Goal: Task Accomplishment & Management: Manage account settings

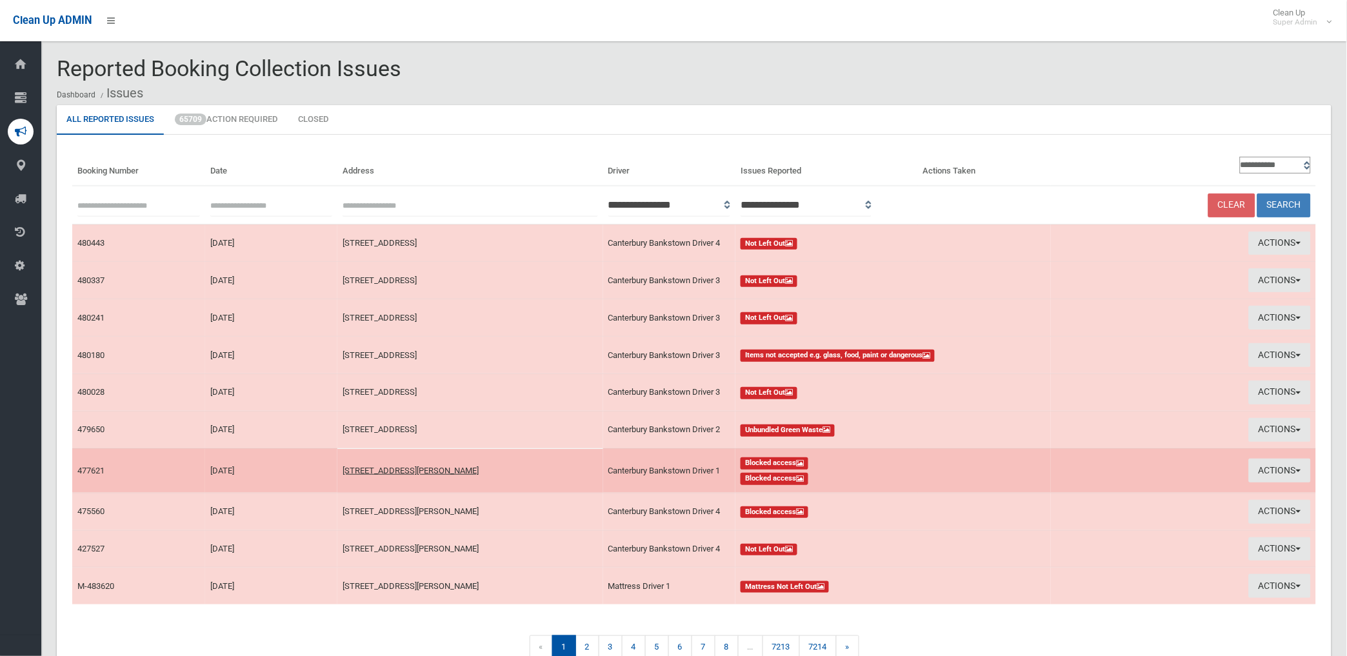
scroll to position [70, 0]
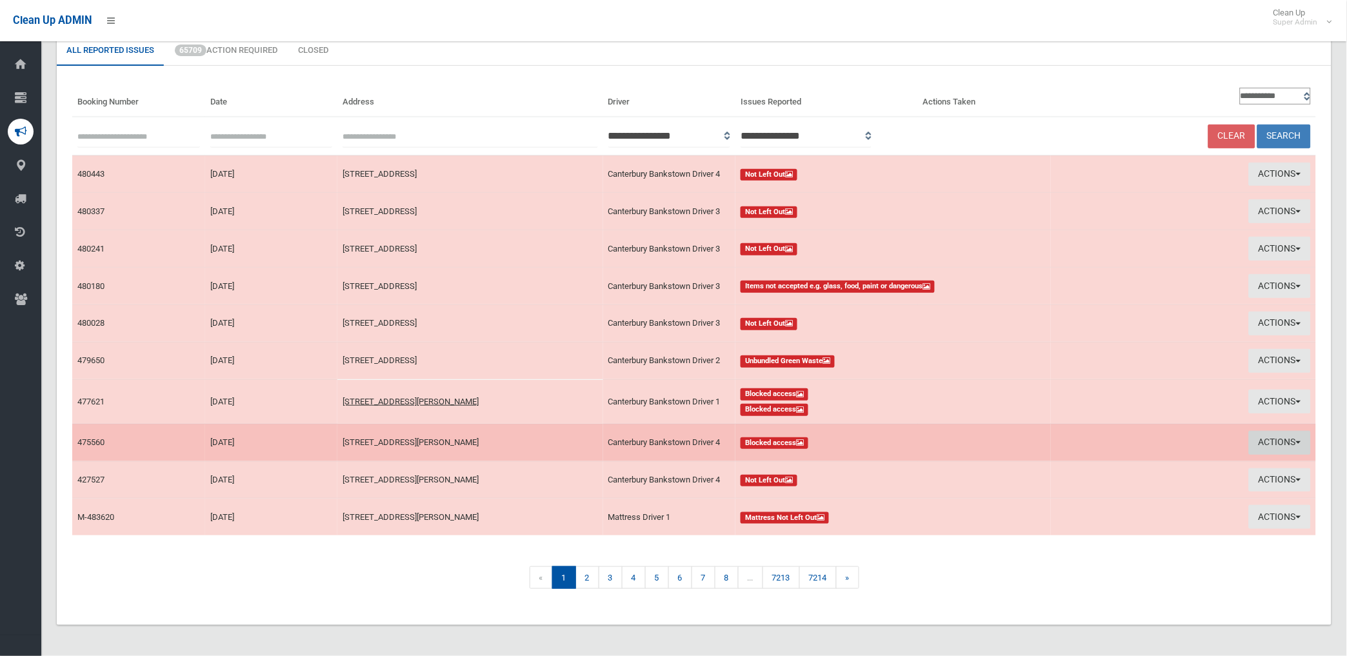
click at [1282, 441] on button "Actions" at bounding box center [1280, 443] width 62 height 24
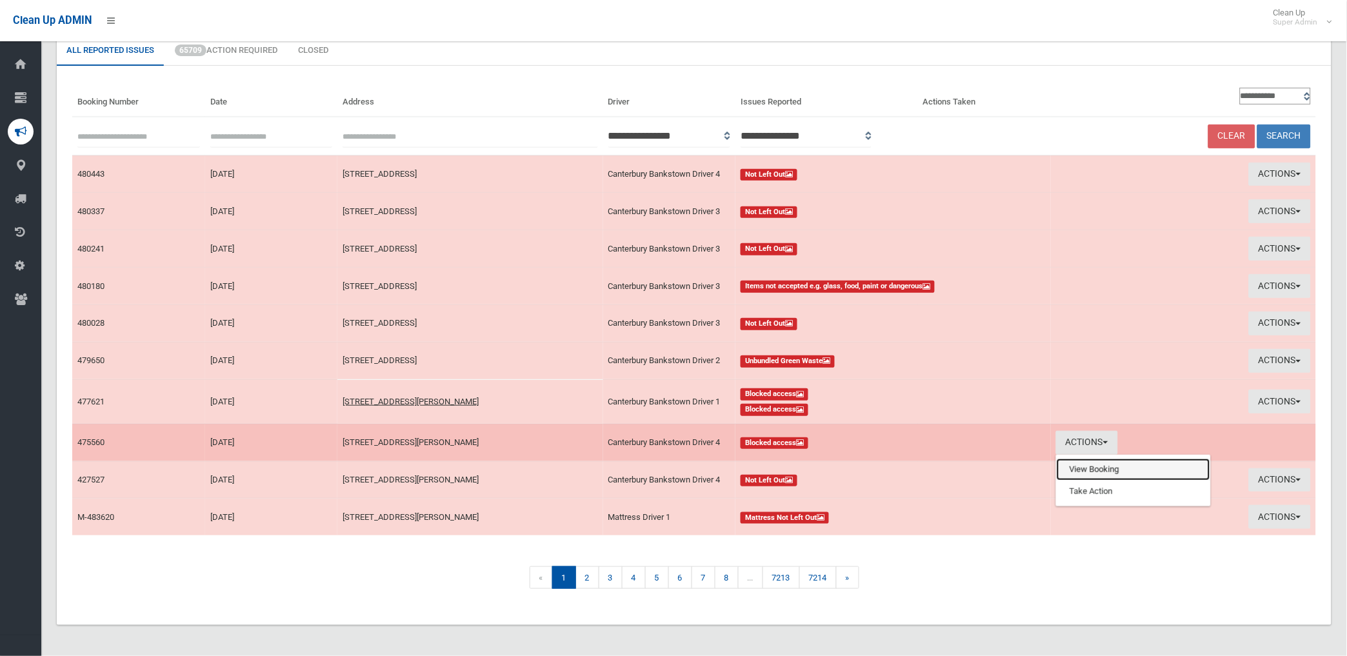
click at [1074, 467] on link "View Booking" at bounding box center [1134, 470] width 154 height 22
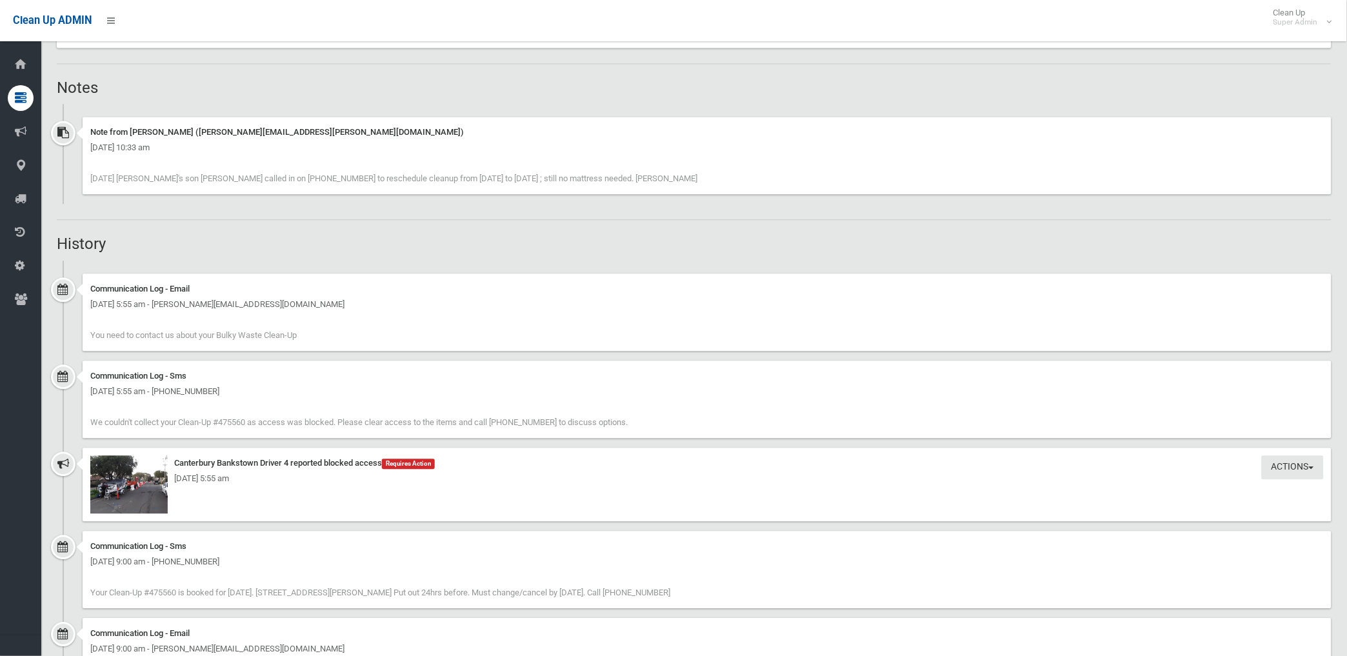
scroll to position [789, 0]
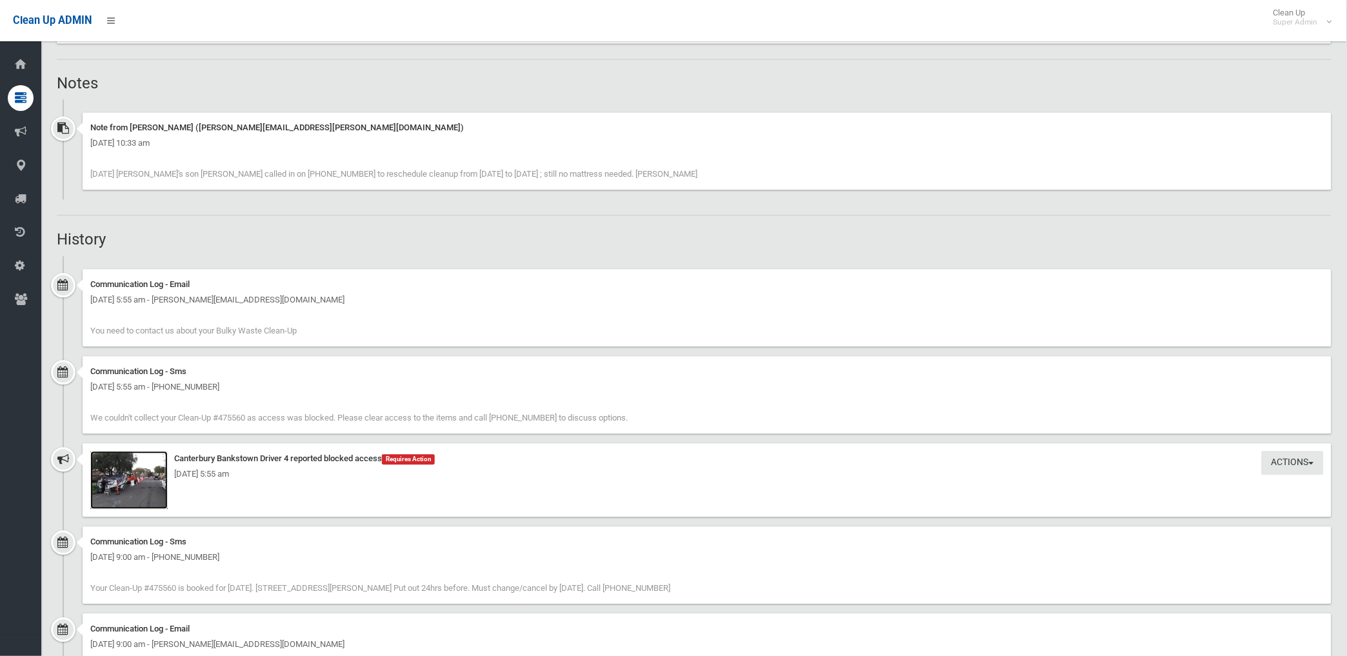
click at [146, 498] on img at bounding box center [128, 480] width 77 height 58
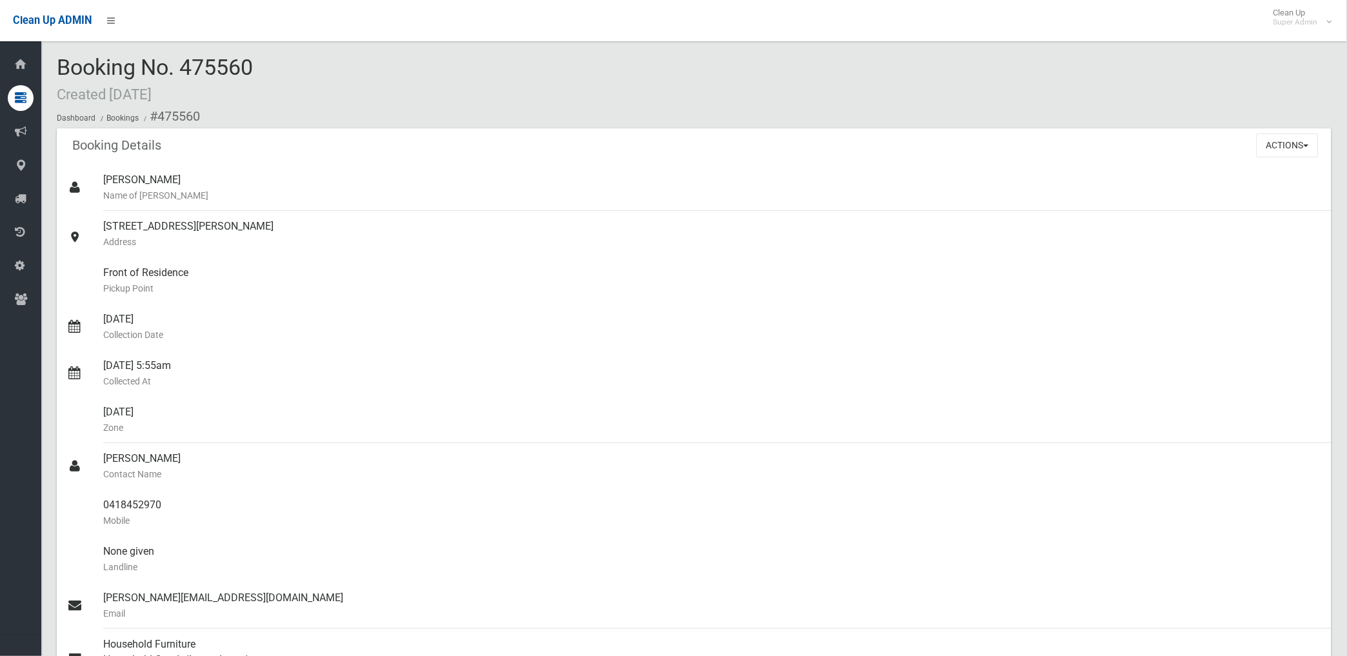
scroll to position [0, 0]
click at [1287, 149] on button "Actions" at bounding box center [1288, 147] width 62 height 24
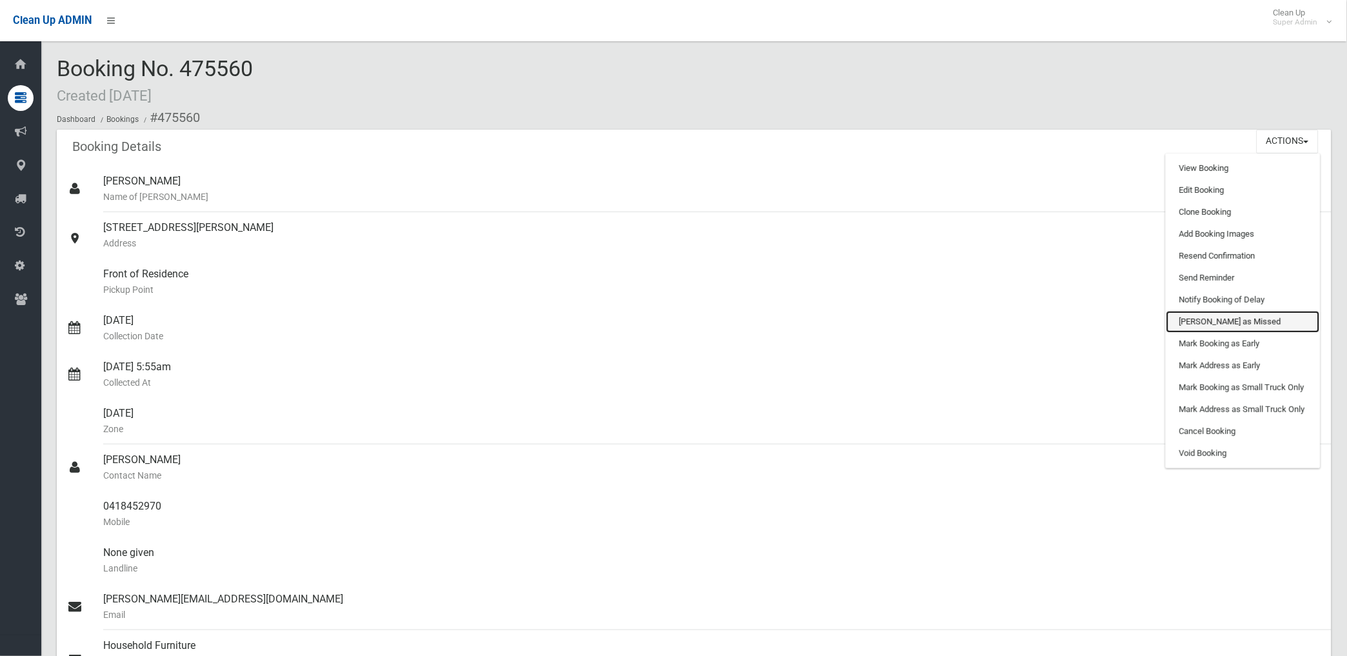
click at [1221, 325] on link "Mark as Missed" at bounding box center [1244, 322] width 154 height 22
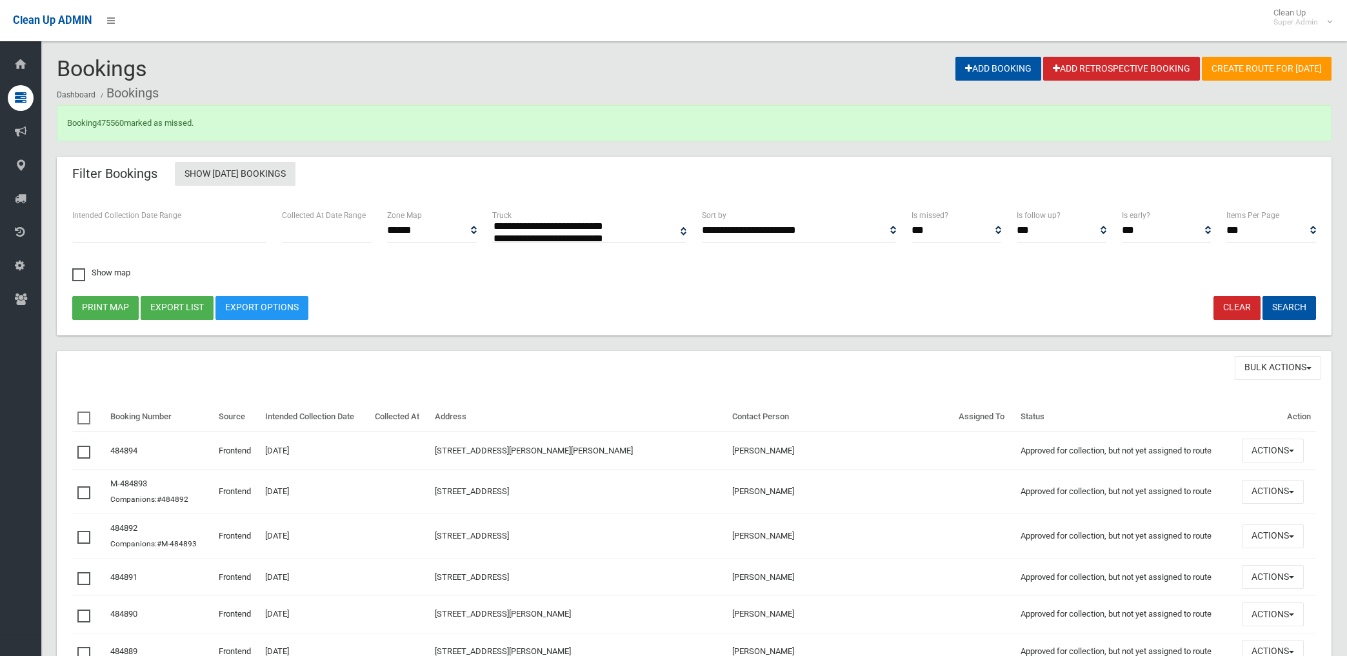
select select
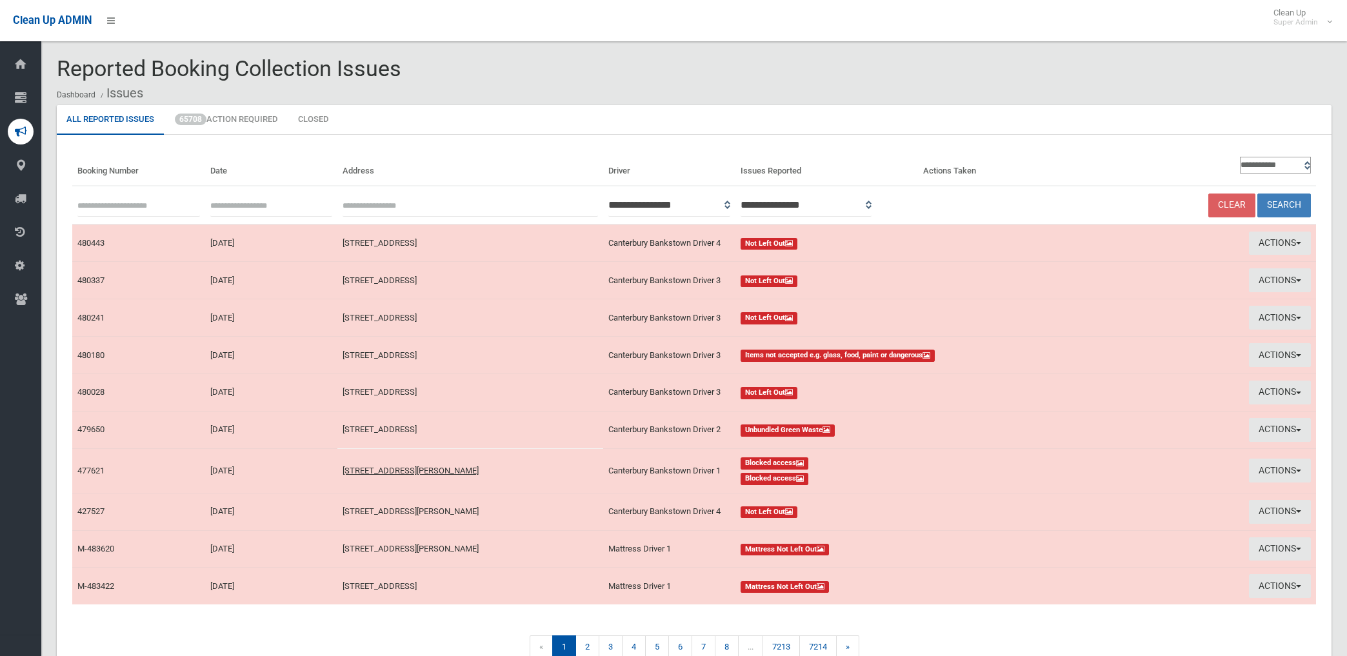
scroll to position [70, 0]
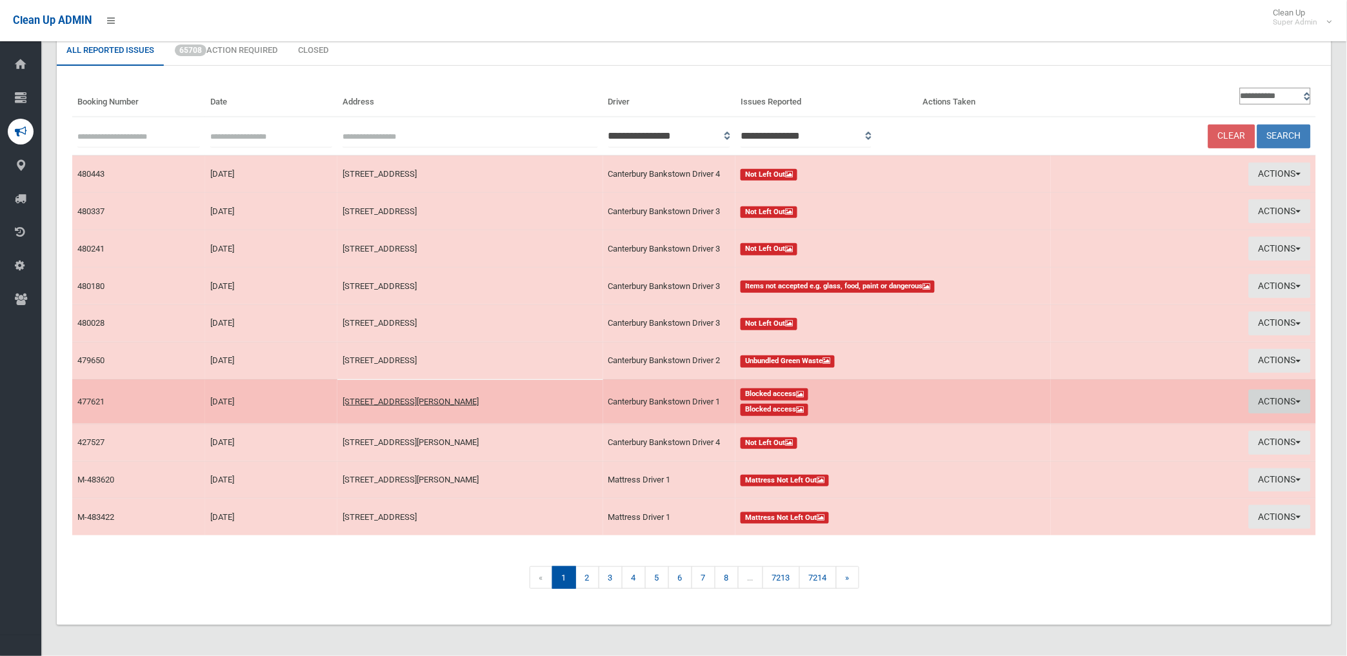
click at [1267, 396] on button "Actions" at bounding box center [1280, 402] width 62 height 24
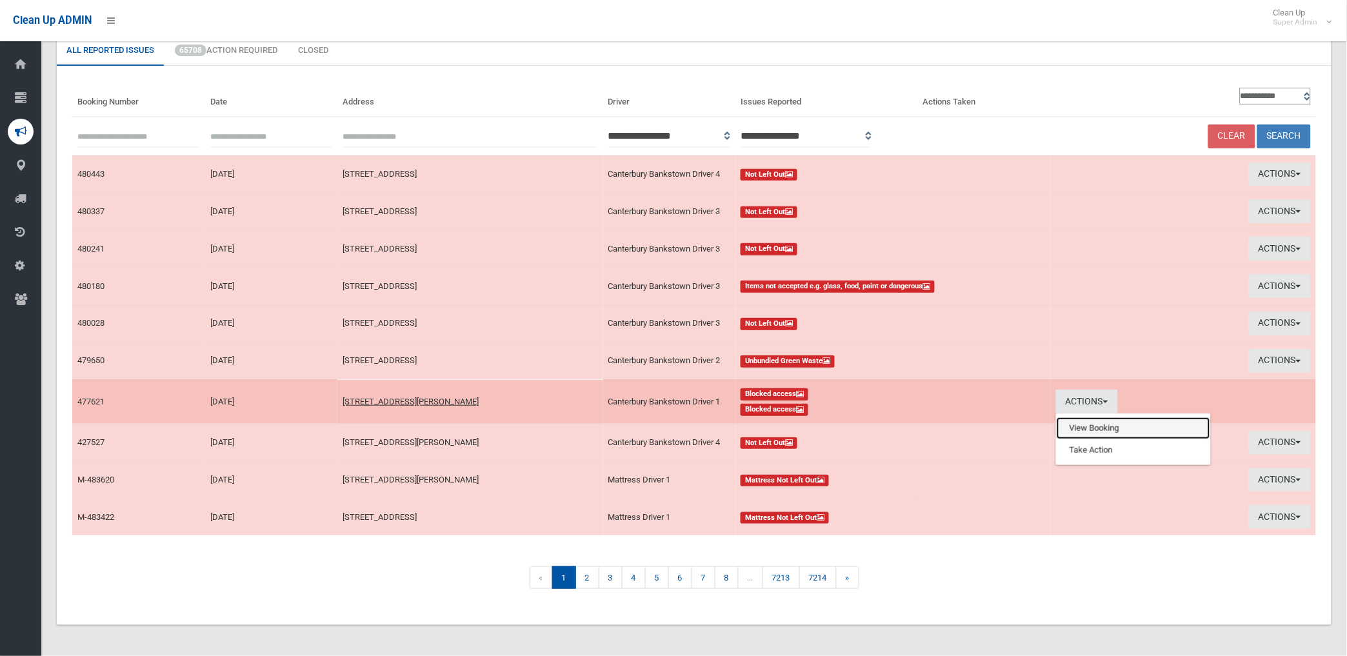
click at [1085, 425] on link "View Booking" at bounding box center [1134, 429] width 154 height 22
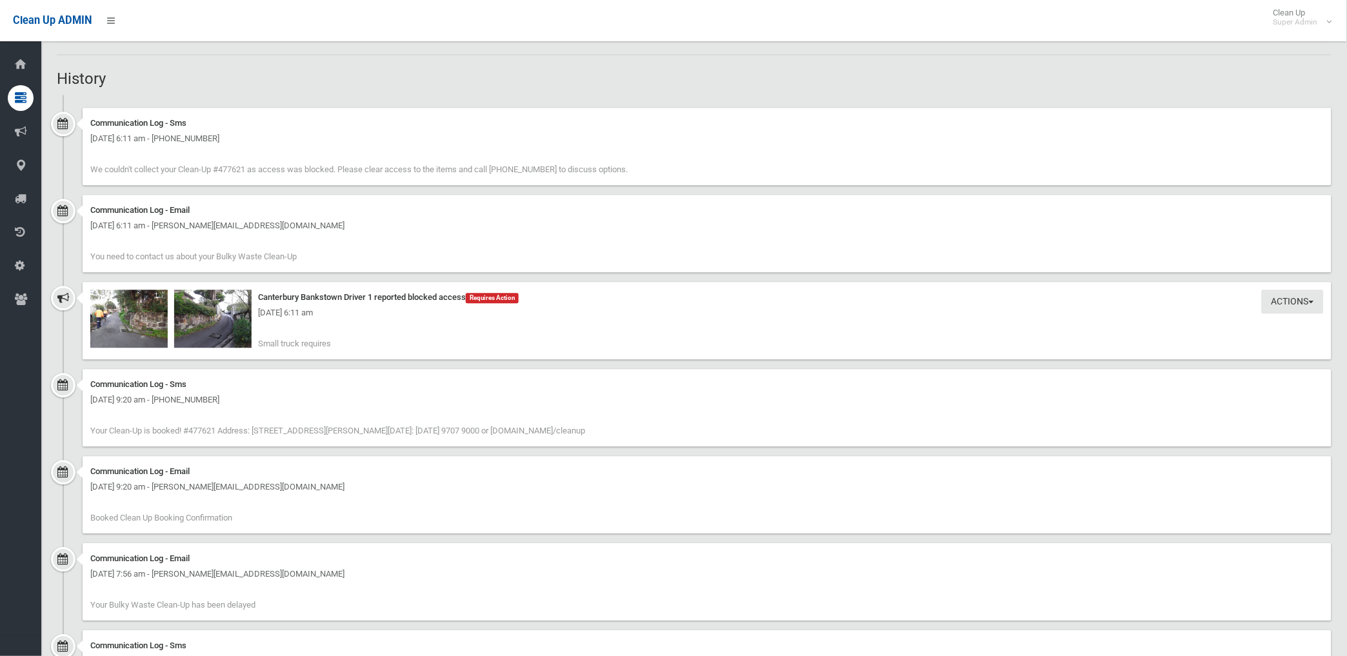
scroll to position [932, 0]
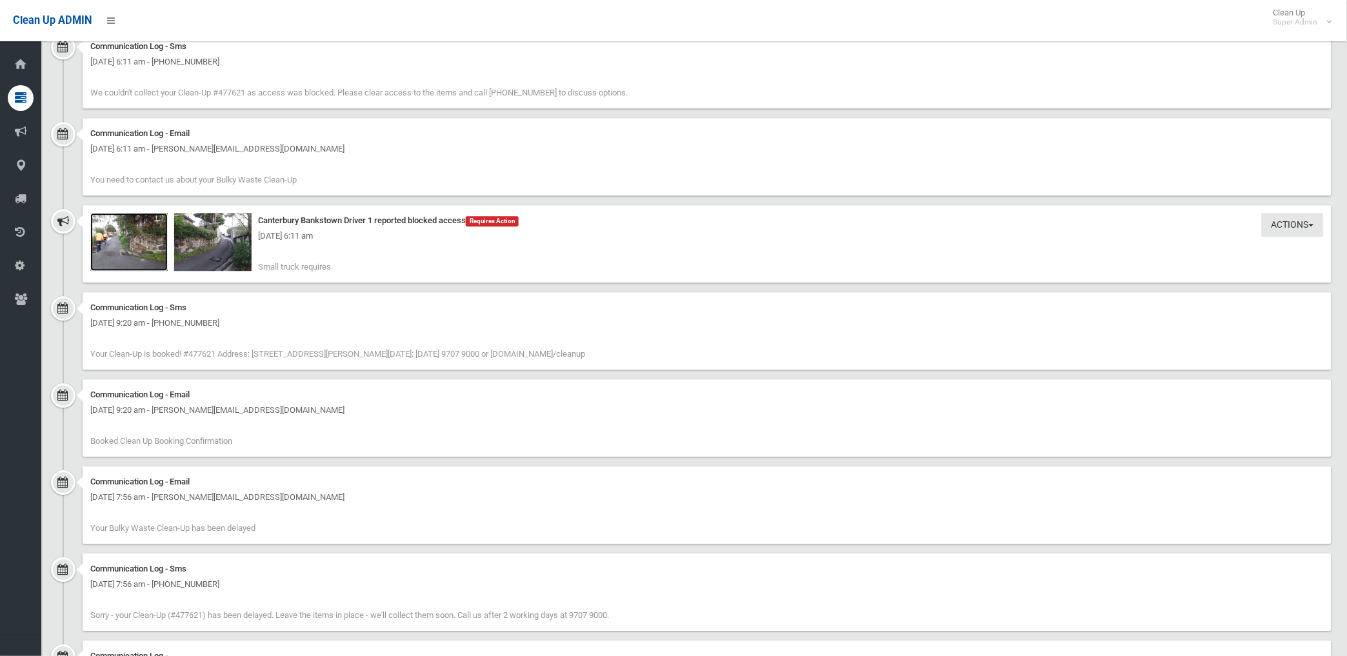
click at [131, 249] on img at bounding box center [128, 242] width 77 height 58
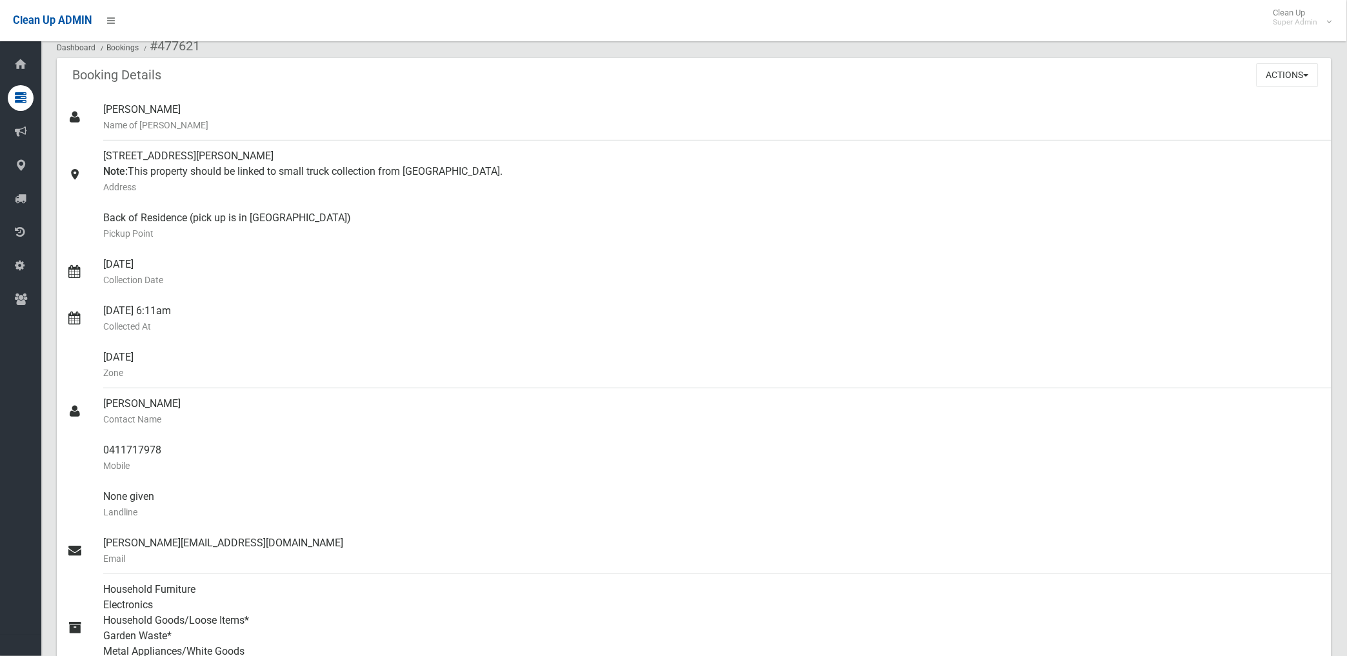
scroll to position [0, 0]
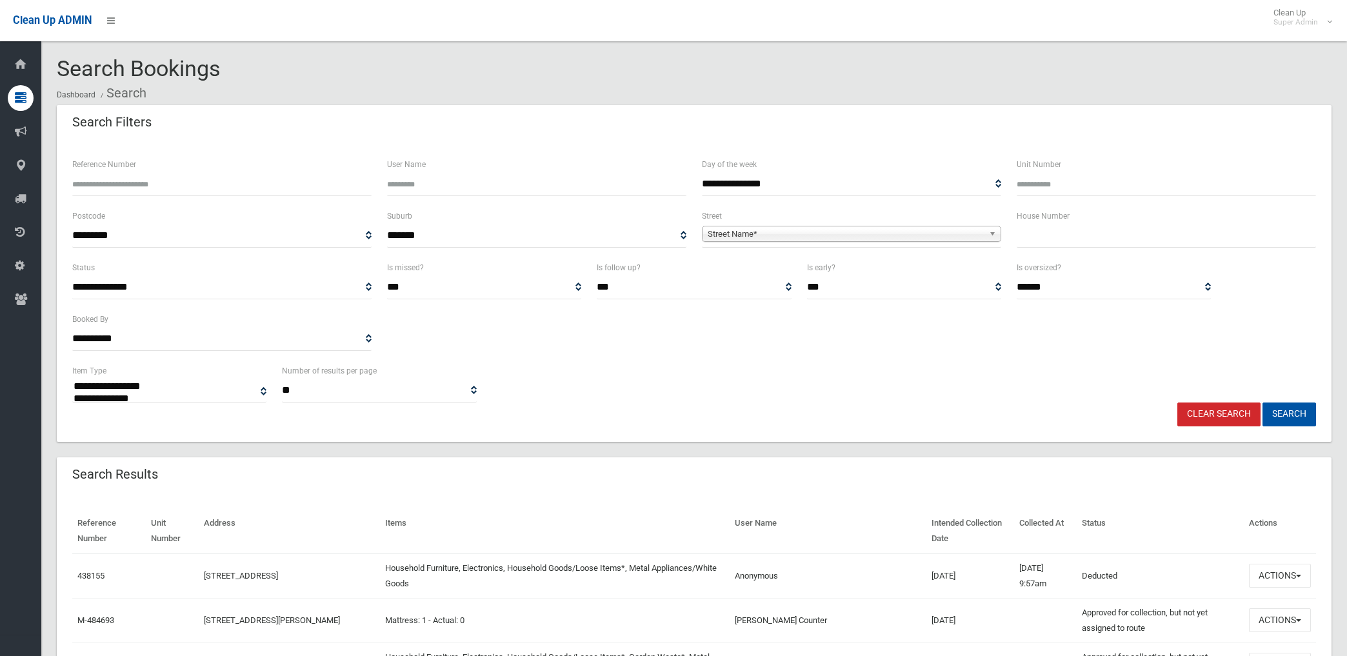
select select
click at [730, 234] on span "Street Name*" at bounding box center [846, 233] width 276 height 15
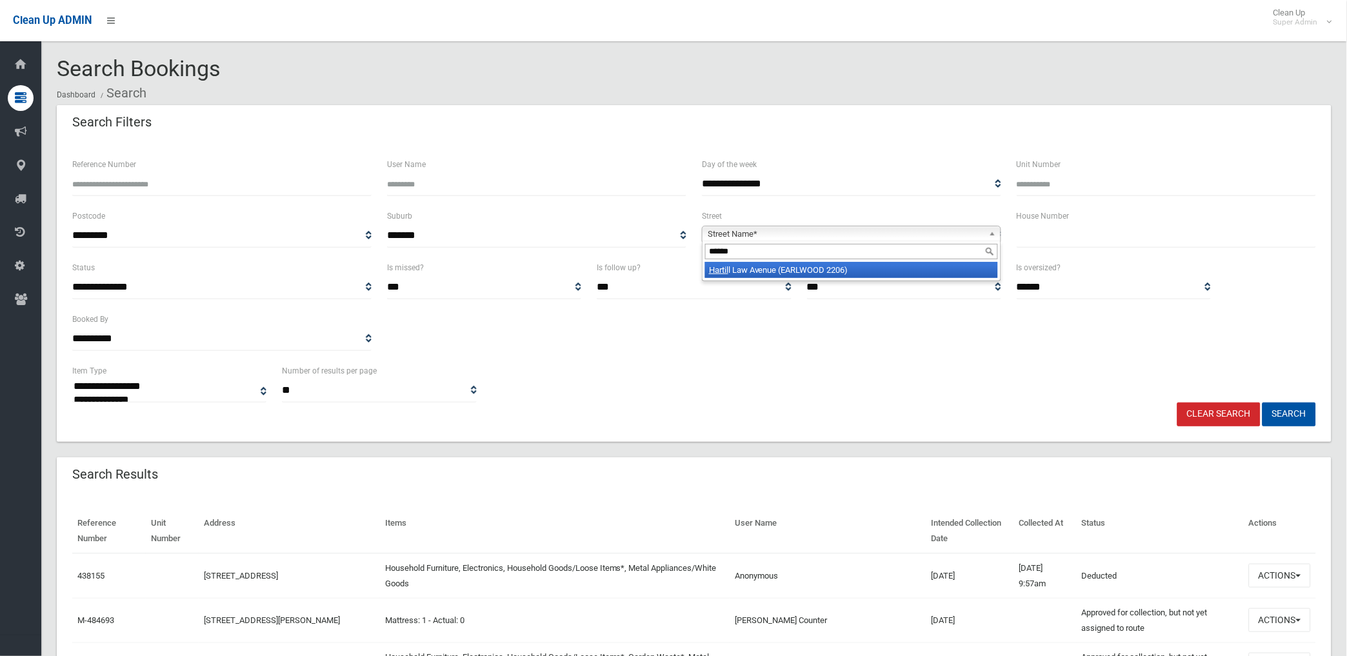
type input "*******"
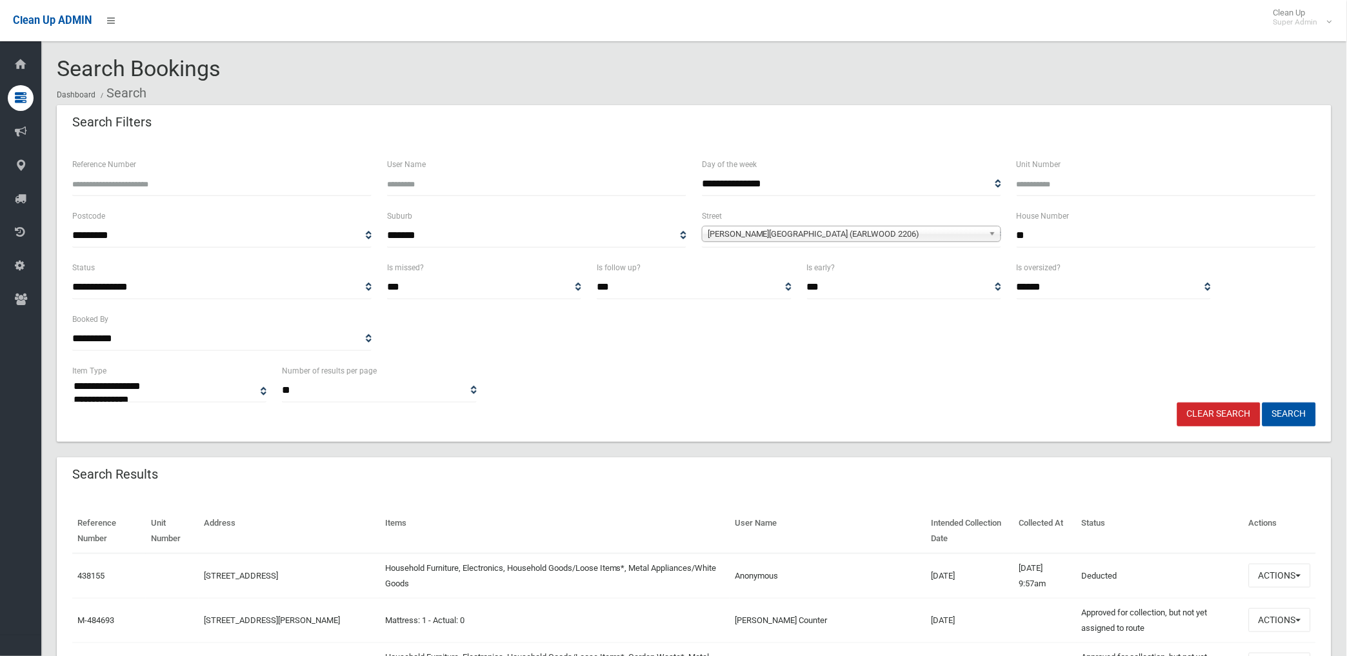
type input "**"
click at [1263, 403] on button "Search" at bounding box center [1290, 415] width 54 height 24
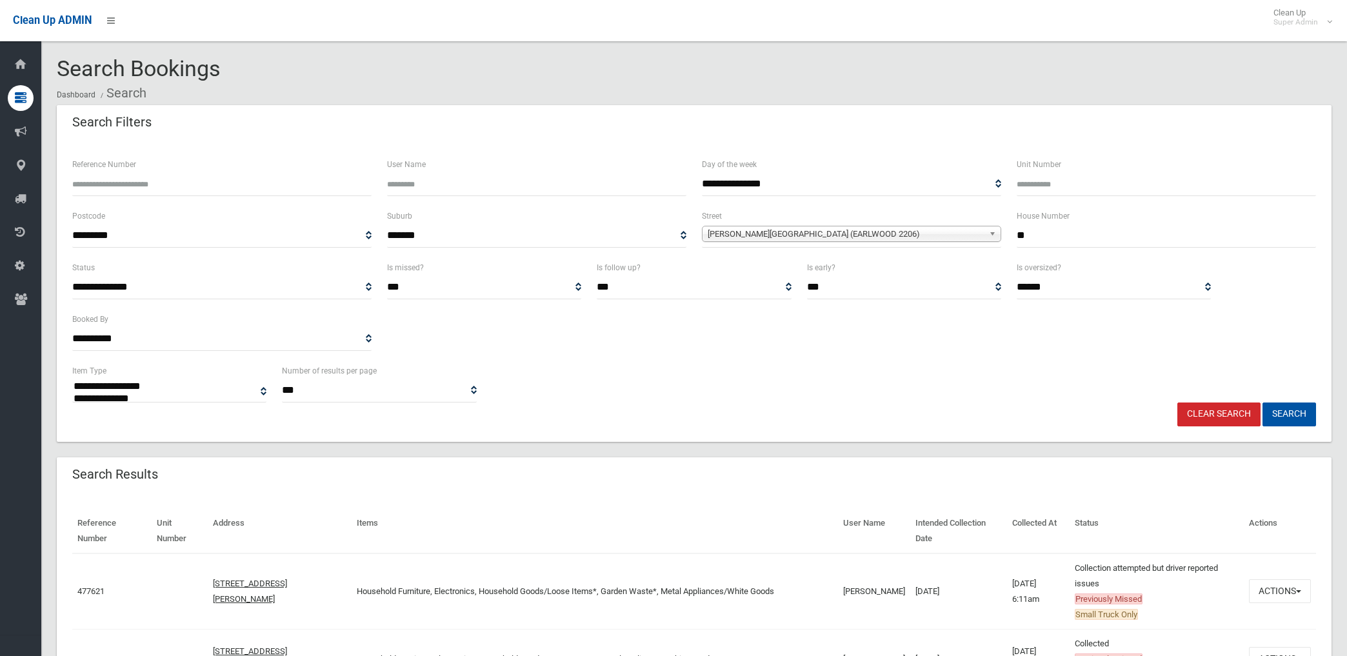
select select
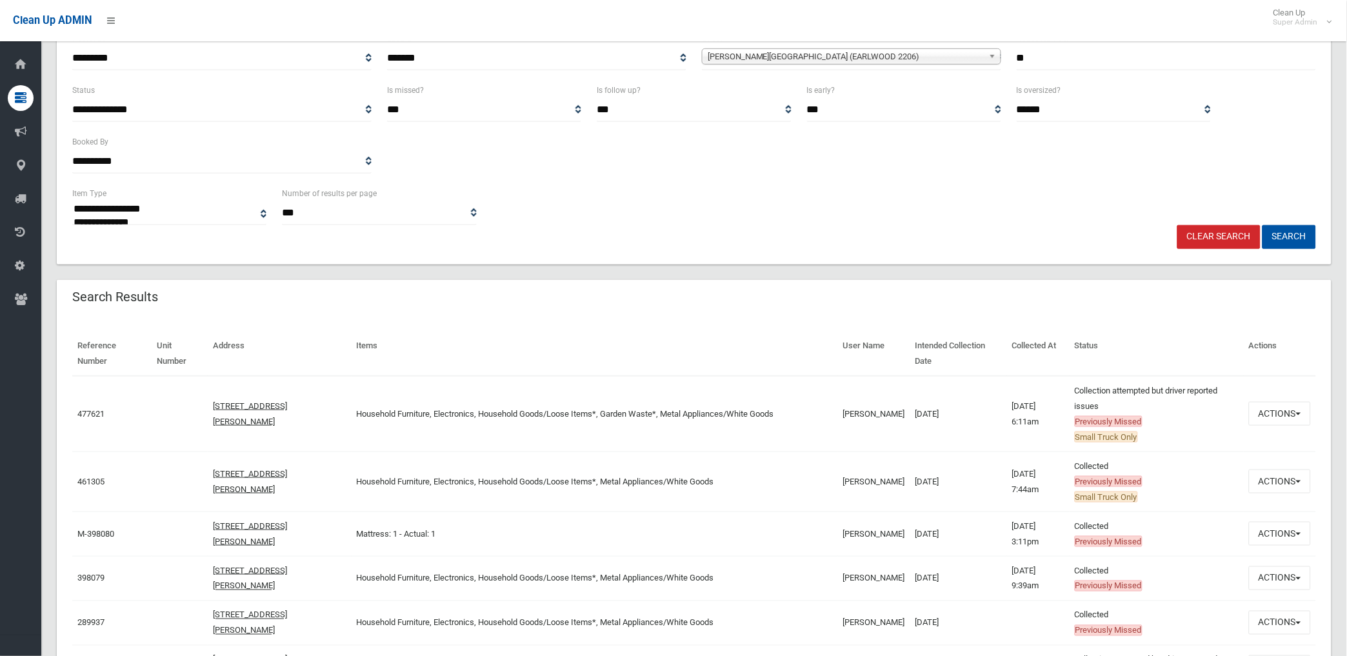
scroll to position [215, 0]
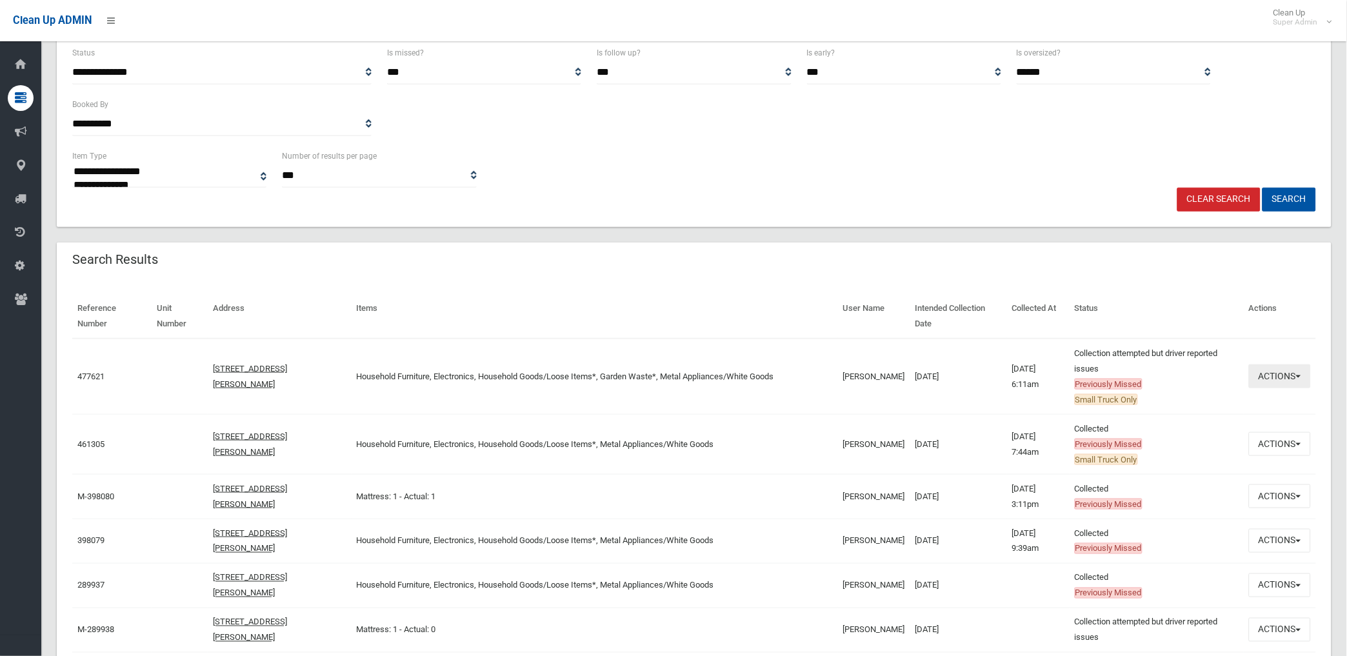
click at [1270, 376] on button "Actions" at bounding box center [1280, 377] width 62 height 24
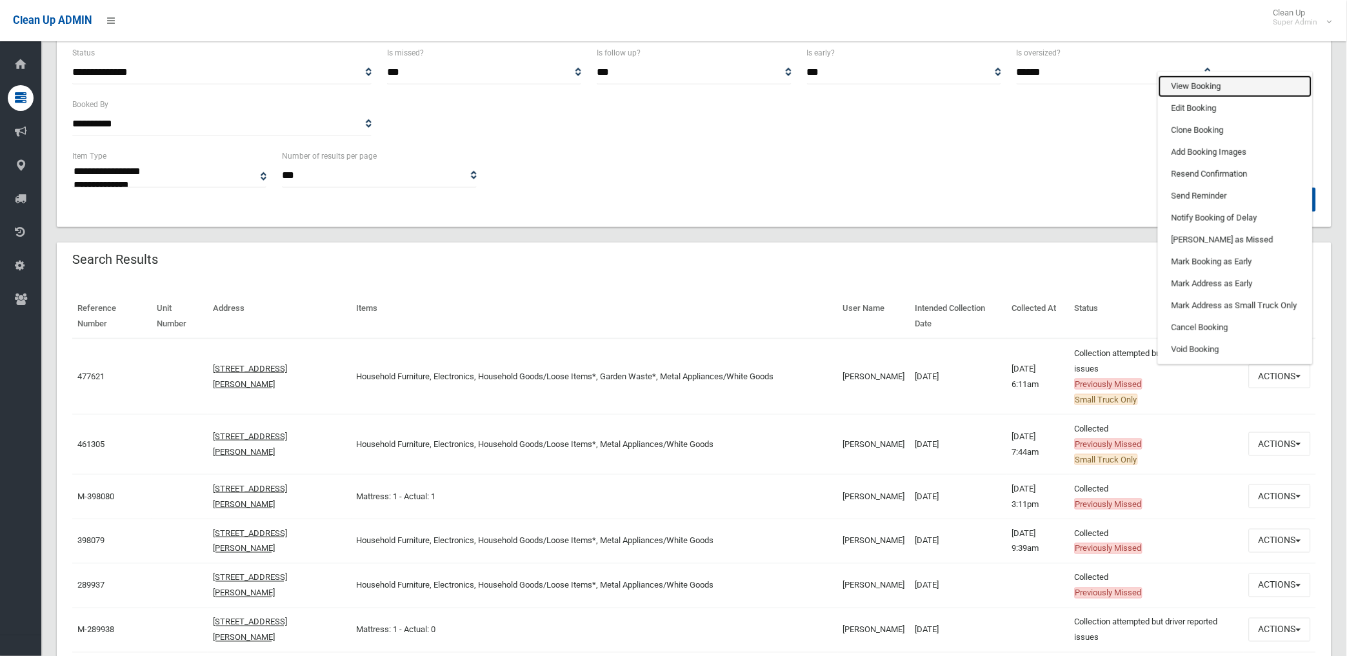
click at [1205, 79] on link "View Booking" at bounding box center [1236, 86] width 154 height 22
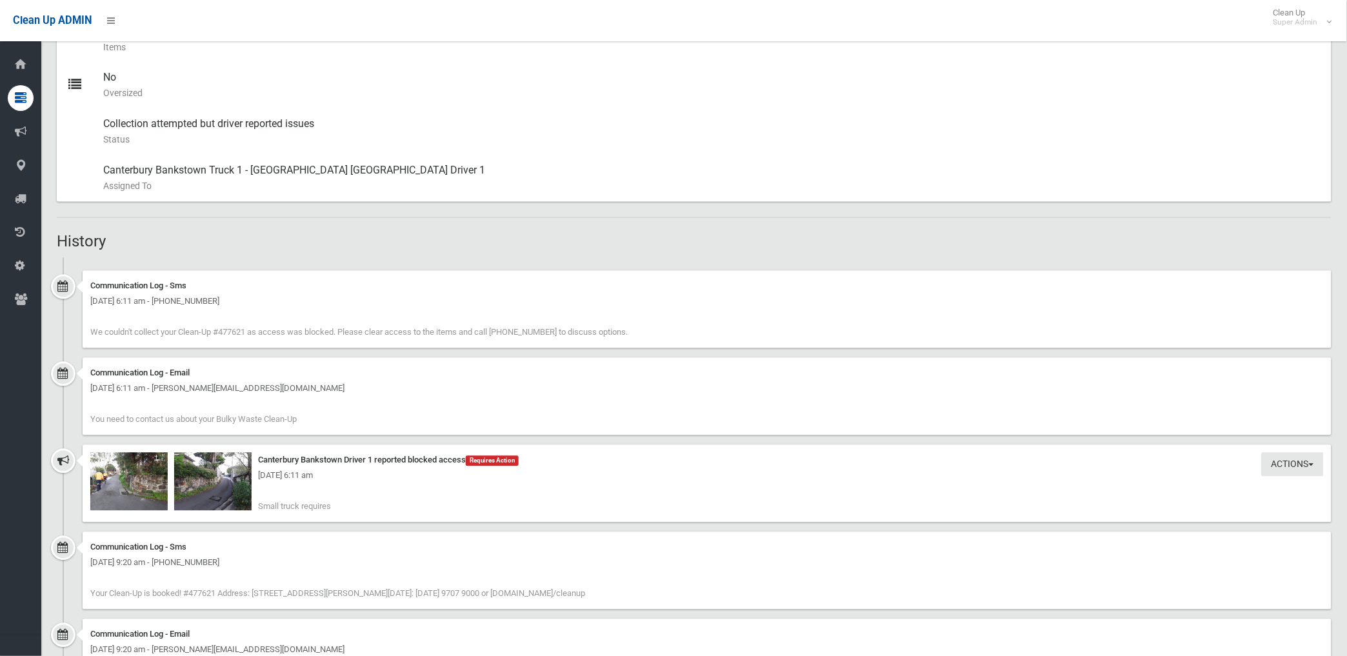
scroll to position [717, 0]
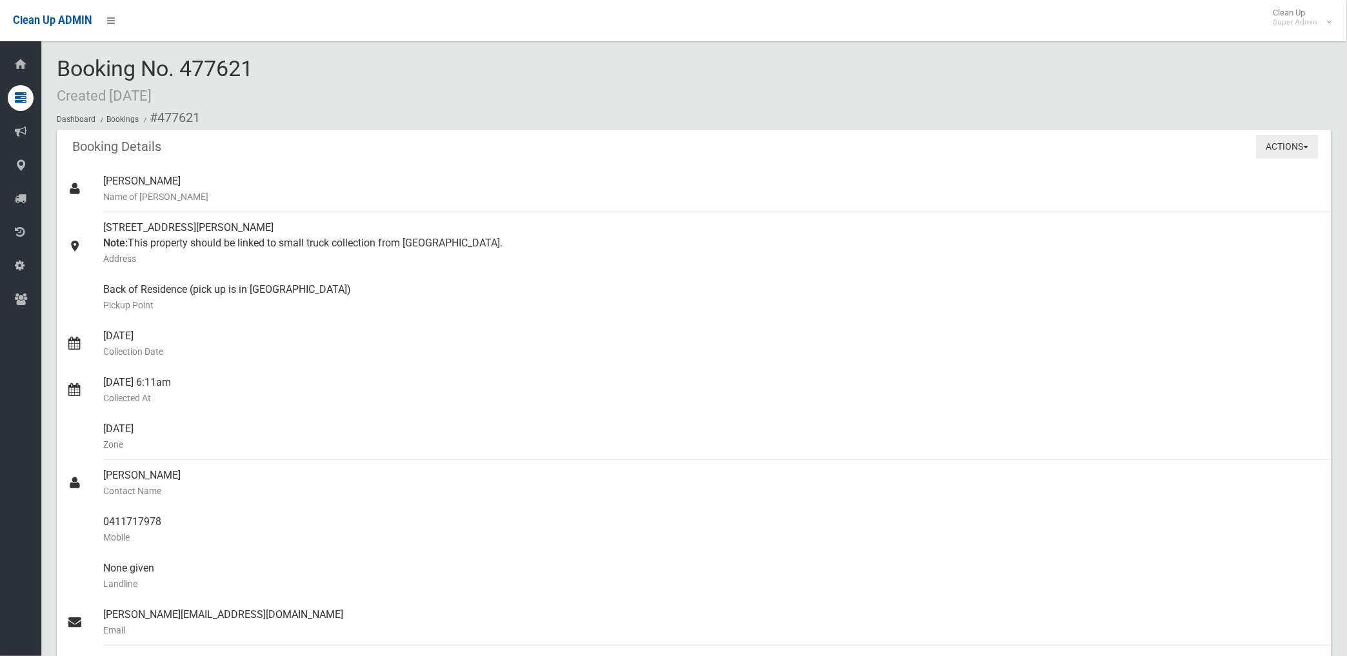
click at [1281, 151] on button "Actions" at bounding box center [1288, 147] width 62 height 24
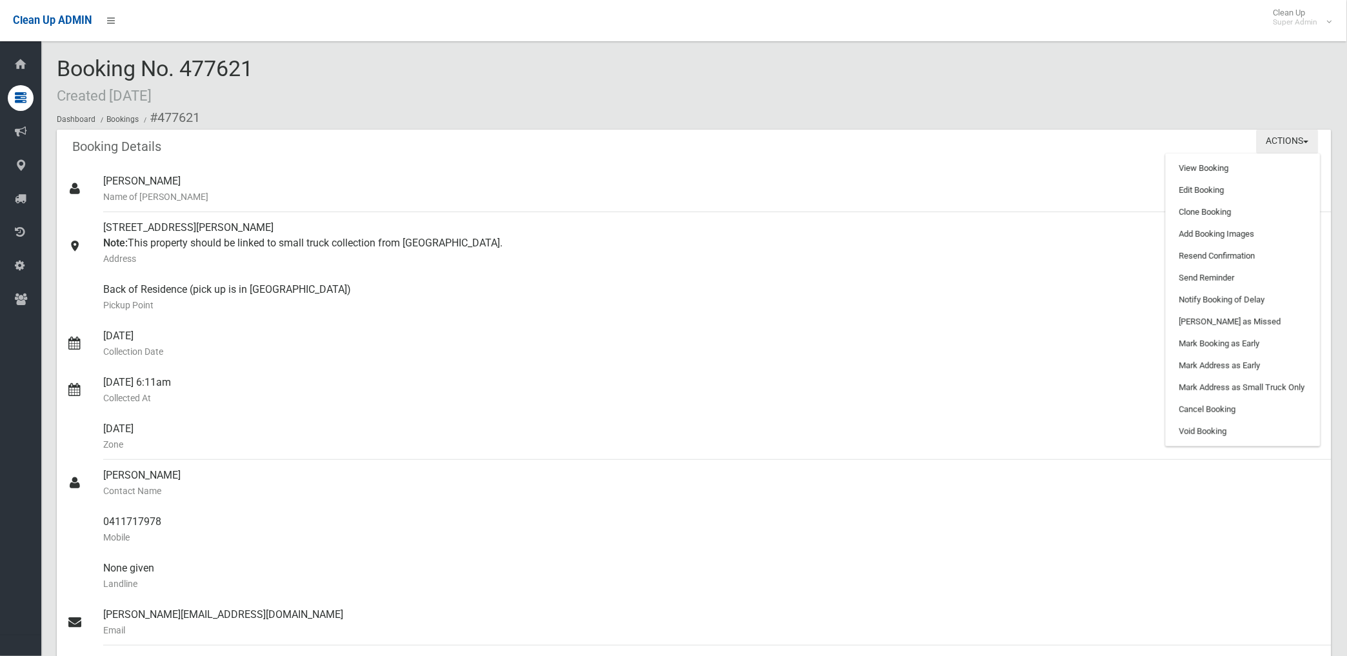
click at [1281, 151] on button "Actions" at bounding box center [1288, 142] width 62 height 24
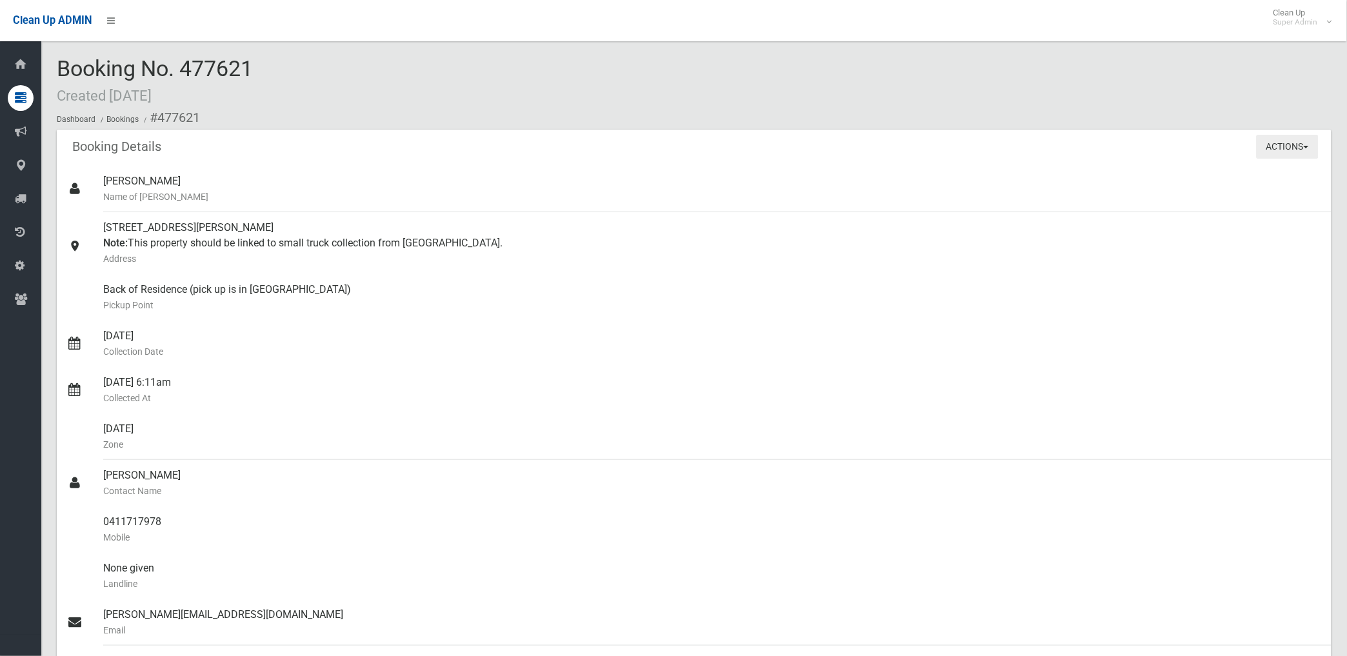
click at [1287, 146] on button "Actions" at bounding box center [1288, 147] width 62 height 24
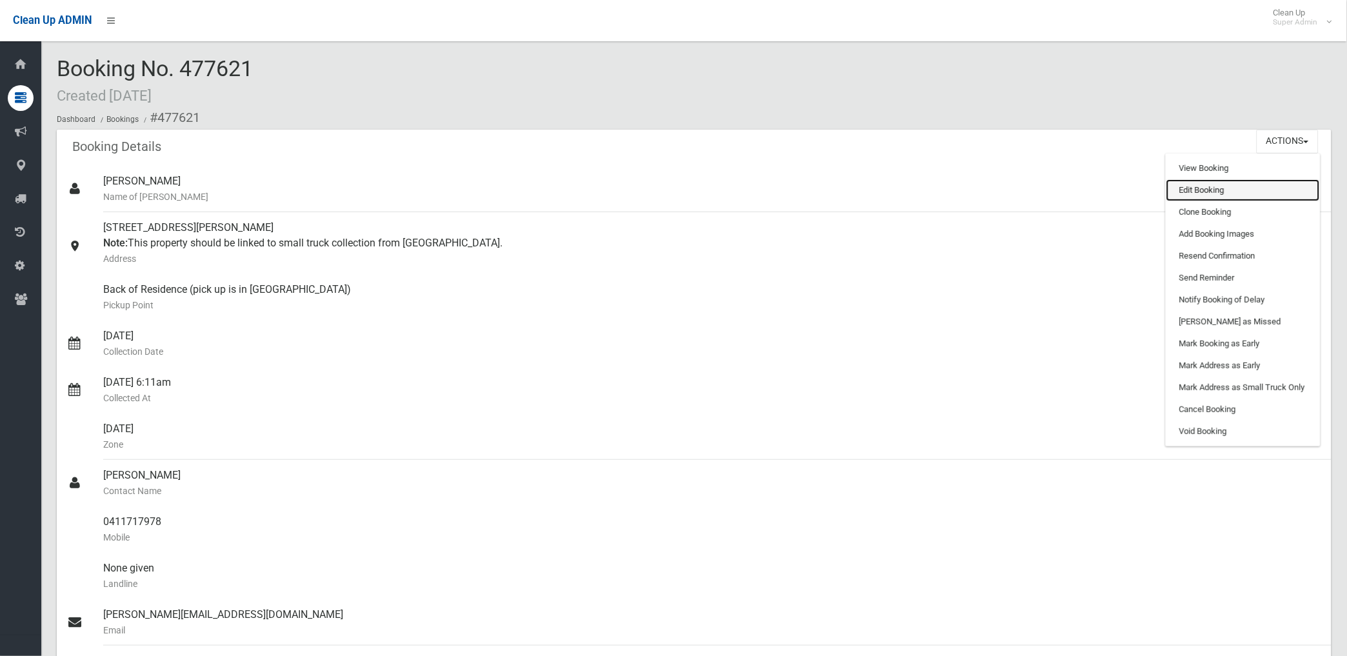
click at [1194, 191] on link "Edit Booking" at bounding box center [1244, 190] width 154 height 22
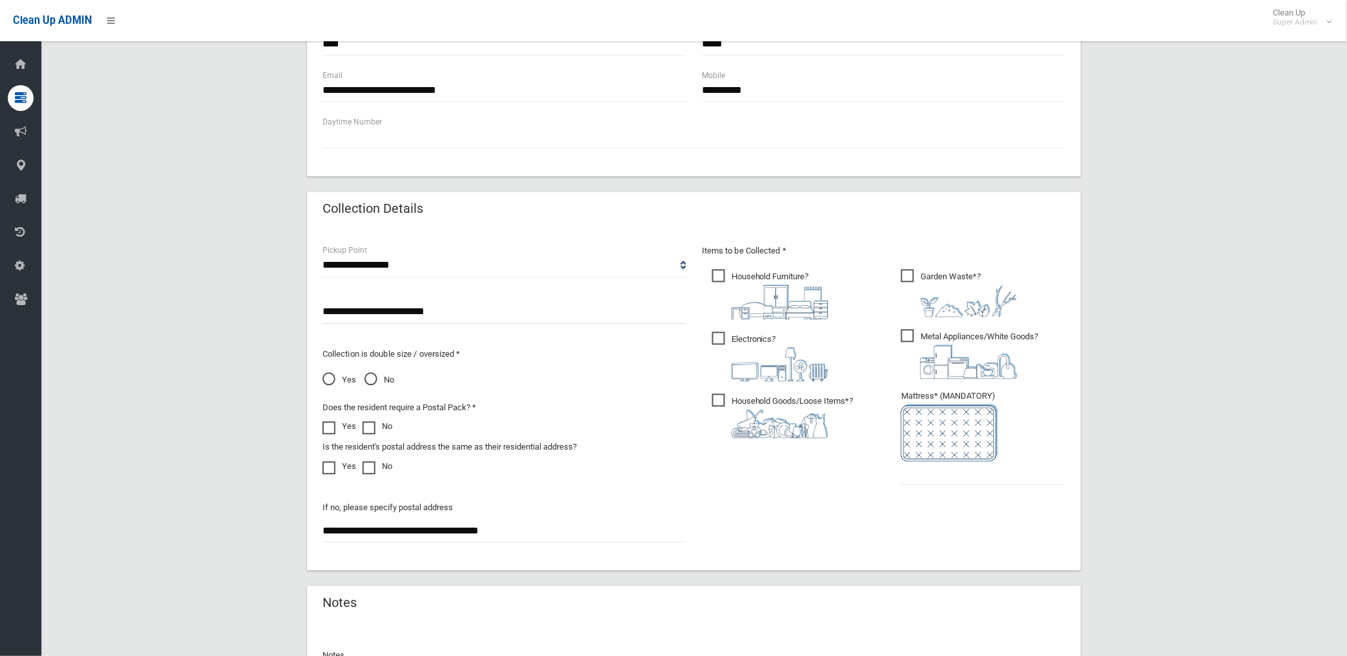
scroll to position [782, 0]
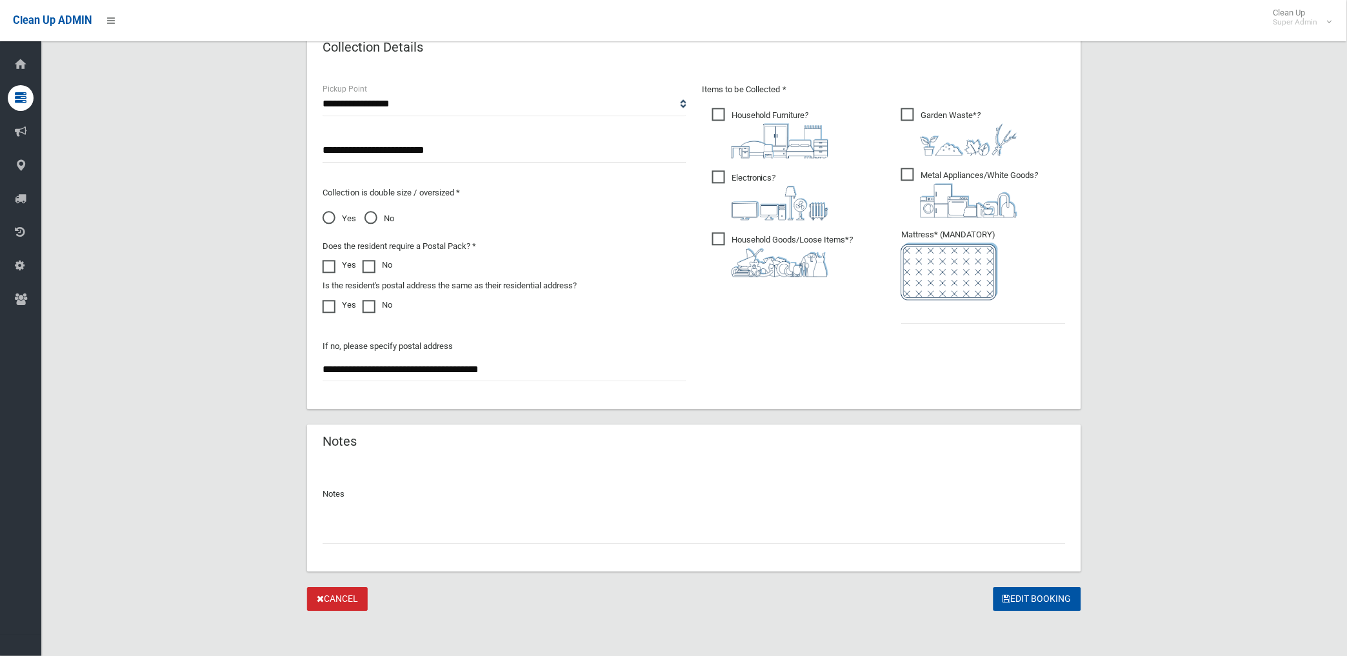
click at [527, 521] on input "text" at bounding box center [694, 532] width 743 height 24
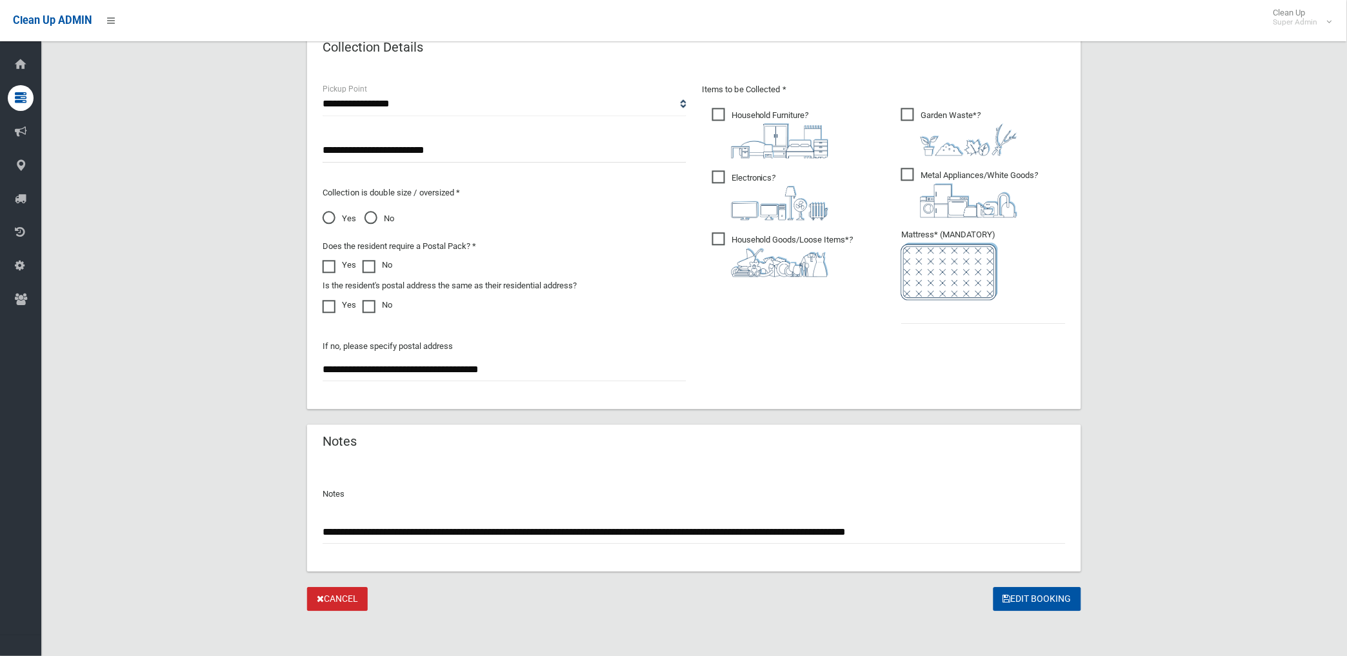
type input "**********"
click at [955, 310] on input "text" at bounding box center [983, 312] width 165 height 24
type input "*"
click at [943, 530] on input "**********" at bounding box center [694, 532] width 743 height 24
type input "**********"
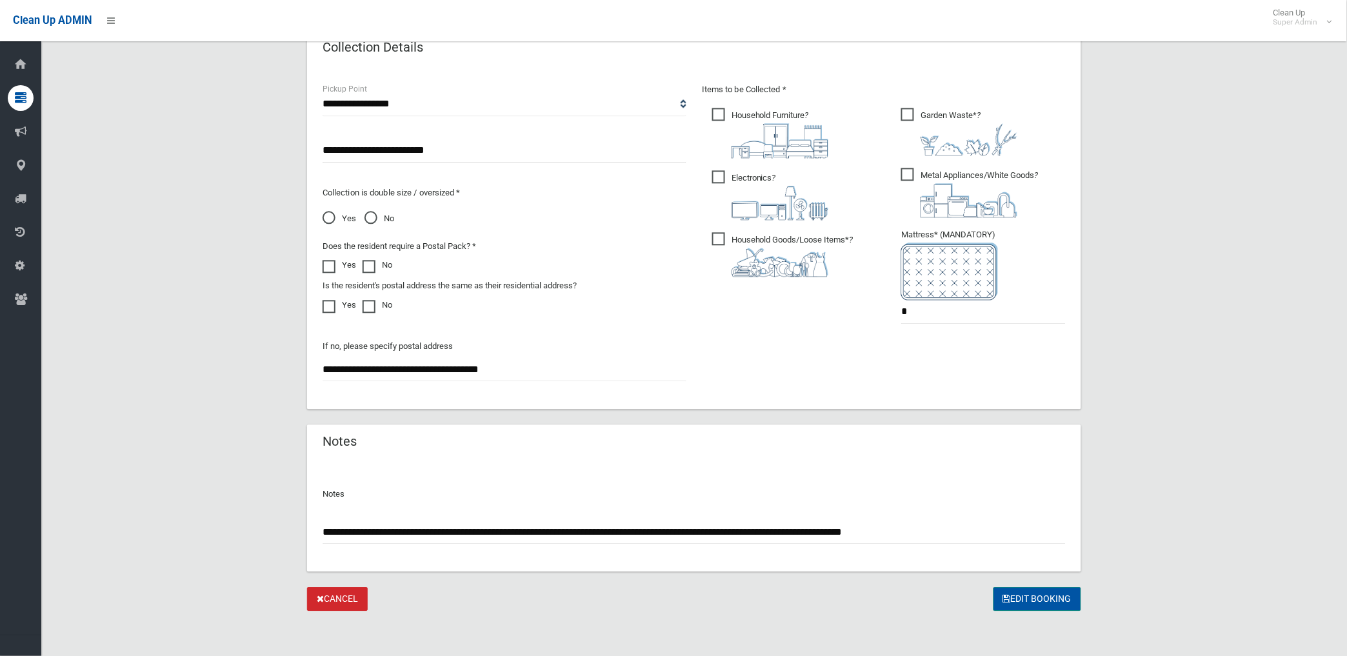
click at [1047, 601] on button "Edit Booking" at bounding box center [1038, 599] width 88 height 24
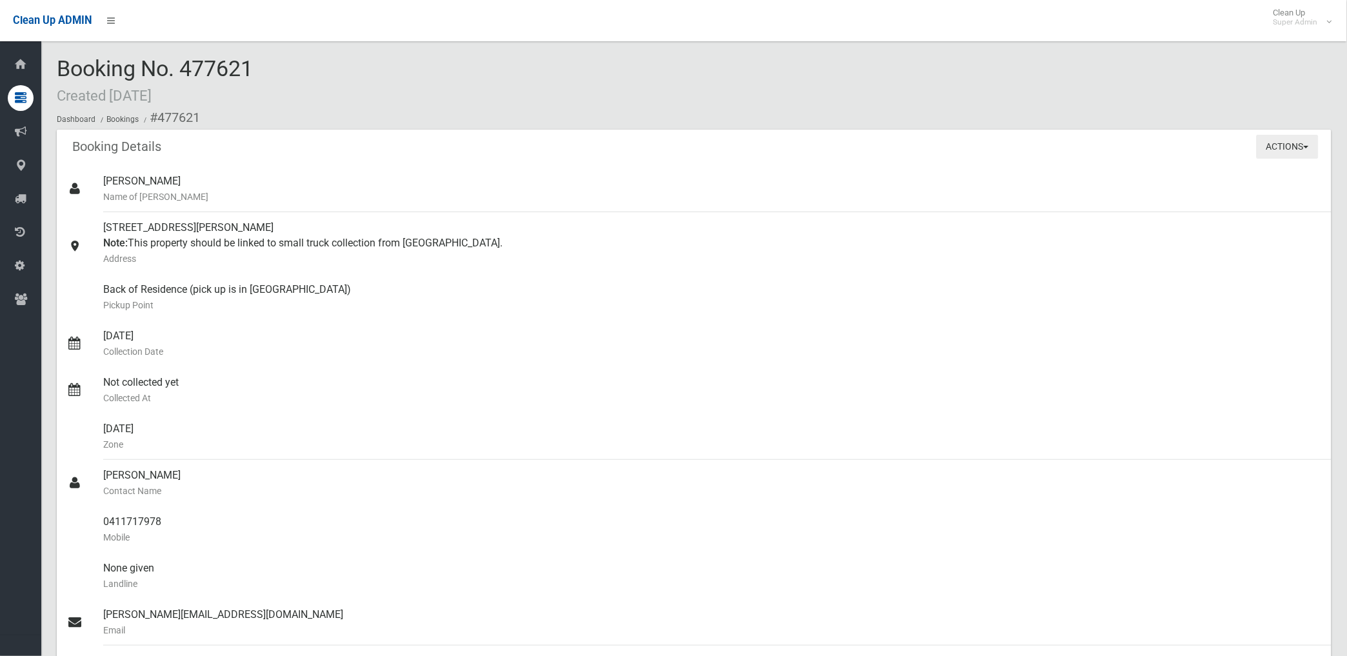
click at [1268, 150] on button "Actions" at bounding box center [1288, 147] width 62 height 24
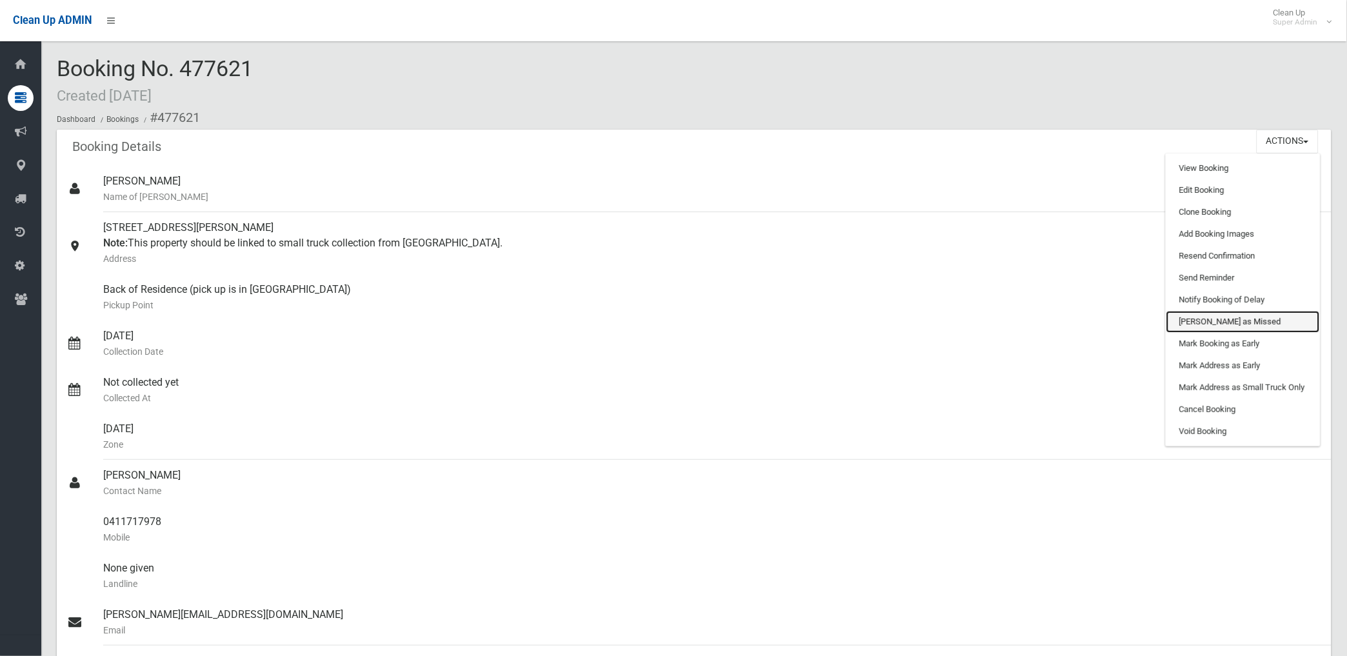
click at [1207, 323] on link "[PERSON_NAME] as Missed" at bounding box center [1244, 322] width 154 height 22
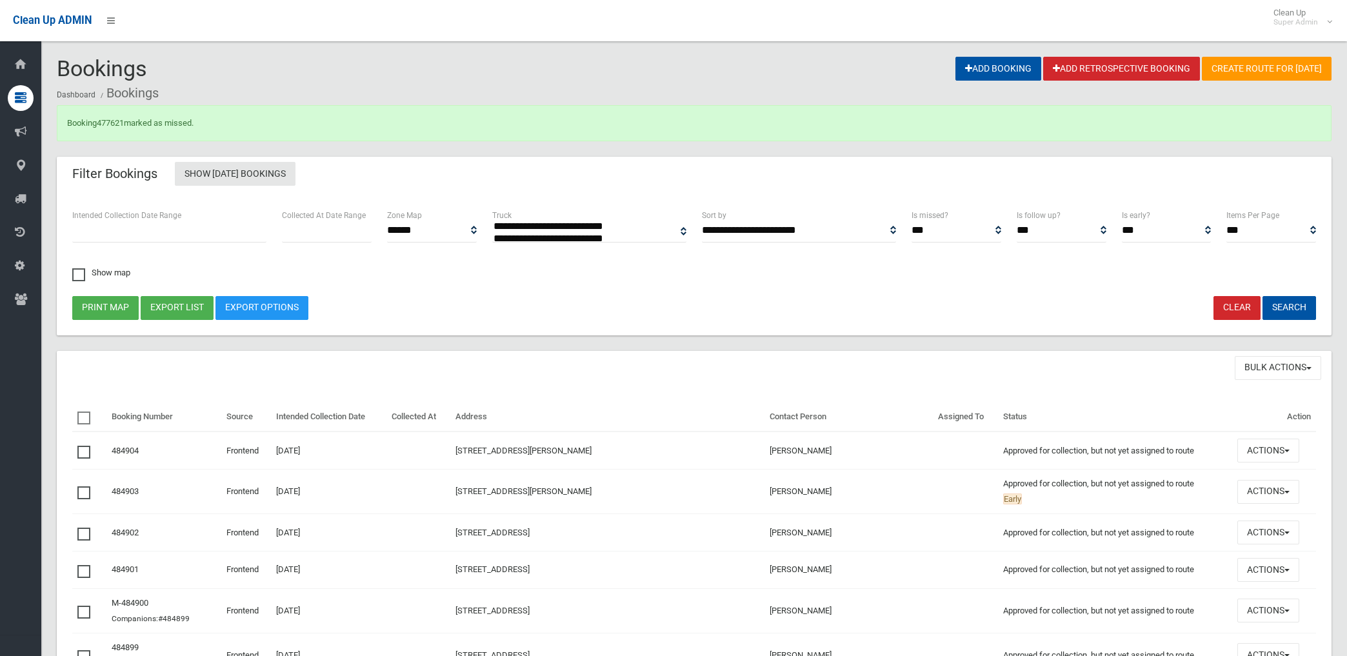
select select
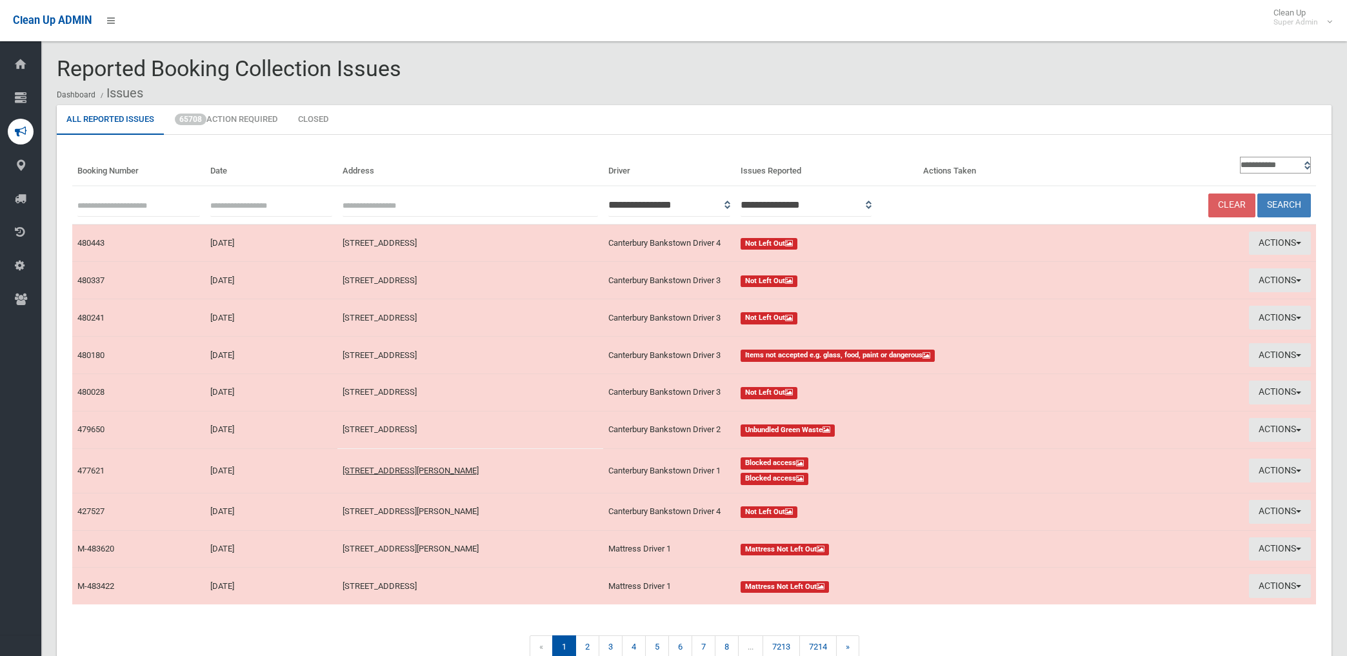
scroll to position [70, 0]
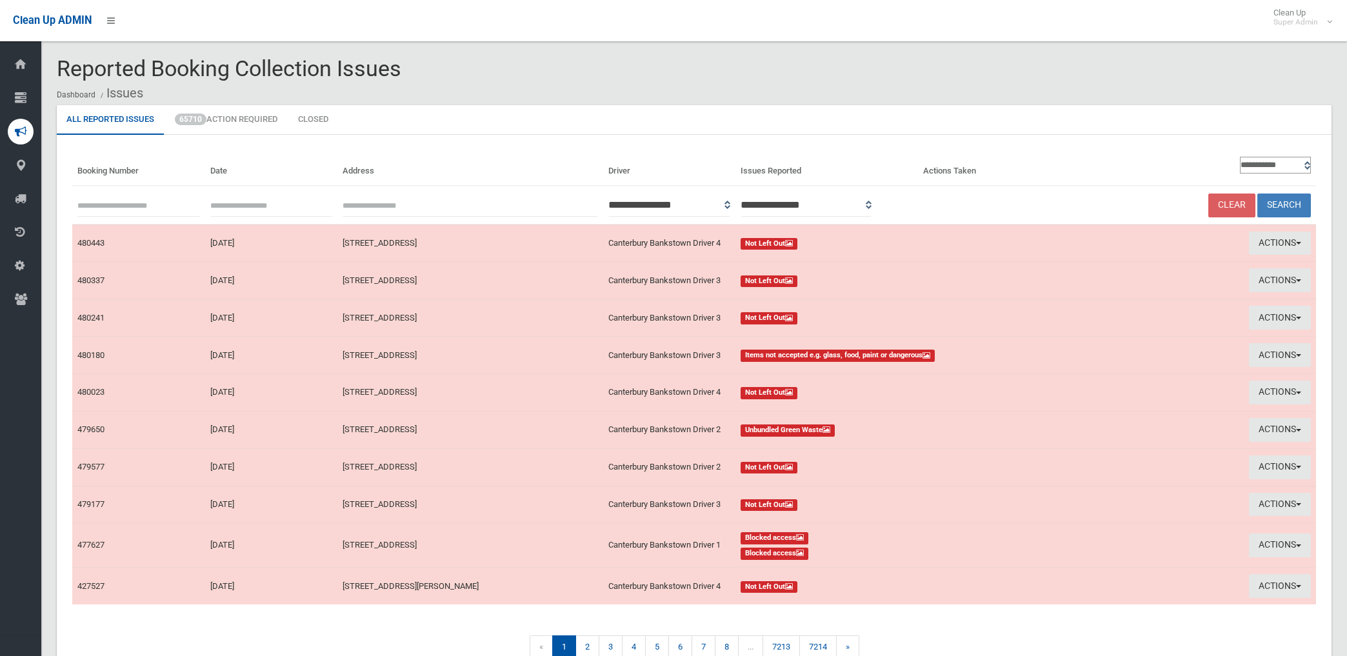
scroll to position [70, 0]
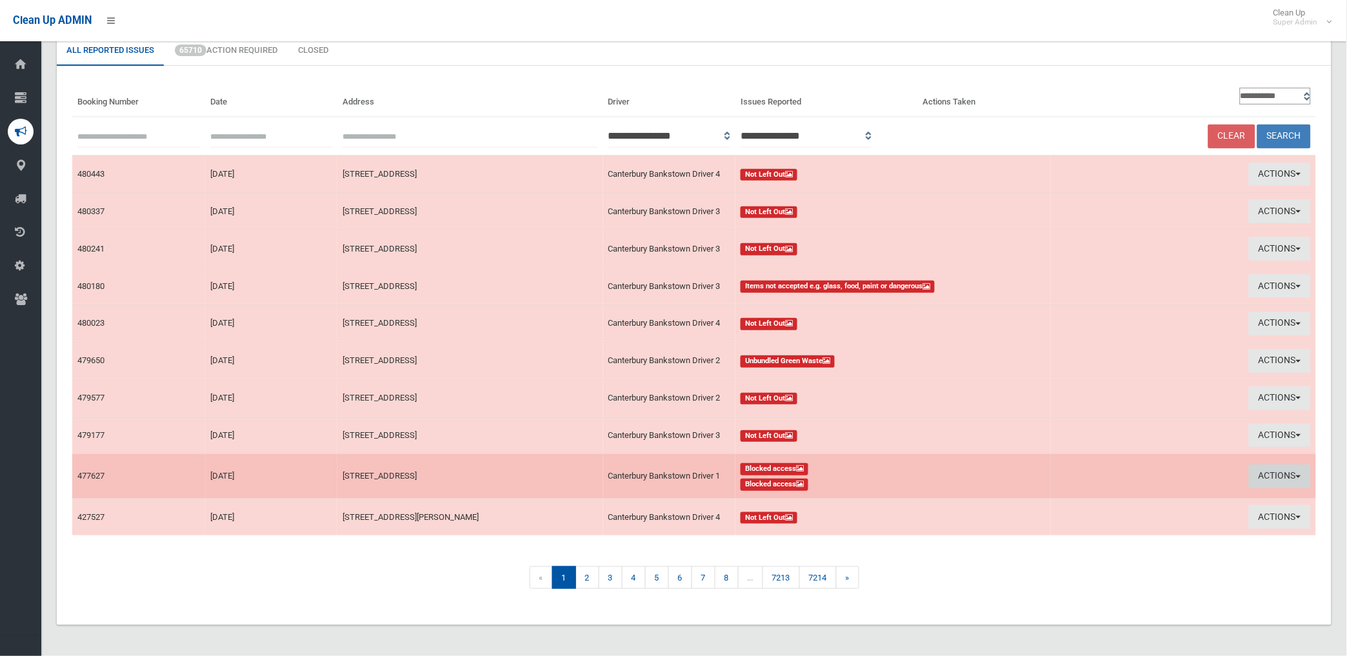
click at [1265, 479] on button "Actions" at bounding box center [1280, 477] width 62 height 24
click at [1089, 499] on link "View Booking" at bounding box center [1134, 503] width 154 height 22
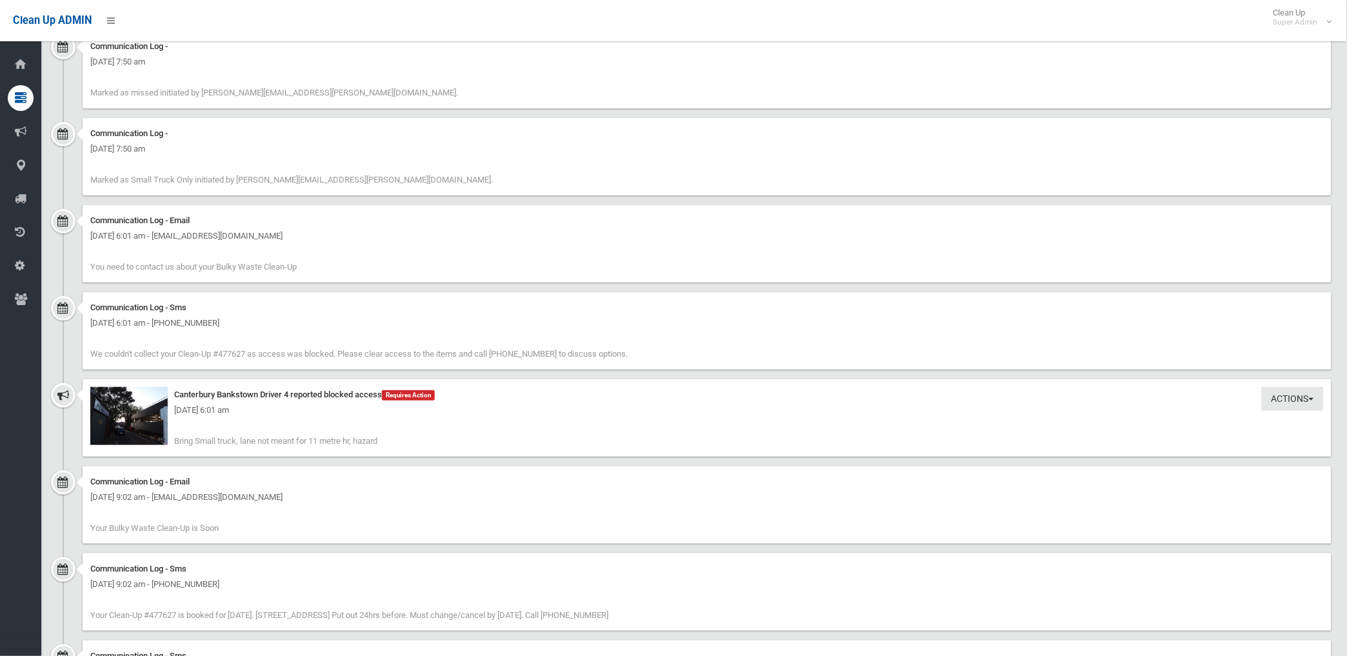
scroll to position [1577, 0]
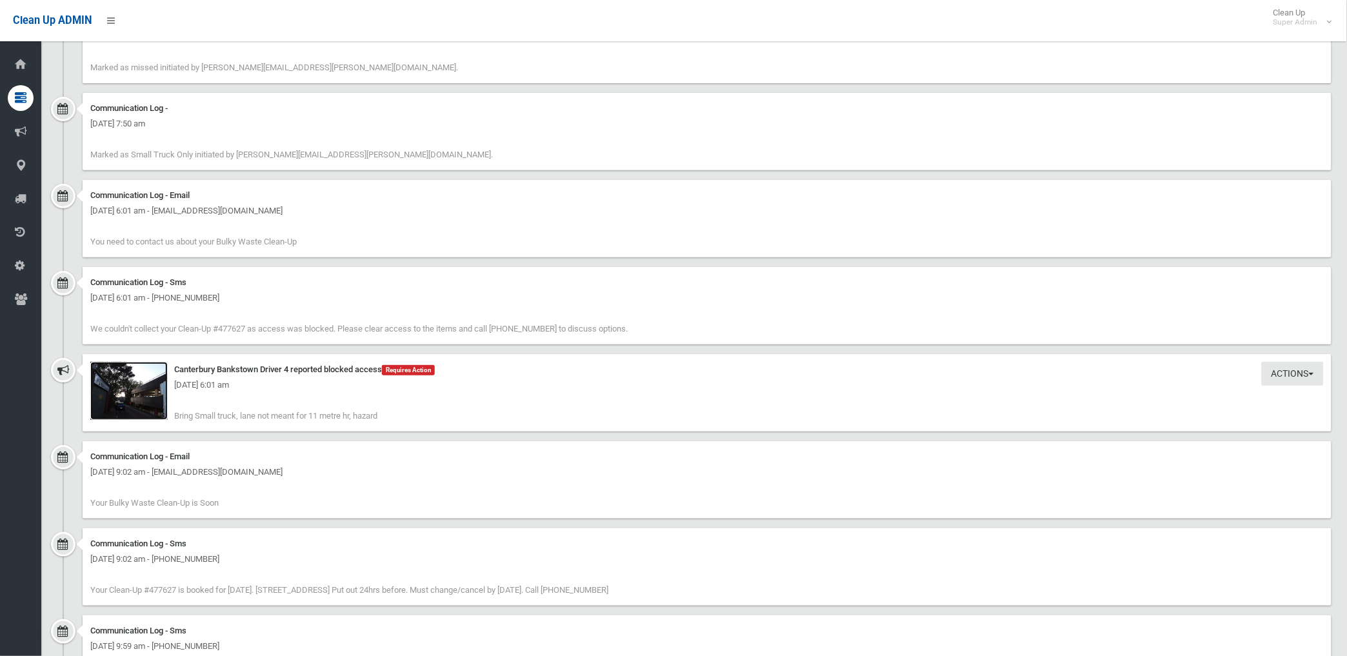
click at [142, 405] on img at bounding box center [128, 391] width 77 height 58
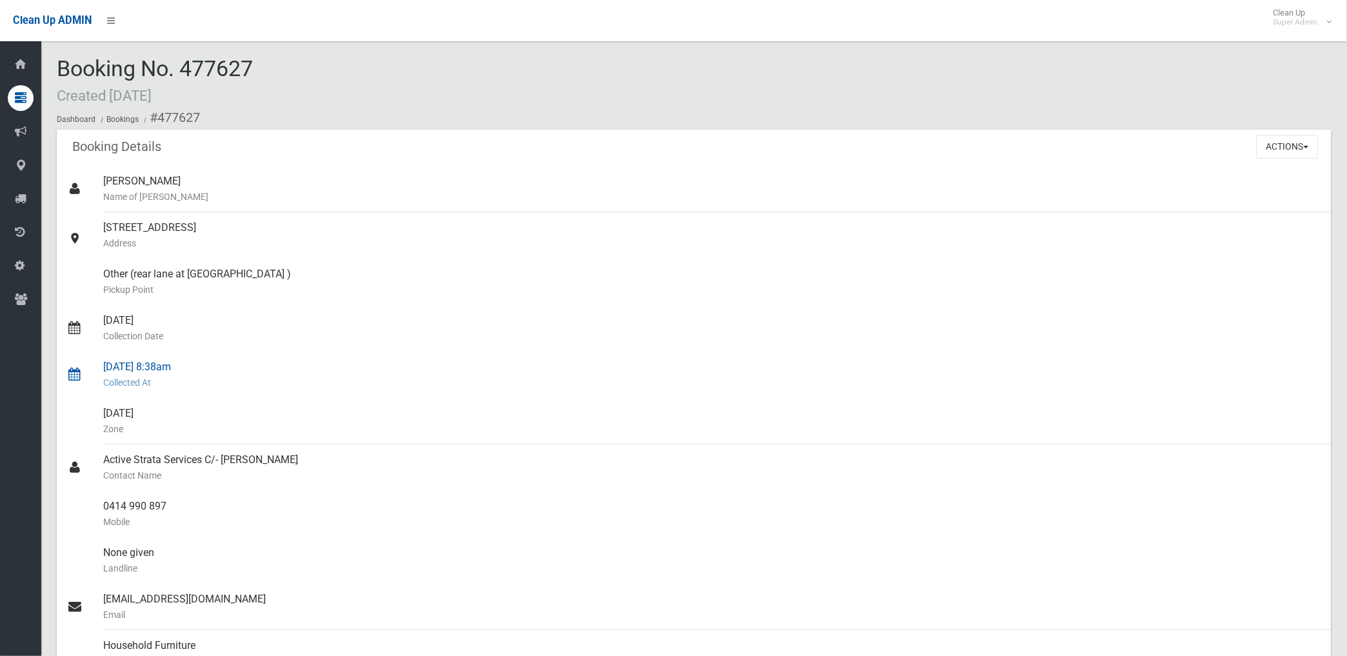
scroll to position [72, 0]
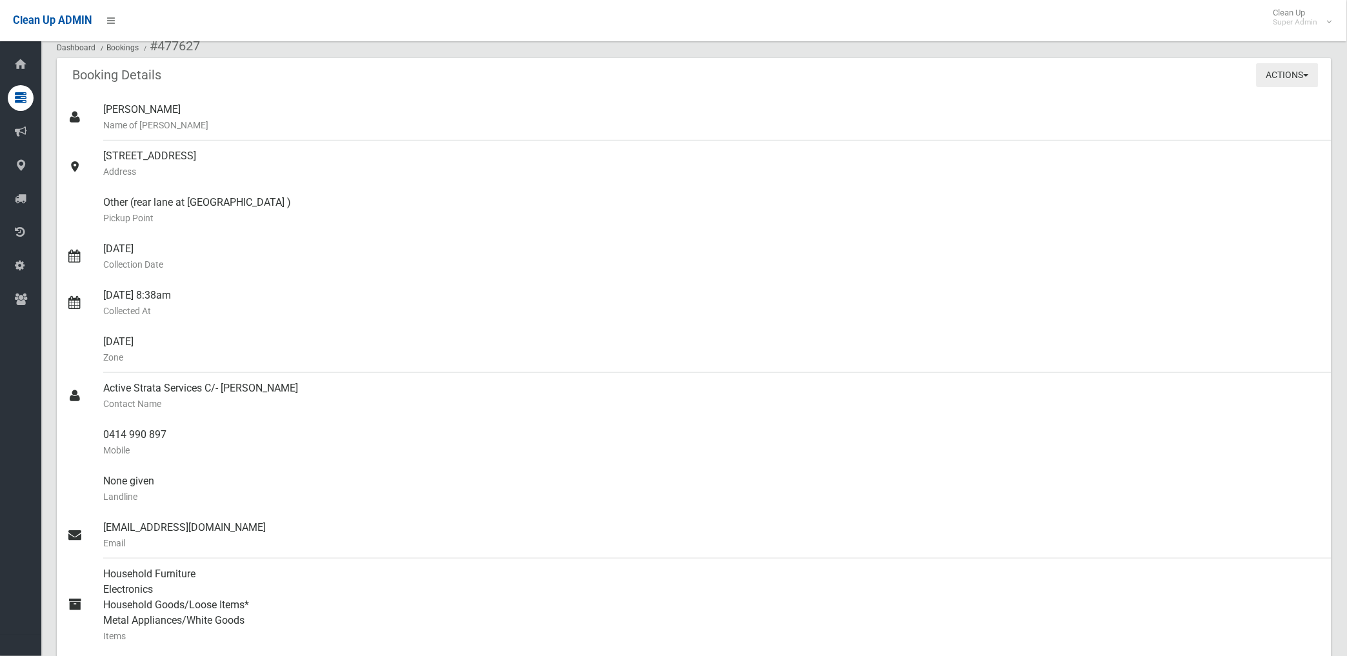
click at [1276, 76] on button "Actions" at bounding box center [1288, 75] width 62 height 24
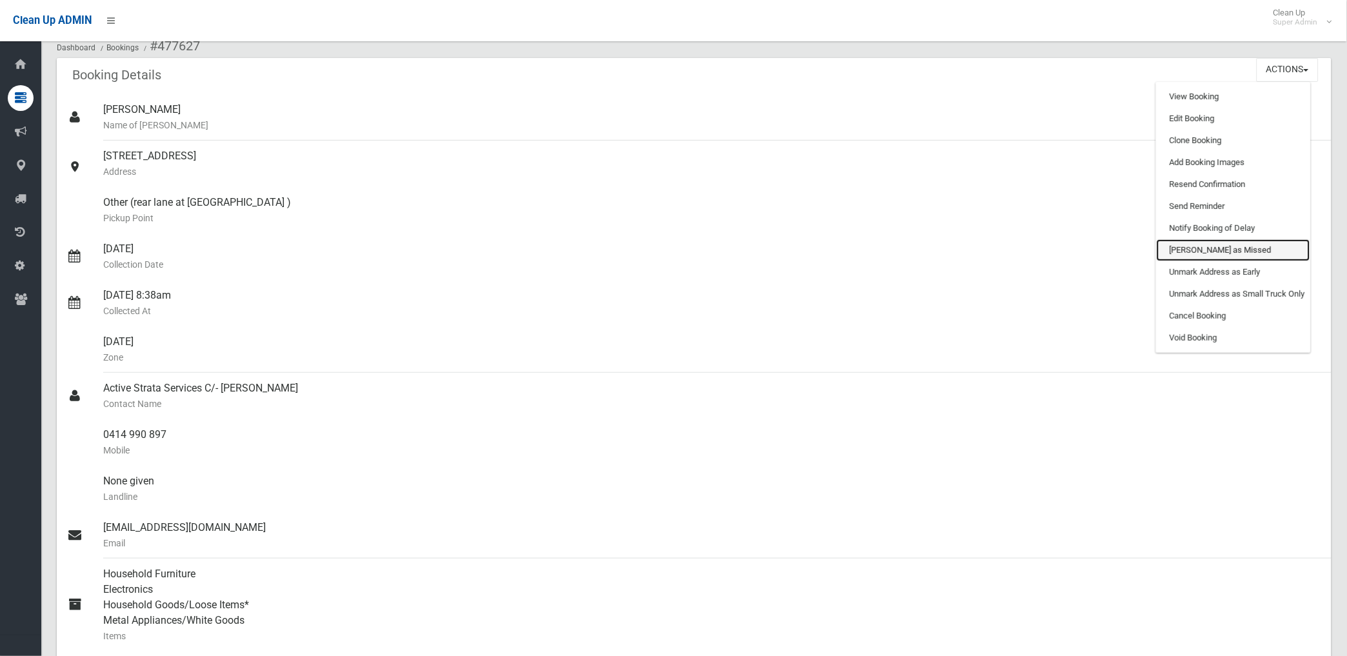
click at [1201, 244] on link "[PERSON_NAME] as Missed" at bounding box center [1234, 250] width 154 height 22
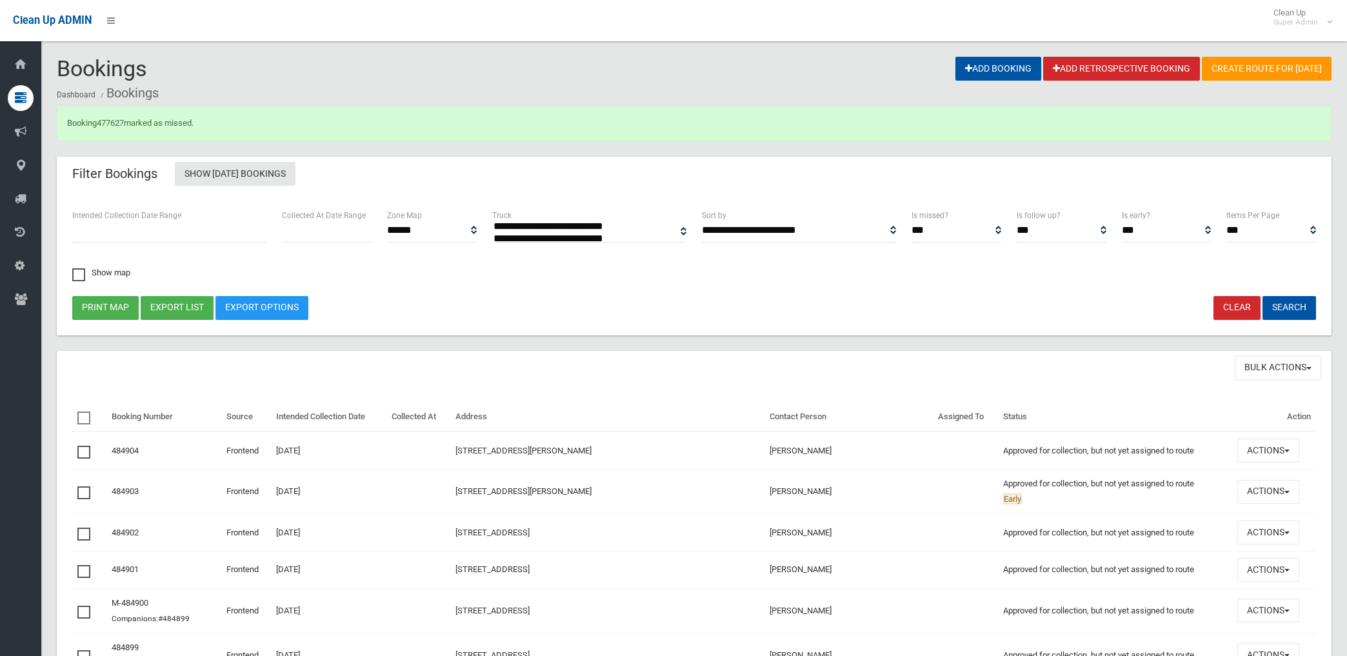
select select
click at [108, 125] on link "477627" at bounding box center [110, 123] width 27 height 10
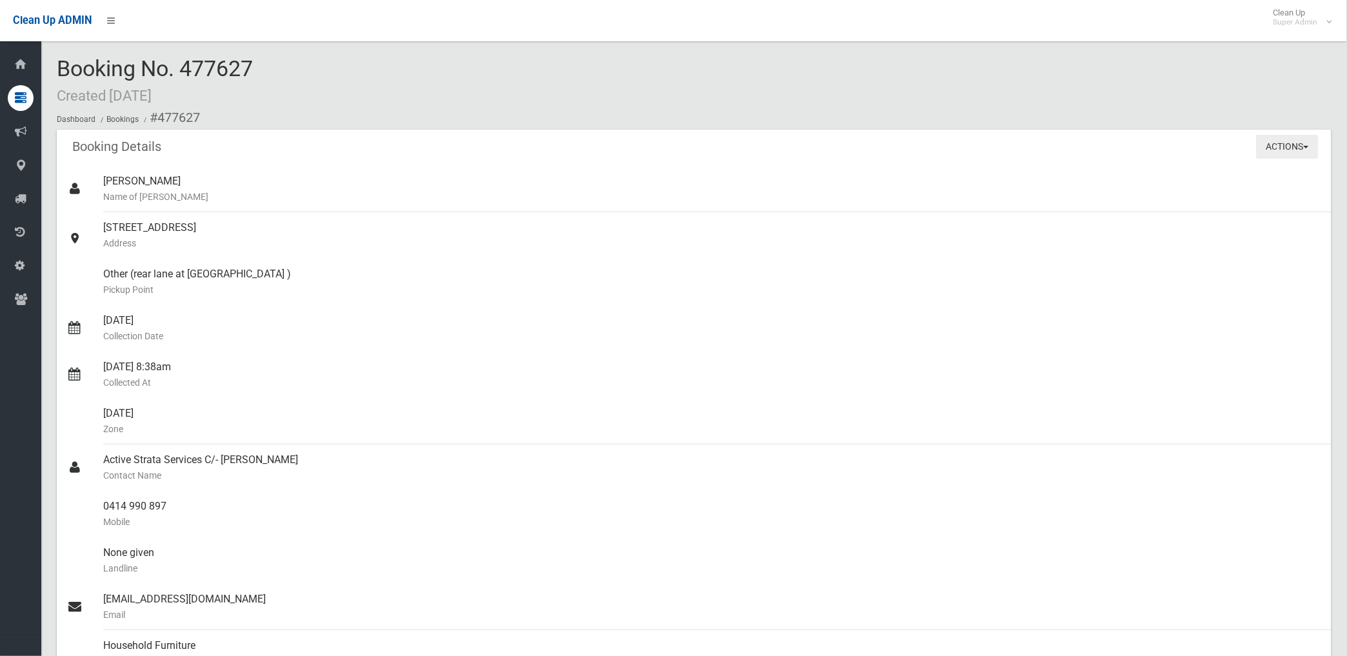
click at [1278, 150] on button "Actions" at bounding box center [1288, 147] width 62 height 24
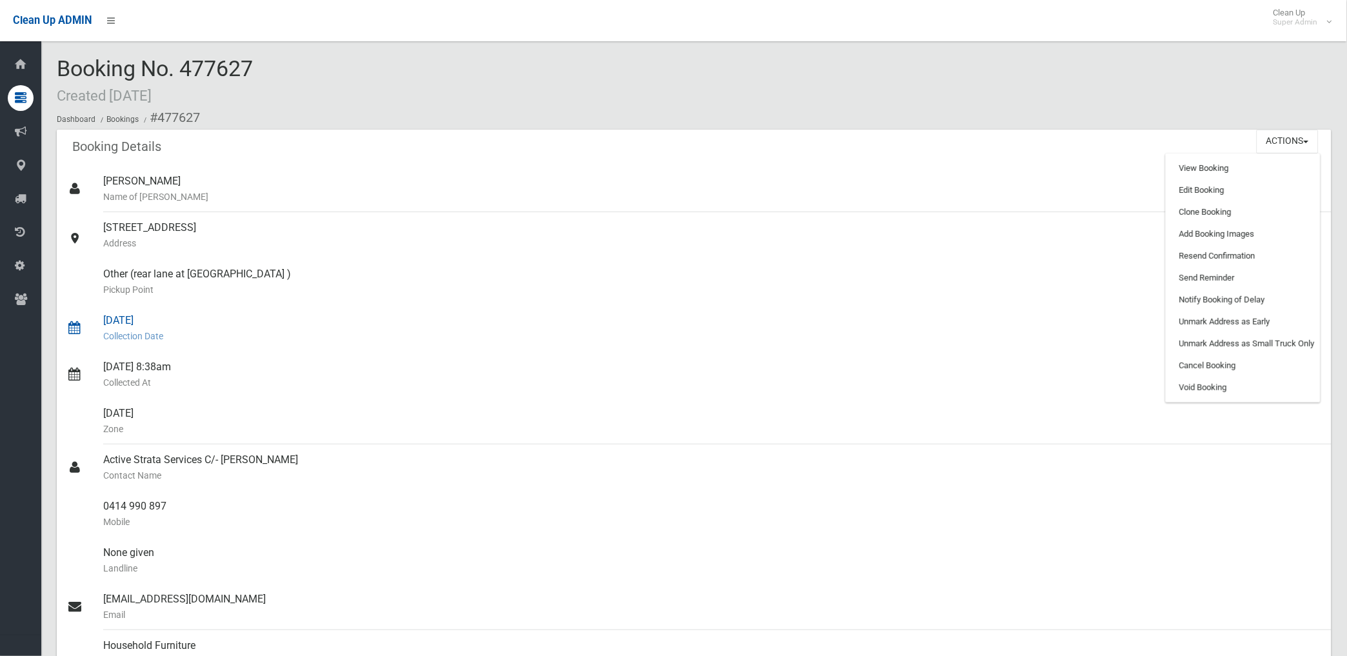
click at [241, 328] on small "Collection Date" at bounding box center [712, 335] width 1218 height 15
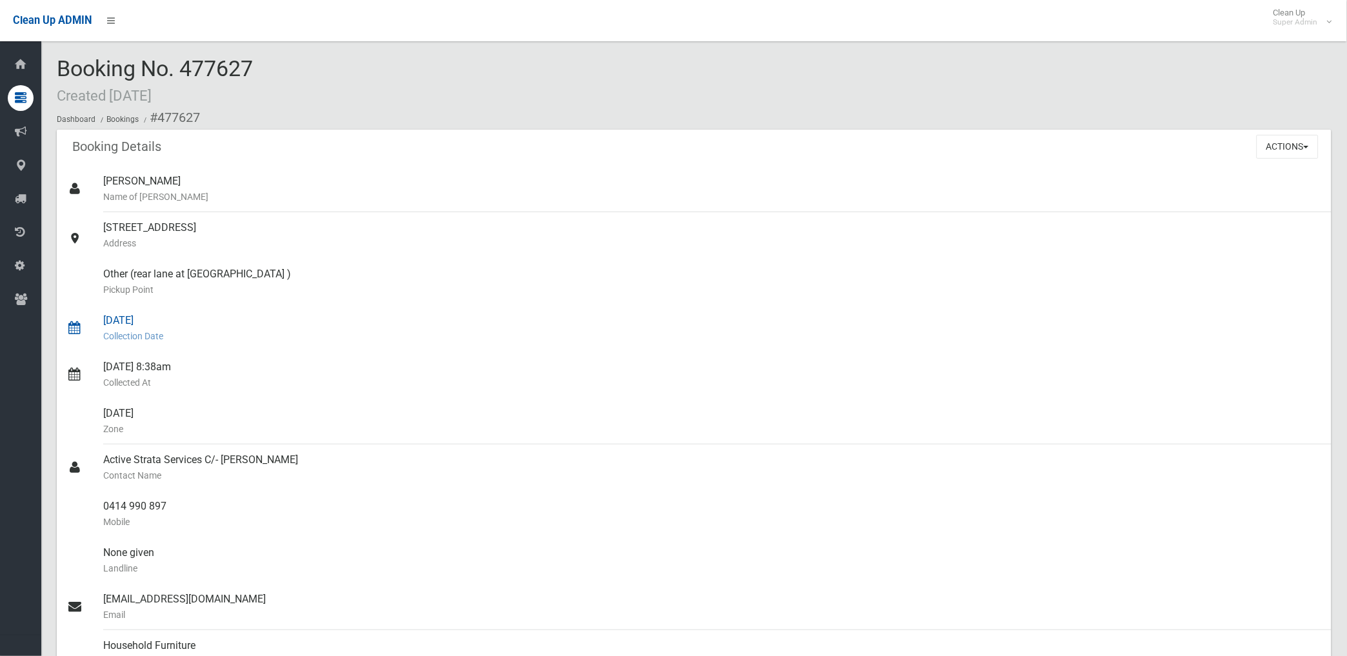
click at [259, 316] on div "[DATE] Collection Date" at bounding box center [712, 328] width 1218 height 46
click at [1293, 147] on button "Actions" at bounding box center [1288, 147] width 62 height 24
click at [1275, 136] on button "Actions" at bounding box center [1288, 147] width 62 height 24
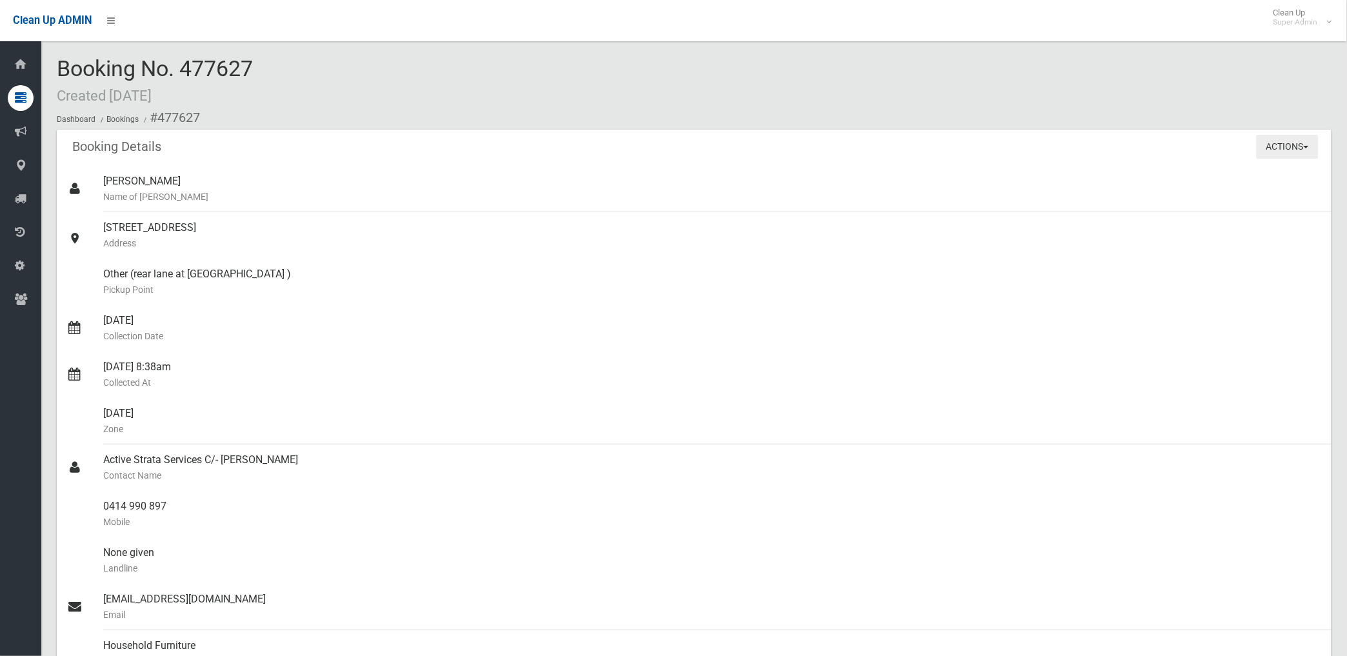
click at [1287, 141] on button "Actions" at bounding box center [1288, 147] width 62 height 24
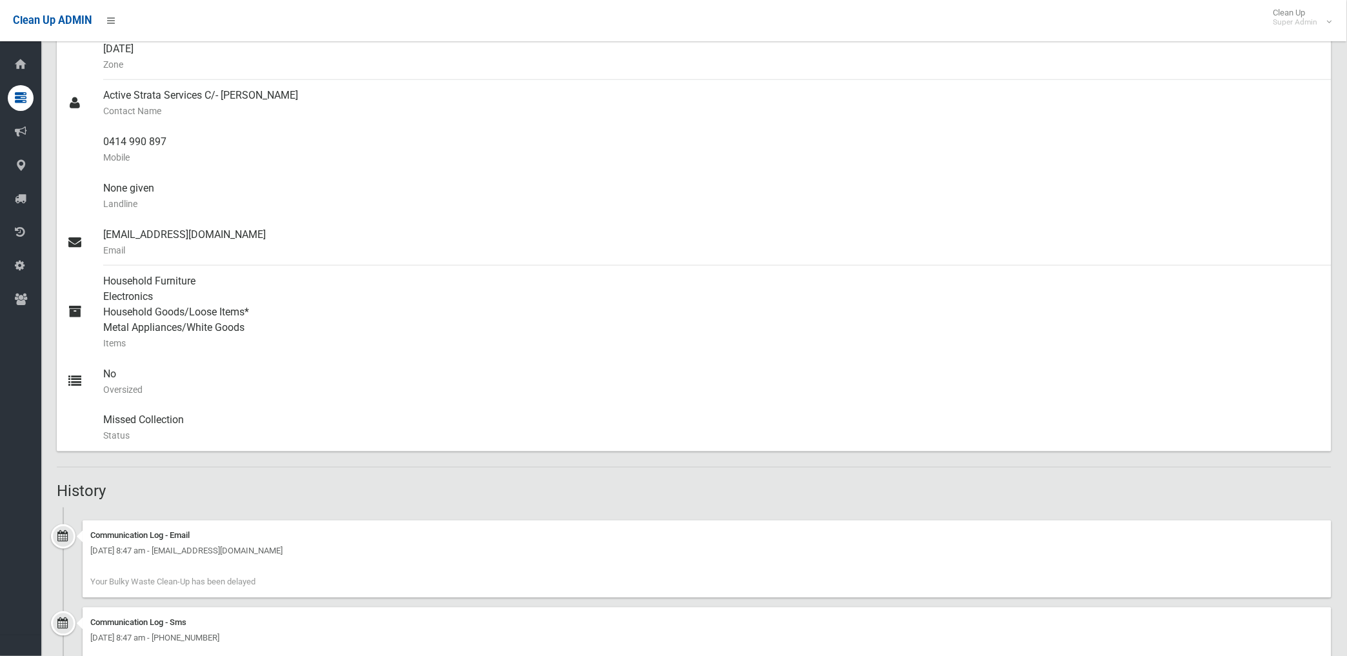
scroll to position [573, 0]
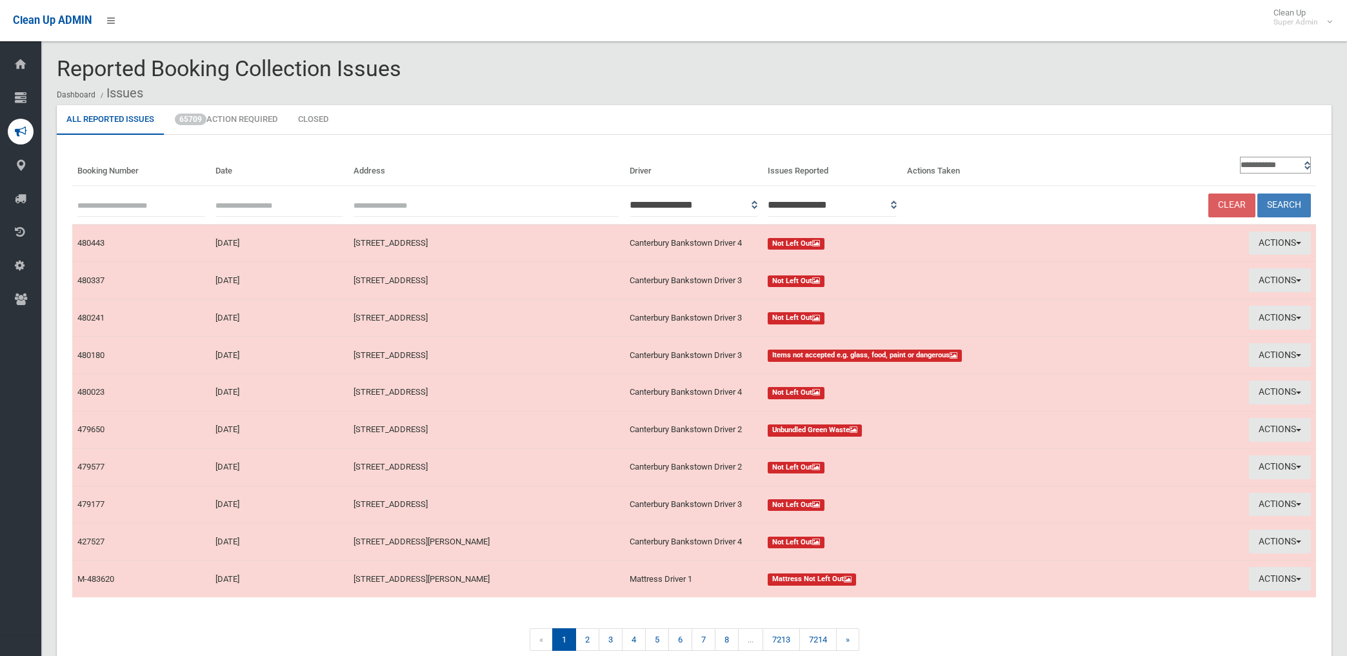
scroll to position [63, 0]
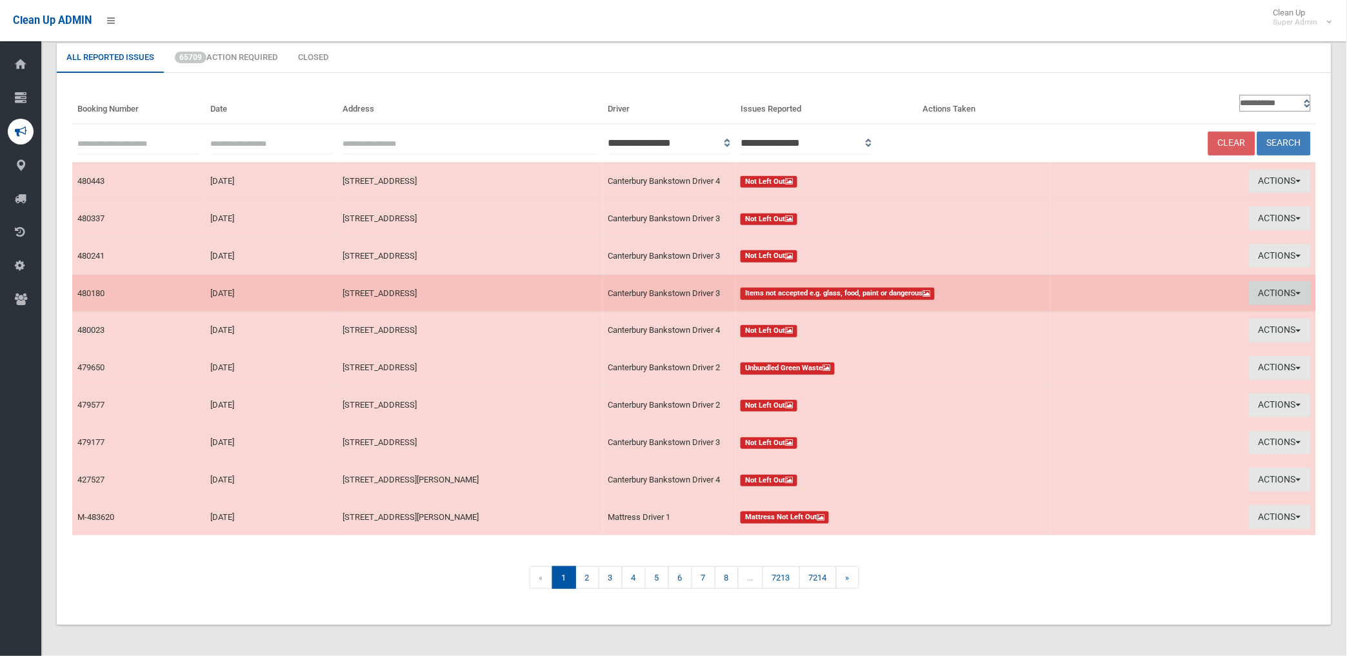
click at [1273, 290] on button "Actions" at bounding box center [1280, 293] width 62 height 24
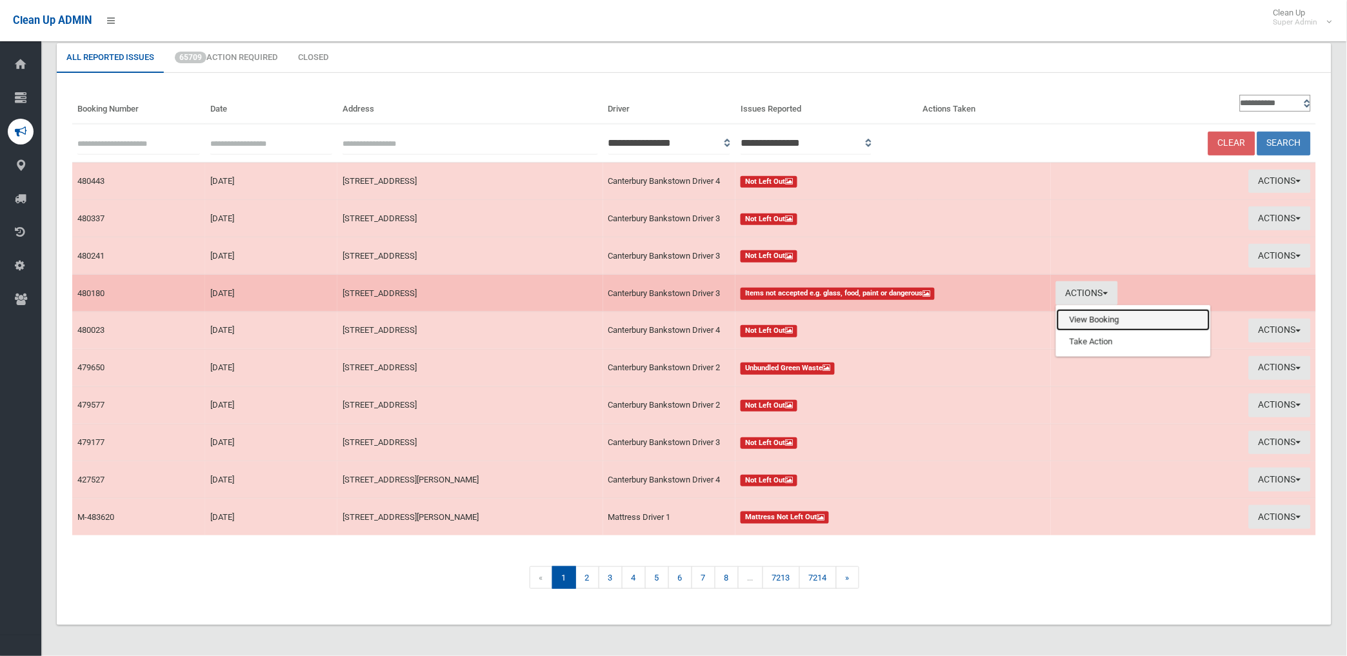
click at [1087, 318] on link "View Booking" at bounding box center [1134, 320] width 154 height 22
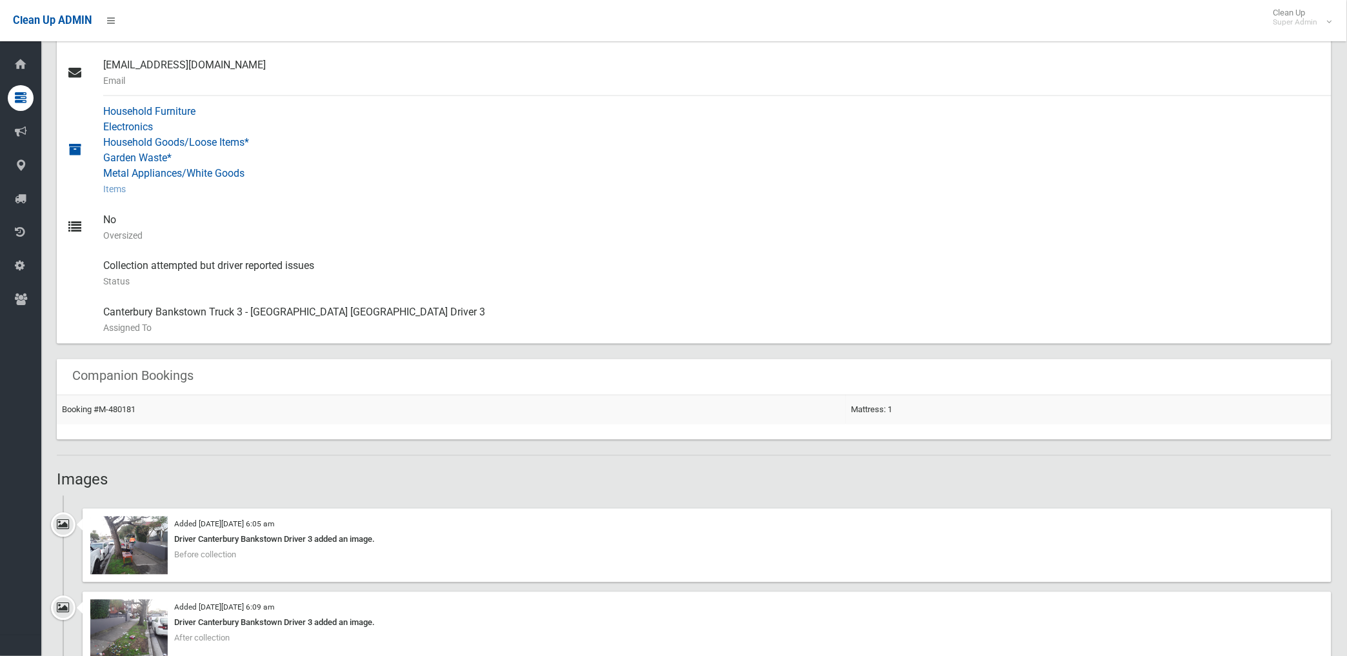
scroll to position [645, 0]
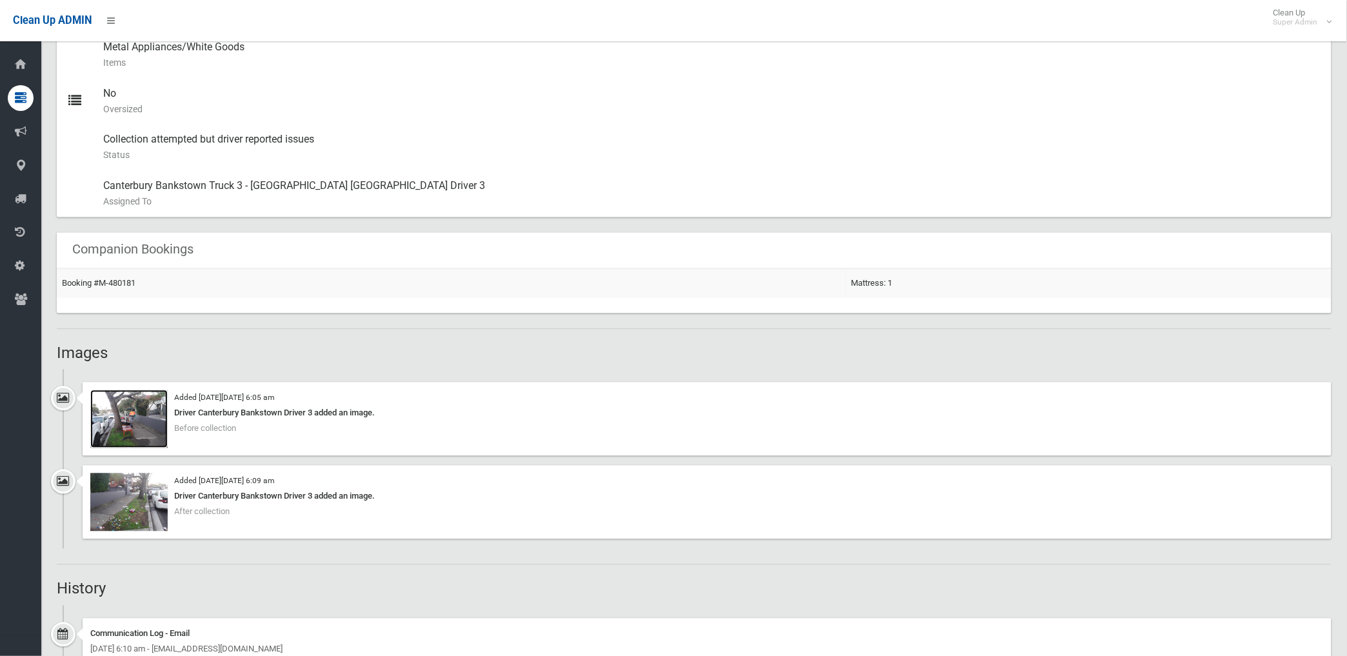
click at [144, 431] on img at bounding box center [128, 419] width 77 height 58
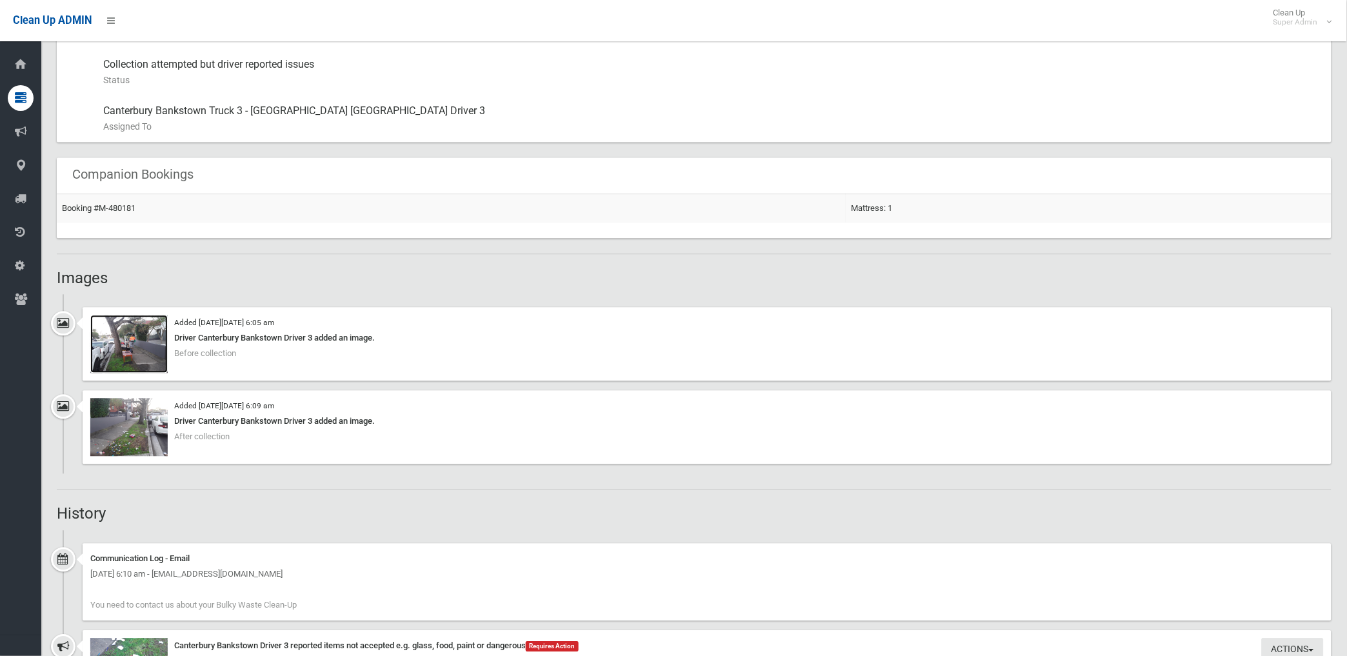
scroll to position [707, 0]
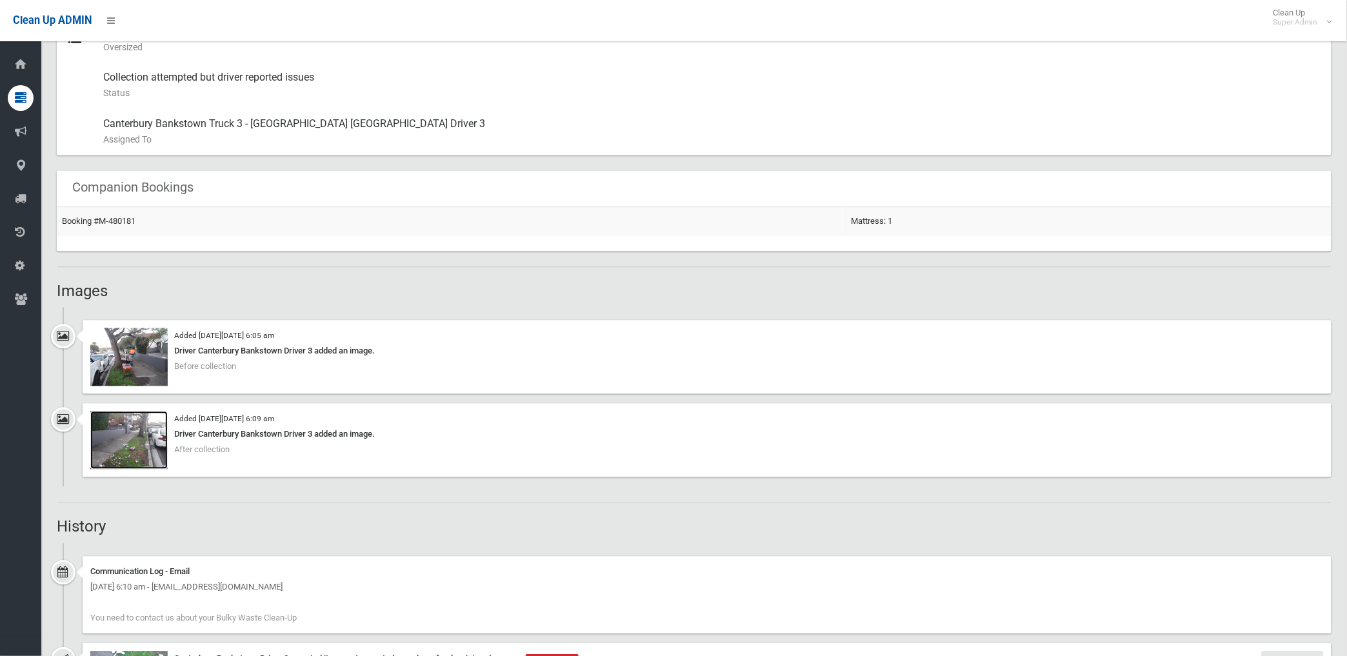
click at [131, 446] on img at bounding box center [128, 441] width 77 height 58
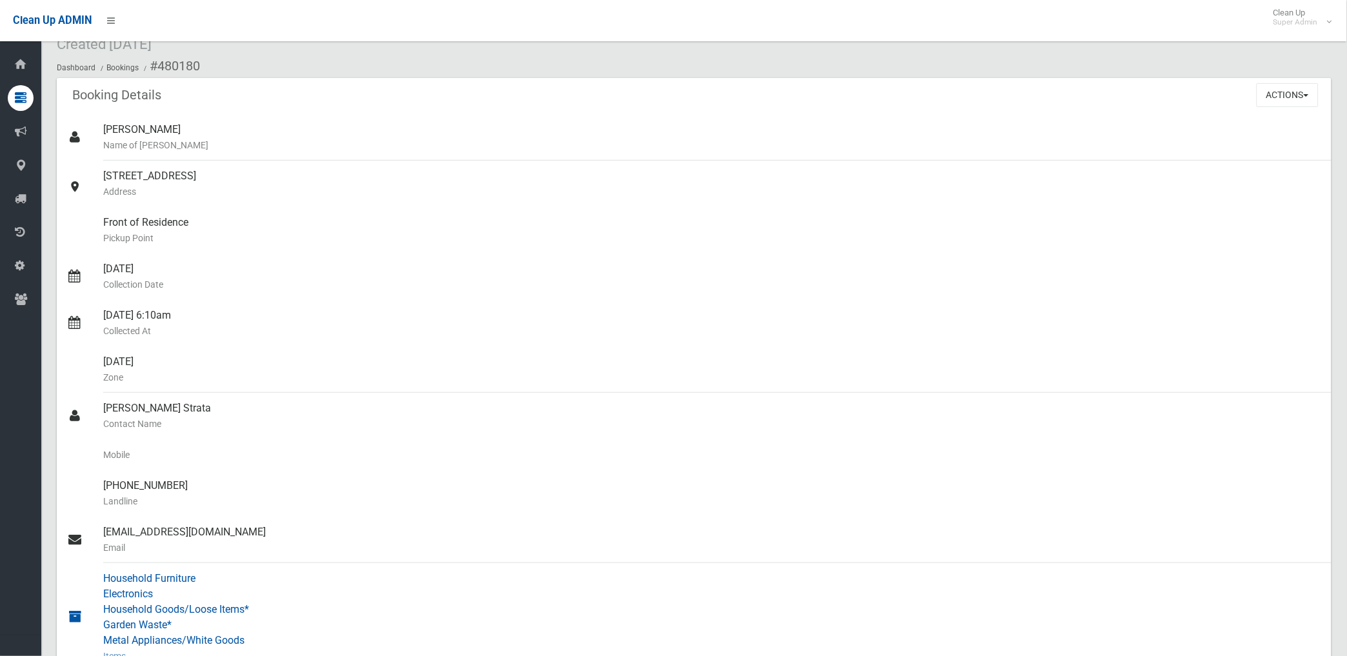
scroll to position [0, 0]
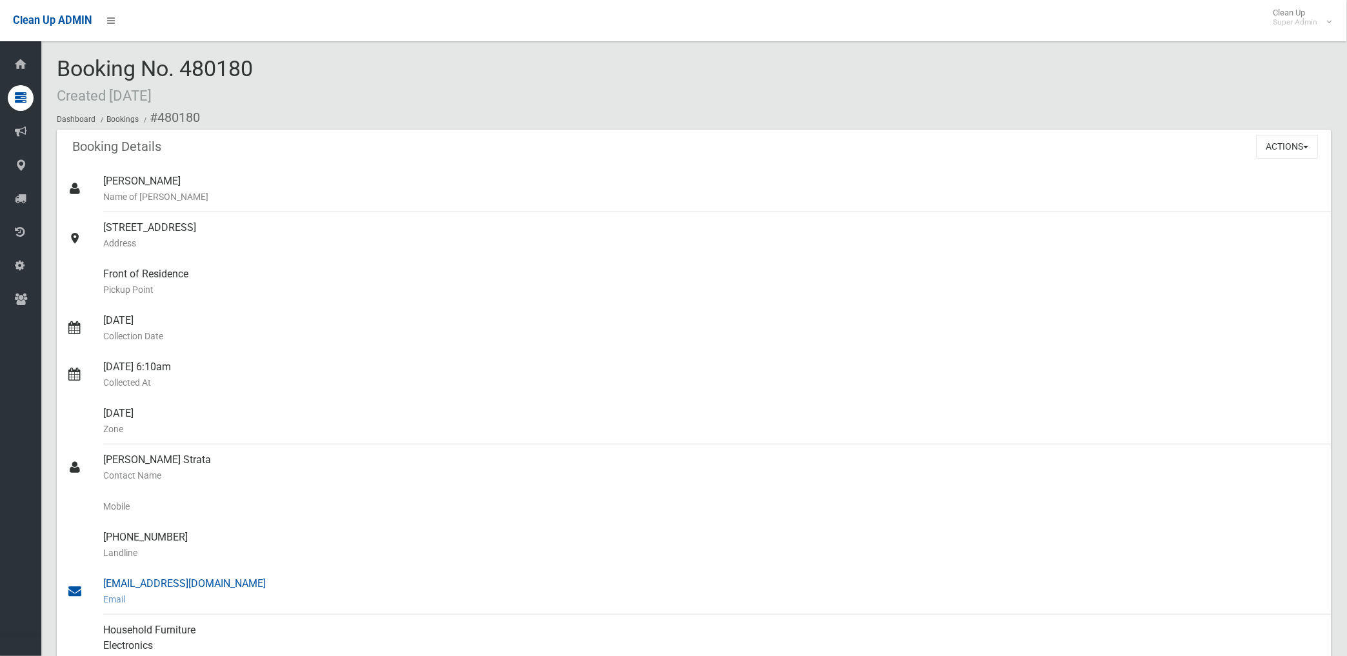
drag, startPoint x: 158, startPoint y: 117, endPoint x: 252, endPoint y: 583, distance: 475.3
copy section "480180 Booking Details Actions View Booking Edit Booking Clone Booking Add Book…"
click at [422, 268] on div "Front of Residence [GEOGRAPHIC_DATA]" at bounding box center [712, 282] width 1218 height 46
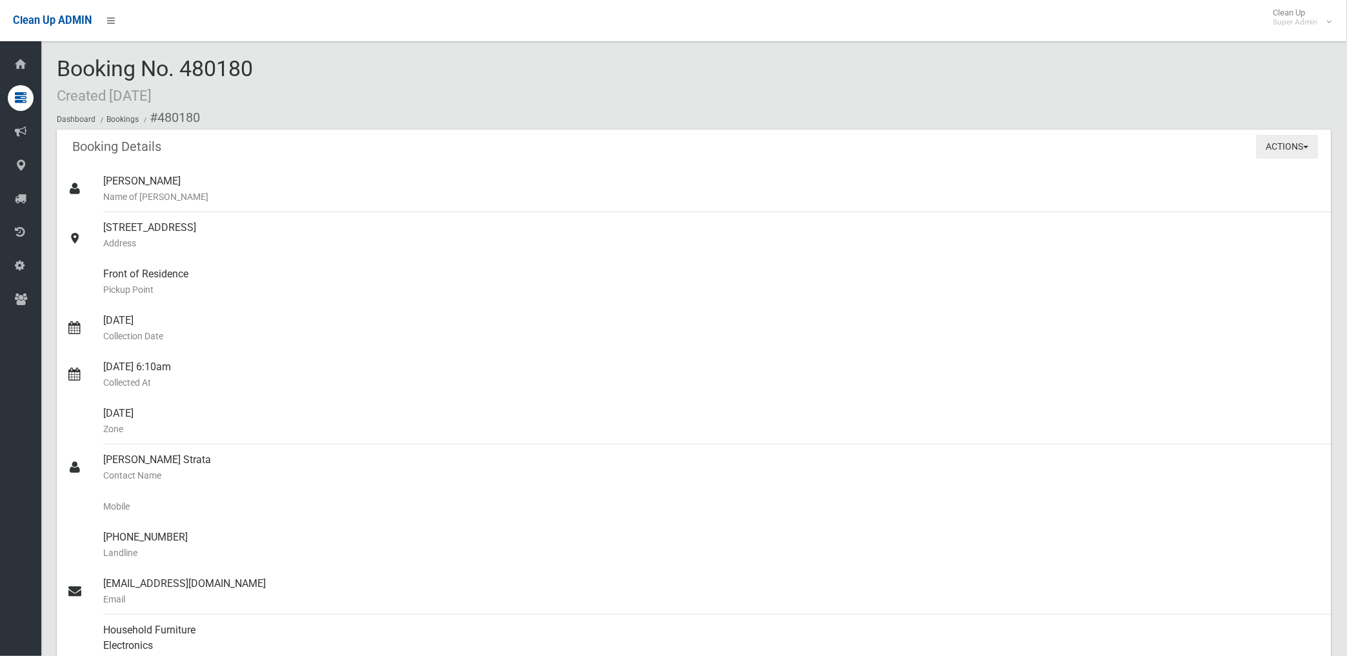
click at [1285, 140] on button "Actions" at bounding box center [1288, 147] width 62 height 24
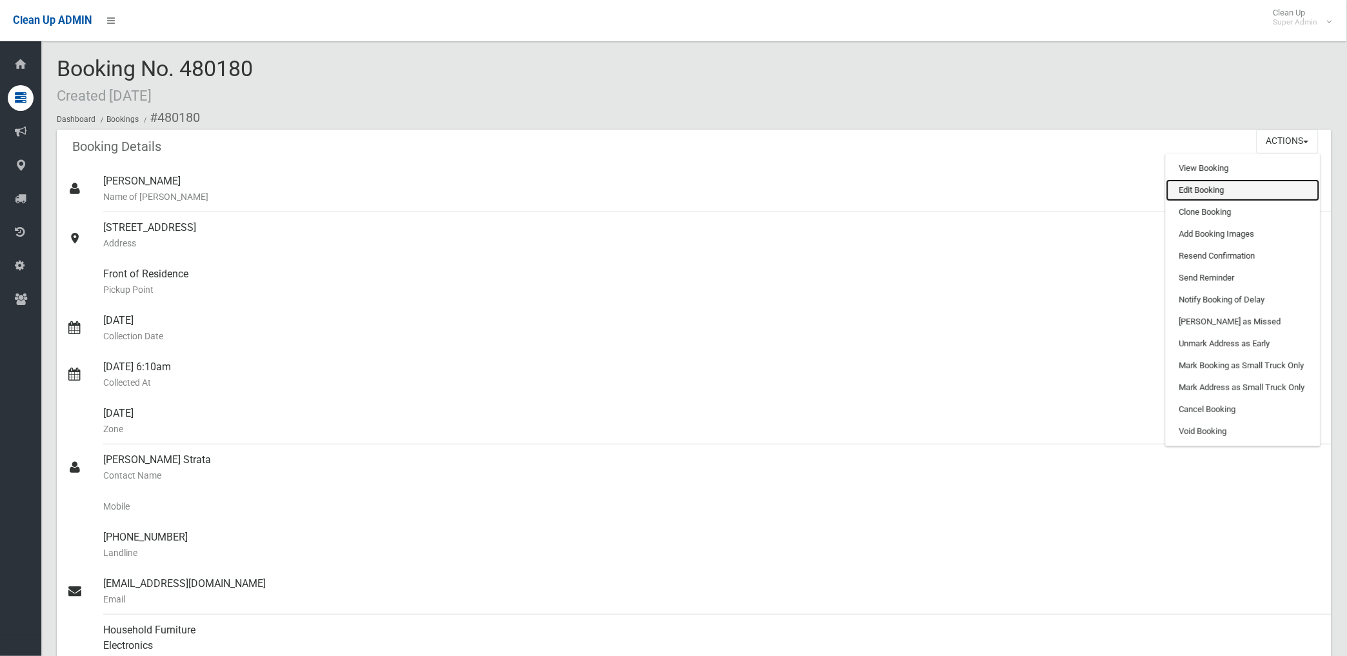
click at [1200, 186] on link "Edit Booking" at bounding box center [1244, 190] width 154 height 22
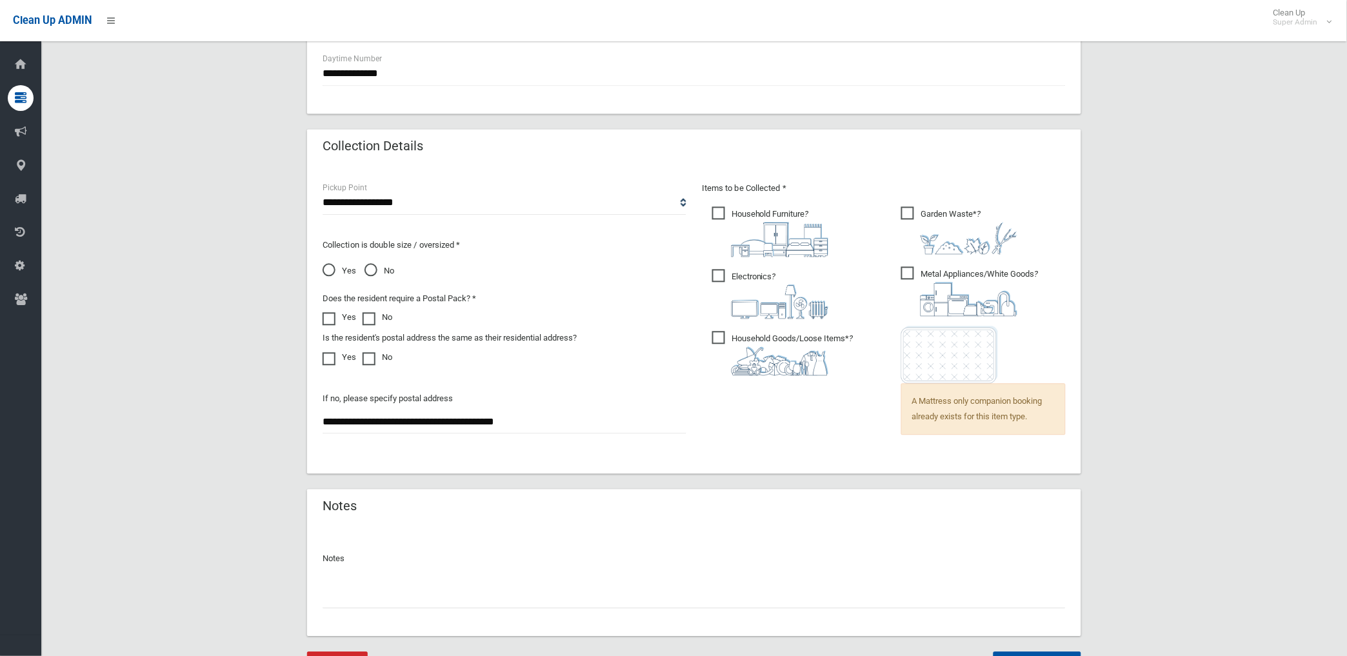
scroll to position [828, 0]
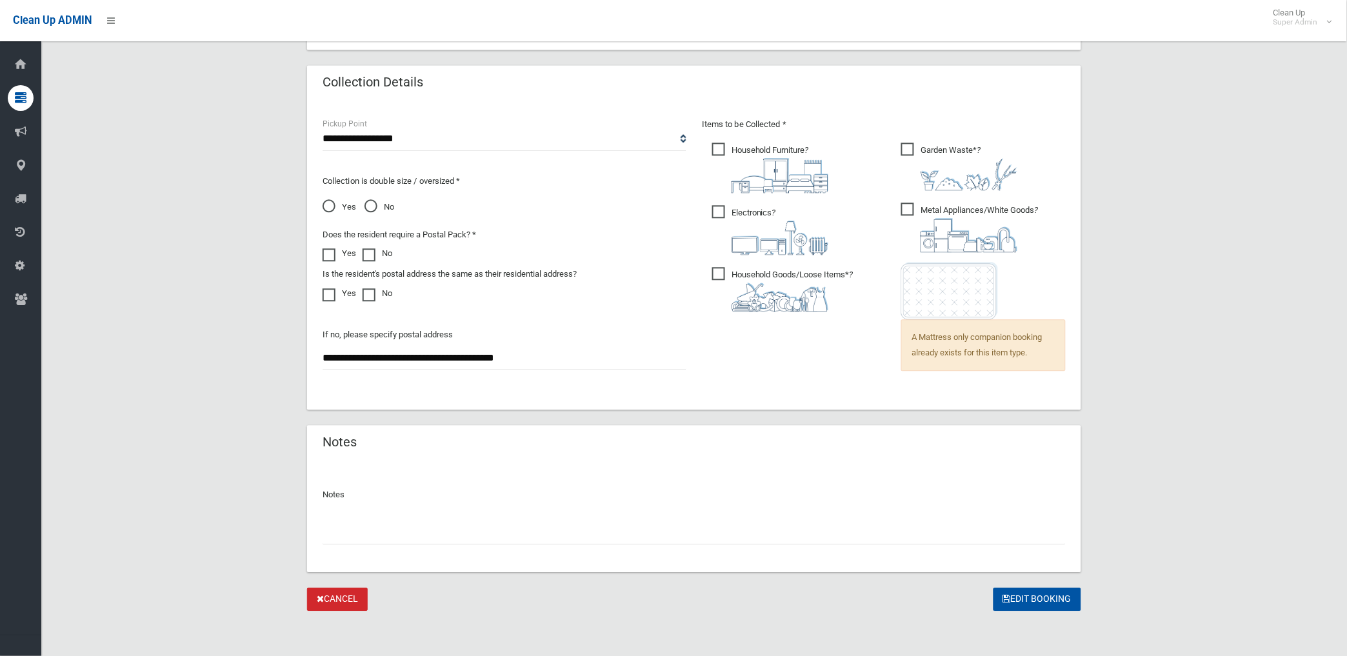
click at [365, 539] on input "text" at bounding box center [694, 533] width 743 height 24
paste input "********"
type input "**********"
click at [1040, 596] on button "Edit Booking" at bounding box center [1038, 600] width 88 height 24
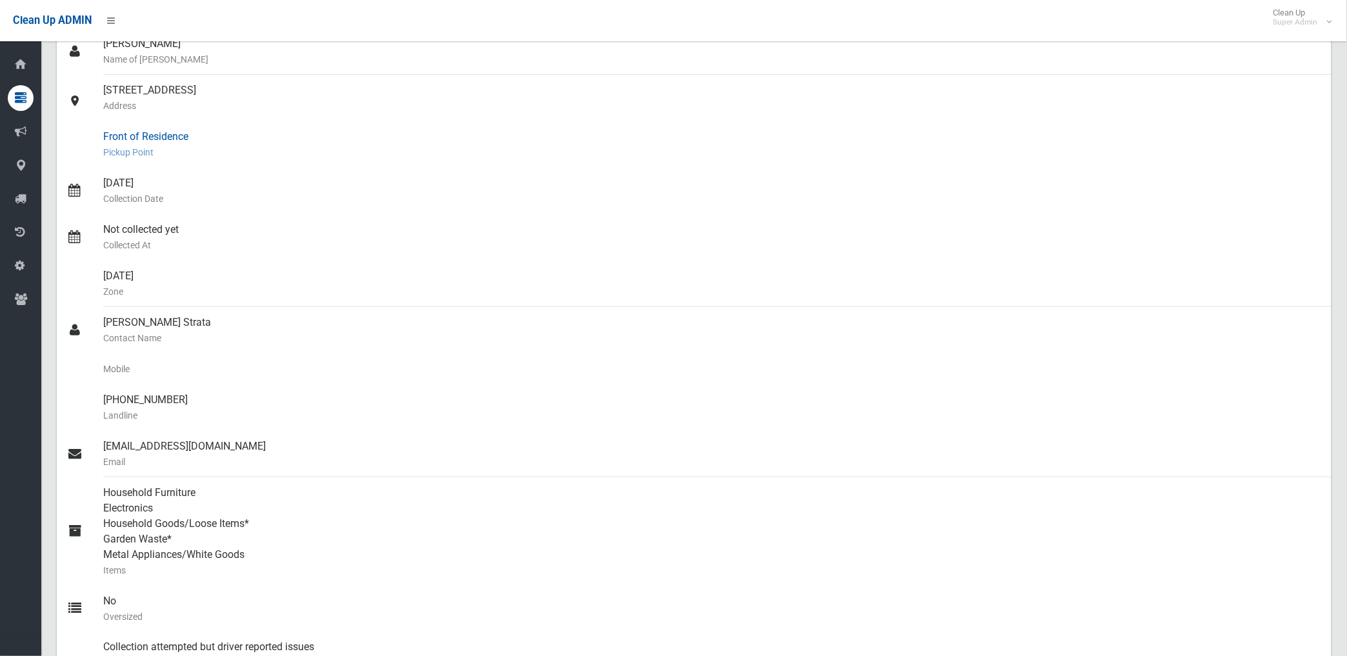
scroll to position [215, 0]
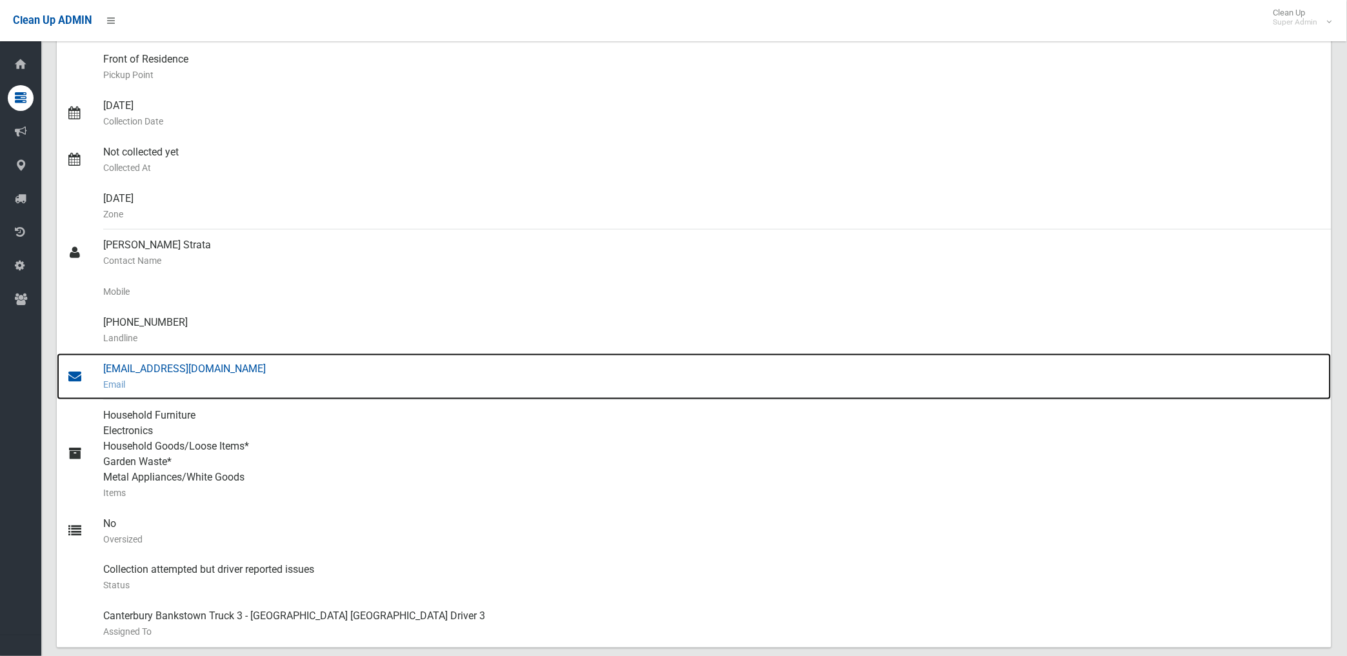
click at [197, 367] on div "strata@montanostrata.com.au Email" at bounding box center [712, 377] width 1218 height 46
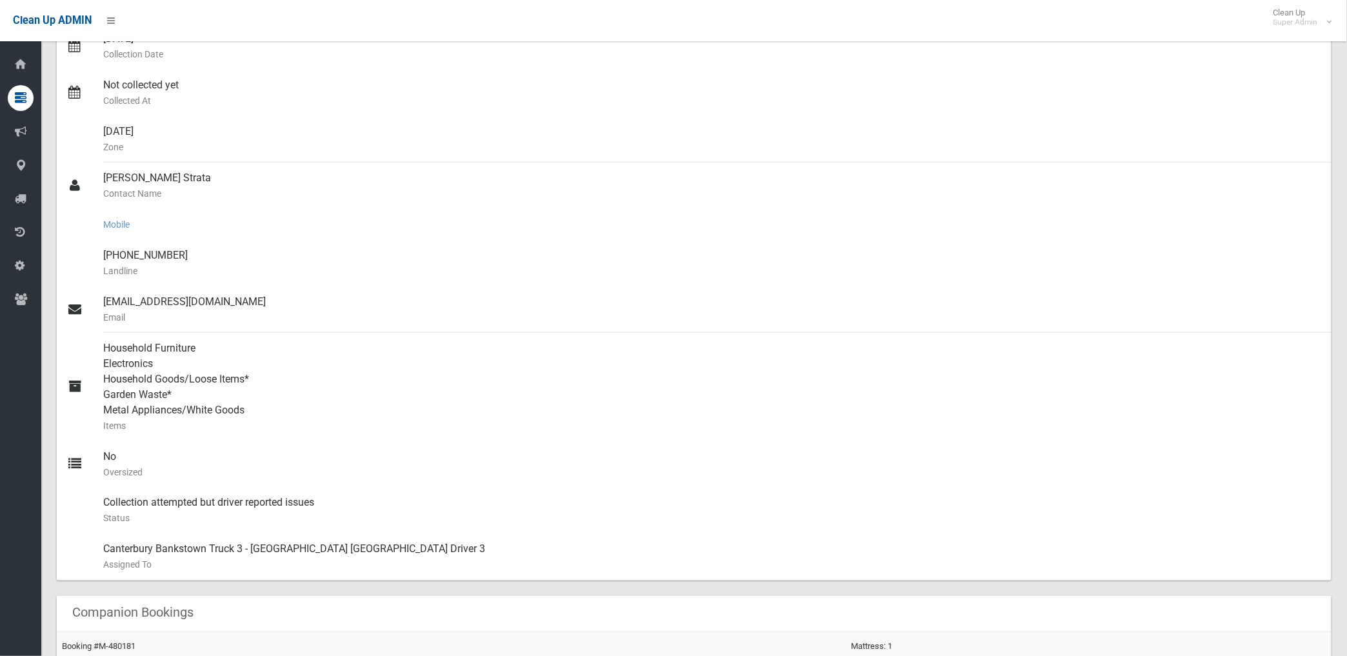
scroll to position [0, 0]
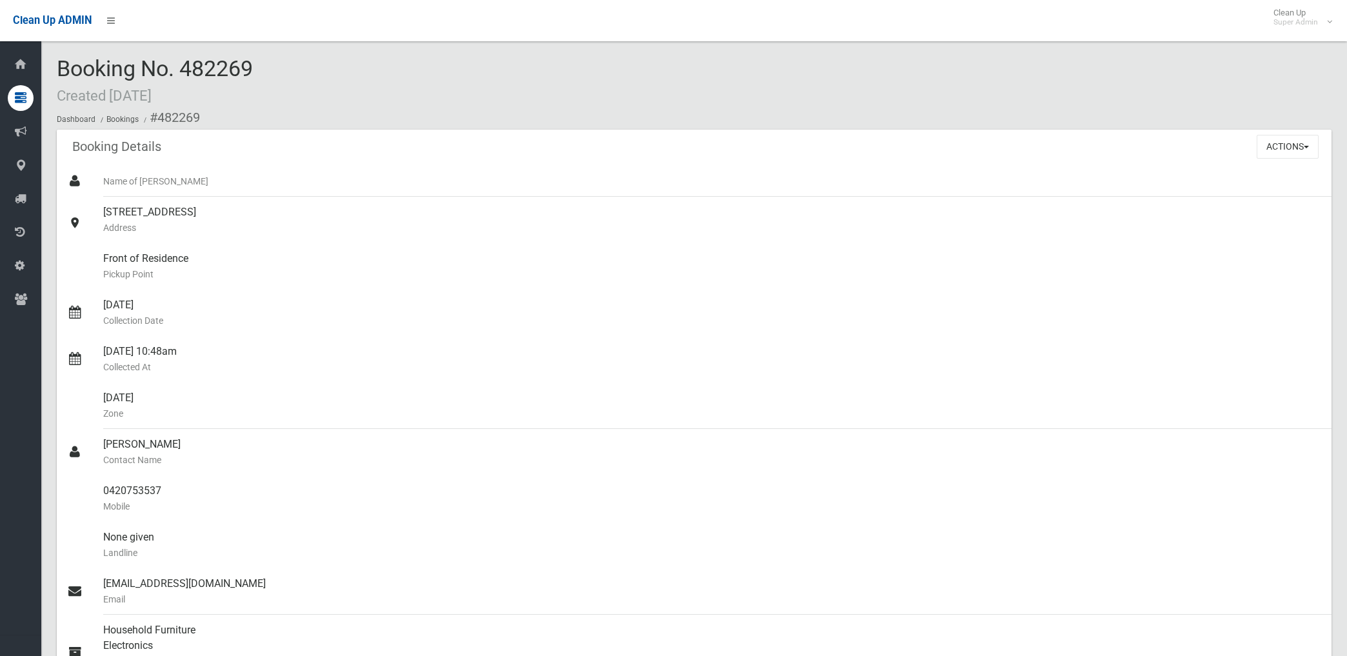
scroll to position [58, 0]
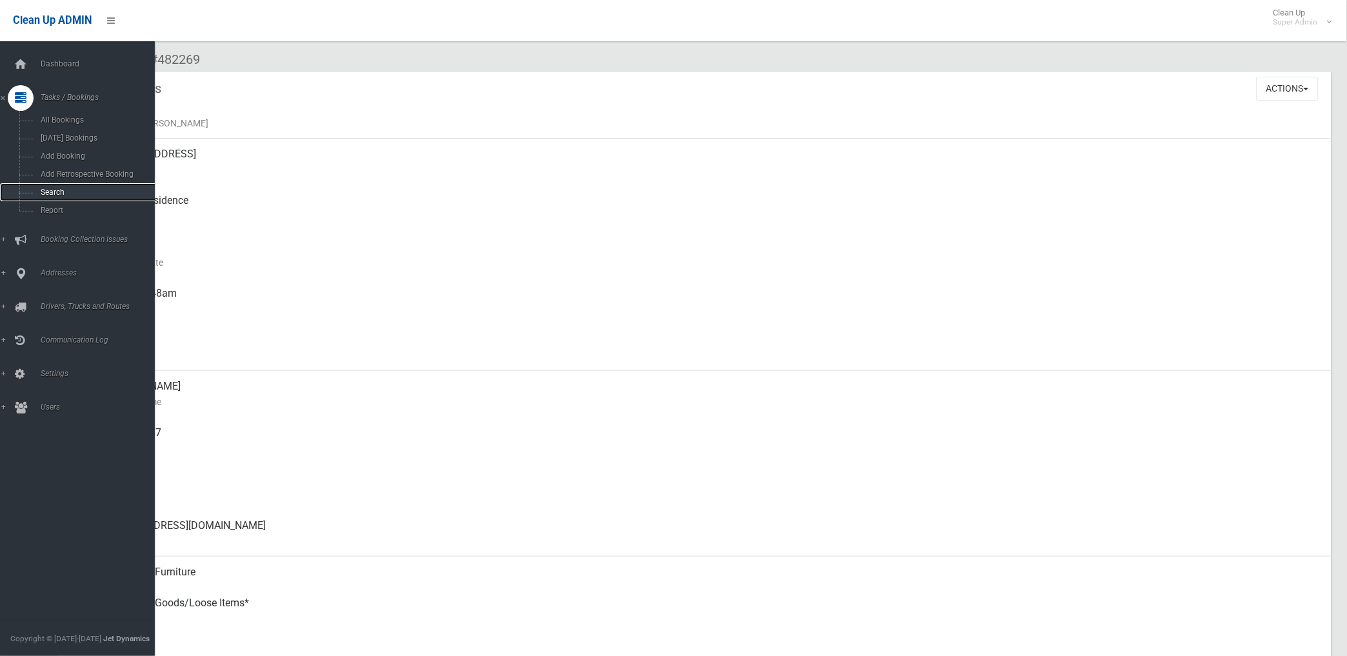
click at [52, 196] on span "Search" at bounding box center [96, 192] width 118 height 9
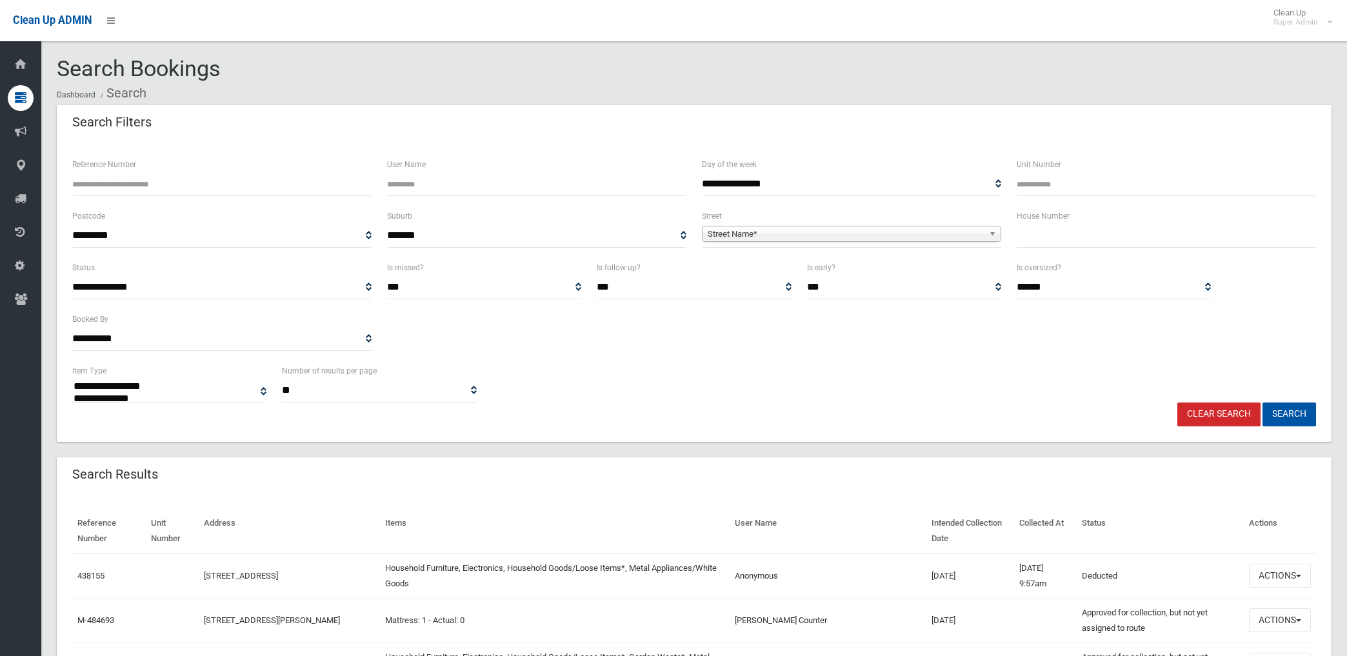
select select
click at [162, 188] on input "Reference Number" at bounding box center [221, 184] width 299 height 24
type input "******"
click at [1263, 403] on button "Search" at bounding box center [1290, 415] width 54 height 24
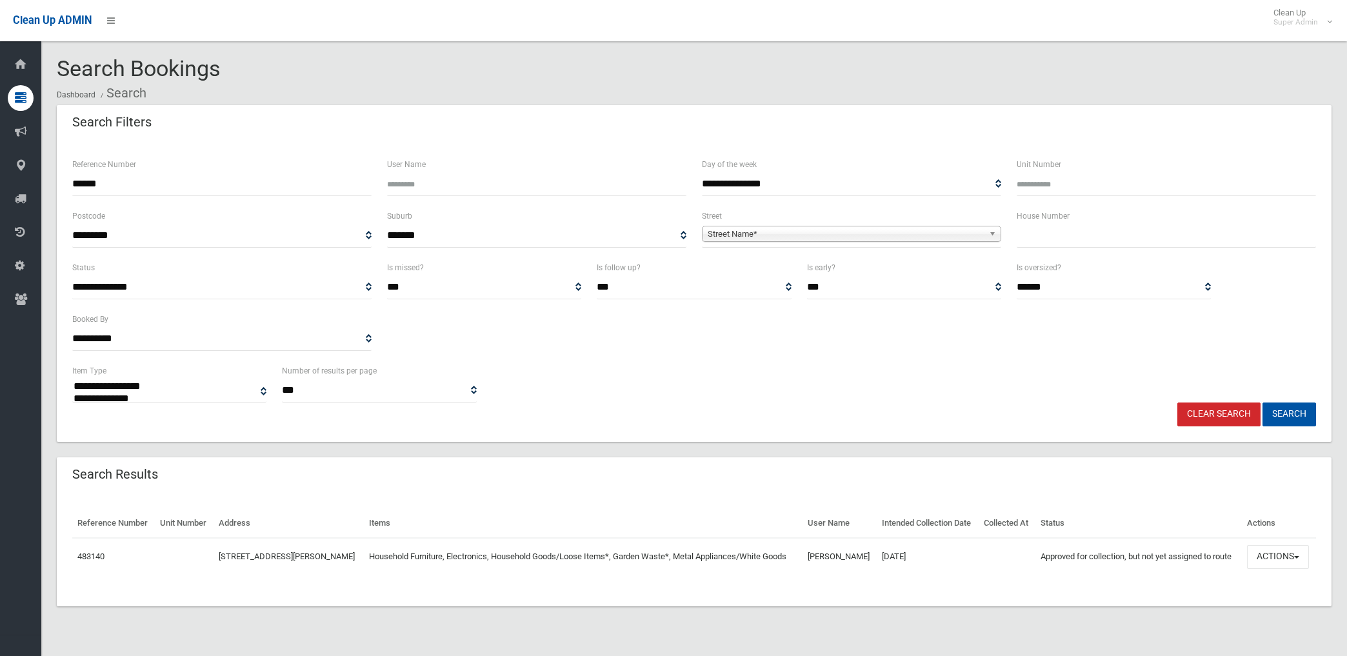
select select
click at [1276, 569] on button "Actions" at bounding box center [1278, 557] width 62 height 24
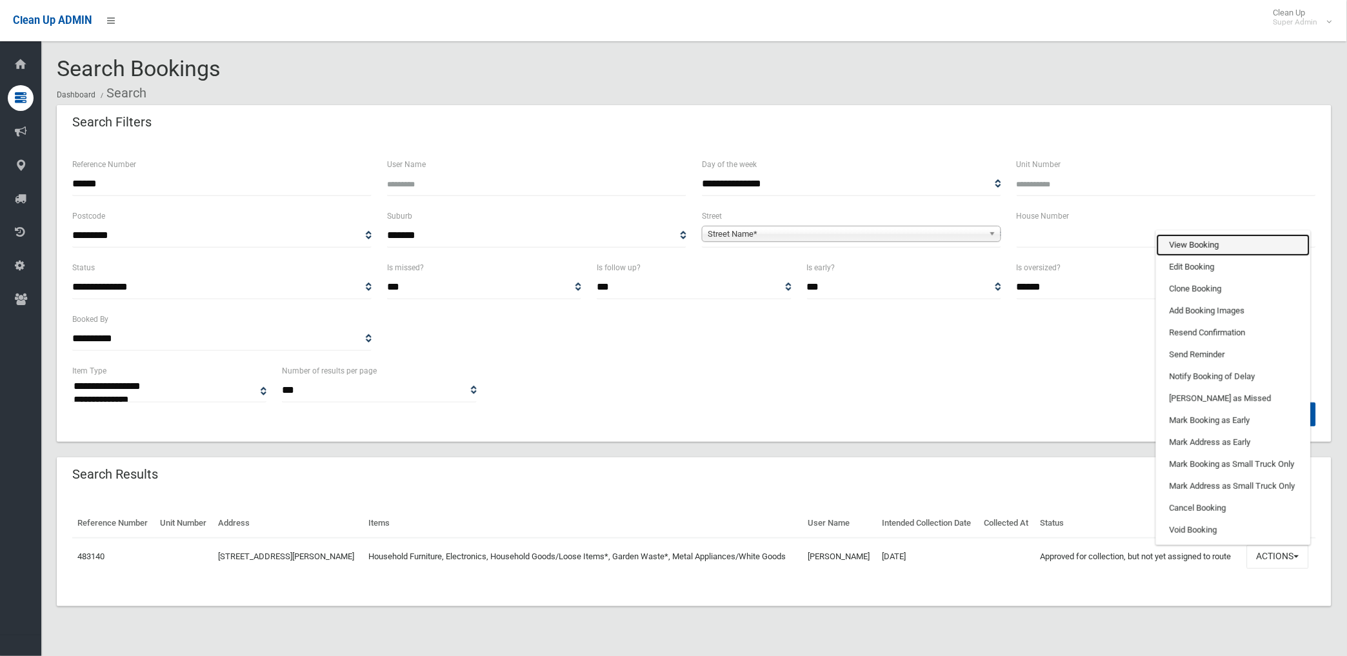
click at [1191, 256] on link "View Booking" at bounding box center [1234, 245] width 154 height 22
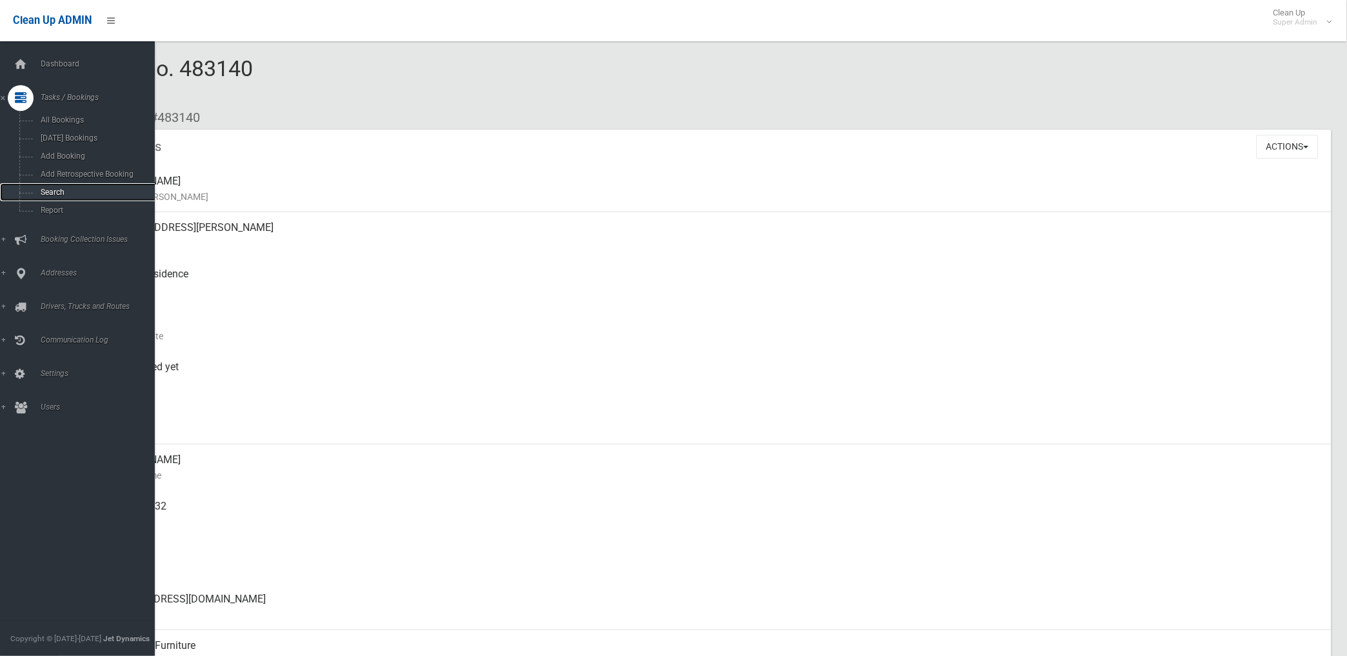
click at [55, 196] on span "Search" at bounding box center [96, 192] width 118 height 9
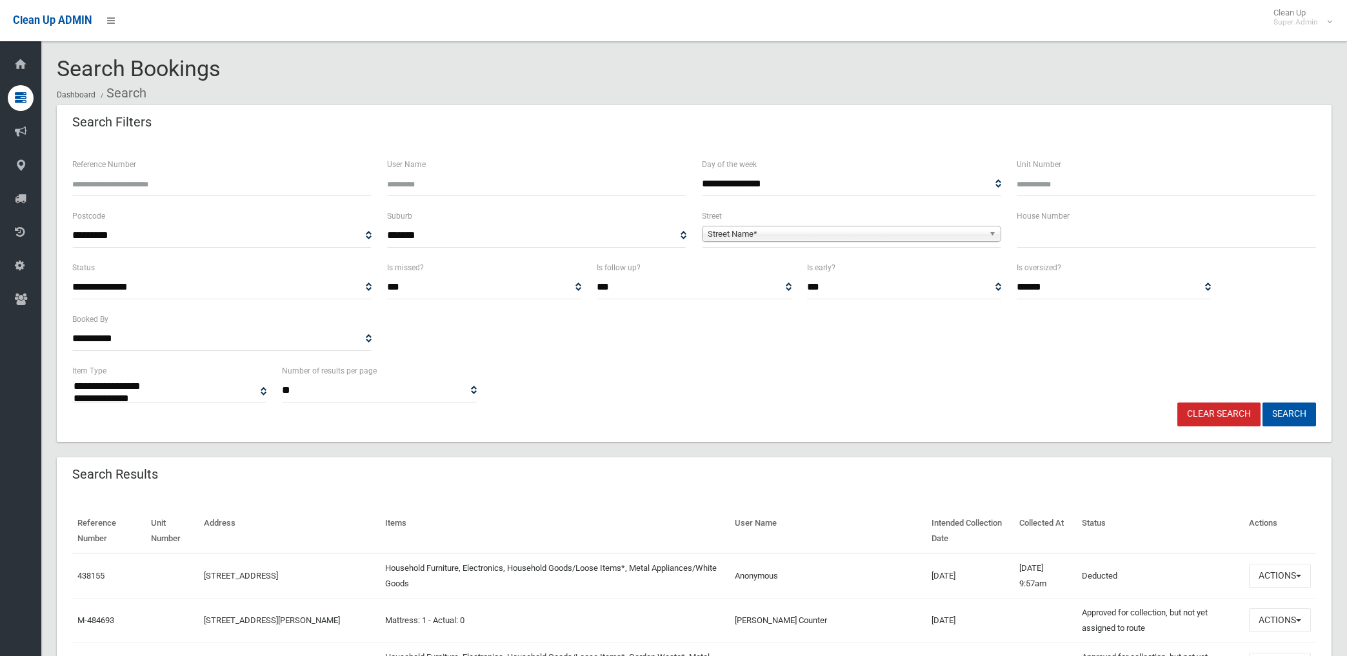
select select
click at [151, 181] on input "Reference Number" at bounding box center [221, 184] width 299 height 24
type input "******"
click at [1263, 403] on button "Search" at bounding box center [1290, 415] width 54 height 24
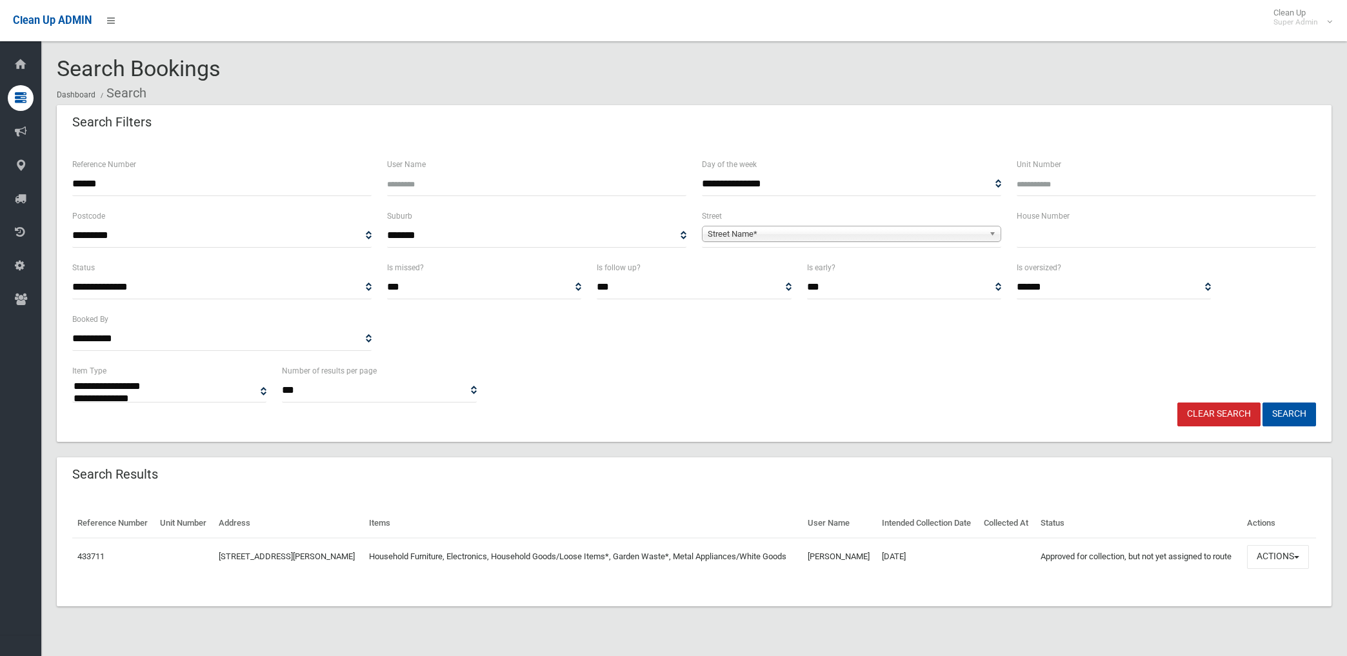
select select
click at [1282, 569] on button "Actions" at bounding box center [1278, 557] width 62 height 24
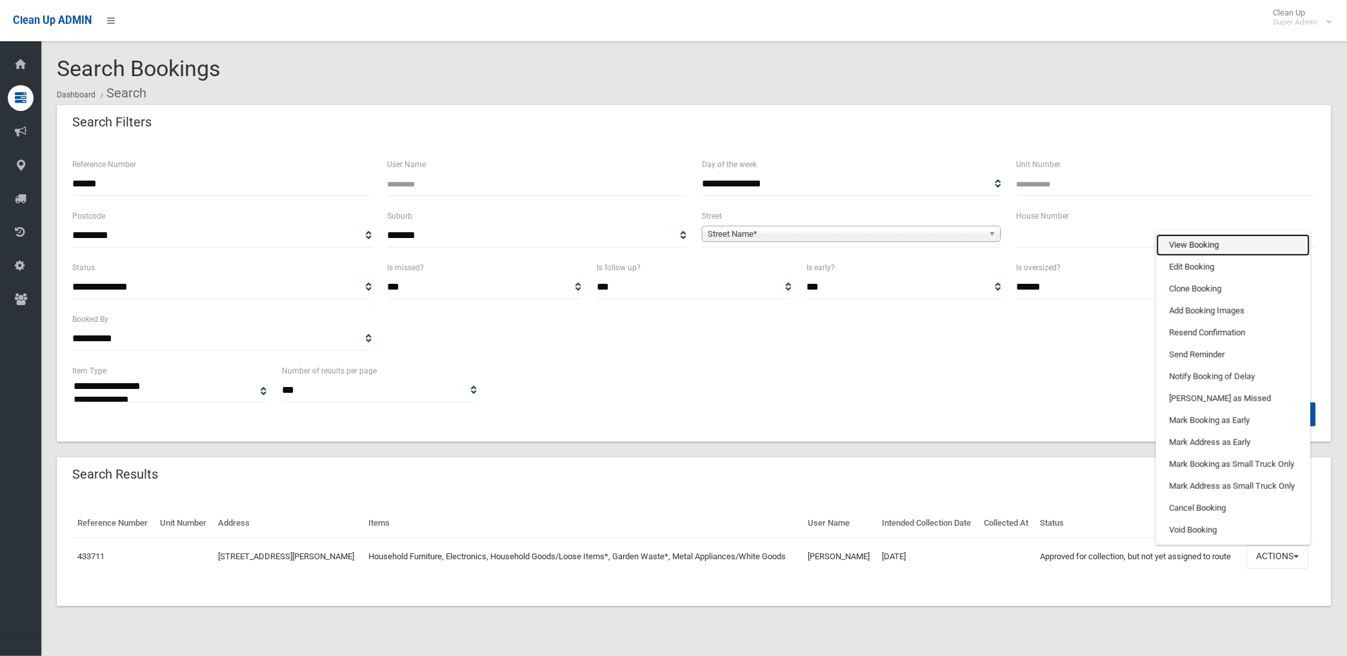
click at [1227, 256] on link "View Booking" at bounding box center [1234, 245] width 154 height 22
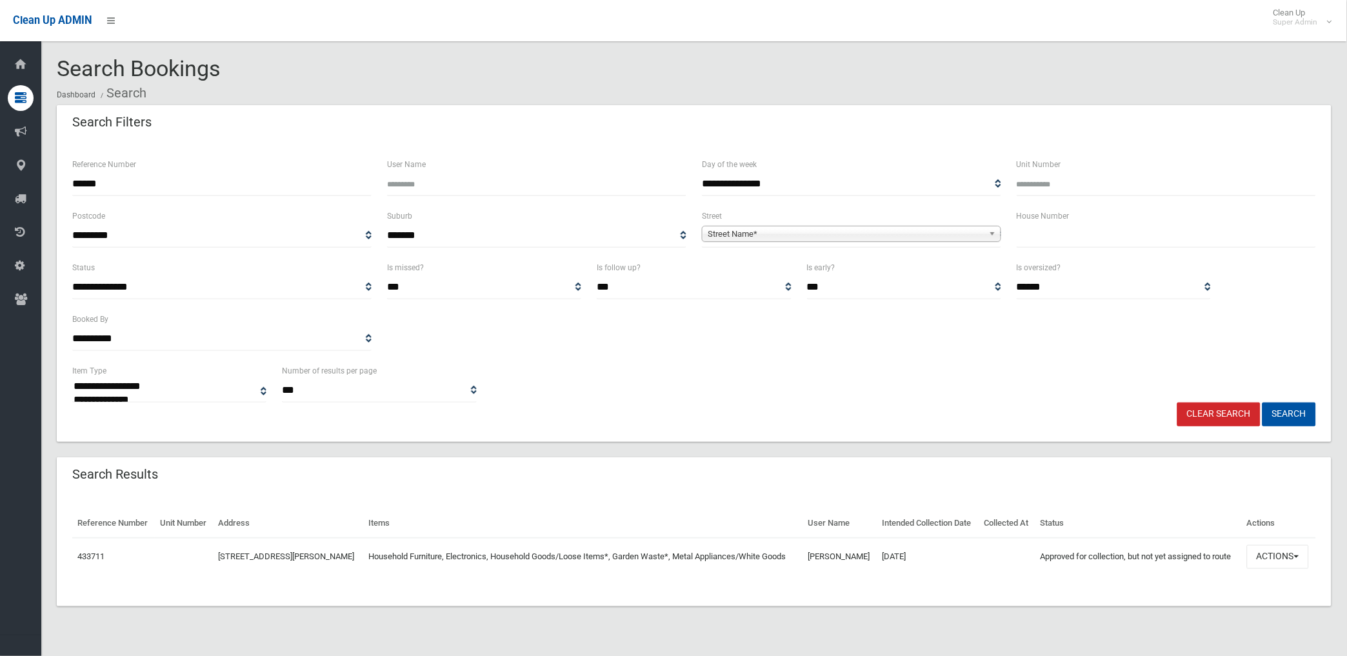
click at [120, 182] on input "******" at bounding box center [221, 184] width 299 height 24
type input "******"
click at [1263, 403] on button "Search" at bounding box center [1290, 415] width 54 height 24
select select
click at [1283, 569] on button "Actions" at bounding box center [1278, 557] width 62 height 24
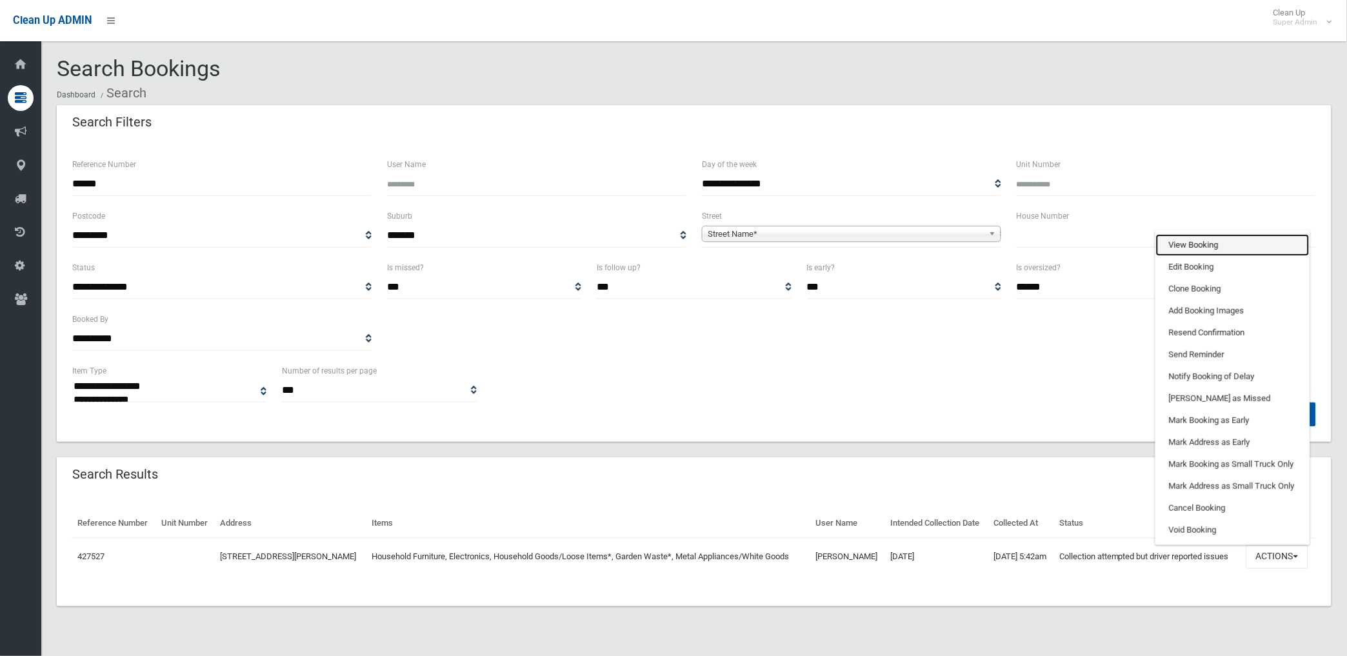
click at [1203, 254] on link "View Booking" at bounding box center [1233, 245] width 154 height 22
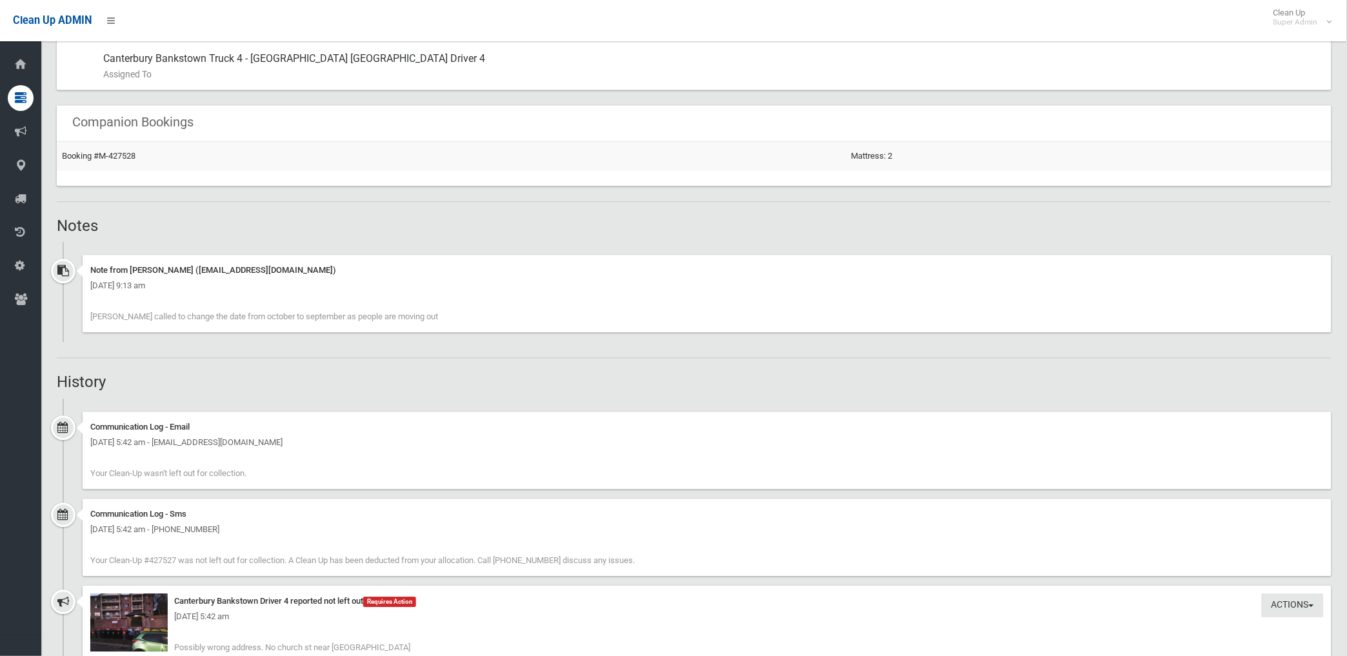
scroll to position [1075, 0]
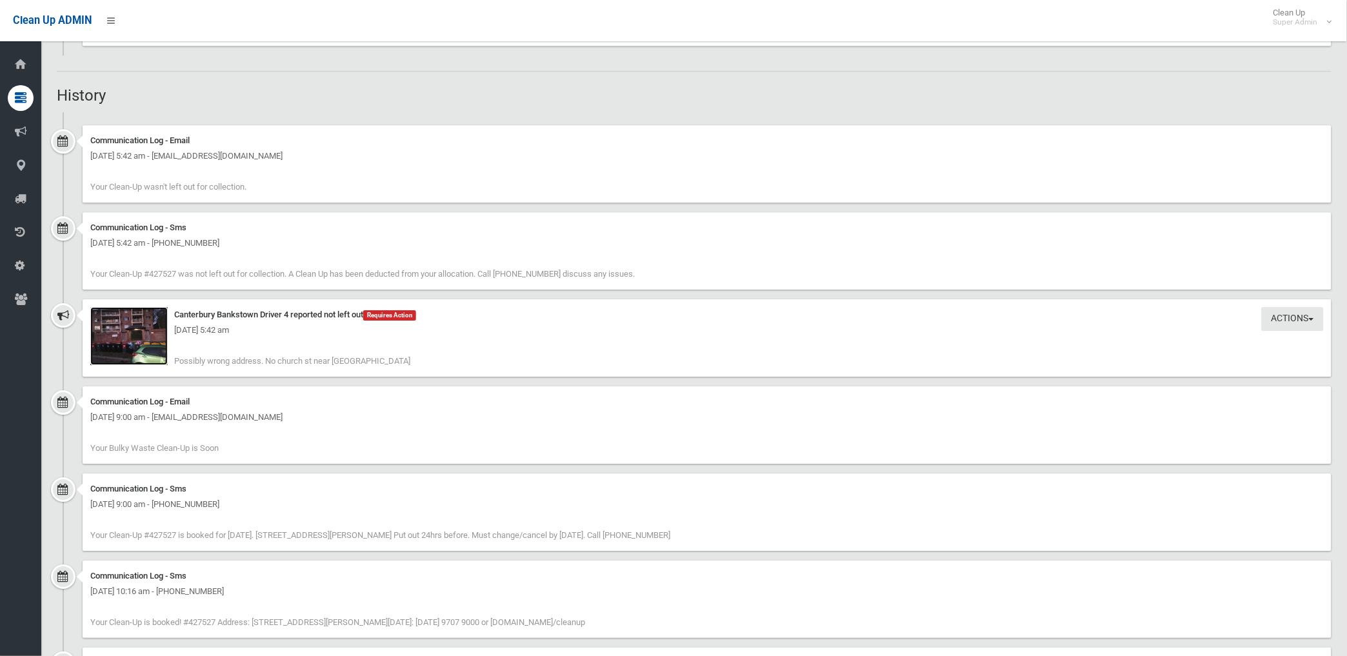
click at [136, 346] on img at bounding box center [128, 336] width 77 height 58
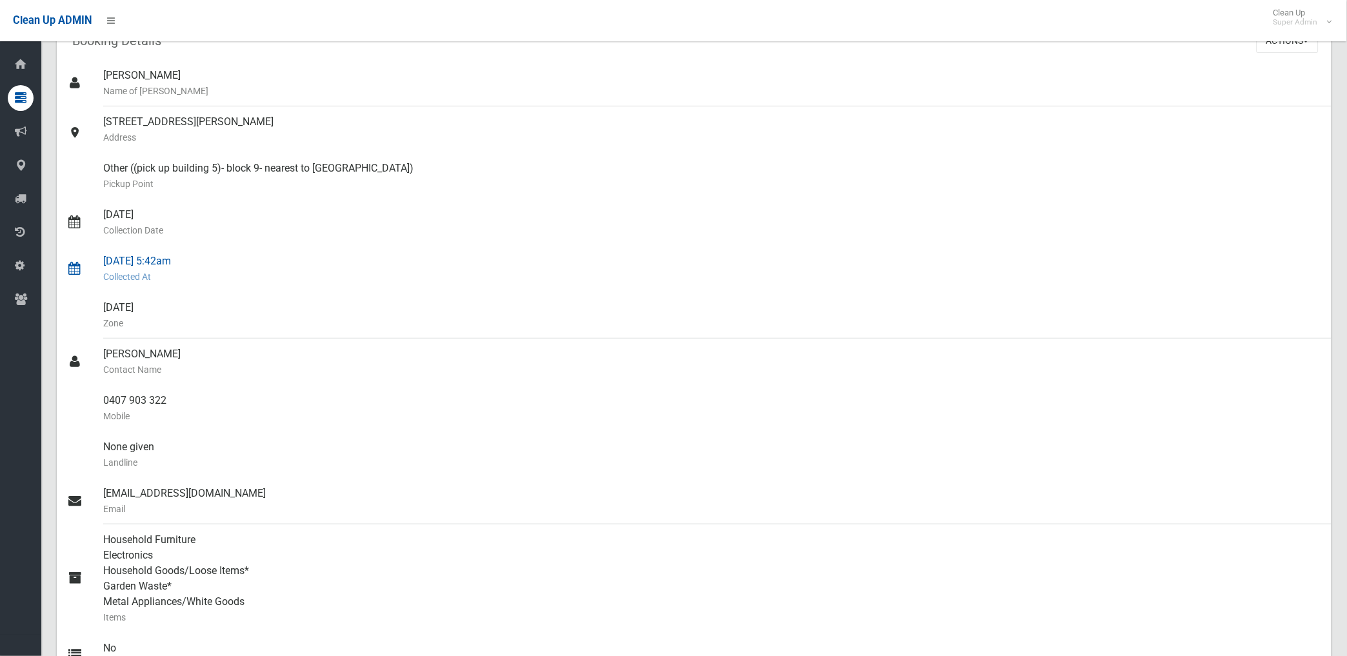
scroll to position [0, 0]
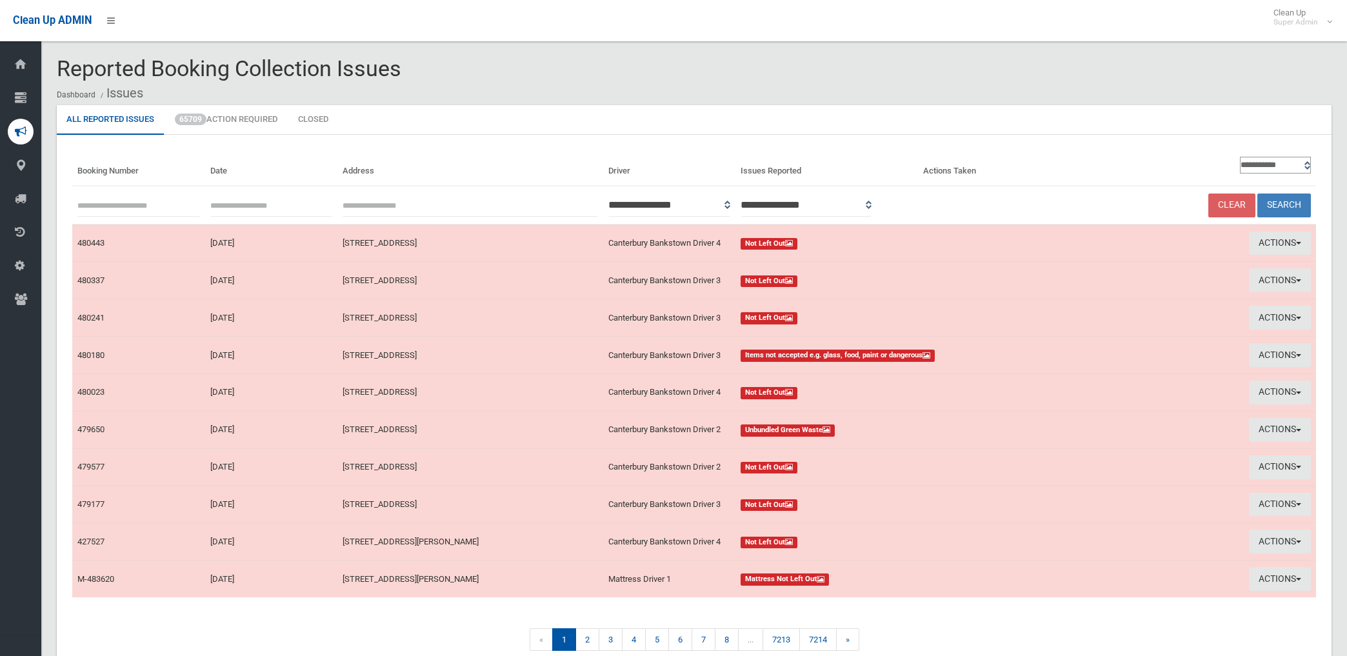
scroll to position [63, 0]
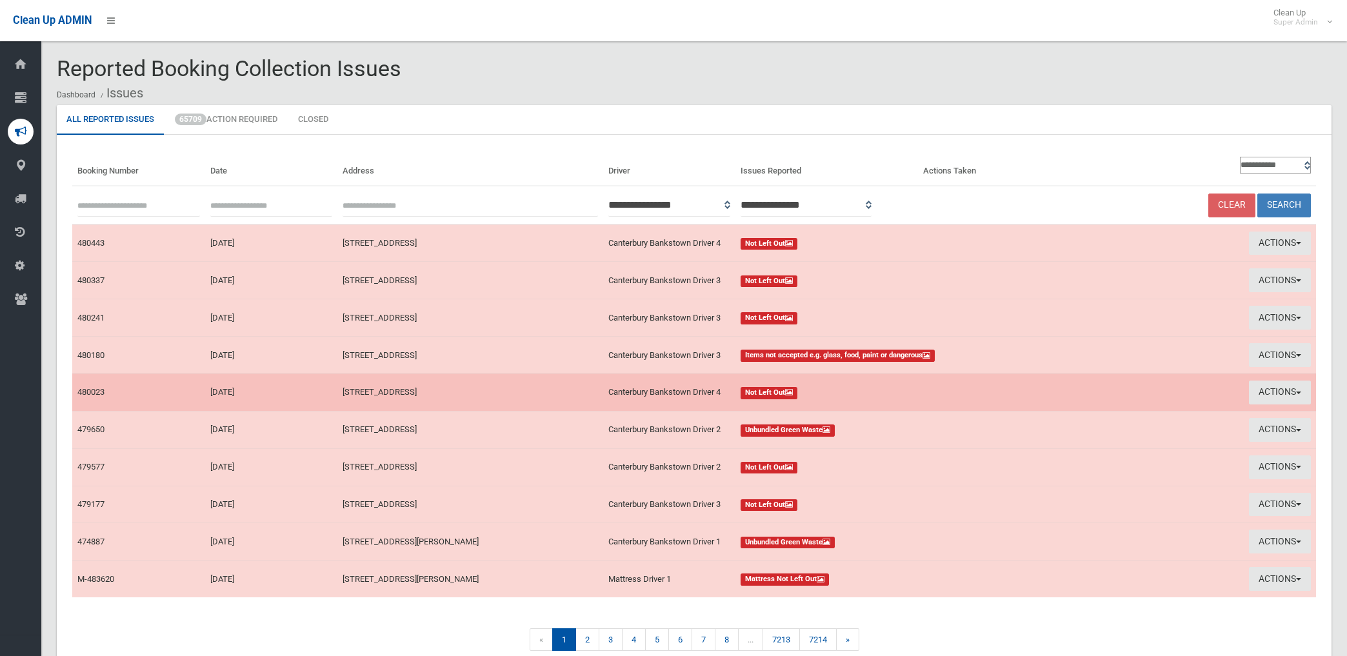
scroll to position [63, 0]
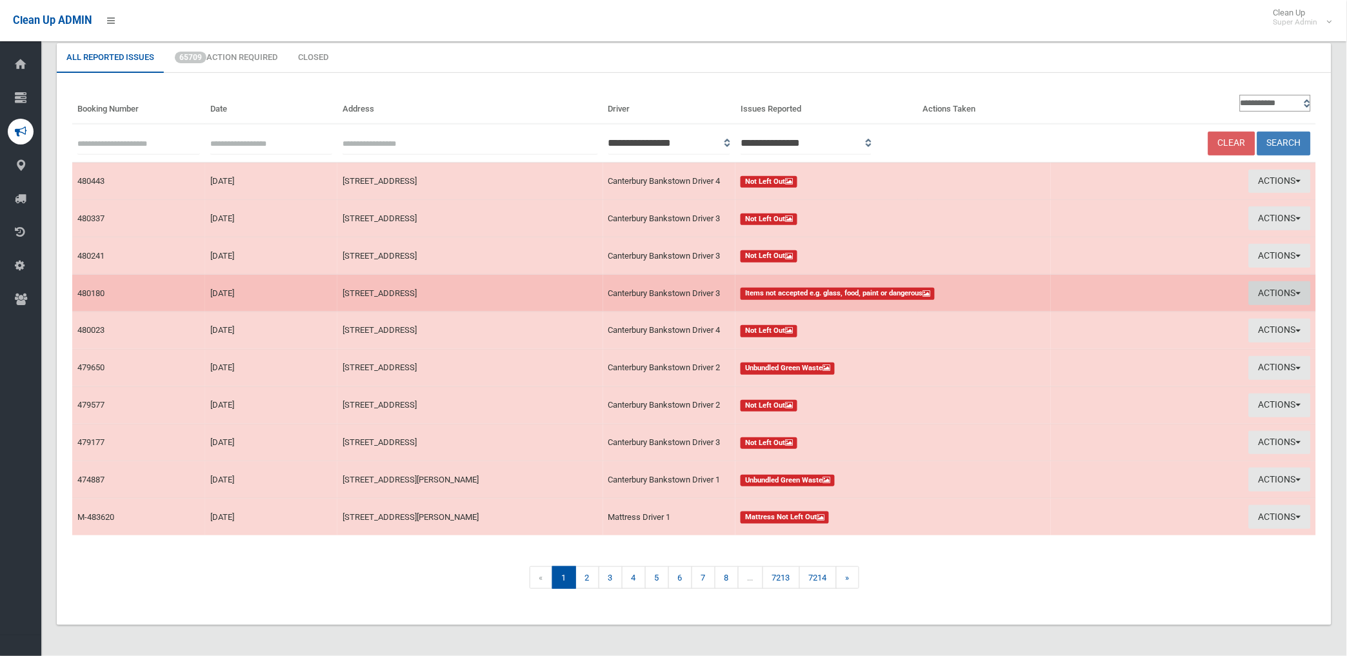
click at [1268, 294] on button "Actions" at bounding box center [1280, 293] width 62 height 24
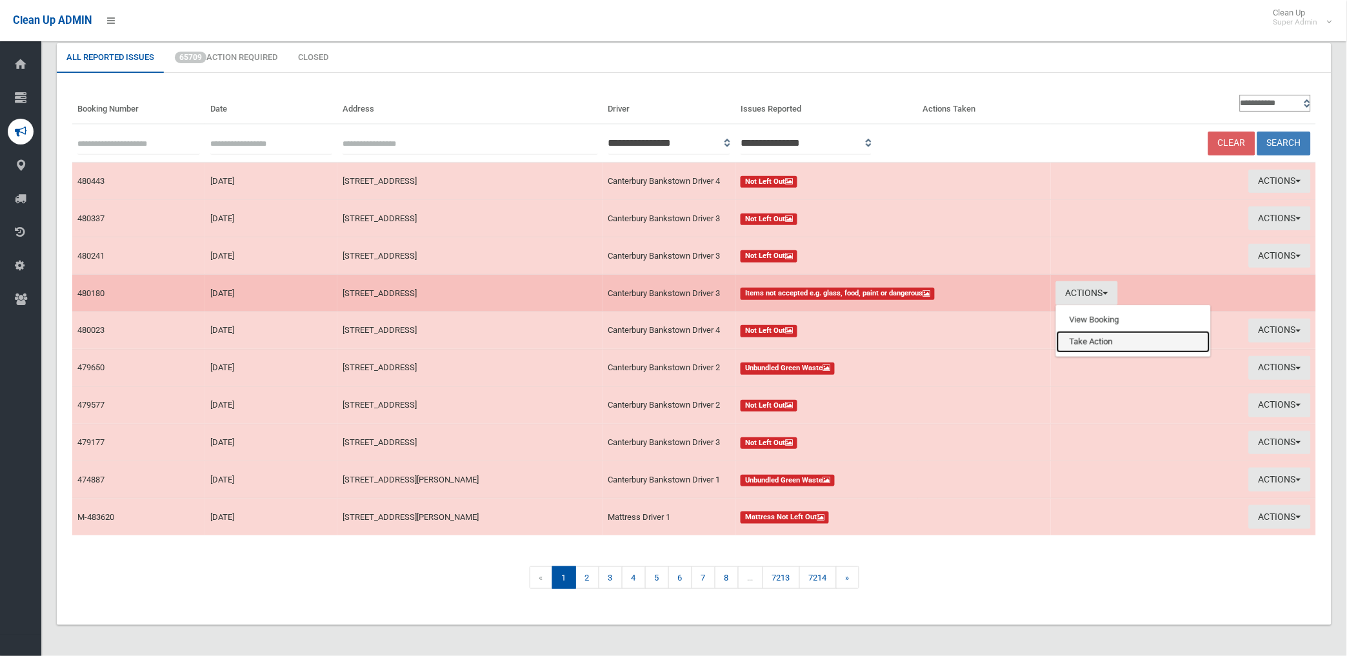
click at [1106, 341] on link "Take Action" at bounding box center [1134, 342] width 154 height 22
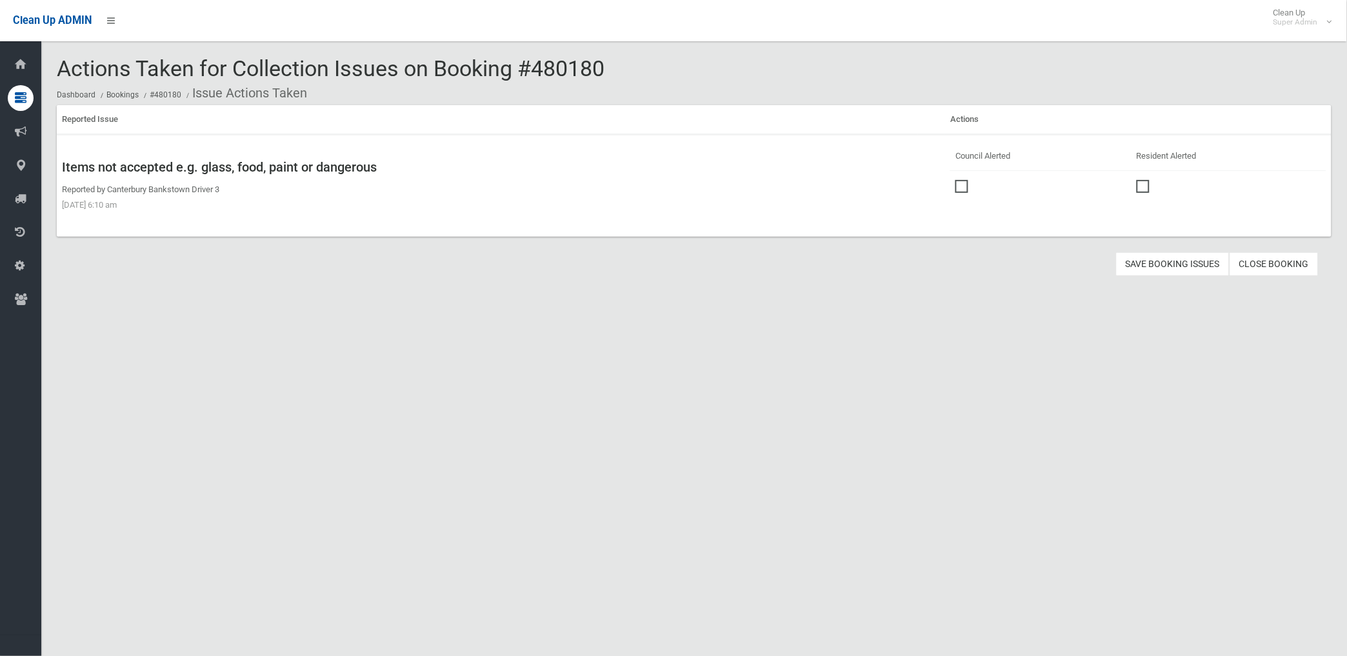
drag, startPoint x: 962, startPoint y: 187, endPoint x: 1061, endPoint y: 233, distance: 108.8
click at [963, 180] on span at bounding box center [965, 180] width 19 height 0
click at [1174, 263] on button "Save Booking Issues" at bounding box center [1173, 264] width 114 height 24
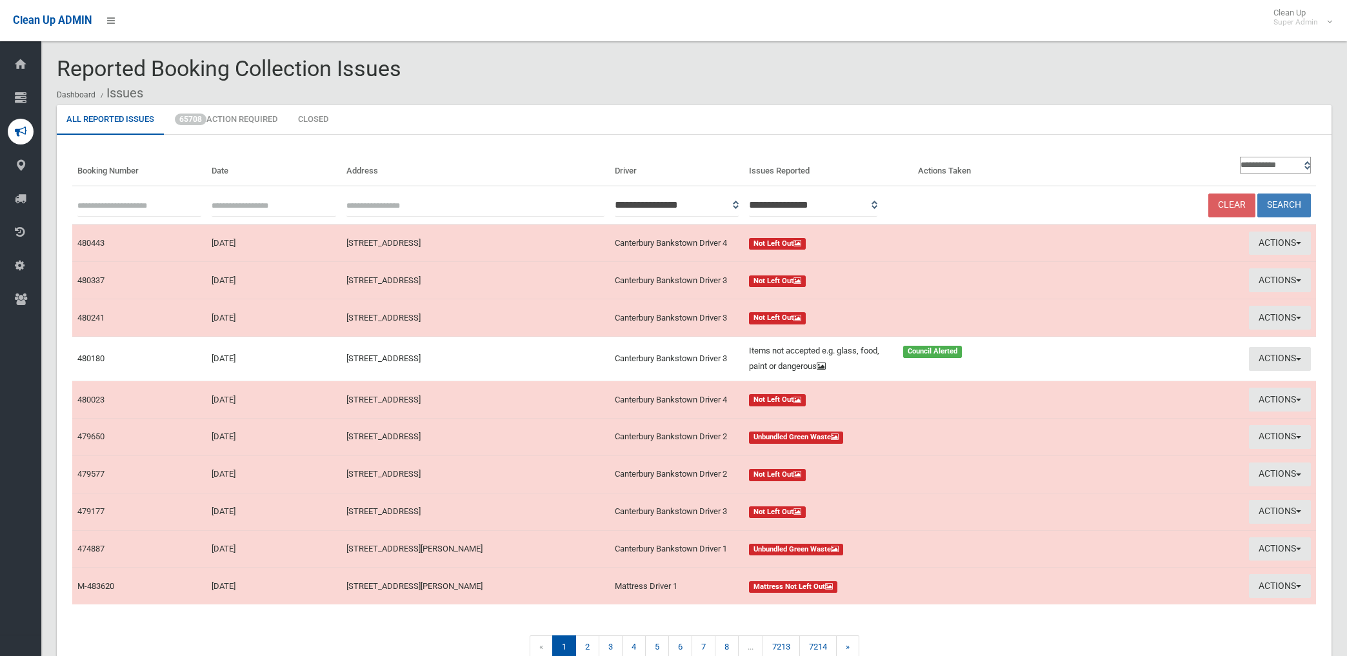
scroll to position [63, 0]
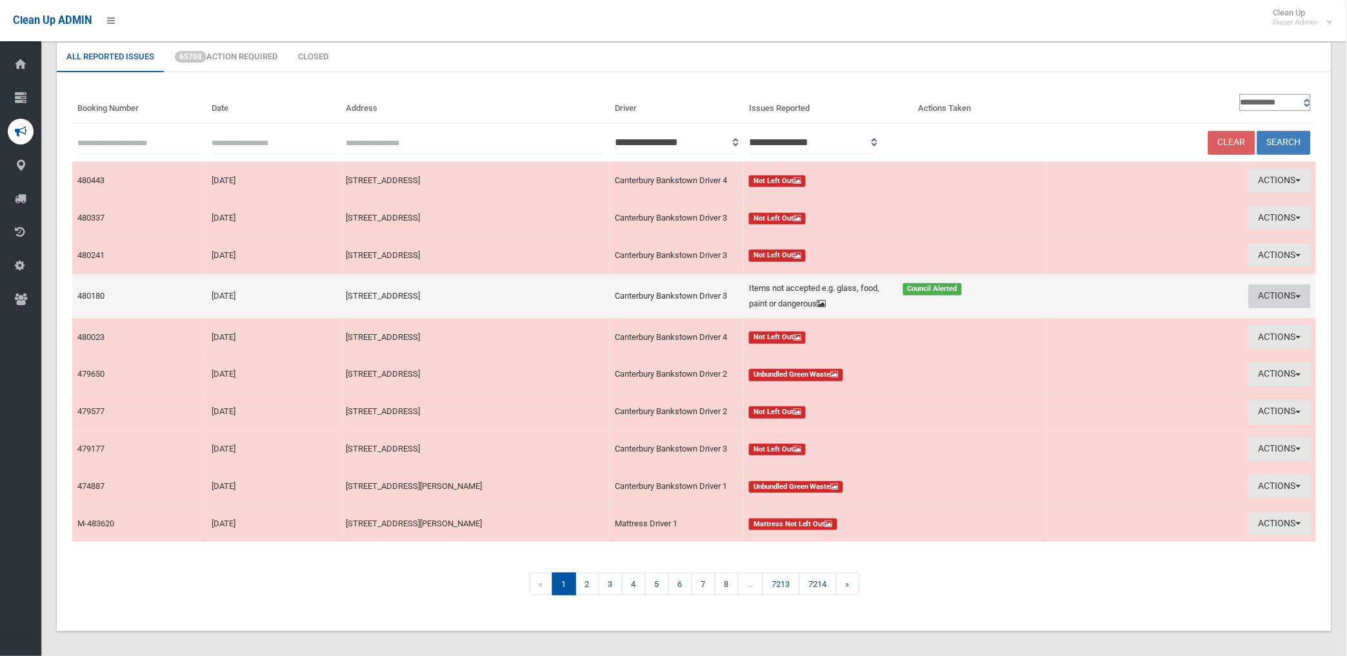
click at [1259, 297] on button "Actions" at bounding box center [1280, 297] width 62 height 24
click at [1102, 345] on link "Edit Actions Taken" at bounding box center [1130, 345] width 154 height 22
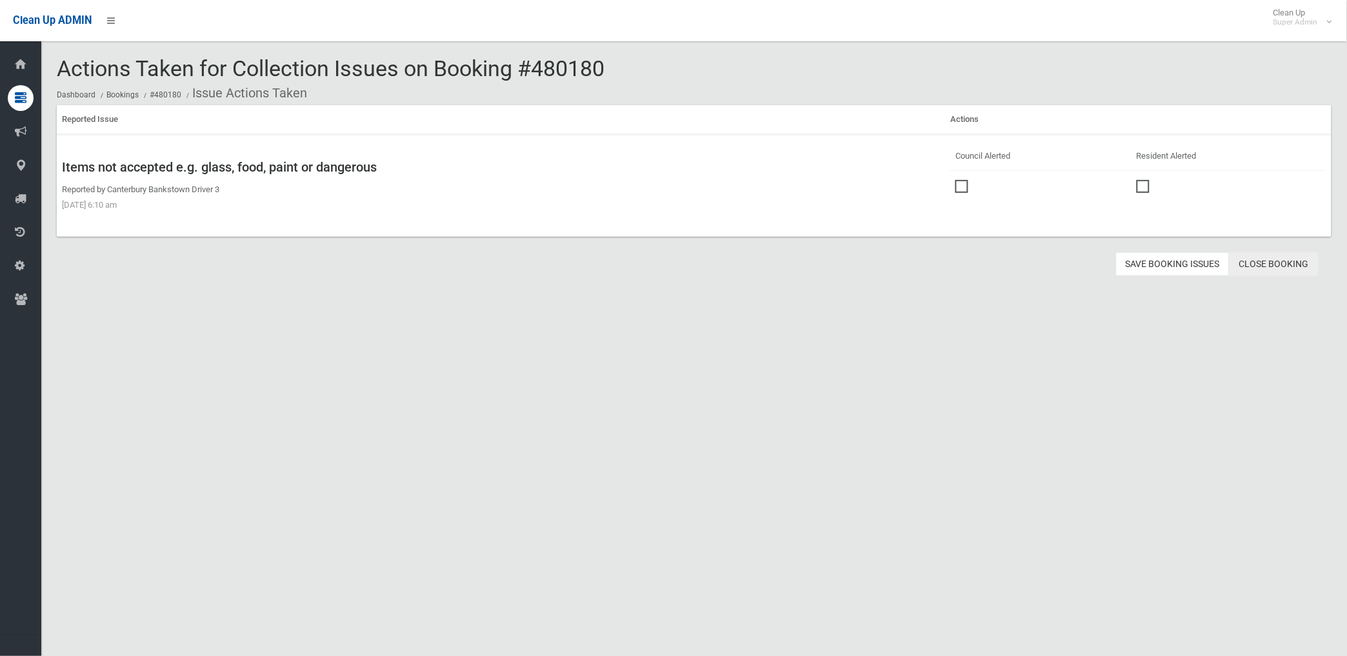
click at [1266, 263] on link "Close Booking" at bounding box center [1274, 264] width 89 height 24
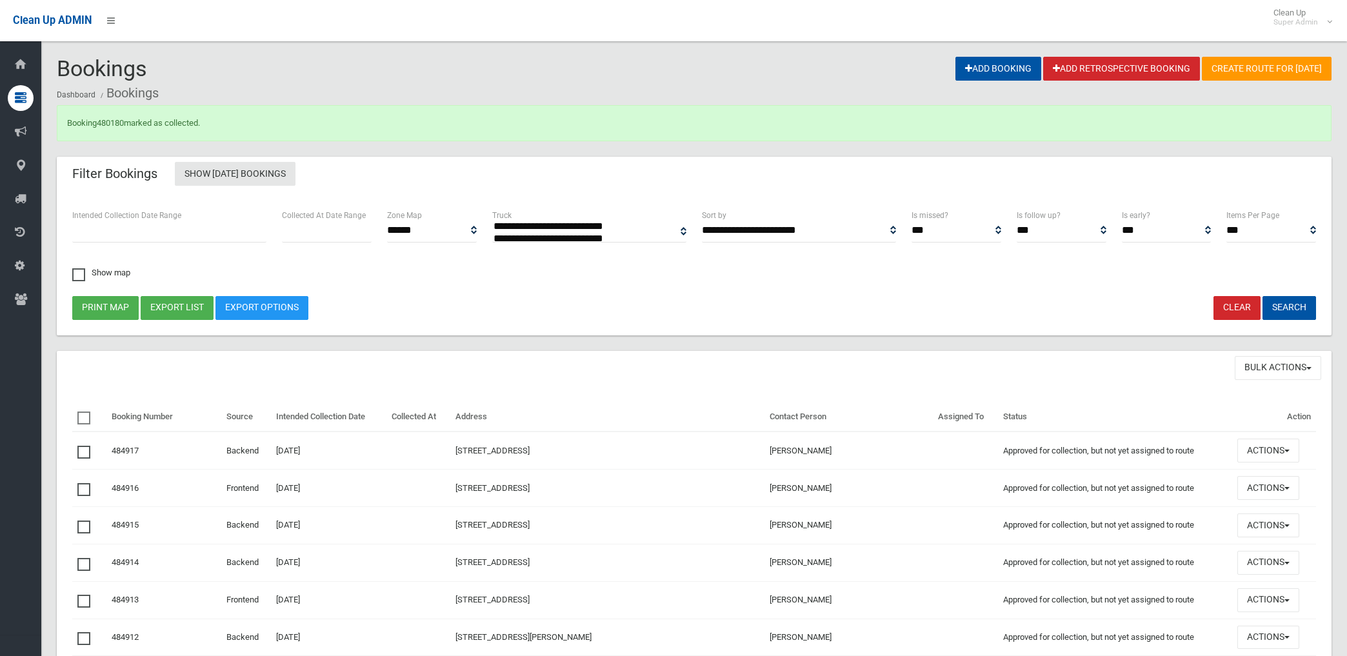
select select
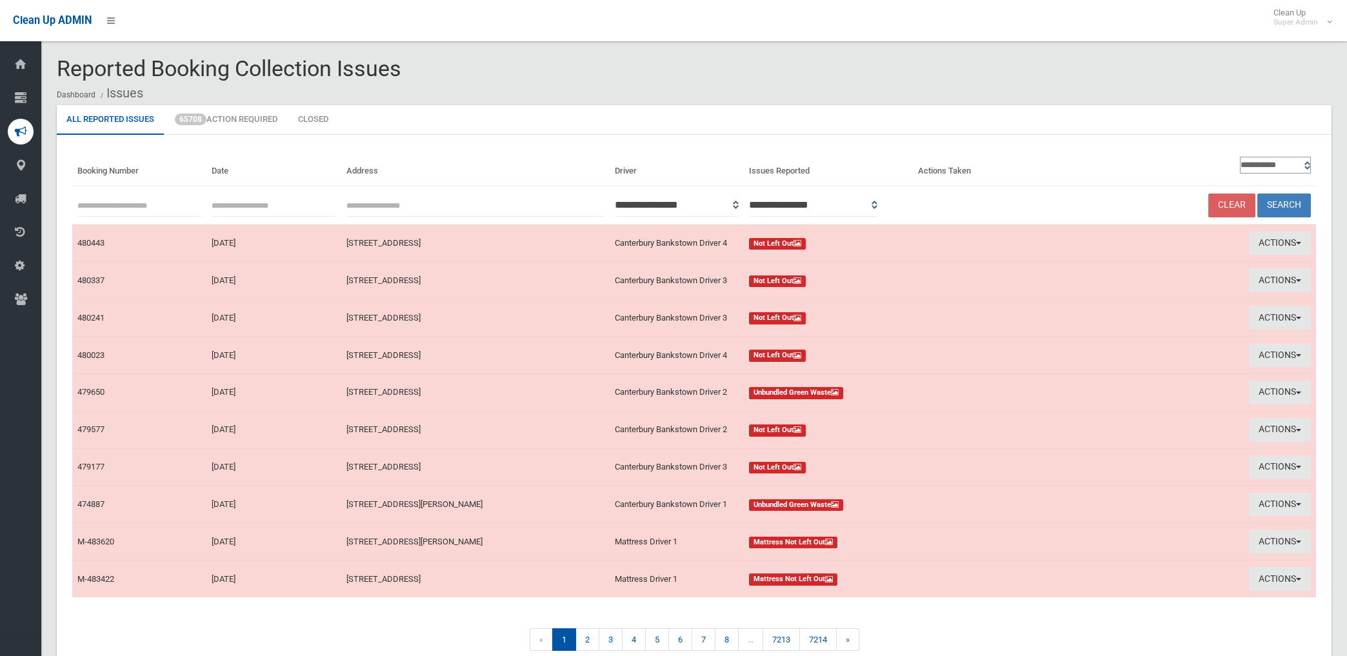
scroll to position [63, 0]
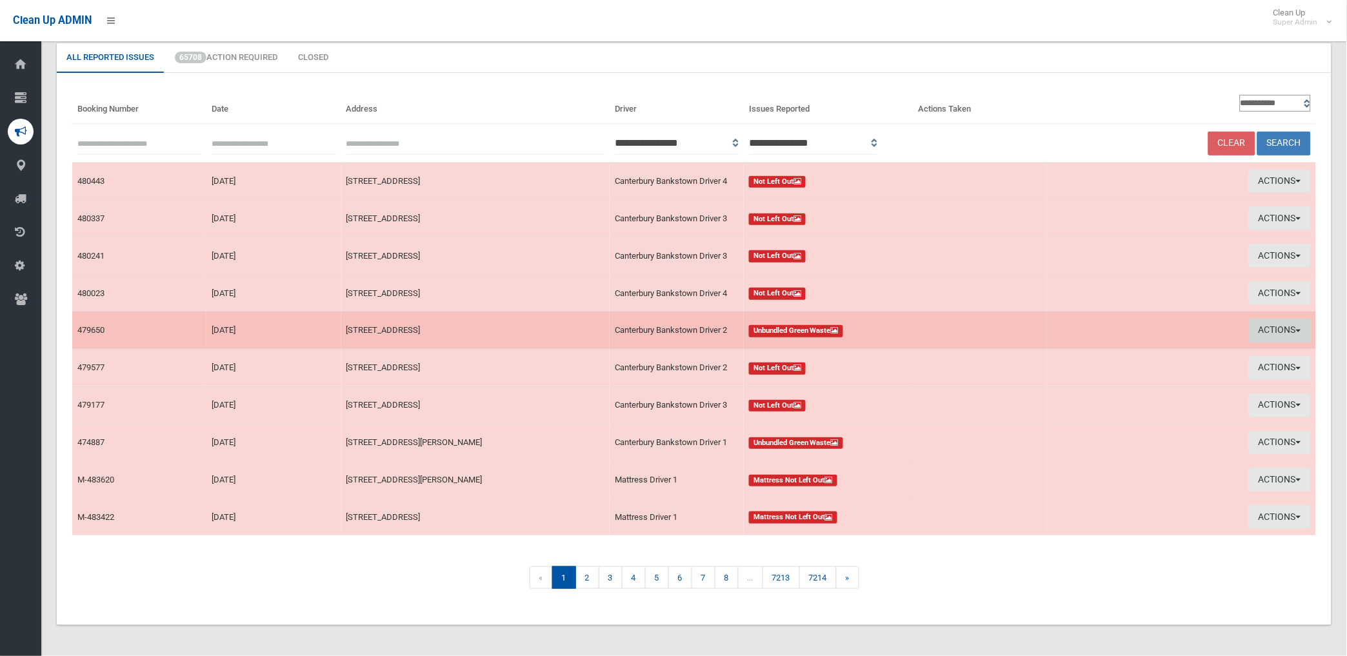
click at [1276, 325] on button "Actions" at bounding box center [1280, 331] width 62 height 24
click at [1085, 345] on ul "View Booking Take Action" at bounding box center [1129, 369] width 155 height 52
click at [1273, 319] on button "Actions" at bounding box center [1280, 331] width 62 height 24
click at [1114, 352] on link "View Booking" at bounding box center [1130, 358] width 154 height 22
click at [1254, 330] on button "Actions" at bounding box center [1280, 331] width 62 height 24
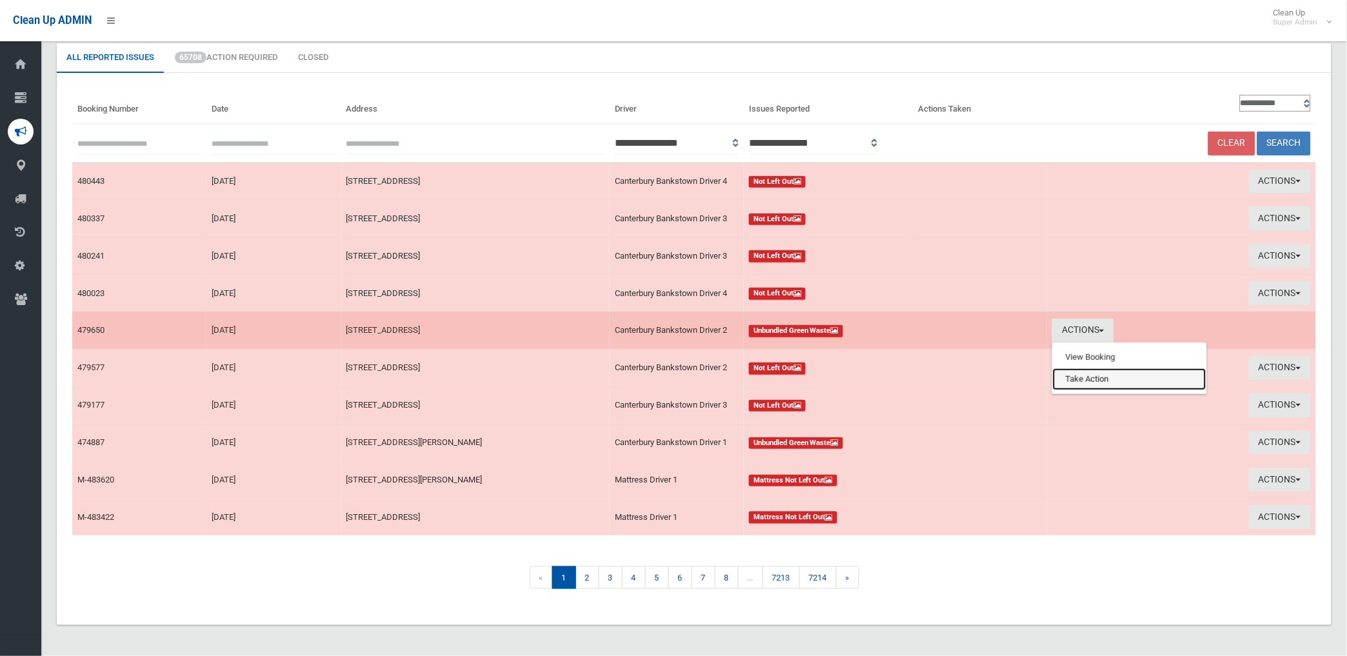
click at [1108, 382] on link "Take Action" at bounding box center [1130, 379] width 154 height 22
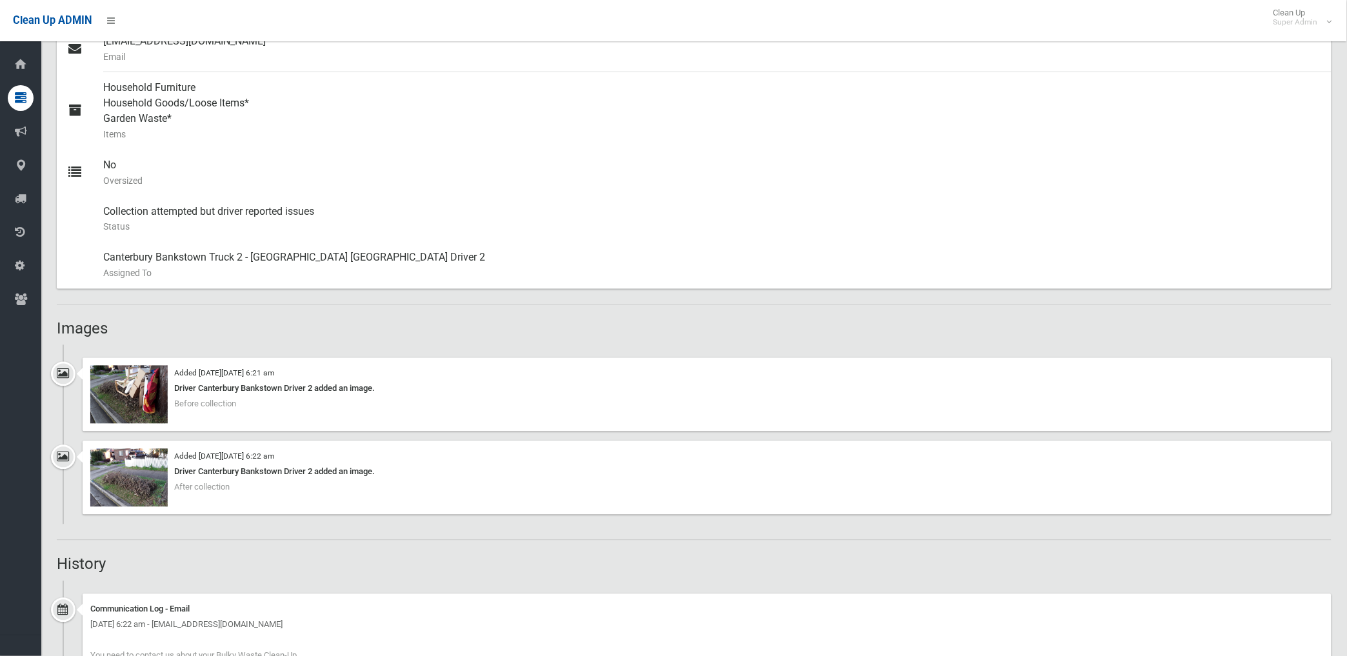
scroll to position [501, 0]
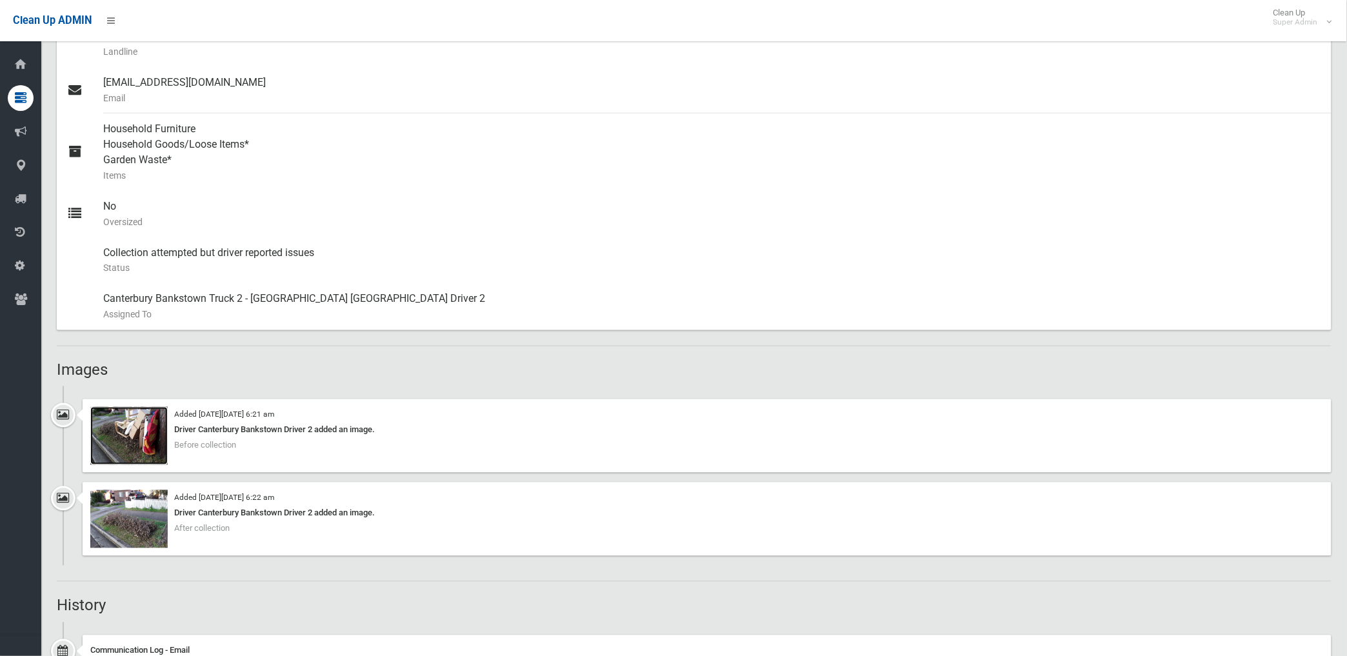
click at [159, 443] on img at bounding box center [128, 436] width 77 height 58
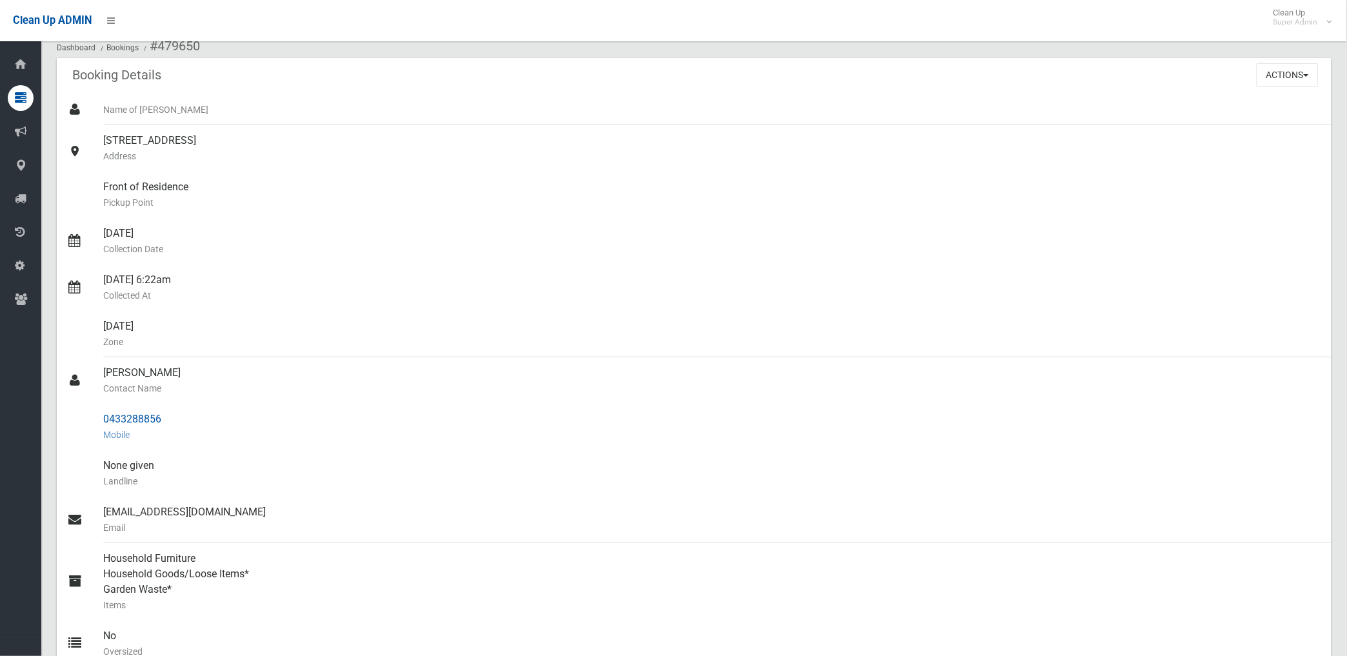
scroll to position [0, 0]
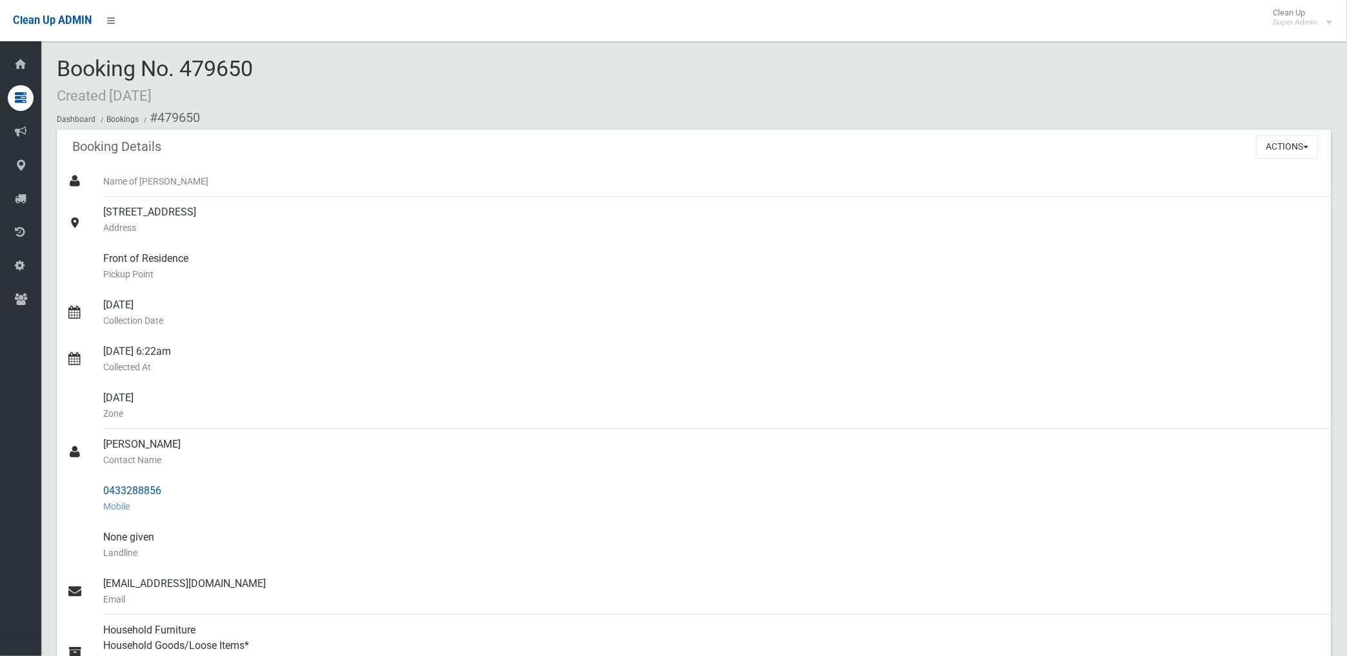
drag, startPoint x: 102, startPoint y: 488, endPoint x: 165, endPoint y: 491, distance: 63.3
click at [165, 491] on div "0433288856 Mobile" at bounding box center [712, 499] width 1218 height 46
drag, startPoint x: 165, startPoint y: 491, endPoint x: 157, endPoint y: 492, distance: 8.4
copy div "0433288856"
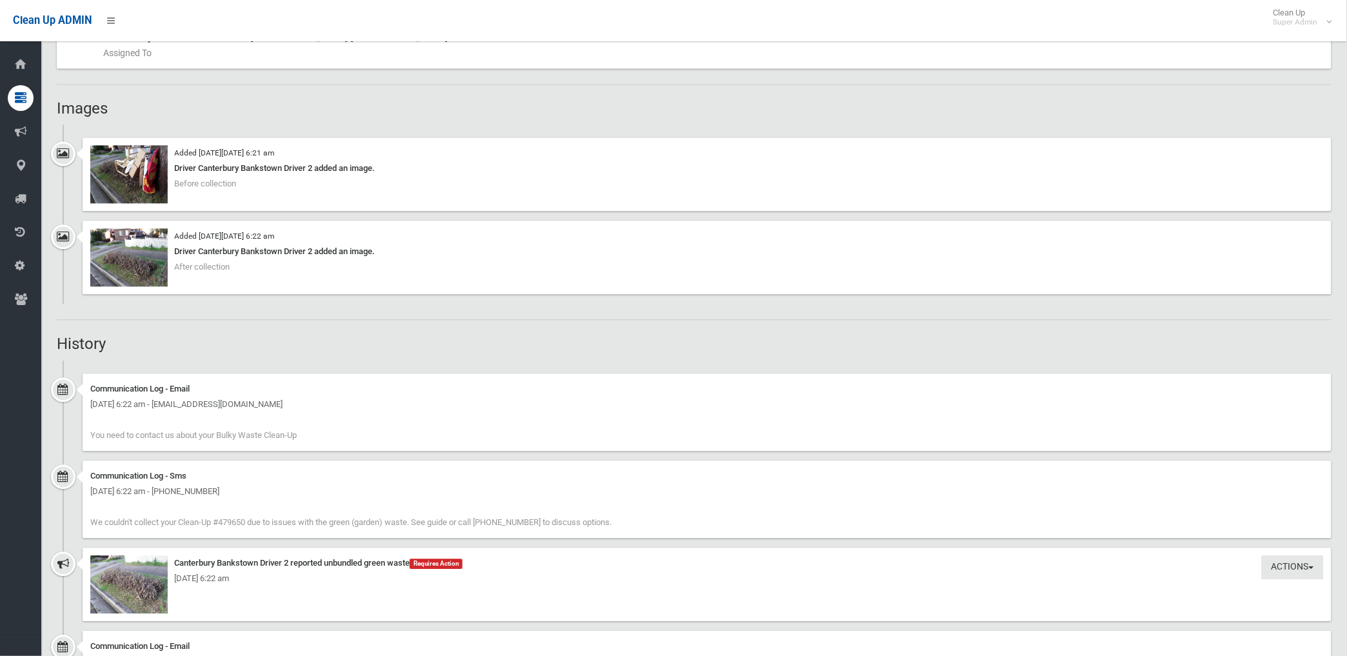
scroll to position [789, 0]
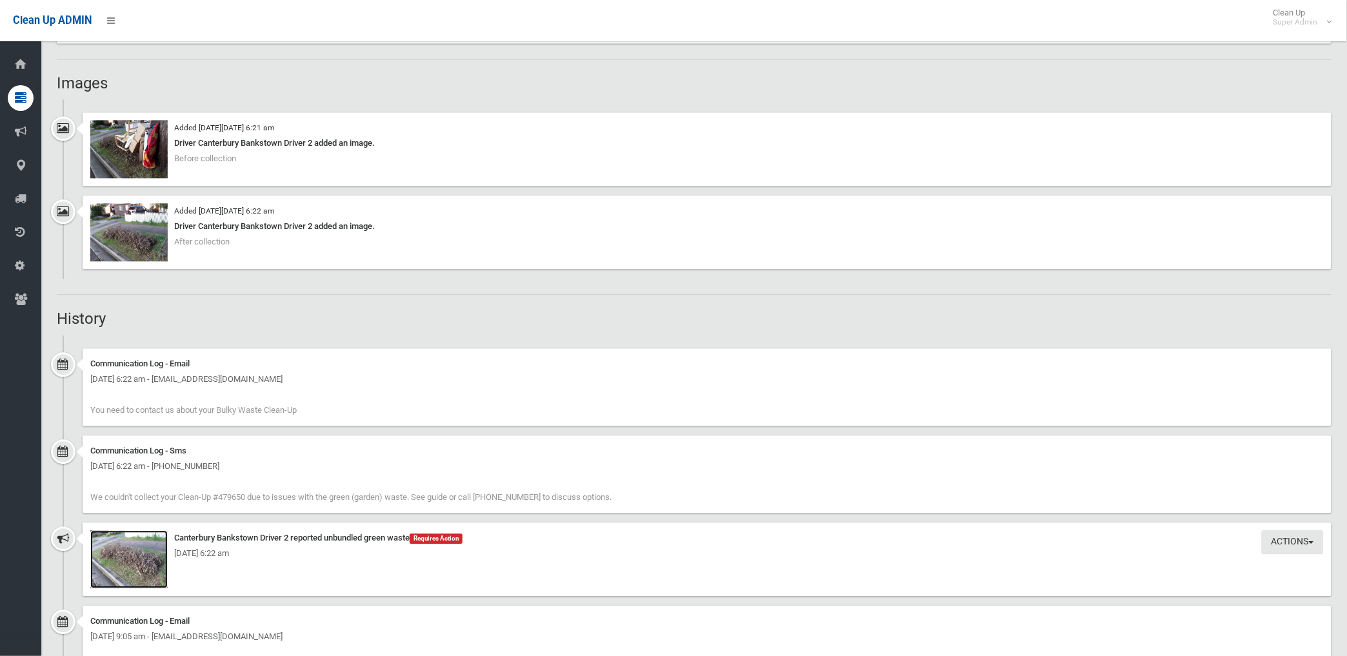
click at [149, 576] on img at bounding box center [128, 559] width 77 height 58
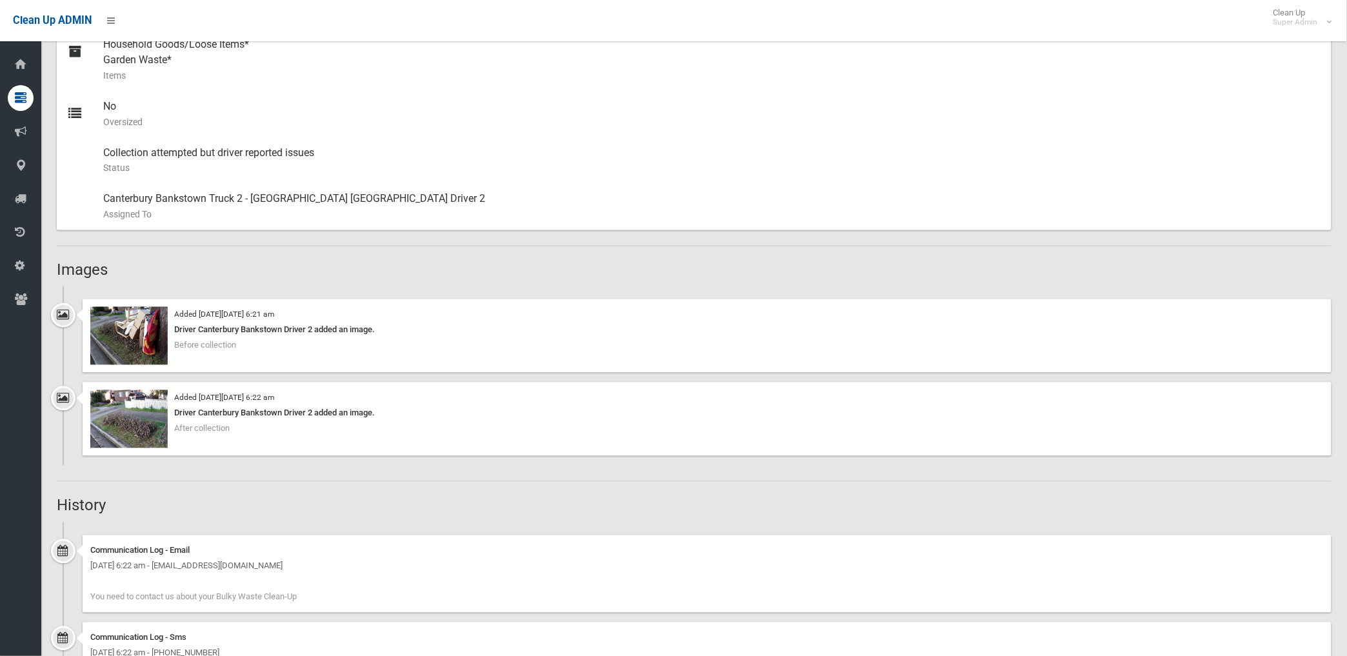
scroll to position [645, 0]
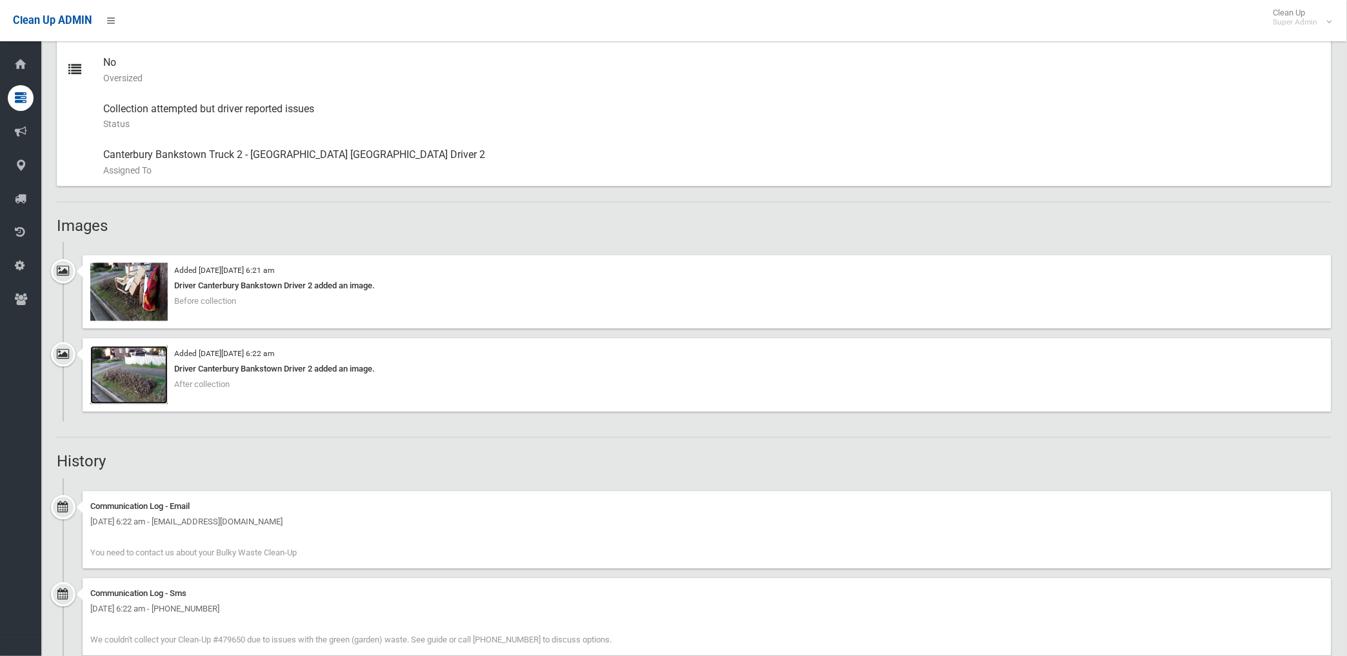
click at [140, 389] on img at bounding box center [128, 376] width 77 height 58
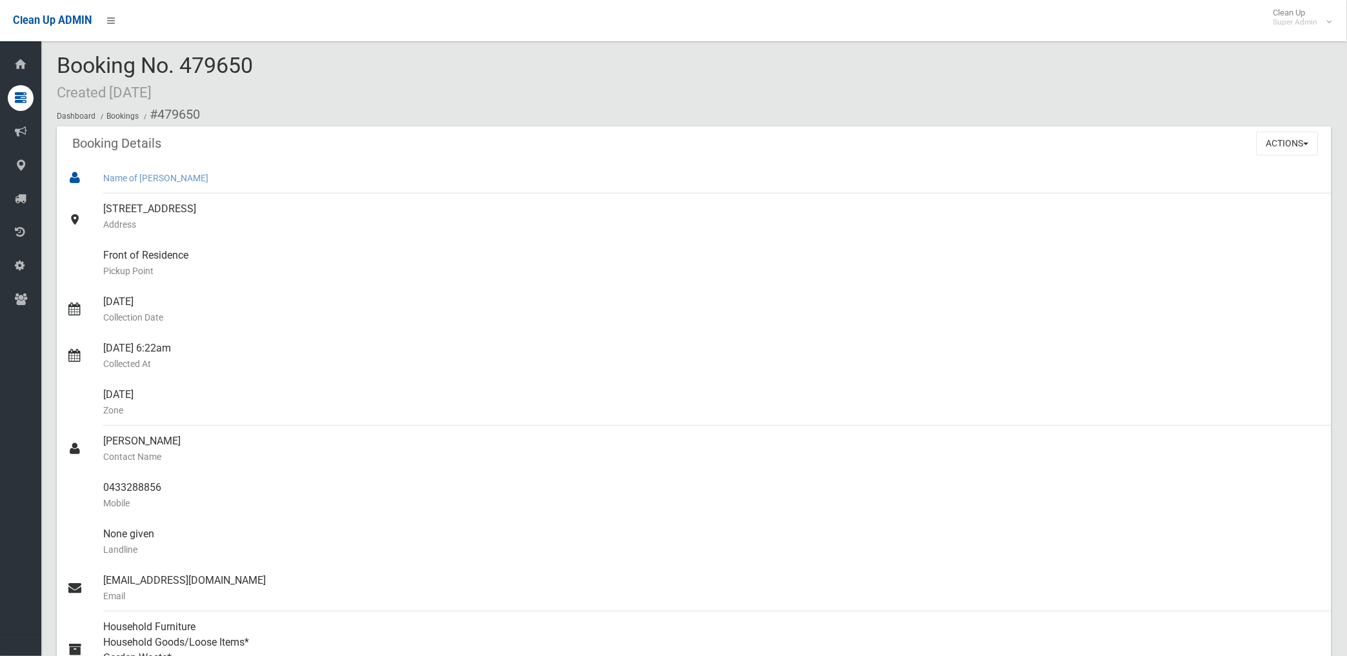
scroll to position [0, 0]
drag, startPoint x: 157, startPoint y: 117, endPoint x: 163, endPoint y: 494, distance: 377.6
copy section "479650 Booking Details Actions View Booking Edit Booking Clone Booking Add Book…"
click at [488, 274] on small "Pickup Point" at bounding box center [712, 274] width 1218 height 15
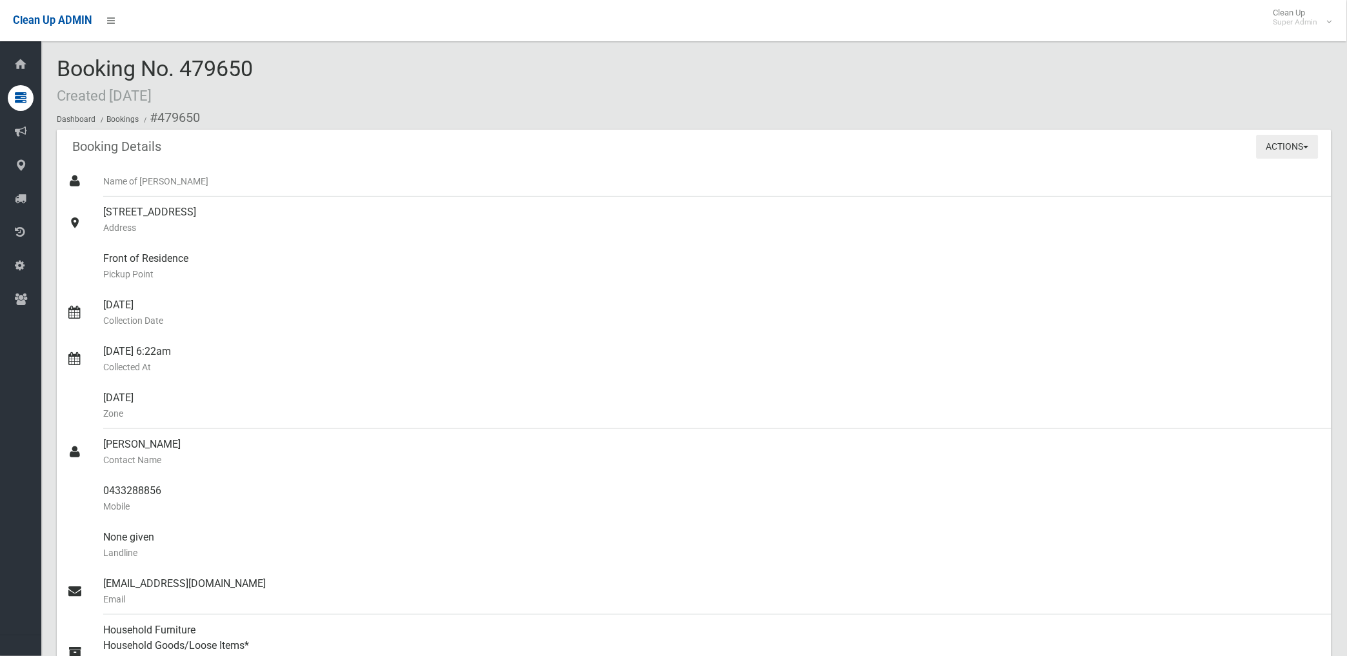
click at [1268, 142] on button "Actions" at bounding box center [1288, 147] width 62 height 24
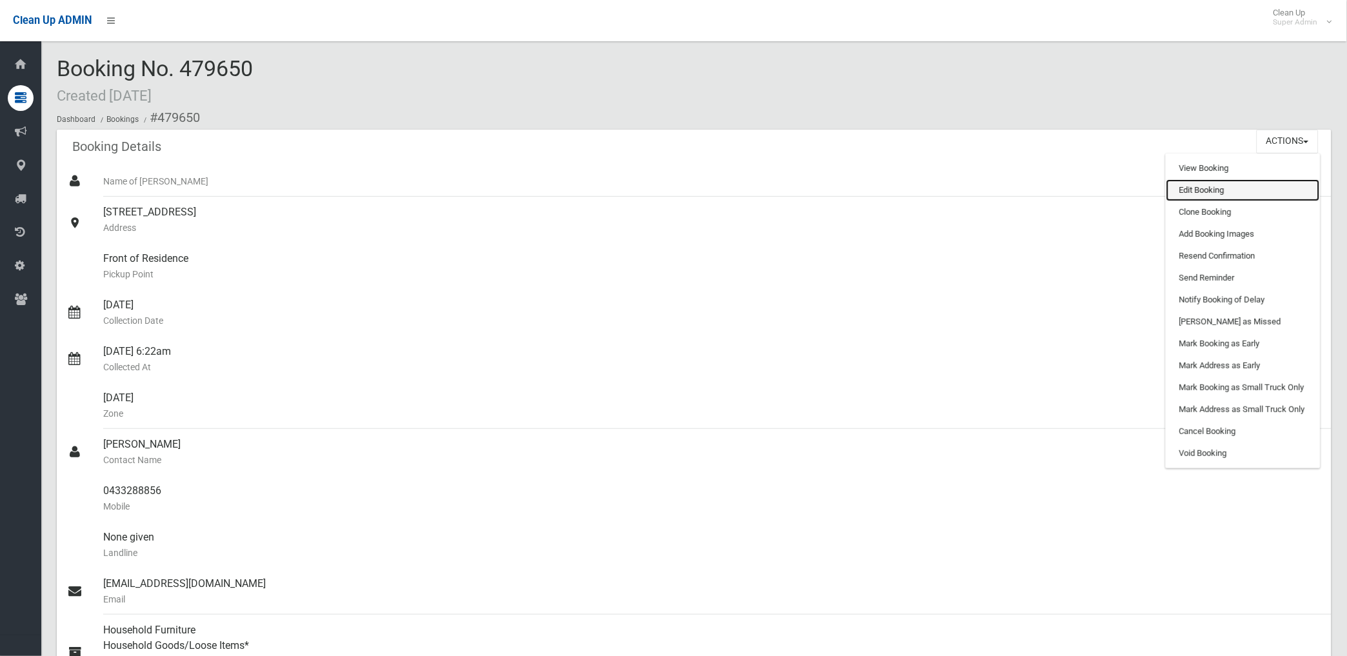
click at [1209, 191] on link "Edit Booking" at bounding box center [1244, 190] width 154 height 22
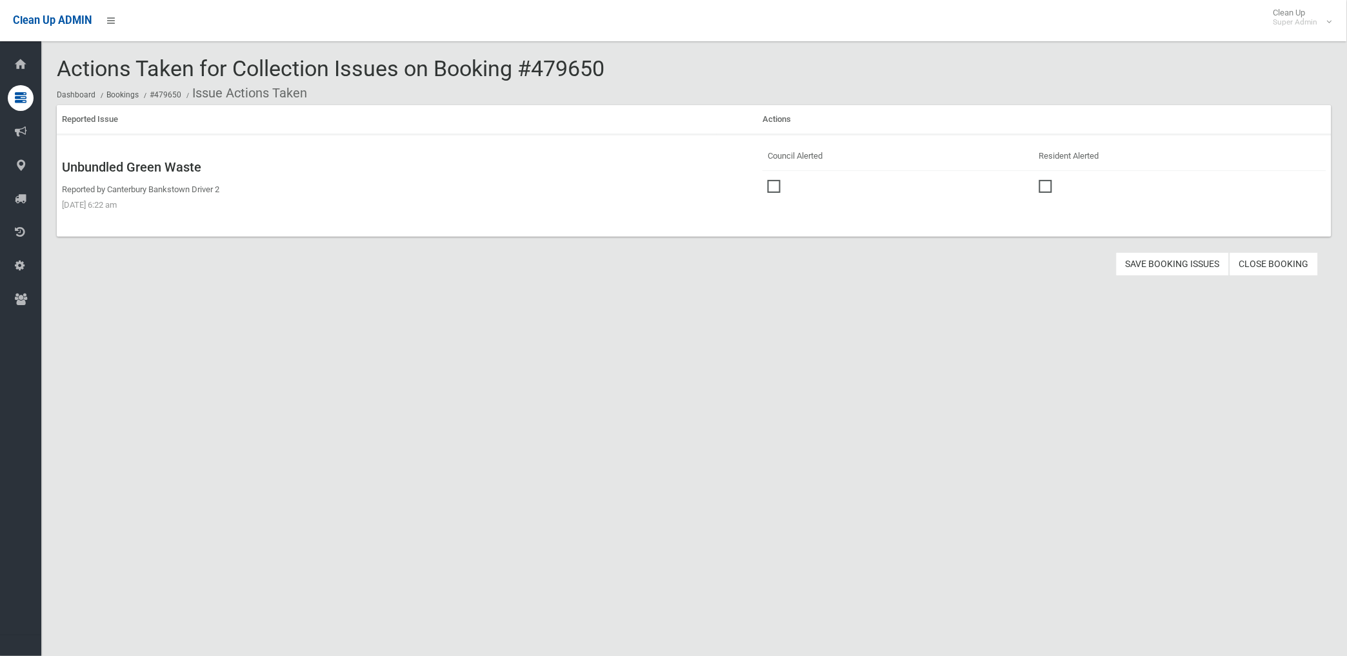
click at [778, 180] on span at bounding box center [777, 180] width 19 height 0
click at [1172, 266] on button "Save Booking Issues" at bounding box center [1173, 264] width 114 height 24
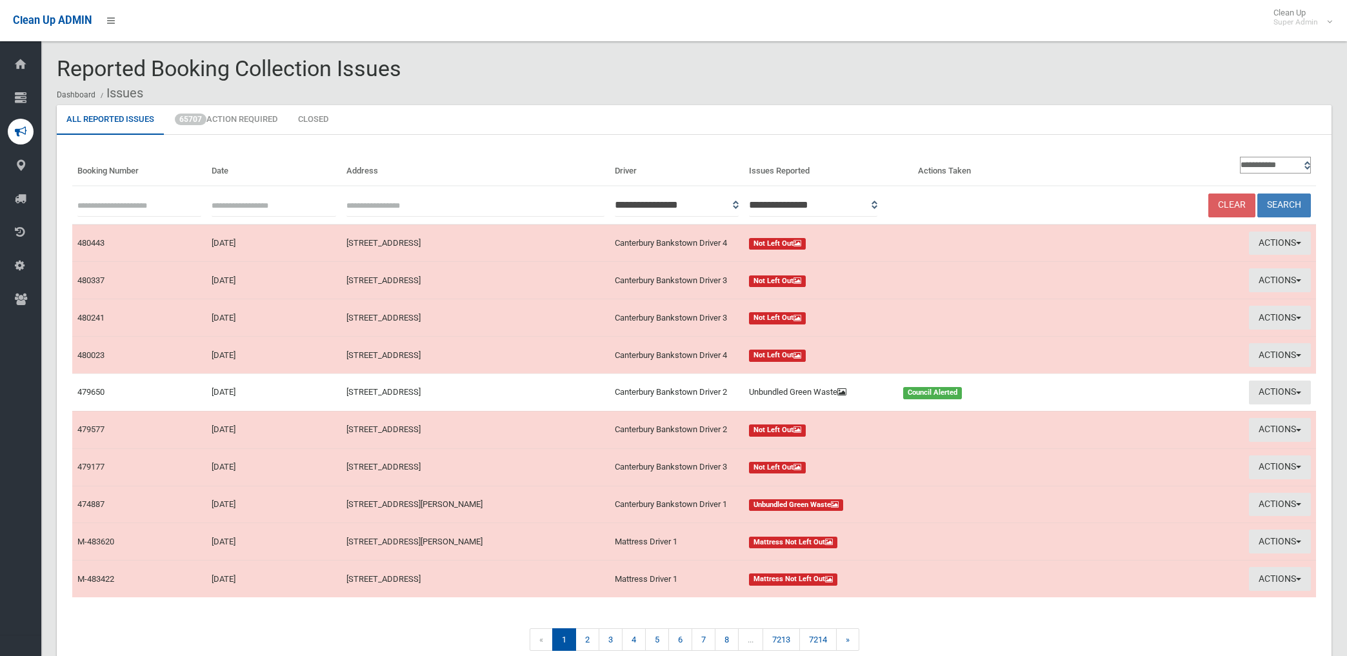
scroll to position [63, 0]
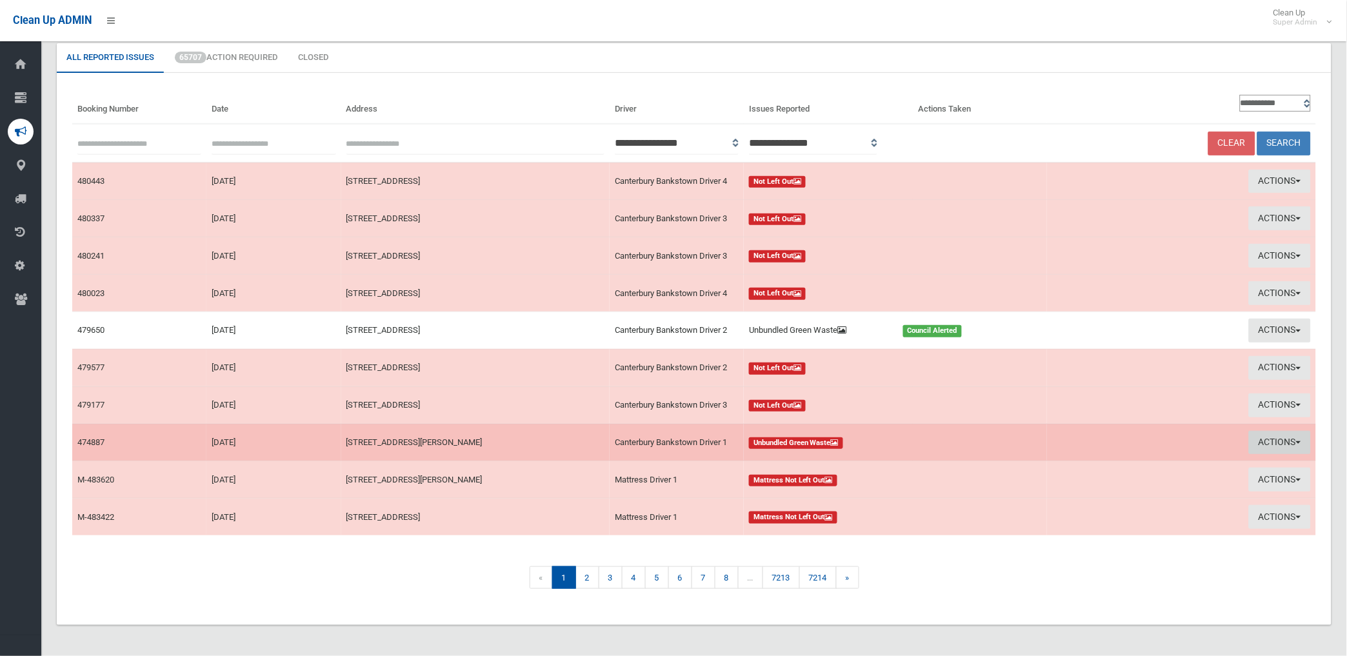
click at [1265, 440] on button "Actions" at bounding box center [1280, 443] width 62 height 24
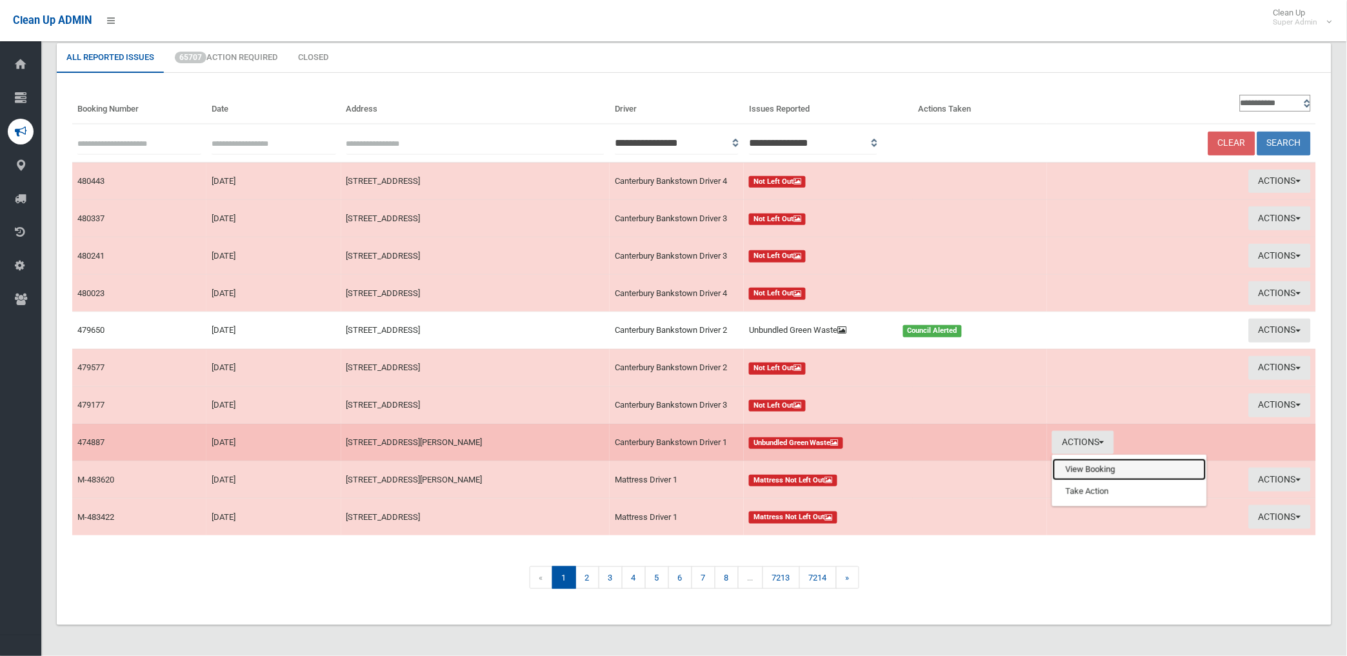
click at [1094, 472] on link "View Booking" at bounding box center [1130, 470] width 154 height 22
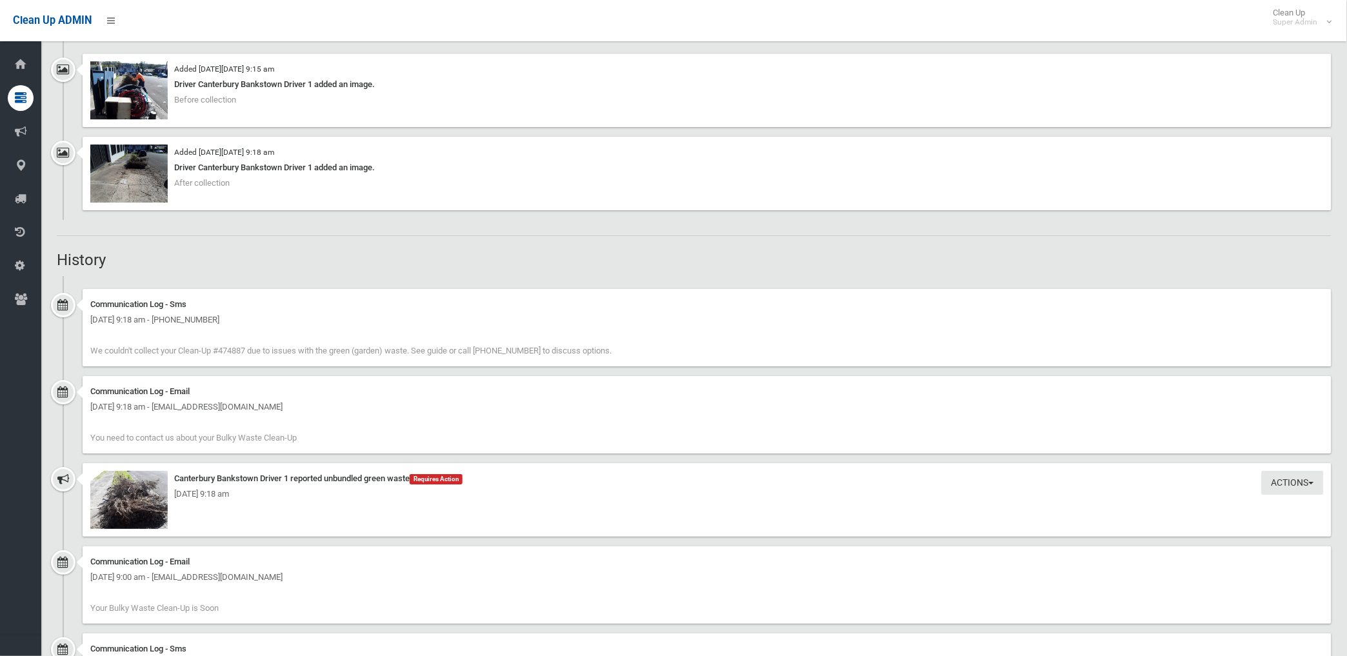
scroll to position [1291, 0]
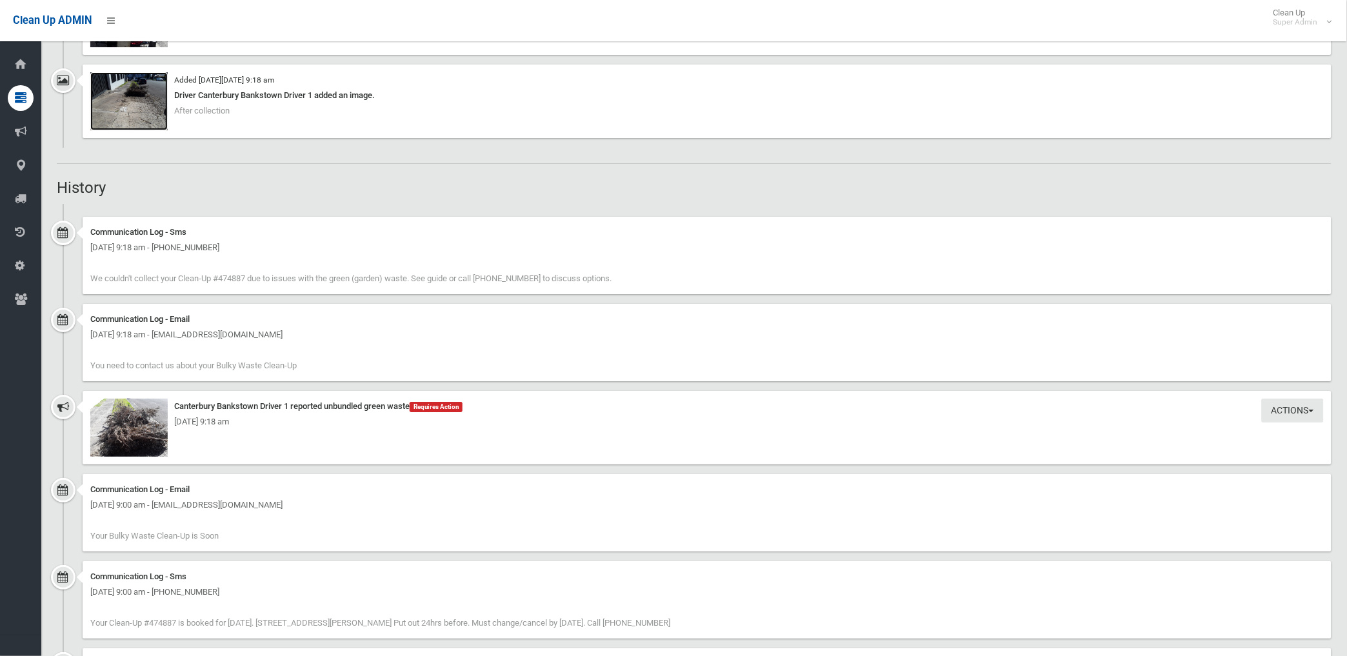
click at [142, 114] on img at bounding box center [128, 101] width 77 height 58
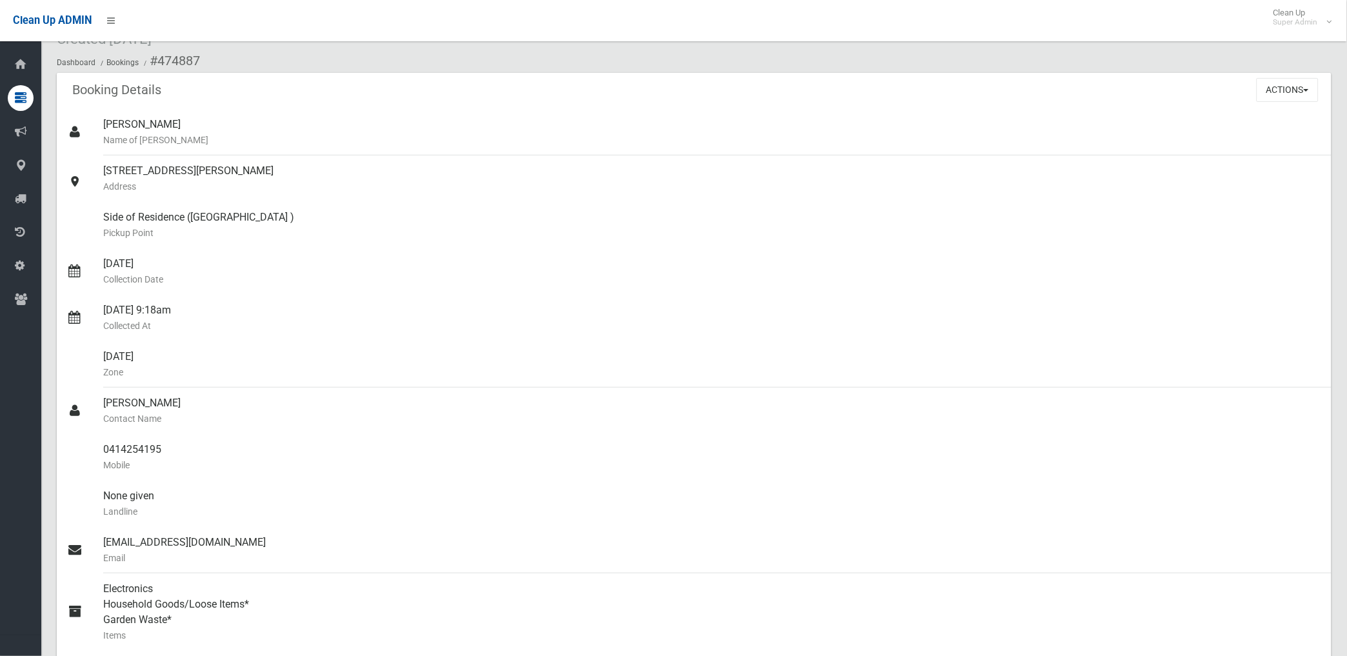
scroll to position [0, 0]
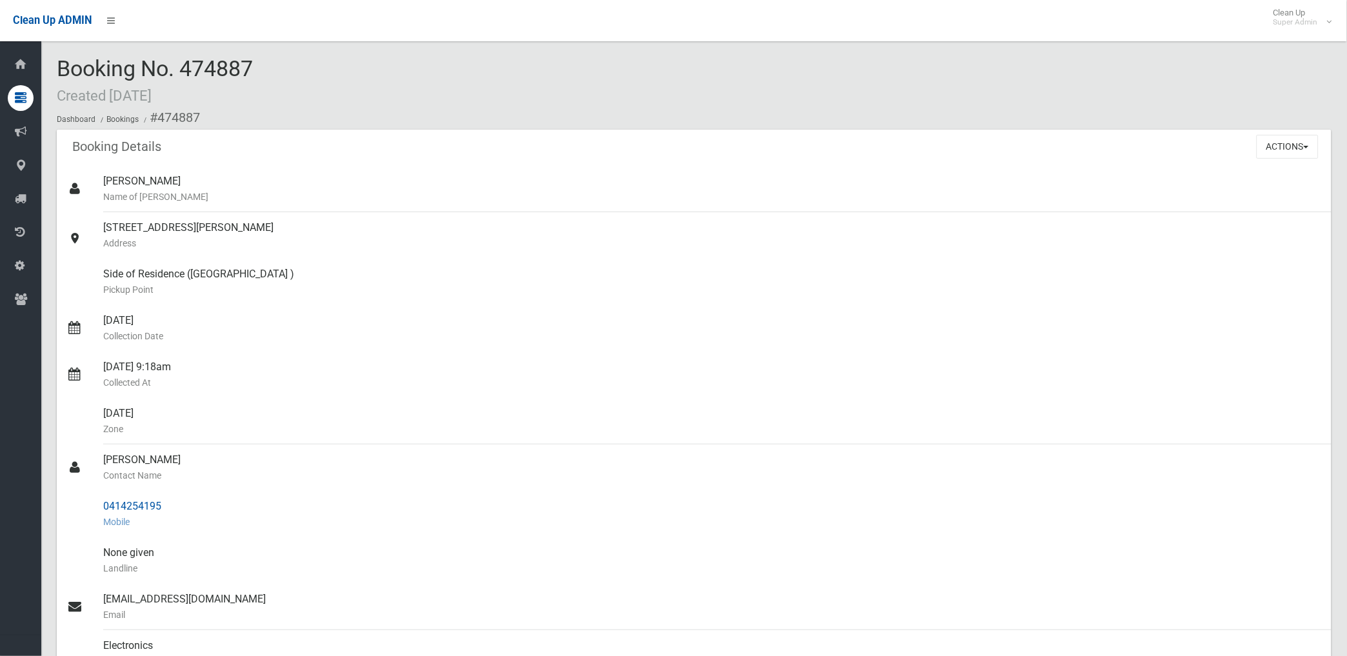
drag, startPoint x: 104, startPoint y: 506, endPoint x: 166, endPoint y: 505, distance: 62.6
click at [166, 505] on div "0414254195 Mobile" at bounding box center [712, 514] width 1218 height 46
drag, startPoint x: 166, startPoint y: 505, endPoint x: 143, endPoint y: 502, distance: 24.1
copy div "0414254195"
drag, startPoint x: 157, startPoint y: 118, endPoint x: 176, endPoint y: 498, distance: 380.6
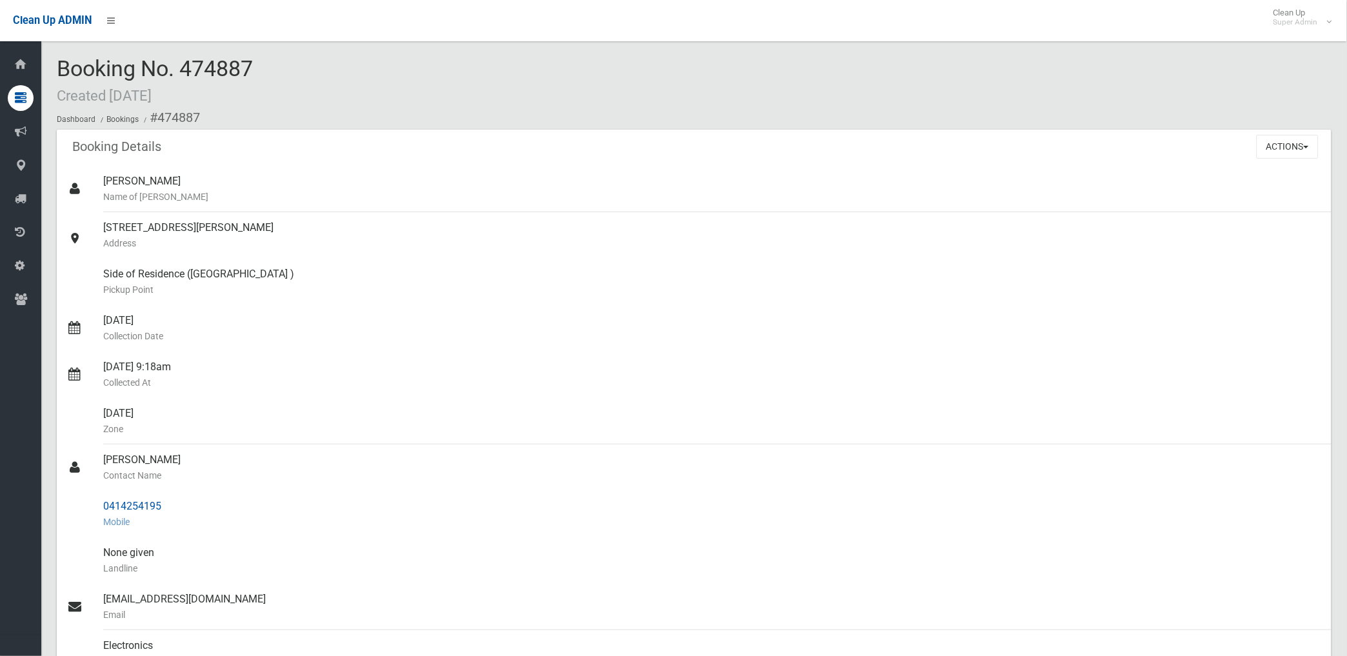
copy section "474887 Booking Details Actions View Booking Edit Booking Clone Booking Add Book…"
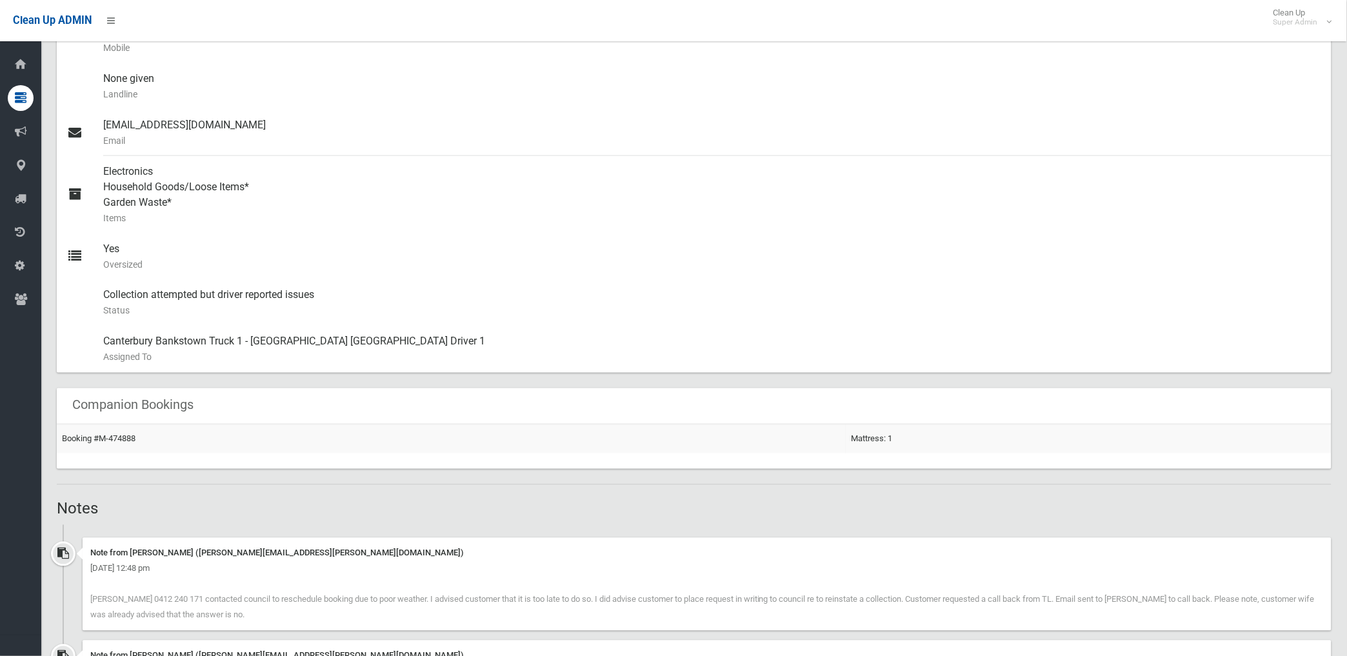
scroll to position [353, 0]
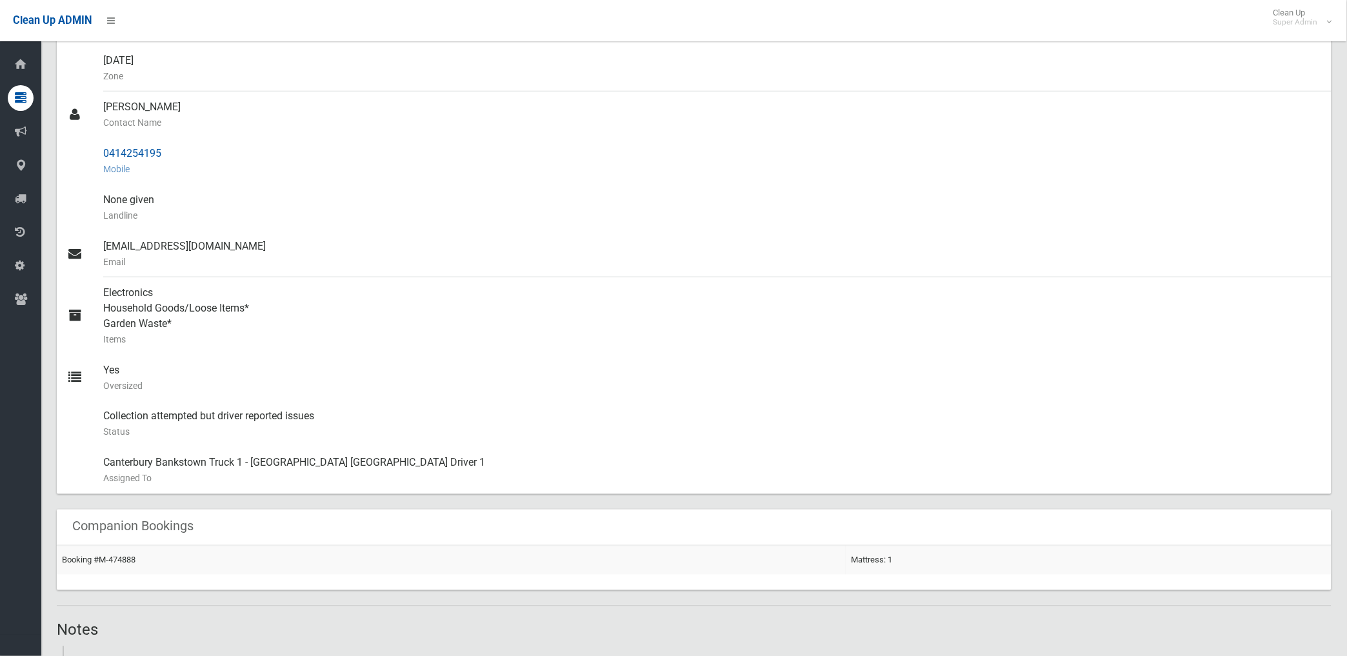
click at [366, 162] on small "Mobile" at bounding box center [712, 168] width 1218 height 15
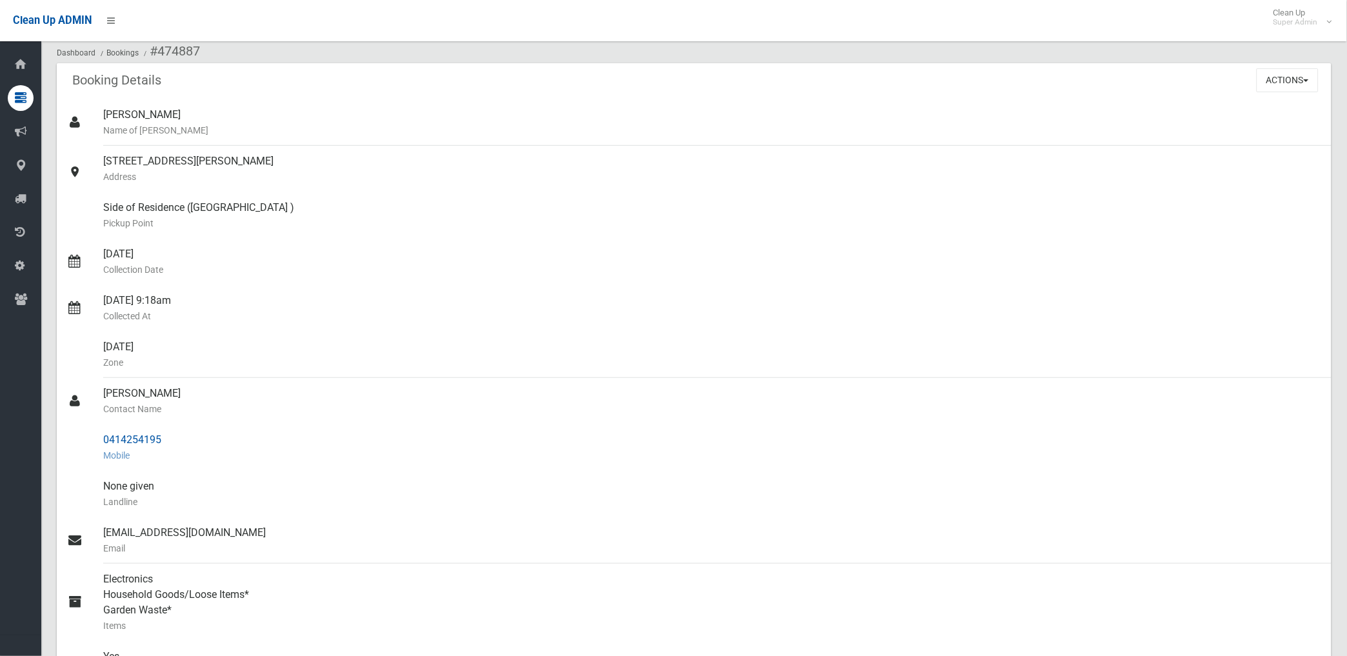
scroll to position [0, 0]
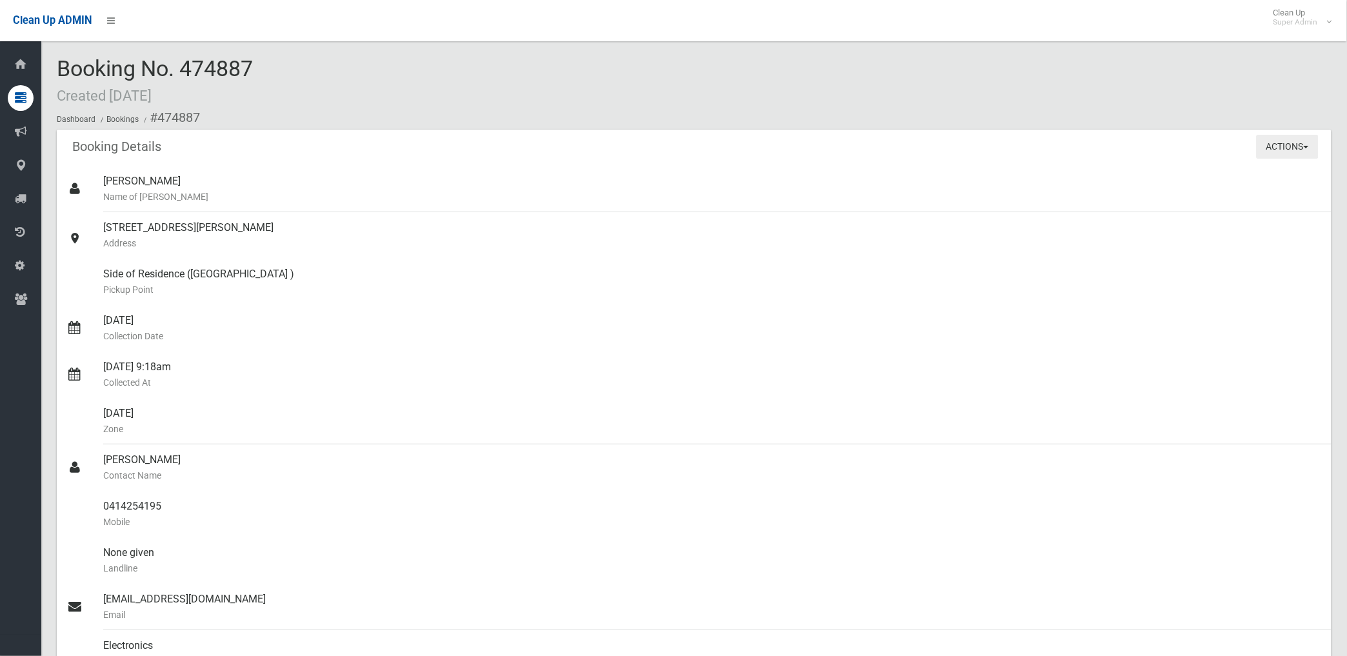
click at [1282, 149] on button "Actions" at bounding box center [1288, 147] width 62 height 24
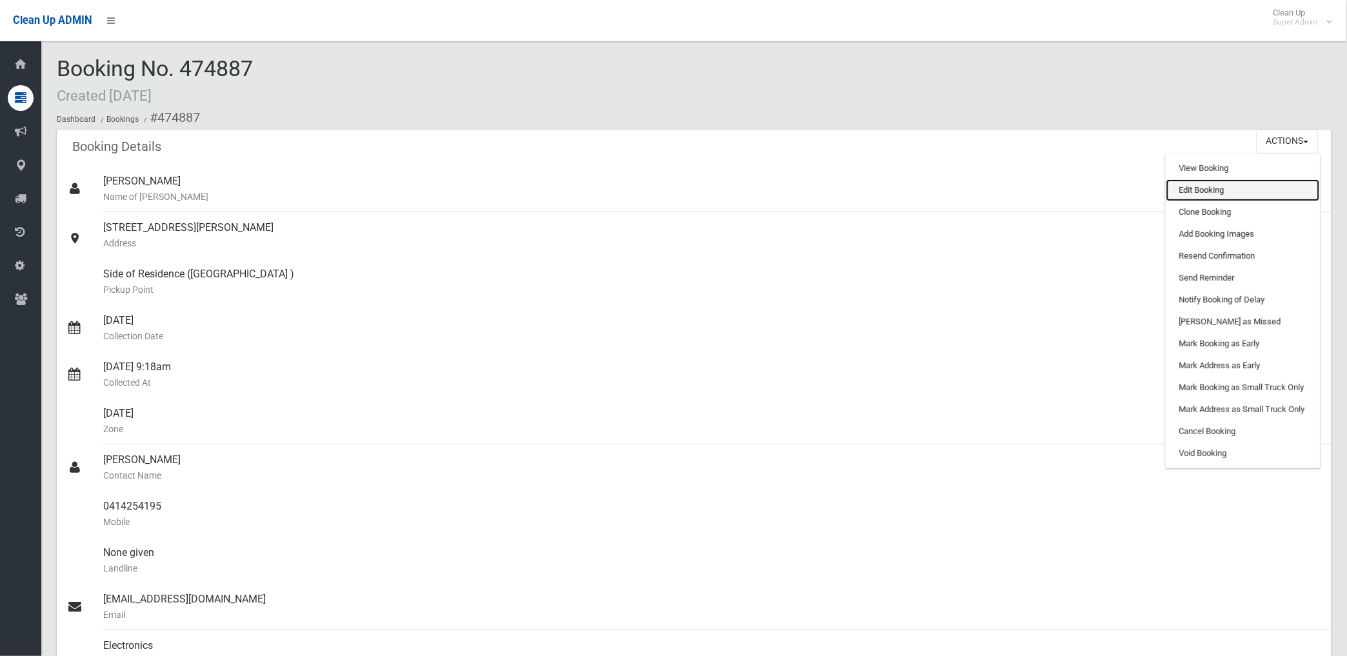
click at [1198, 194] on link "Edit Booking" at bounding box center [1244, 190] width 154 height 22
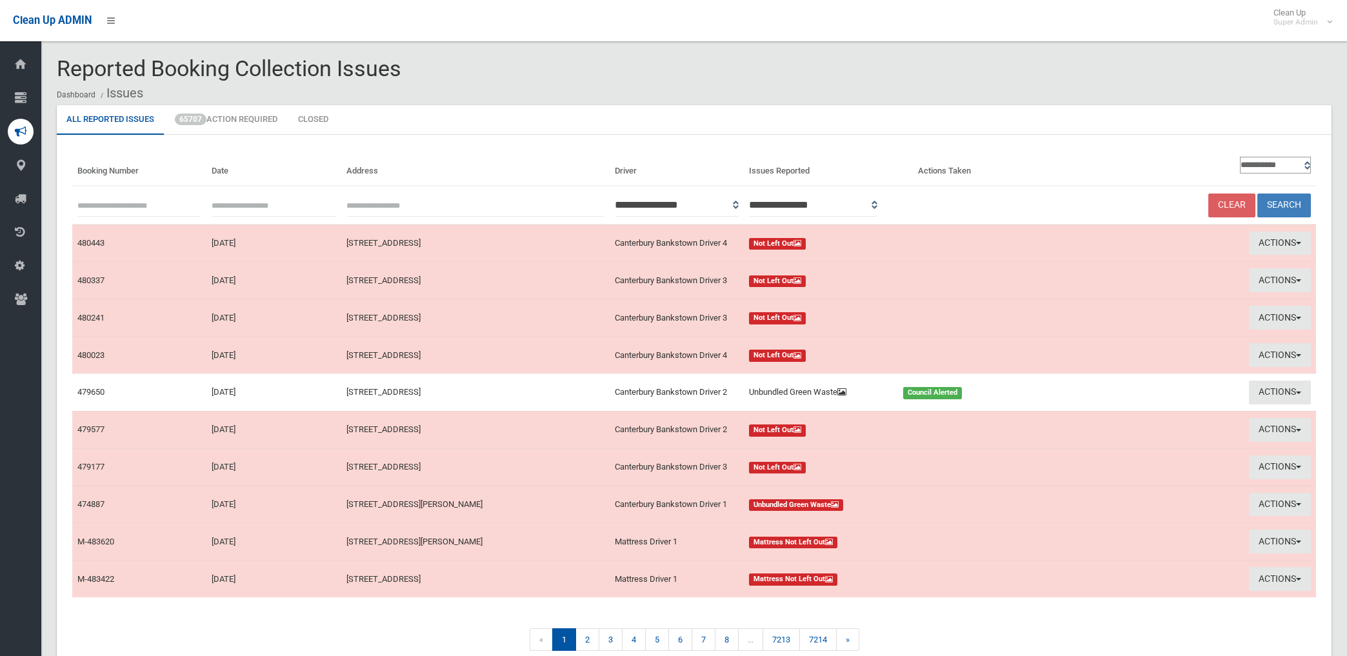
scroll to position [63, 0]
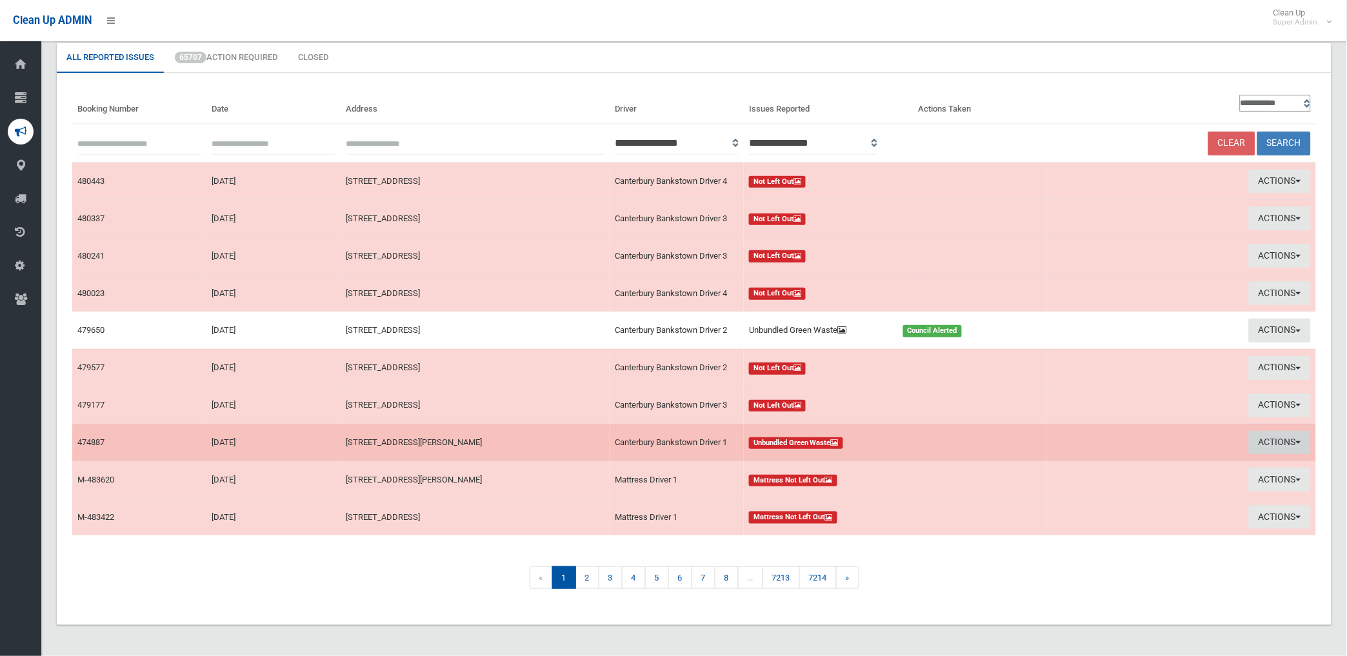
click at [1267, 435] on button "Actions" at bounding box center [1280, 443] width 62 height 24
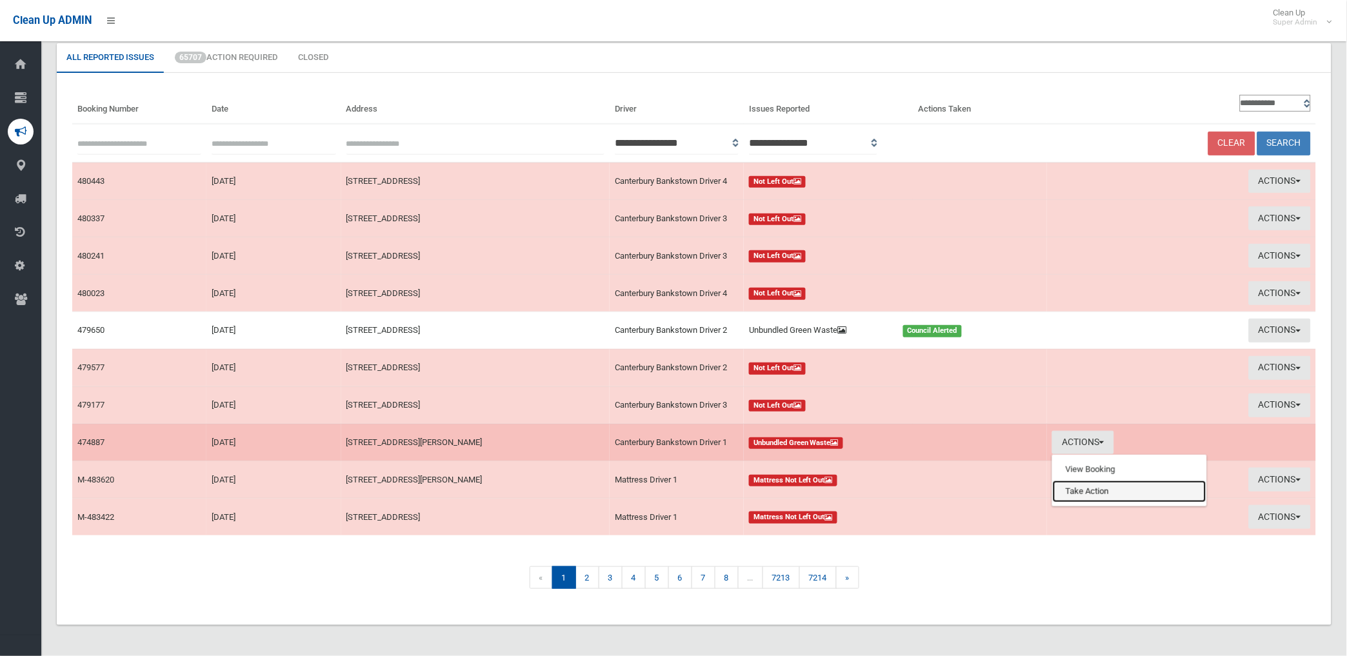
click at [1087, 490] on link "Take Action" at bounding box center [1130, 492] width 154 height 22
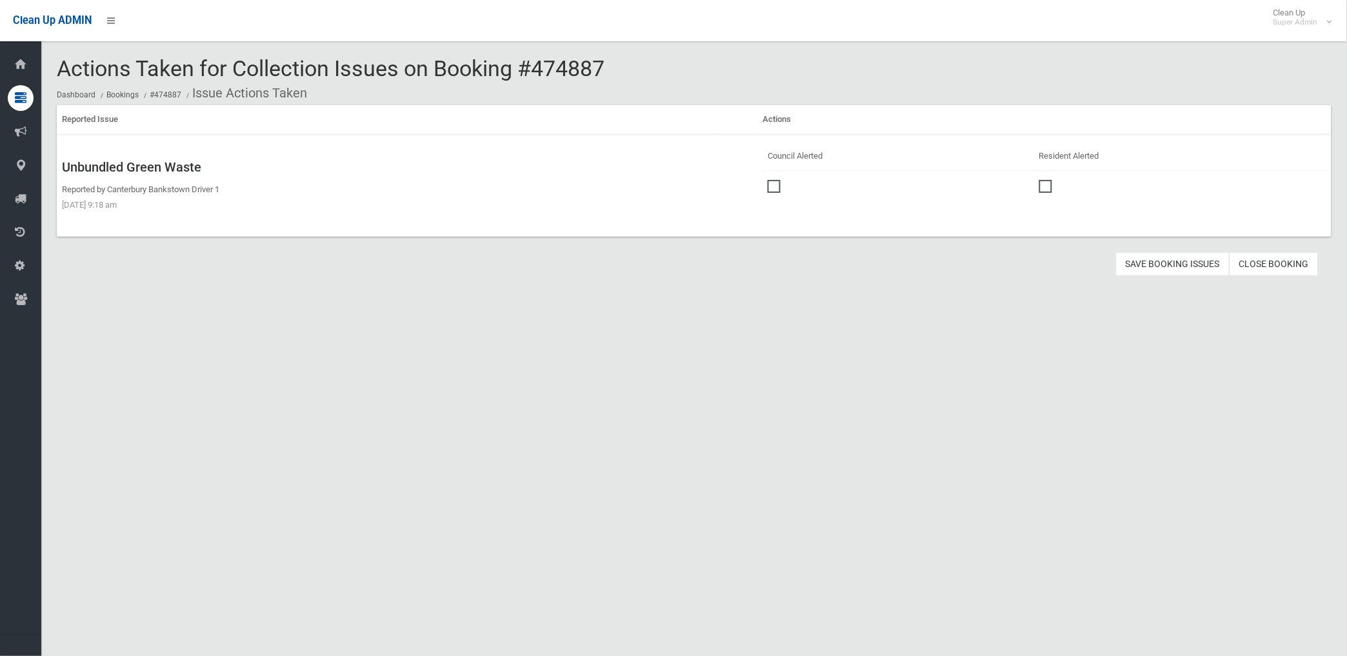
click at [770, 180] on span at bounding box center [777, 180] width 19 height 0
click at [1189, 265] on button "Save Booking Issues" at bounding box center [1173, 264] width 114 height 24
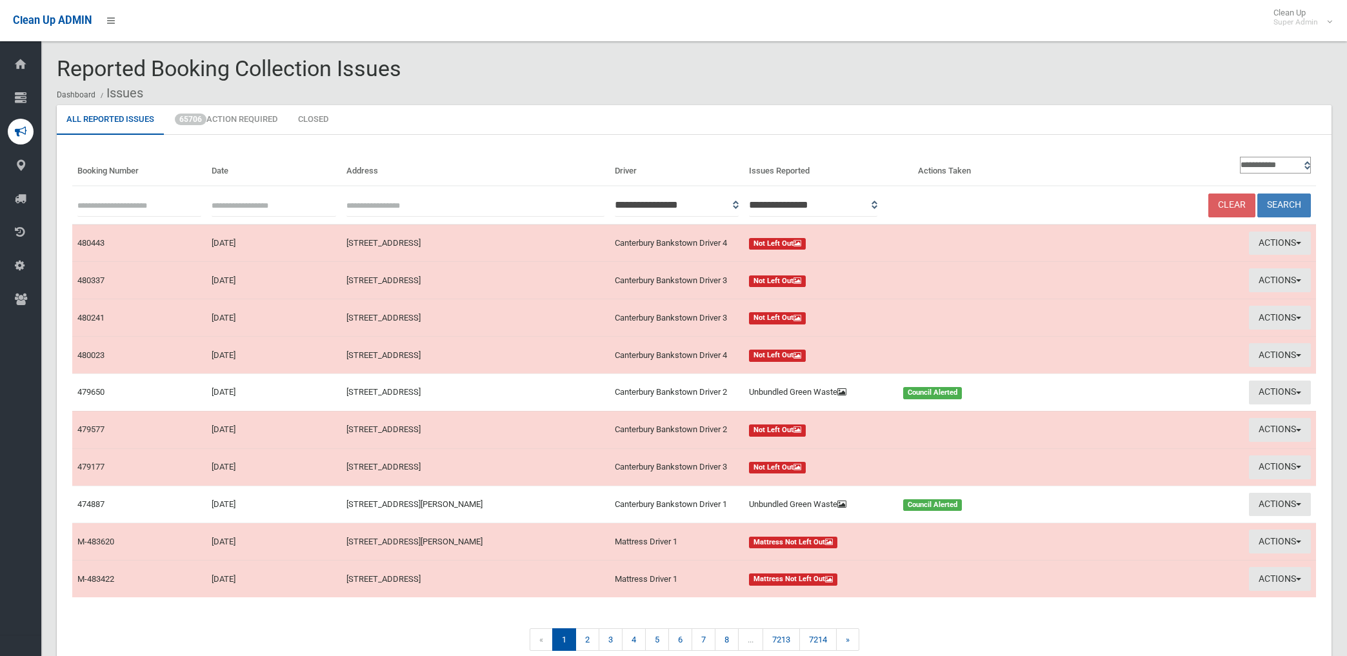
scroll to position [63, 0]
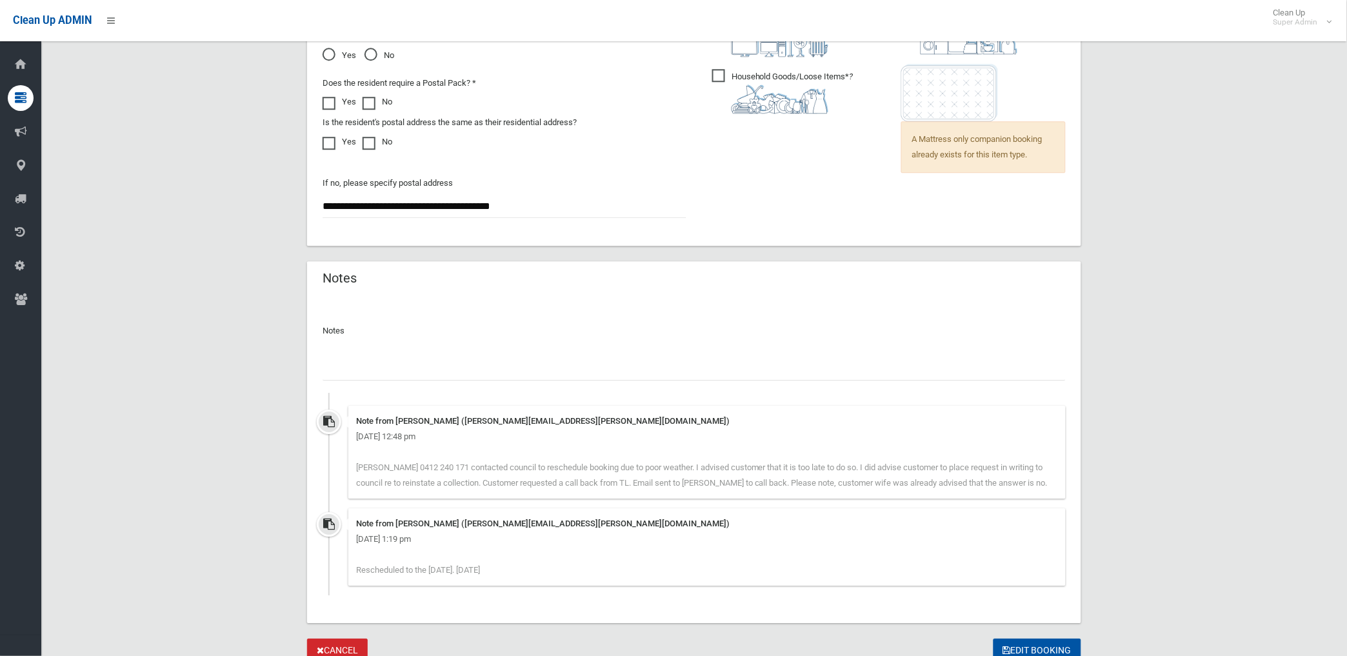
scroll to position [1076, 0]
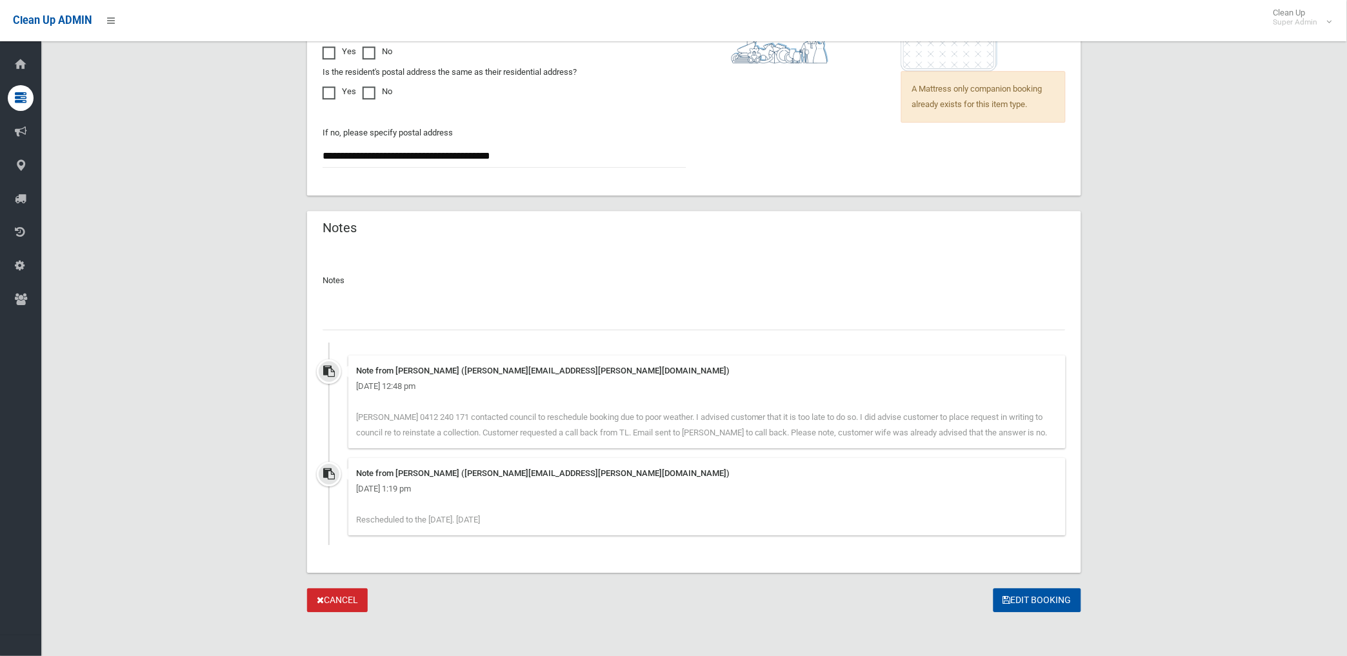
click at [444, 321] on input "text" at bounding box center [694, 319] width 743 height 24
paste input "********"
type input "**********"
click at [1059, 598] on button "Edit Booking" at bounding box center [1038, 601] width 88 height 24
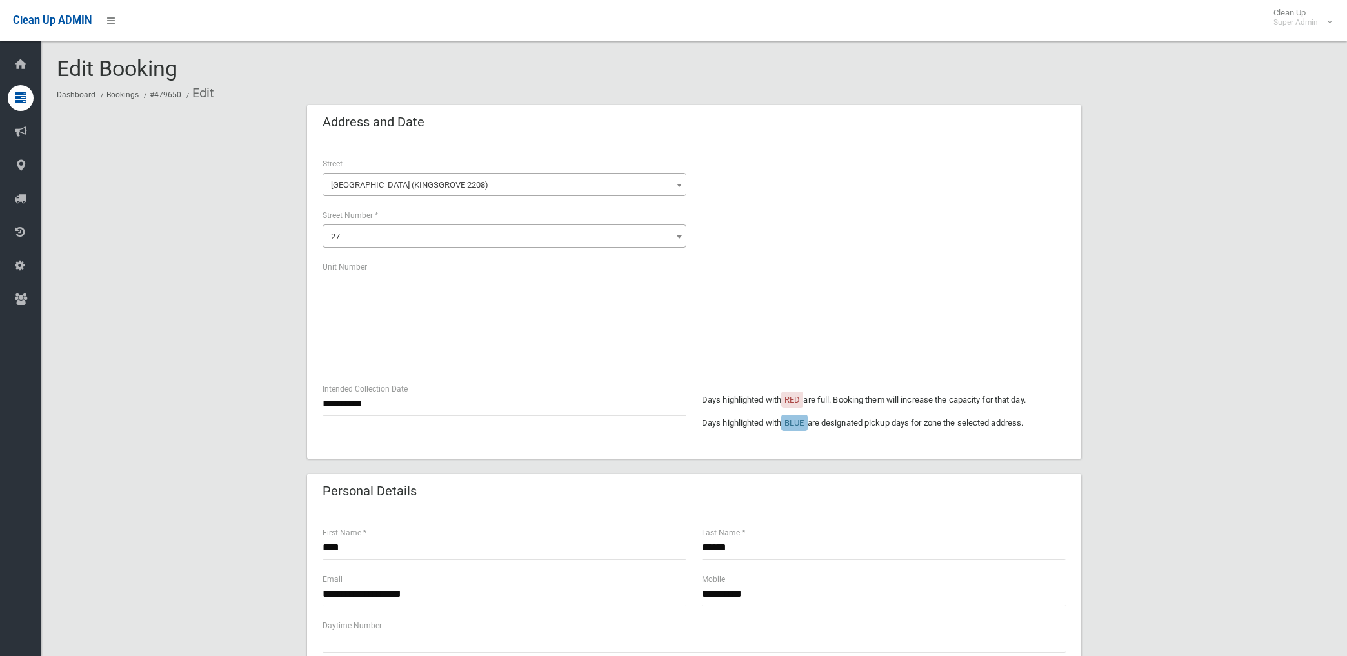
scroll to position [614, 0]
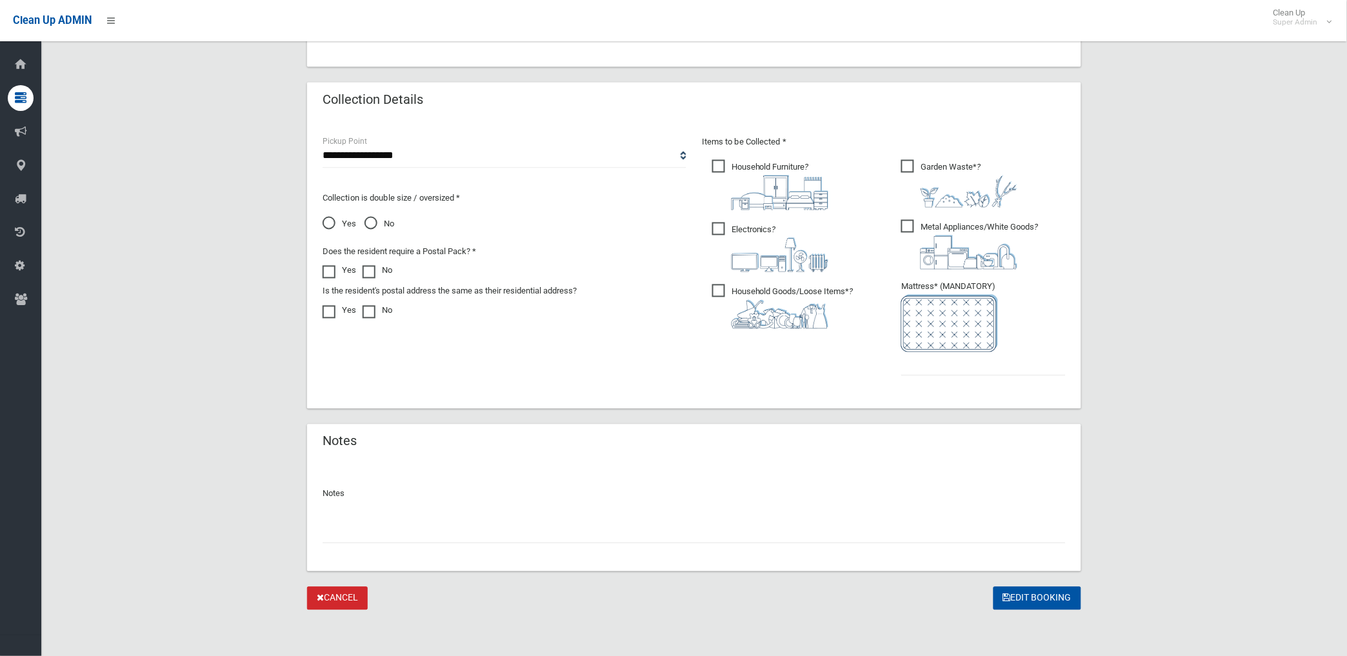
click at [433, 534] on input "text" at bounding box center [694, 532] width 743 height 24
paste input "********"
type input "**********"
click at [932, 363] on input "text" at bounding box center [983, 364] width 165 height 24
type input "*"
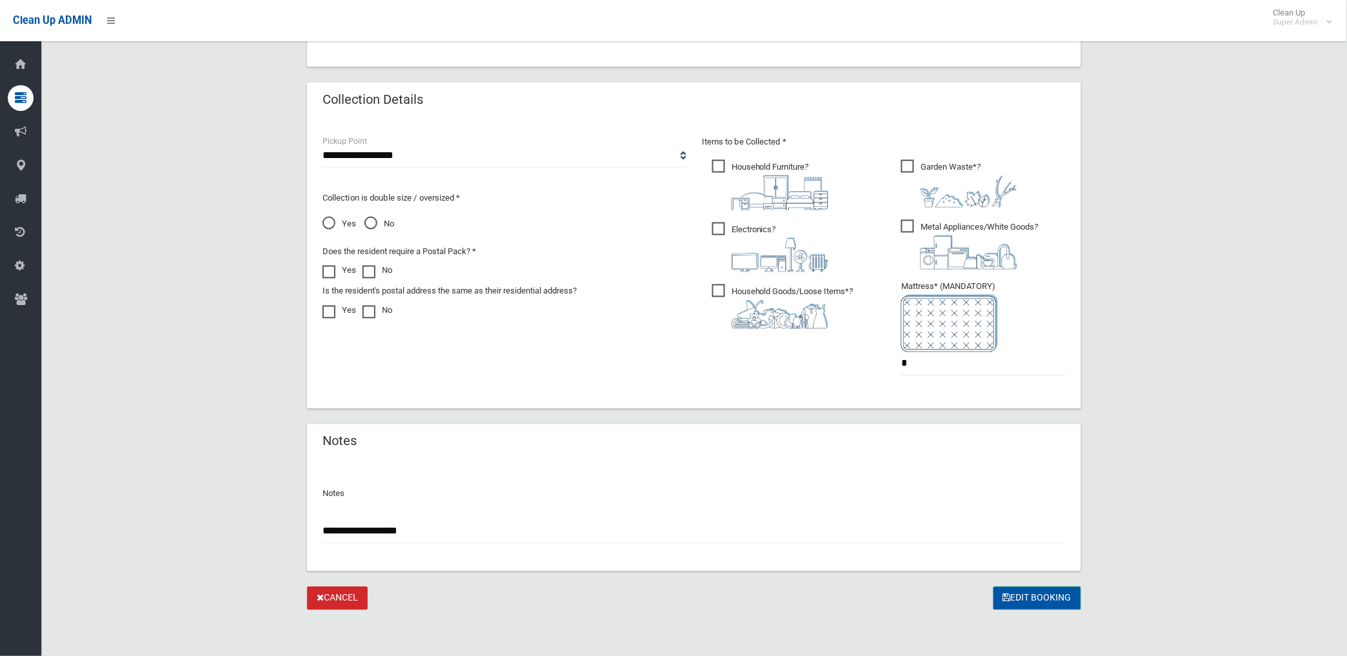
click at [1035, 597] on button "Edit Booking" at bounding box center [1038, 599] width 88 height 24
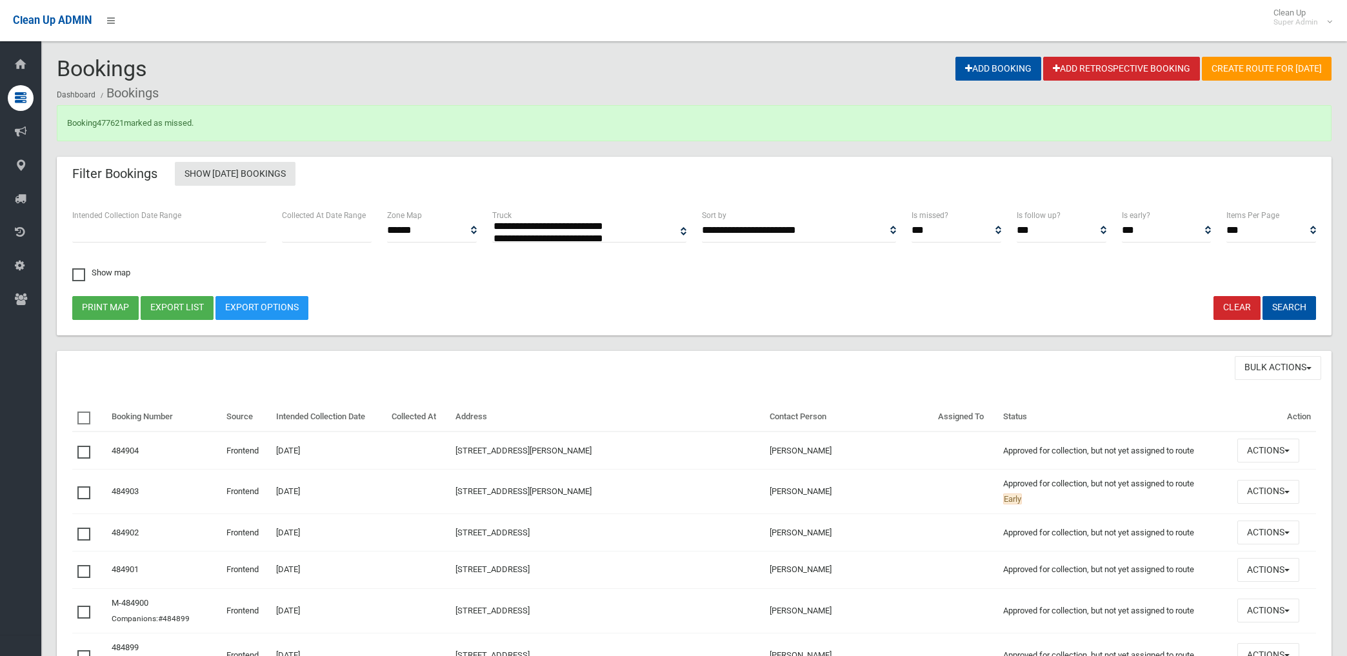
select select
click at [114, 123] on link "477621" at bounding box center [110, 123] width 27 height 10
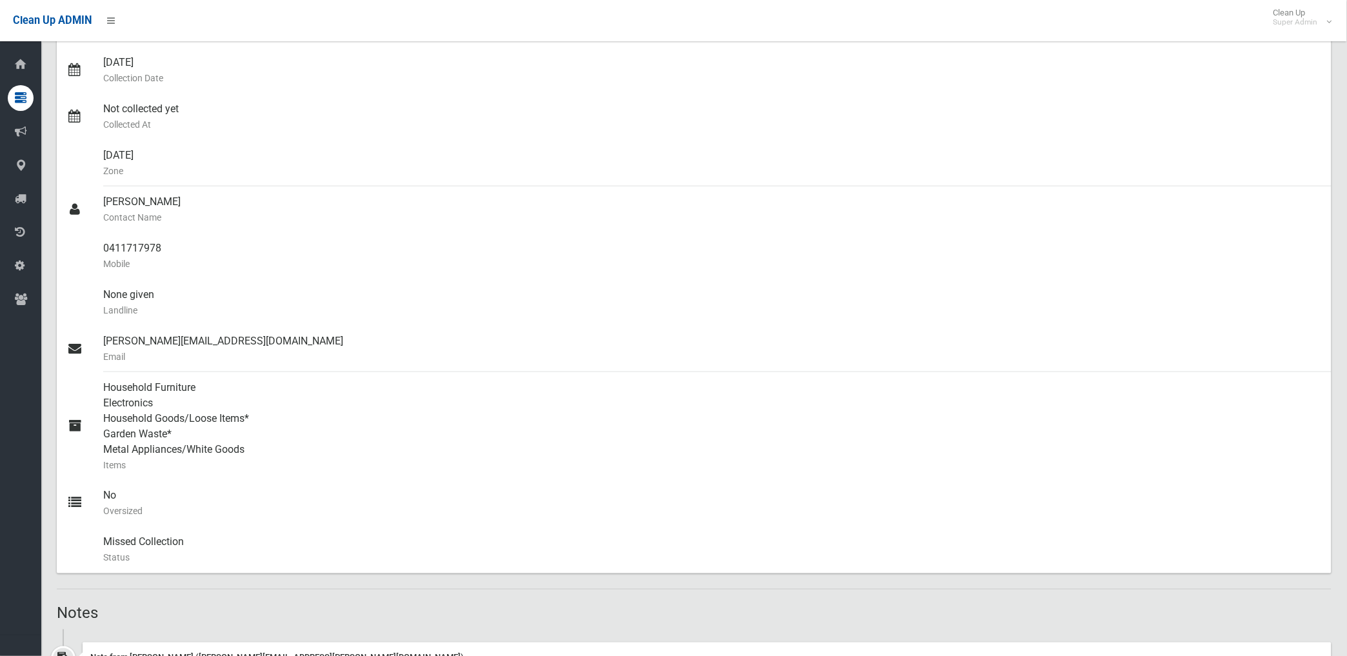
scroll to position [143, 0]
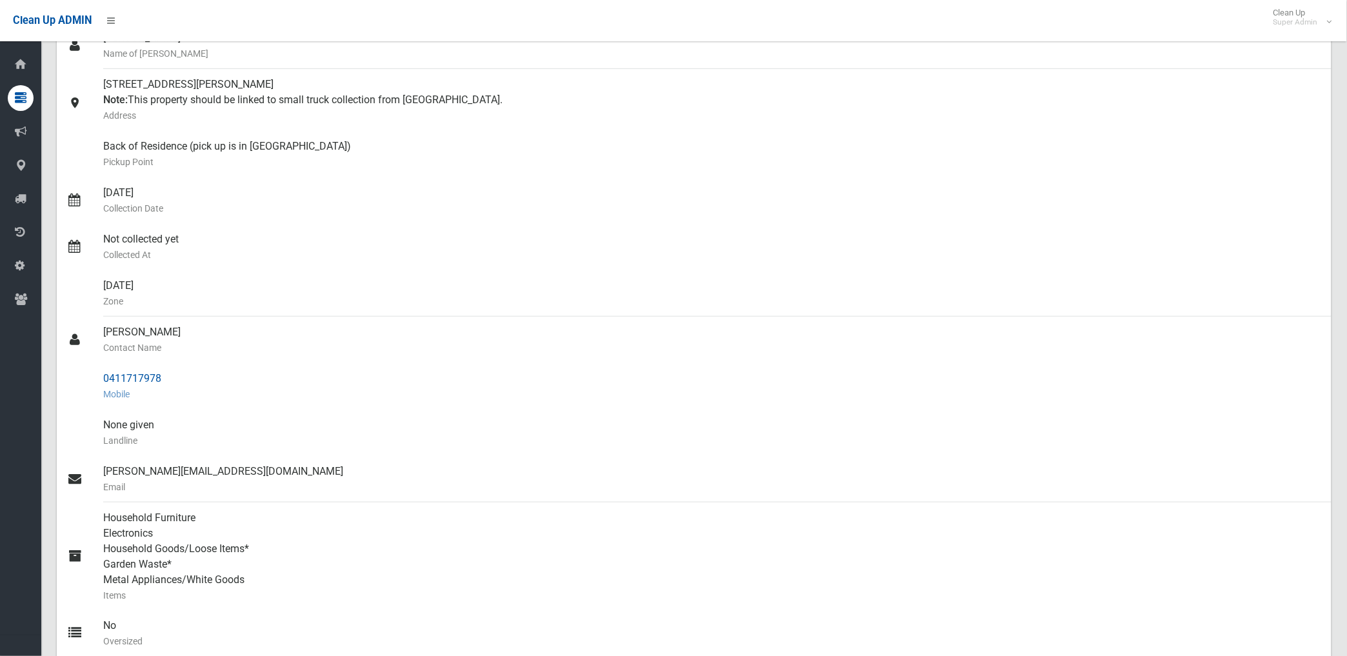
drag, startPoint x: 102, startPoint y: 373, endPoint x: 161, endPoint y: 376, distance: 59.5
click at [161, 376] on div "0411717978 Mobile" at bounding box center [712, 386] width 1218 height 46
drag, startPoint x: 161, startPoint y: 376, endPoint x: 144, endPoint y: 379, distance: 17.6
copy div "0411717978"
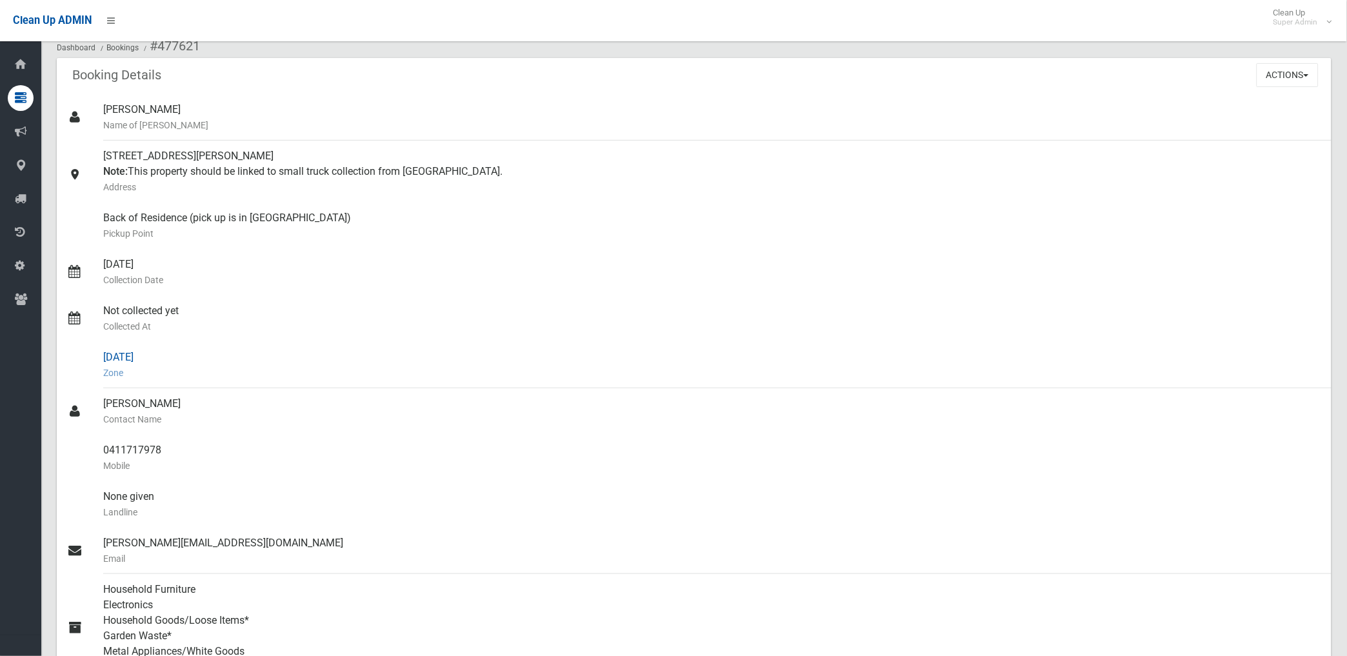
scroll to position [0, 0]
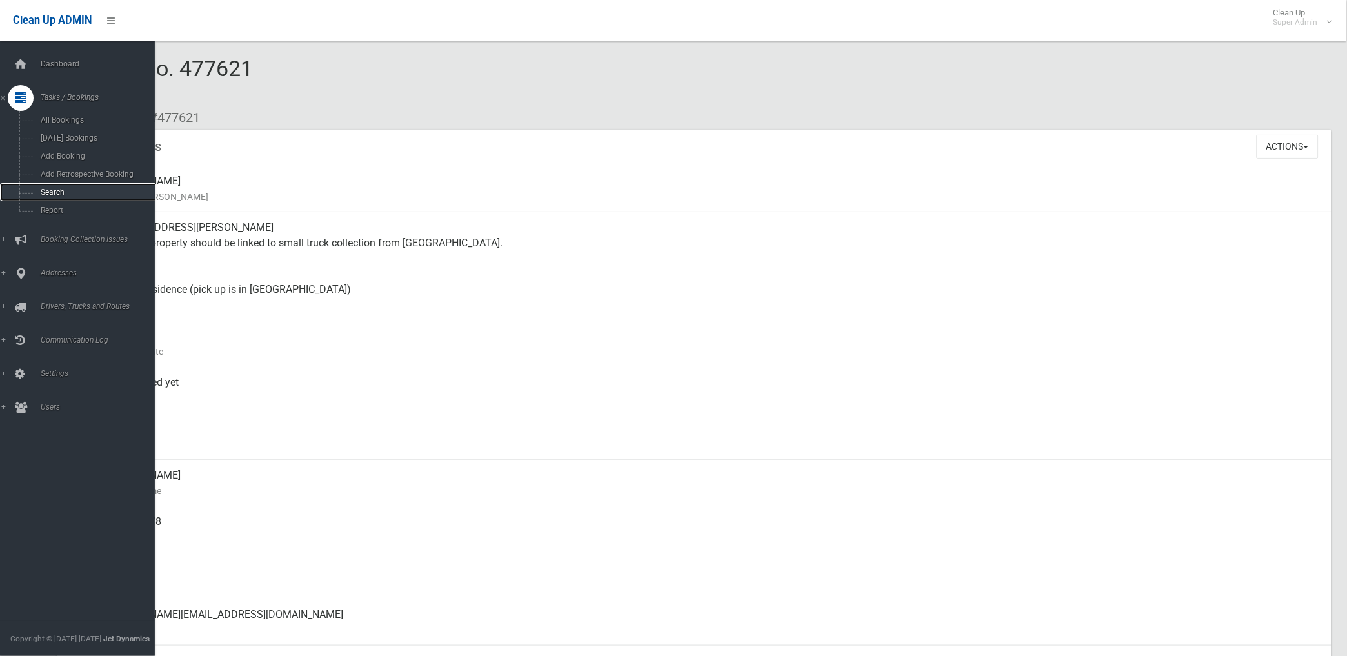
click at [44, 188] on link "Search" at bounding box center [83, 192] width 166 height 18
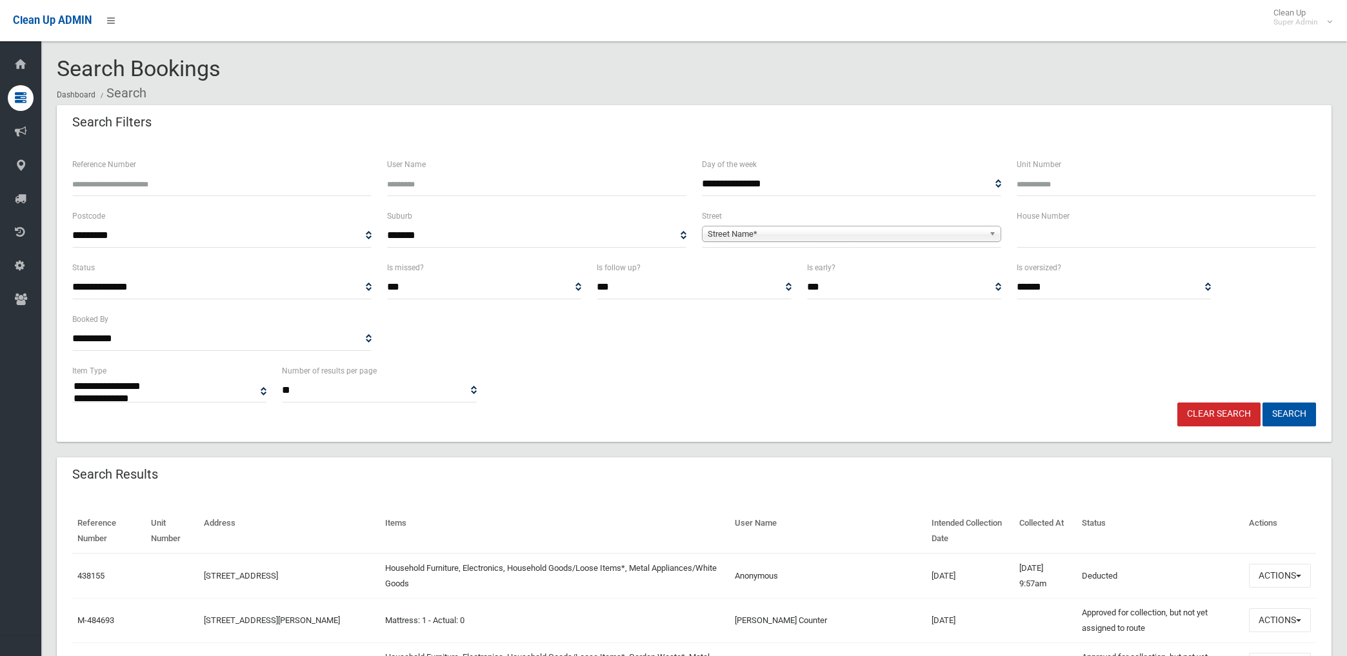
select select
click at [829, 227] on span "Street Name*" at bounding box center [846, 233] width 276 height 15
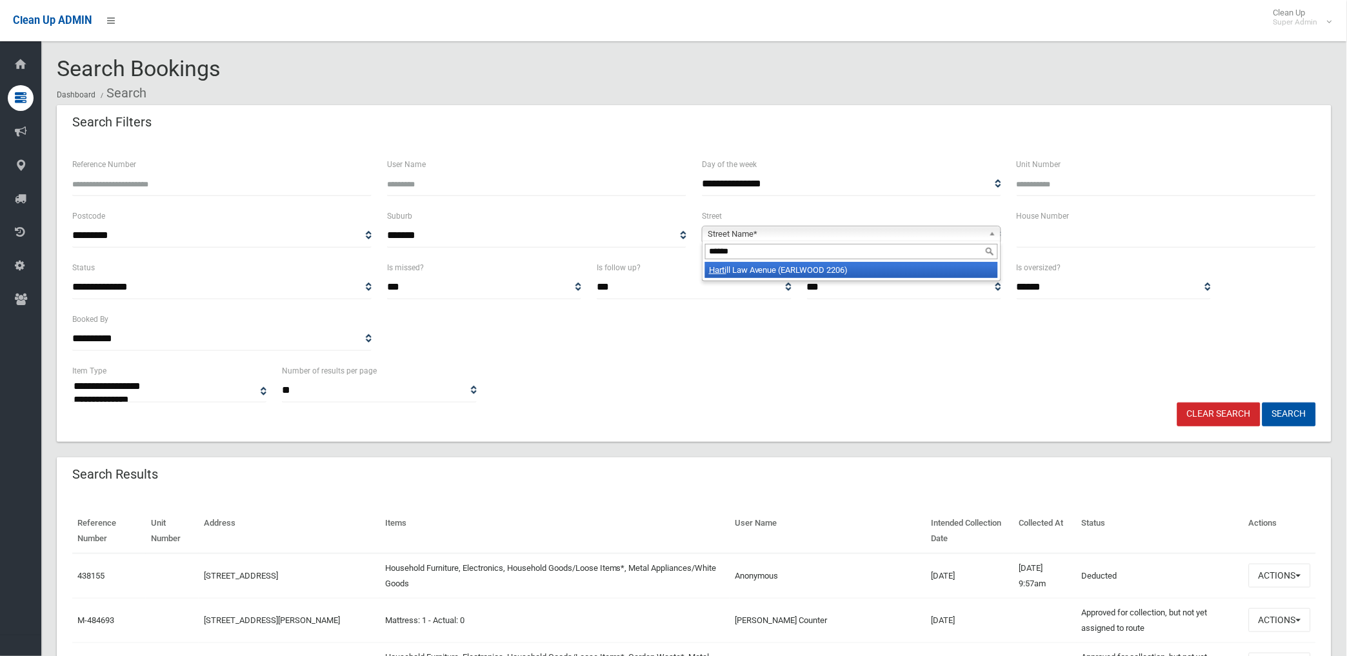
type input "*******"
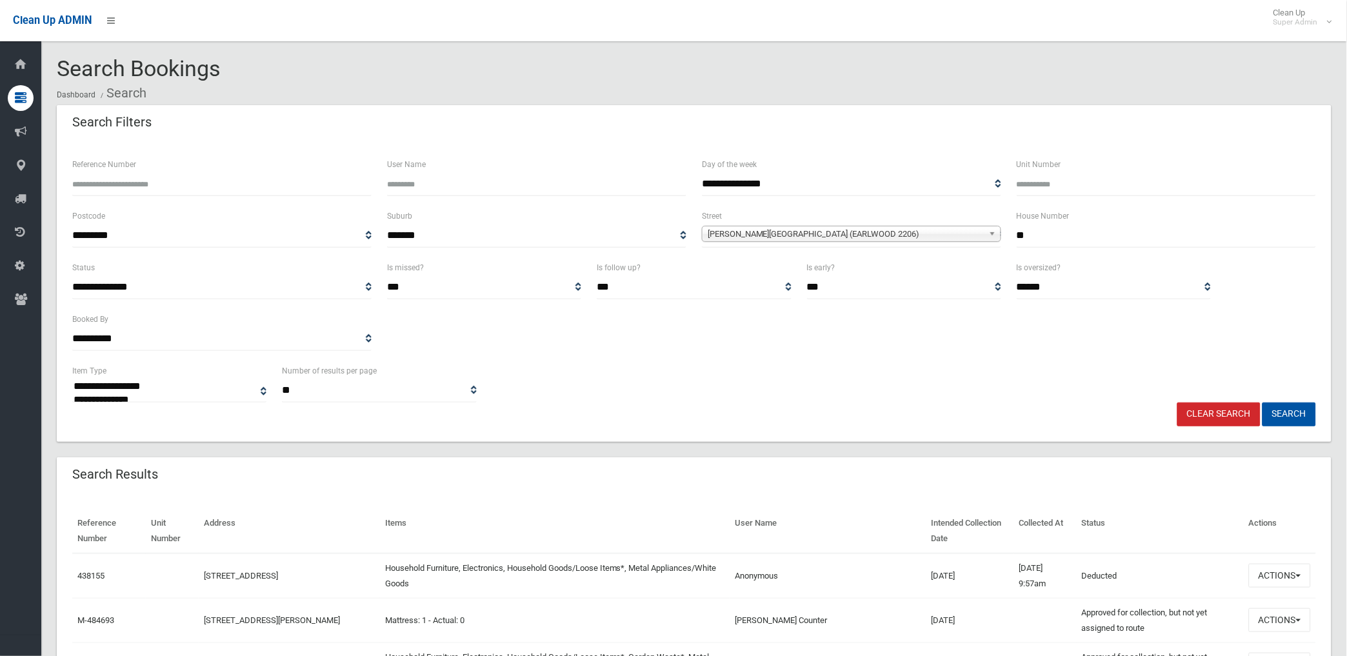
type input "**"
click at [1263, 403] on button "Search" at bounding box center [1290, 415] width 54 height 24
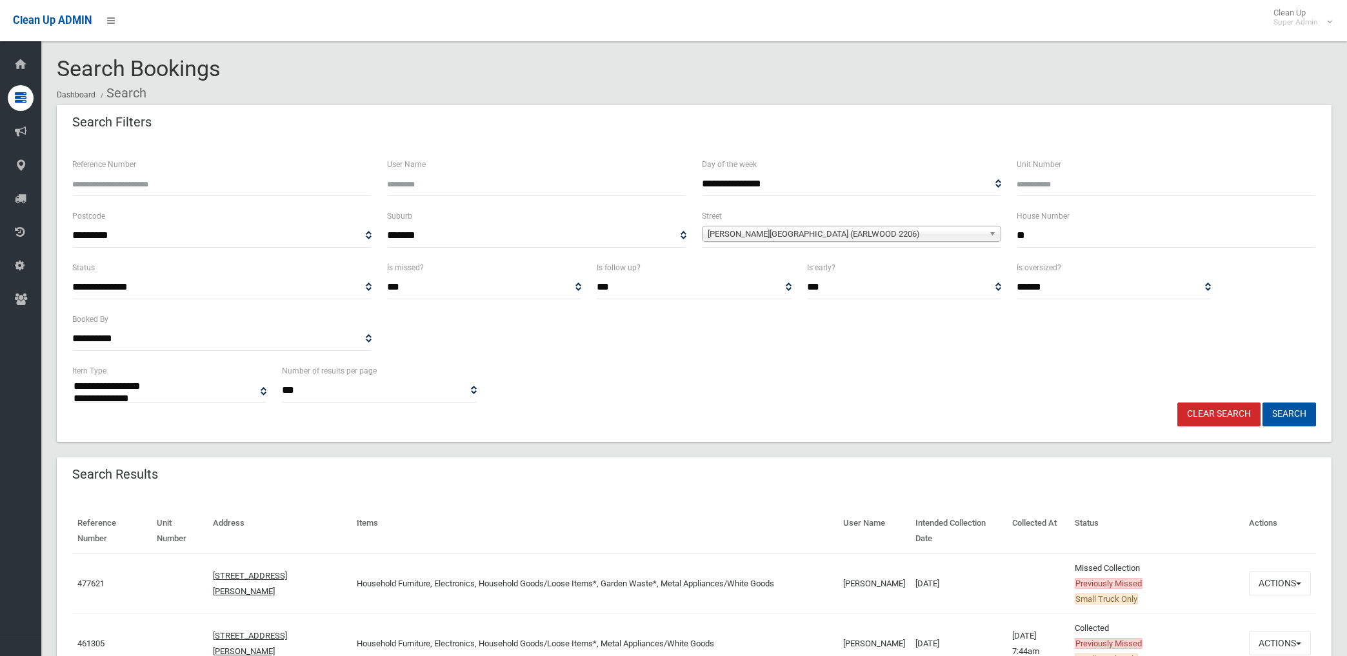
select select
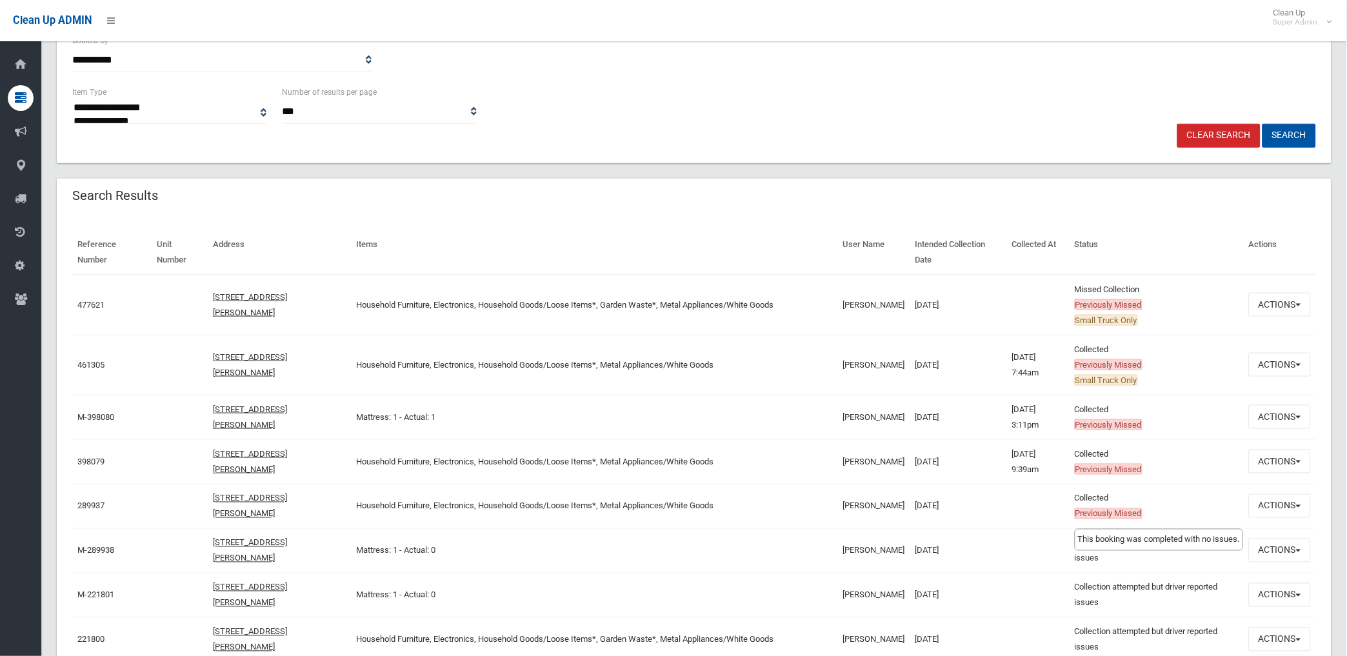
scroll to position [287, 0]
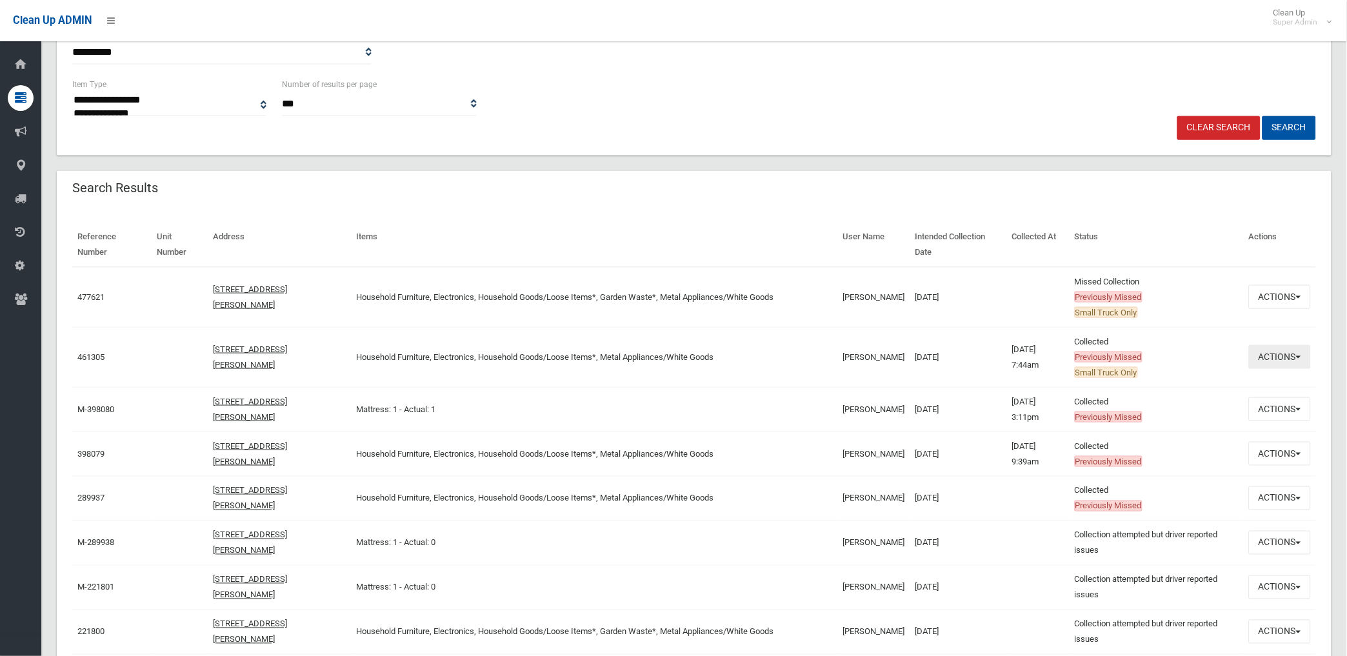
click at [1282, 358] on button "Actions" at bounding box center [1280, 357] width 62 height 24
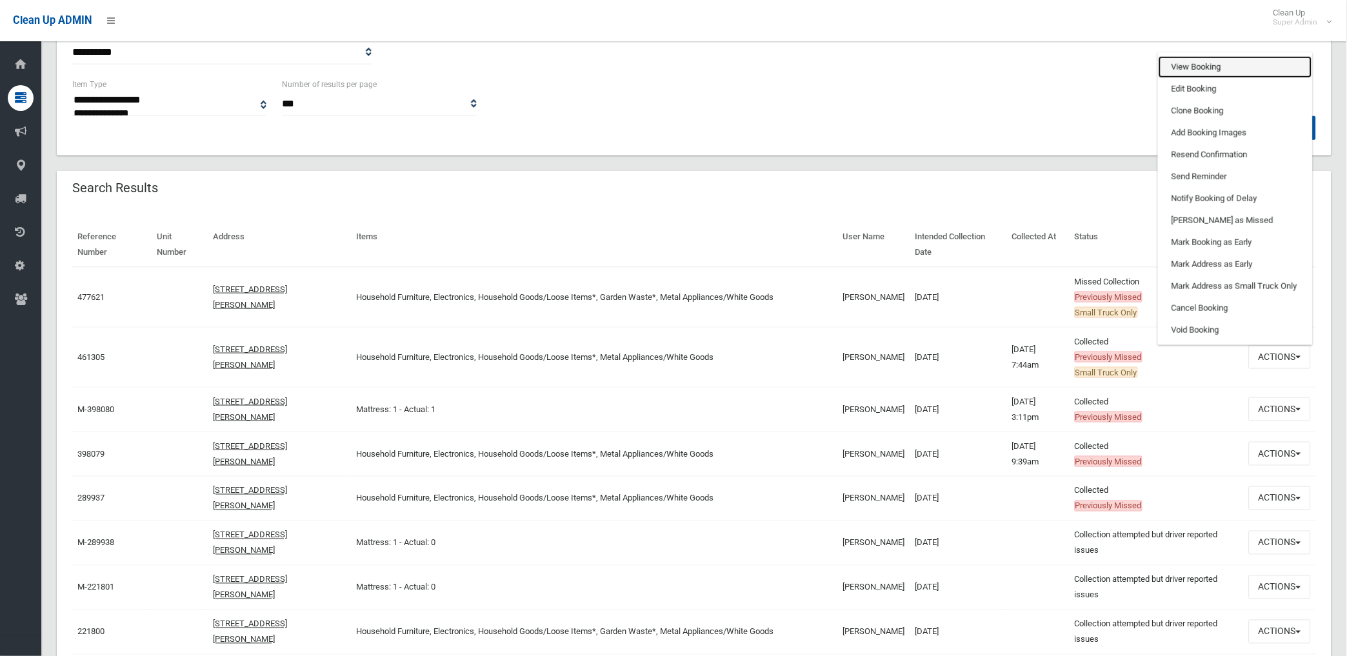
click at [1195, 63] on link "View Booking" at bounding box center [1236, 67] width 154 height 22
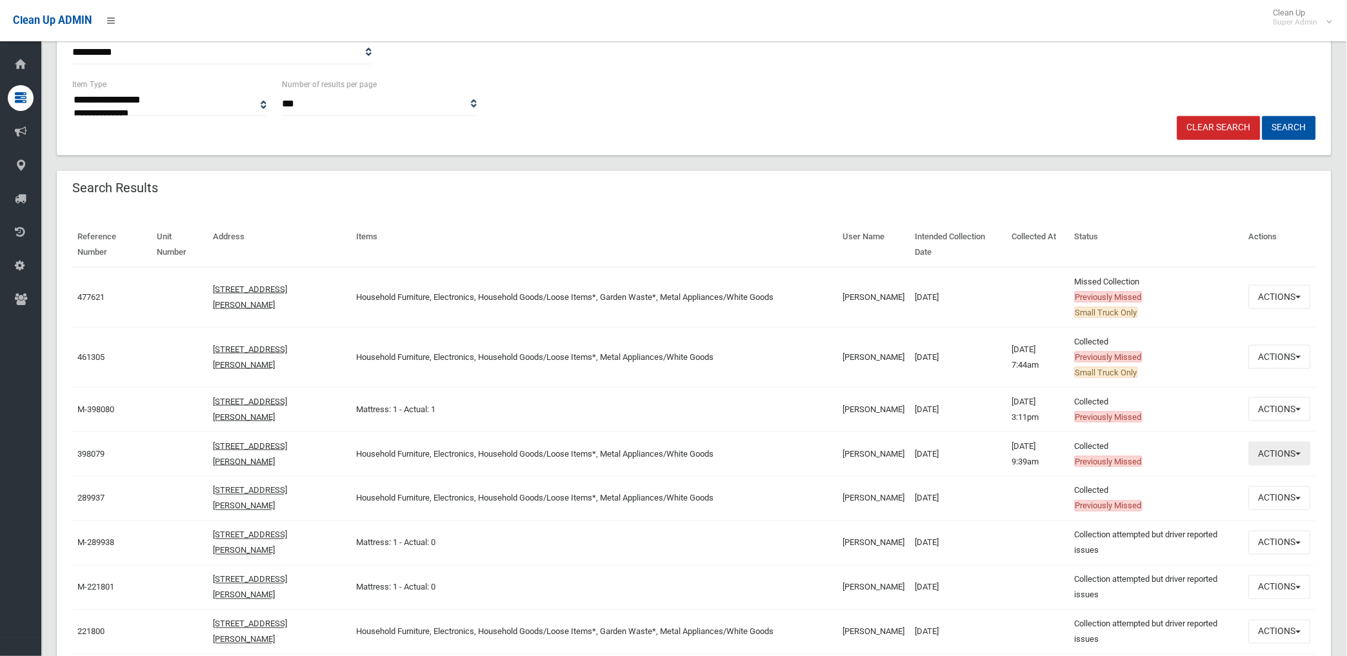
click at [1287, 452] on button "Actions" at bounding box center [1280, 454] width 62 height 24
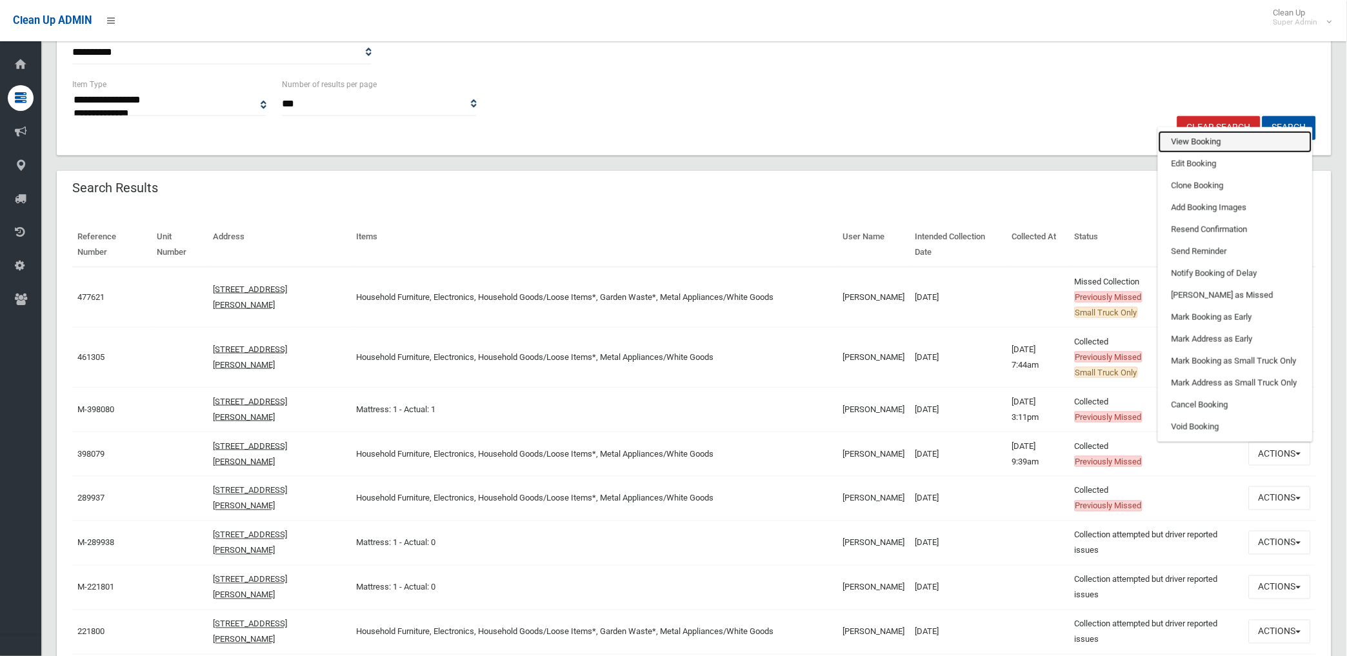
click at [1202, 136] on link "View Booking" at bounding box center [1236, 142] width 154 height 22
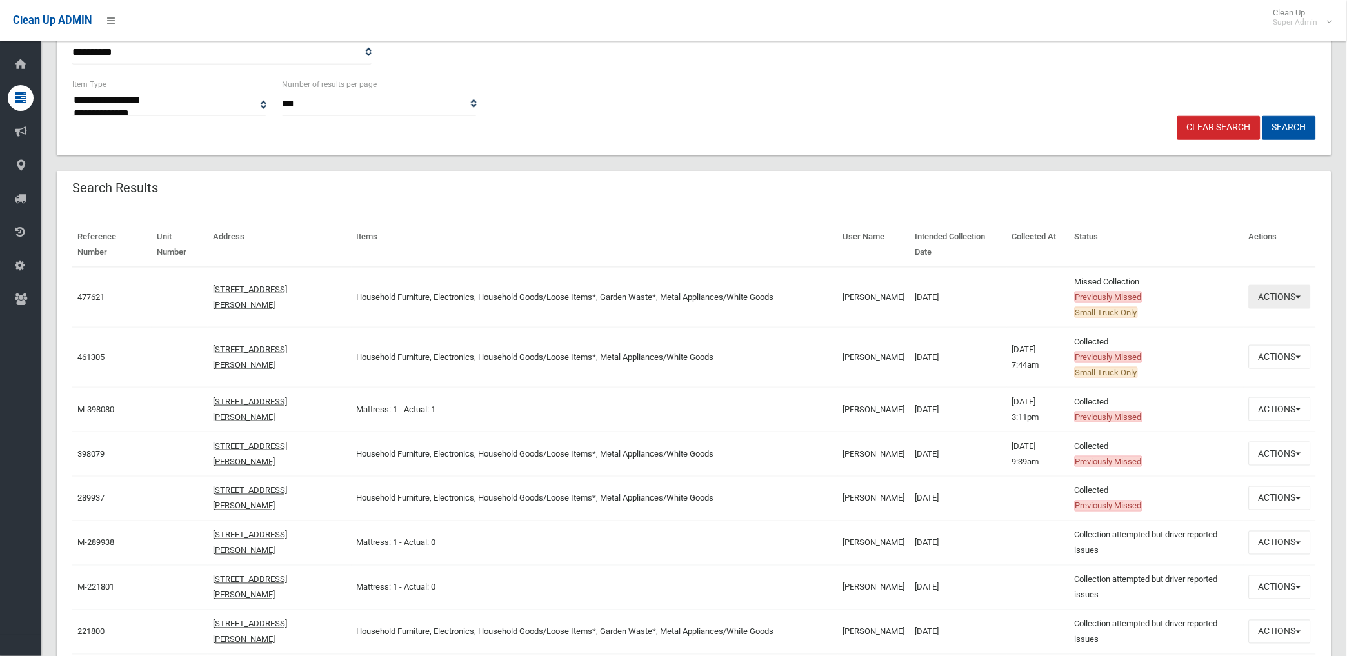
click at [1284, 294] on button "Actions" at bounding box center [1280, 297] width 62 height 24
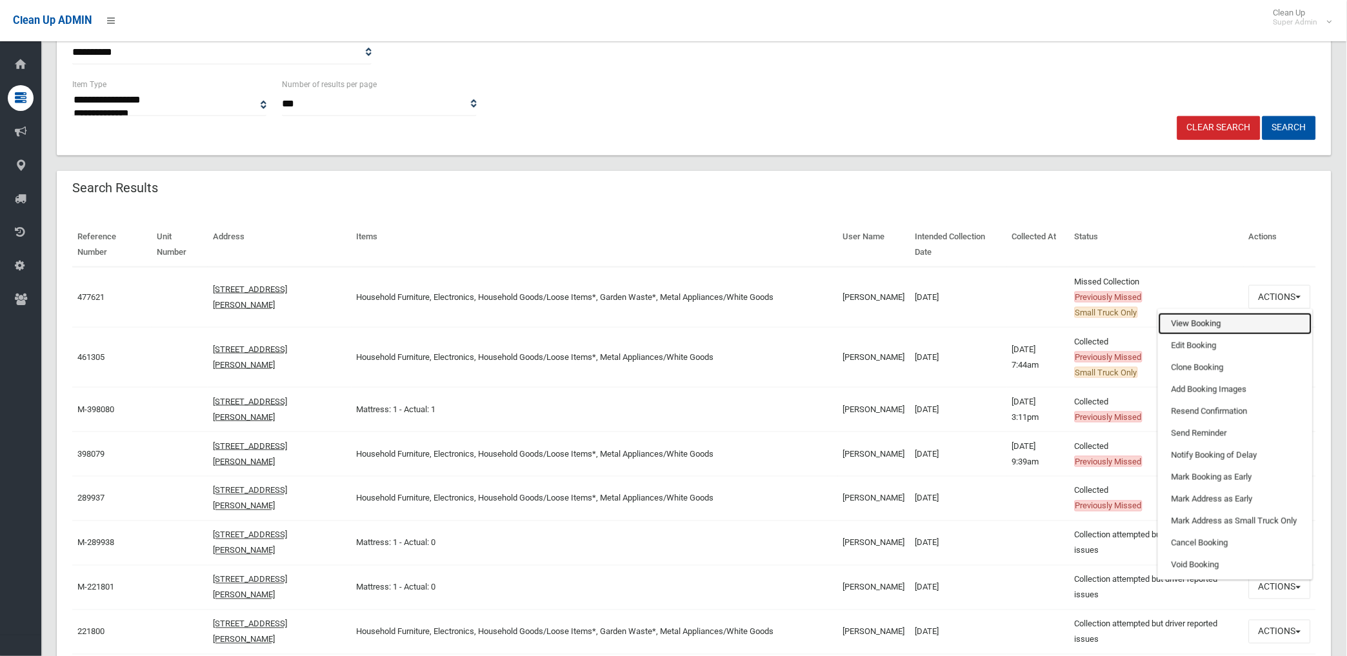
click at [1191, 323] on link "View Booking" at bounding box center [1236, 324] width 154 height 22
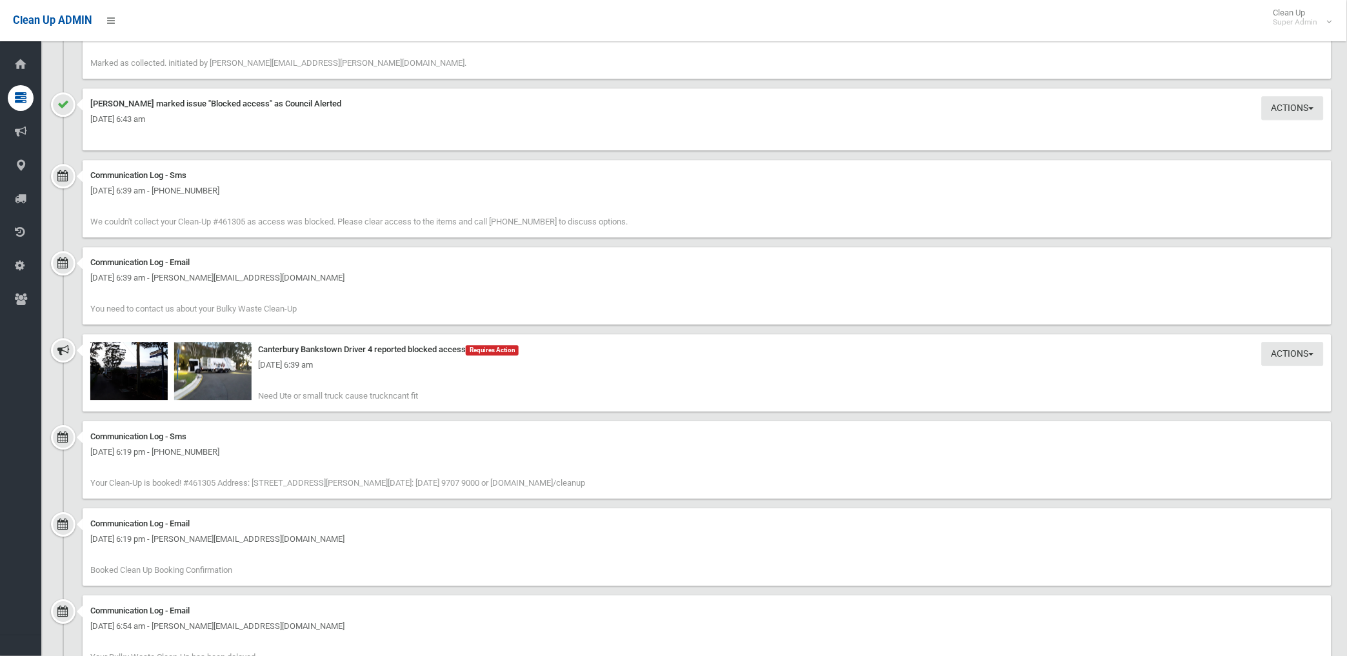
scroll to position [1003, 0]
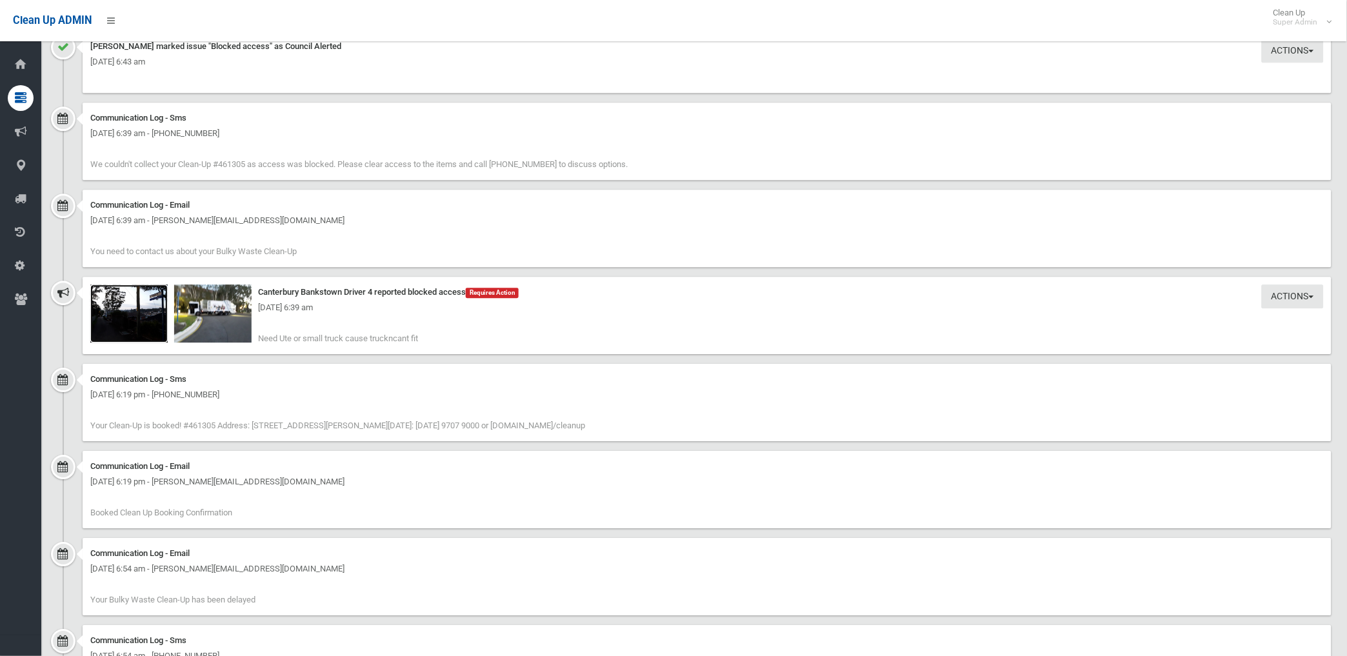
click at [139, 321] on img at bounding box center [128, 314] width 77 height 58
click at [211, 320] on img at bounding box center [212, 314] width 77 height 58
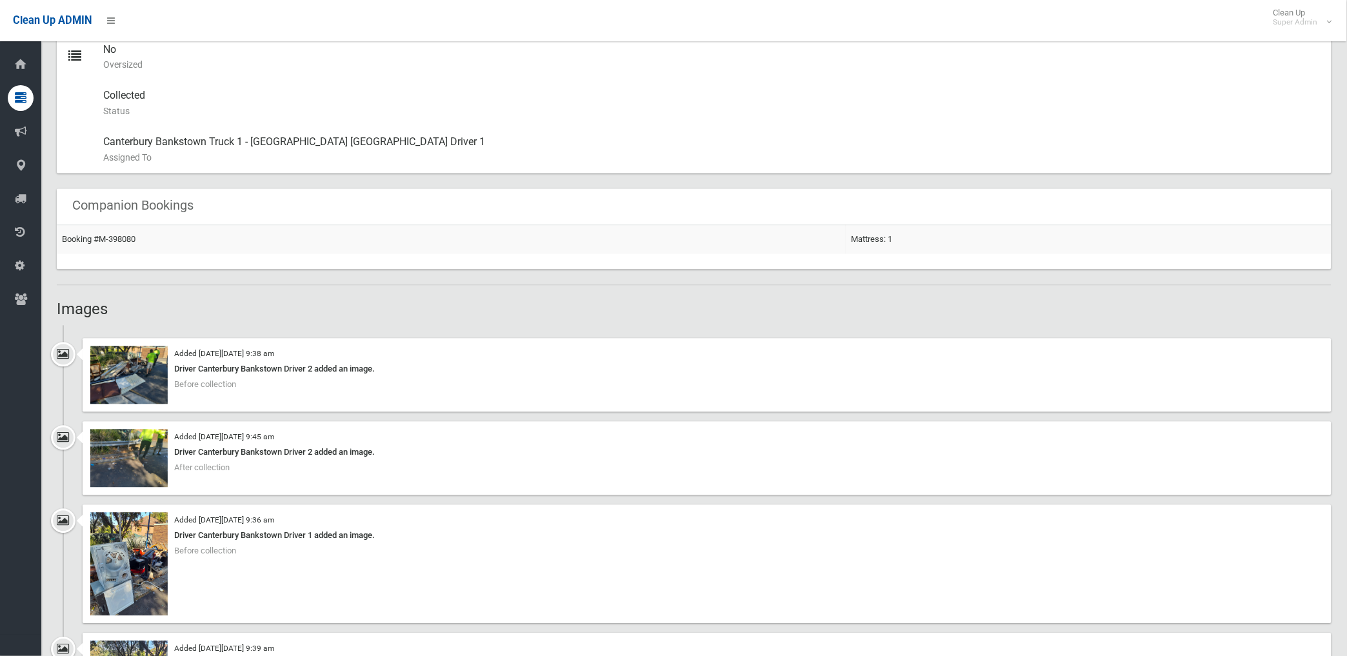
scroll to position [717, 0]
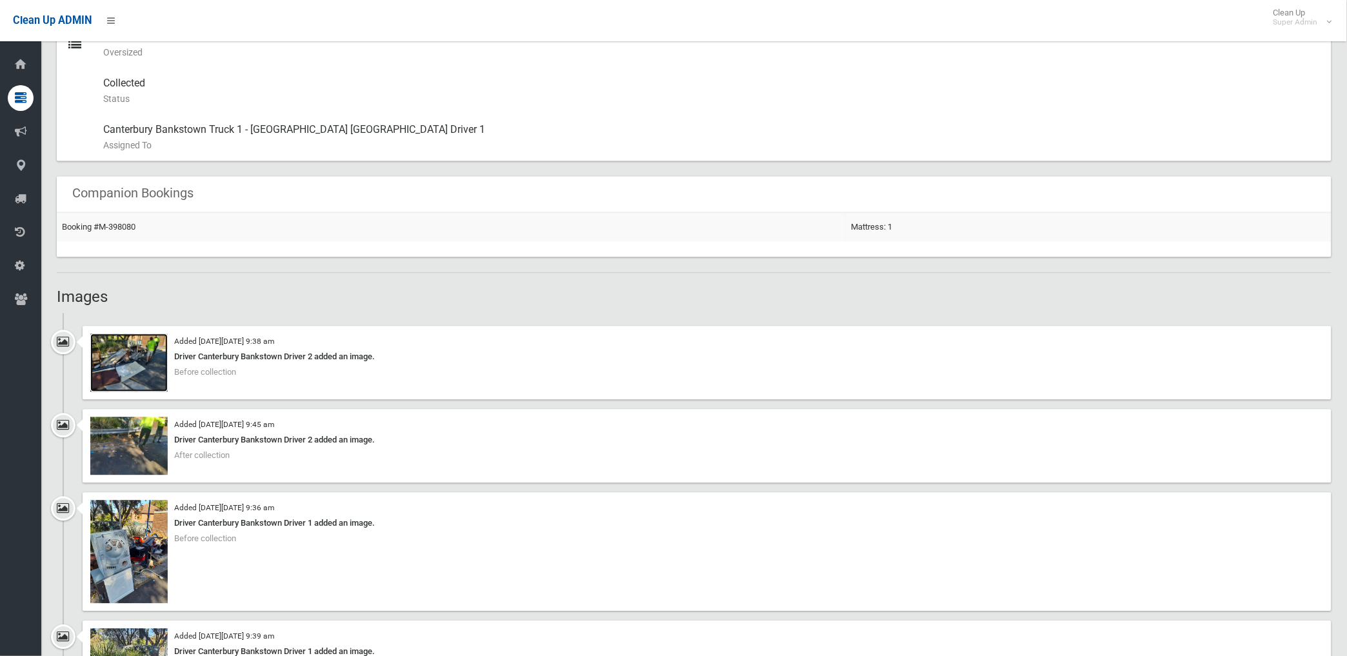
click at [146, 365] on img at bounding box center [128, 363] width 77 height 58
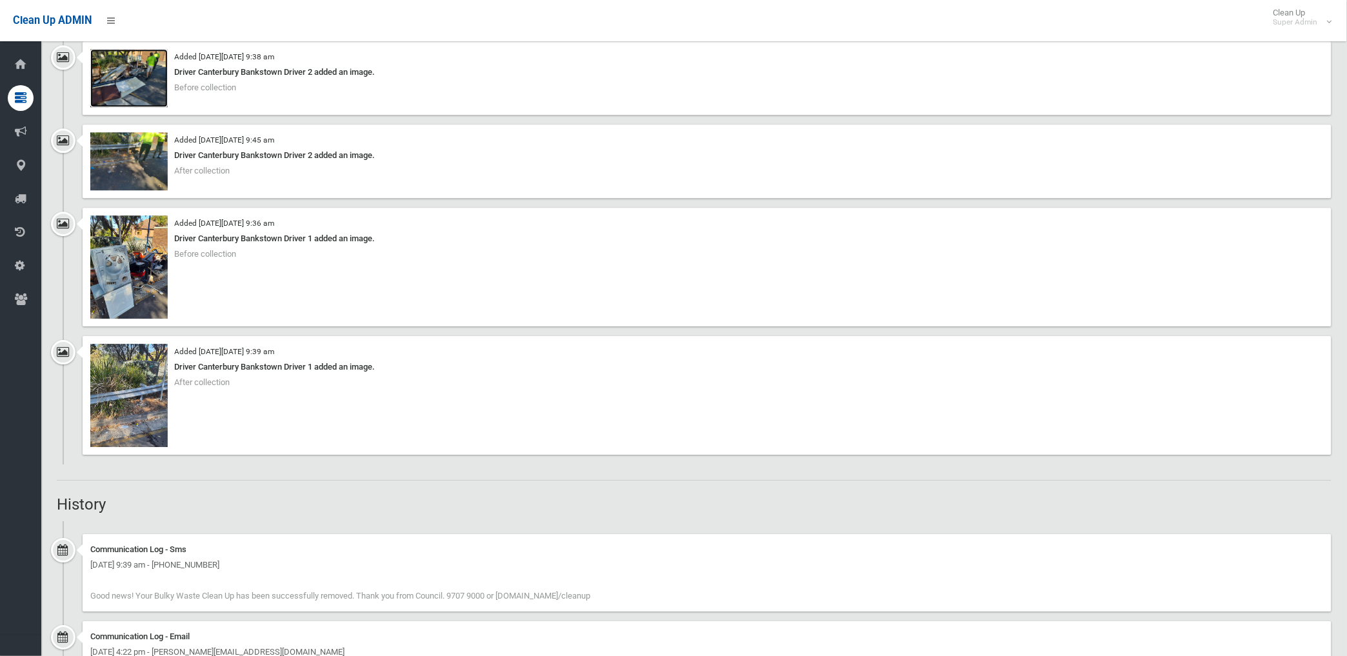
scroll to position [1003, 0]
click at [136, 298] on img at bounding box center [128, 265] width 77 height 103
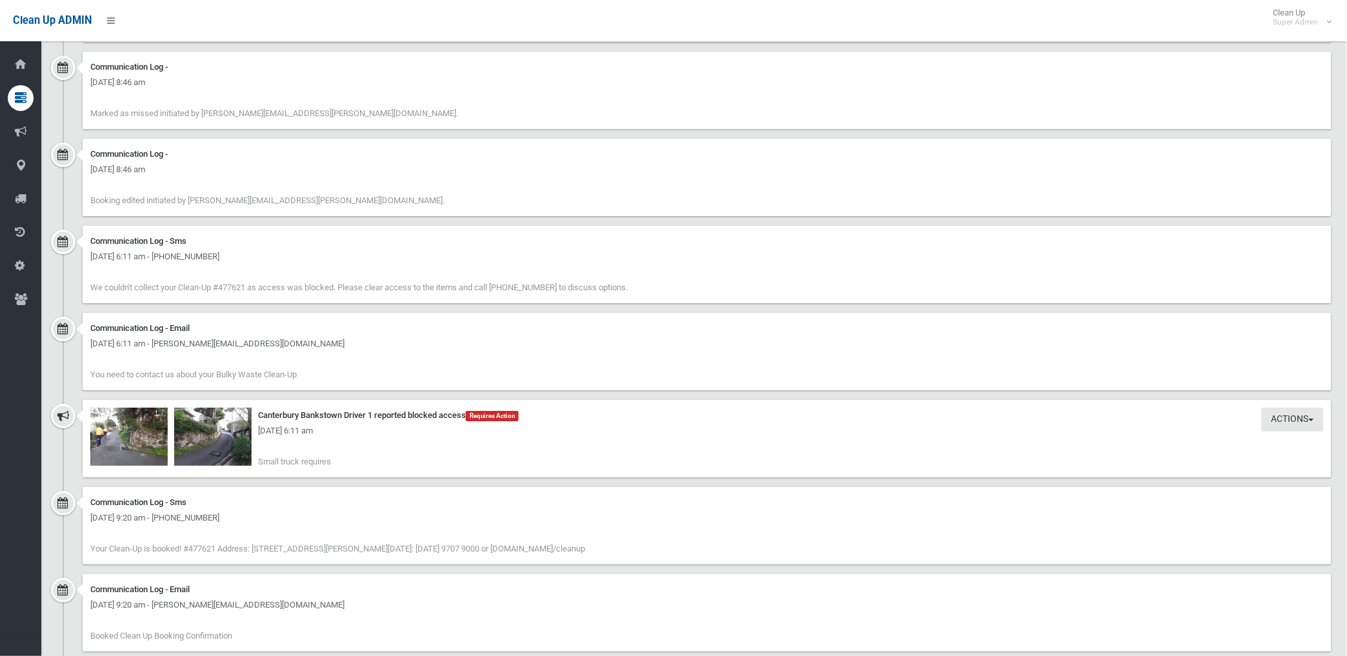
scroll to position [1147, 0]
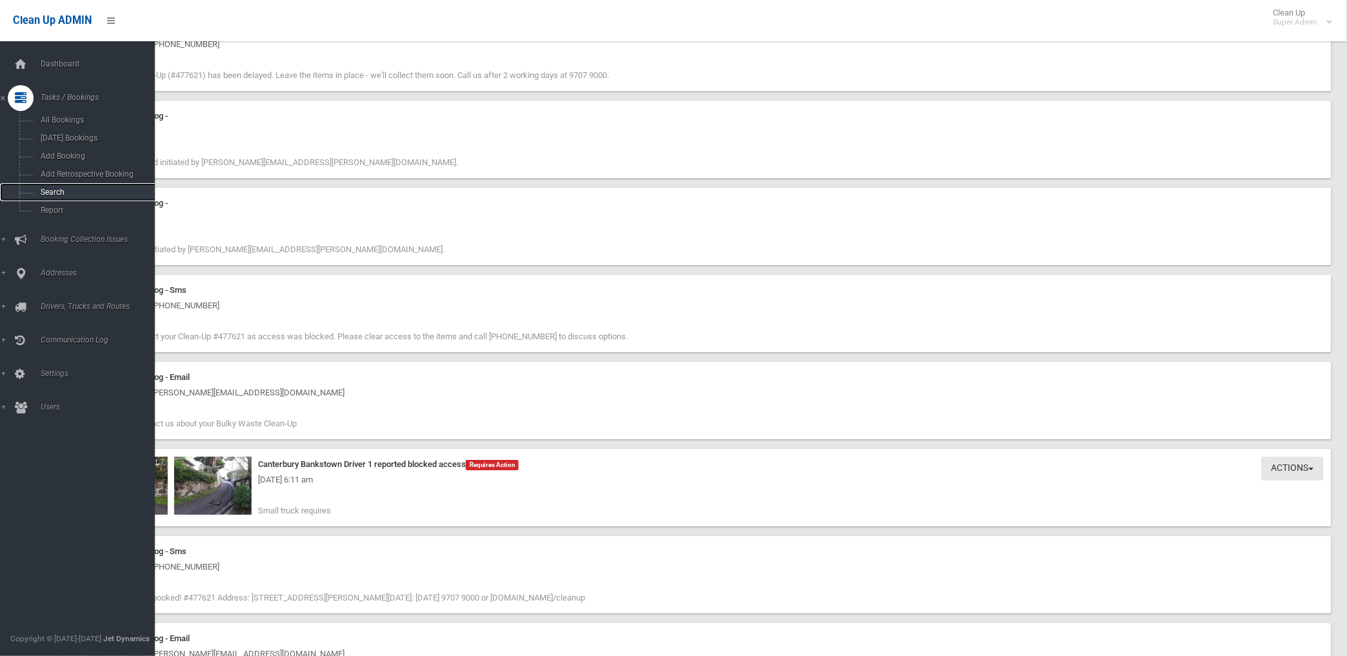
click at [52, 196] on span "Search" at bounding box center [96, 192] width 118 height 9
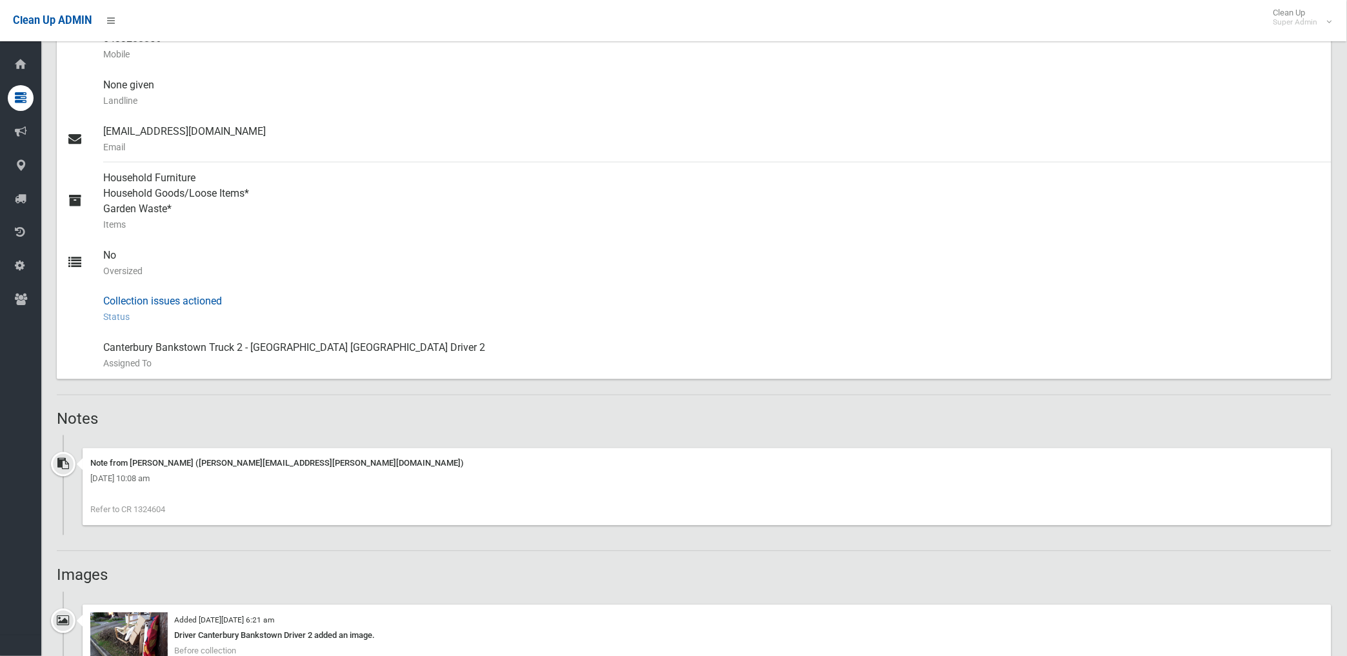
scroll to position [573, 0]
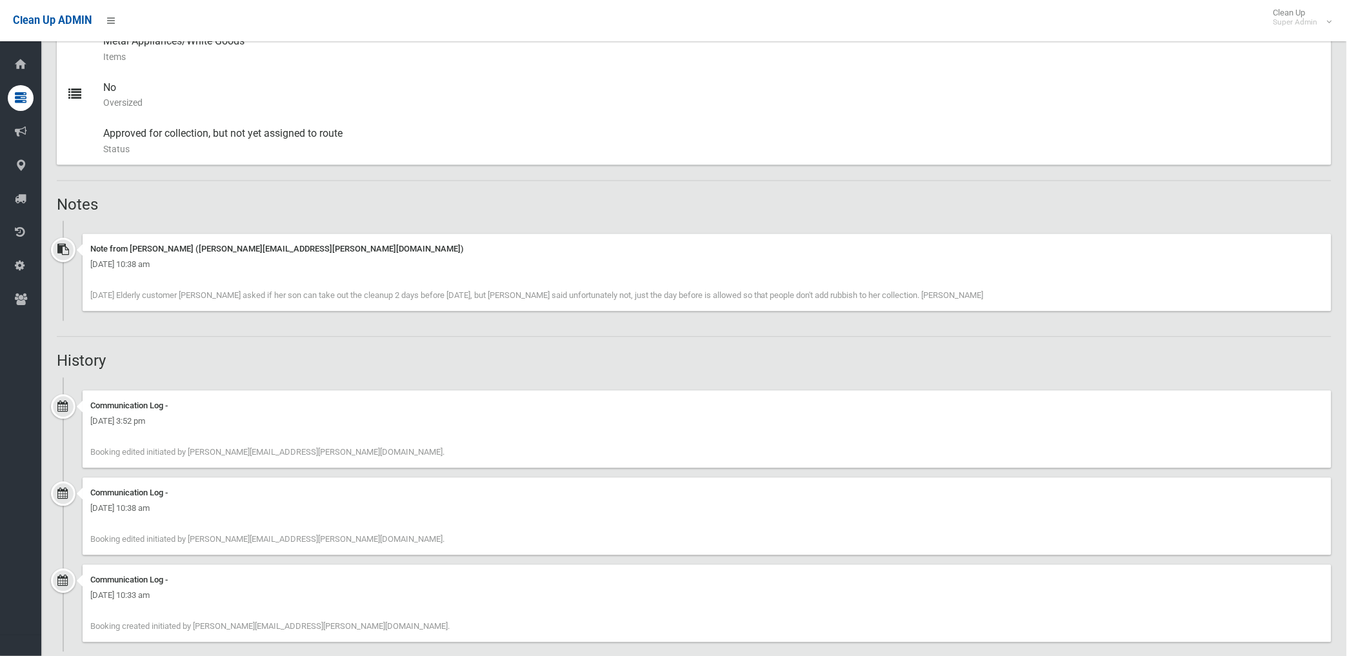
scroll to position [685, 0]
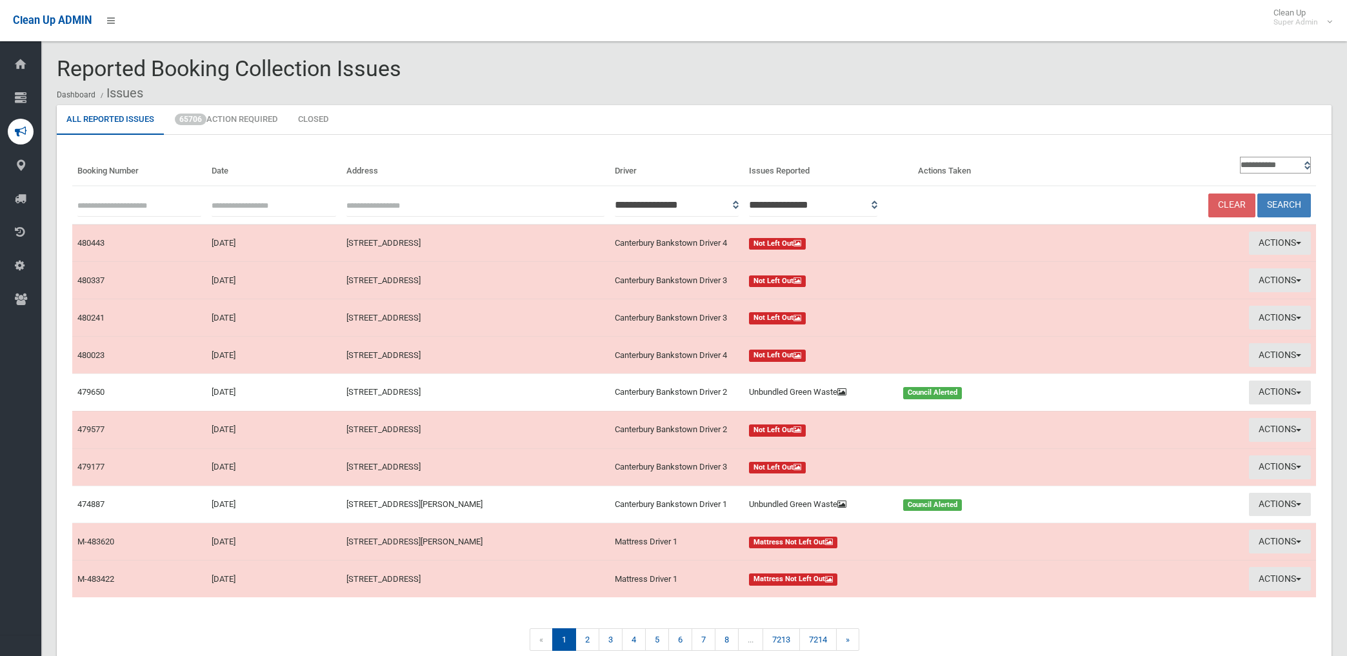
scroll to position [63, 0]
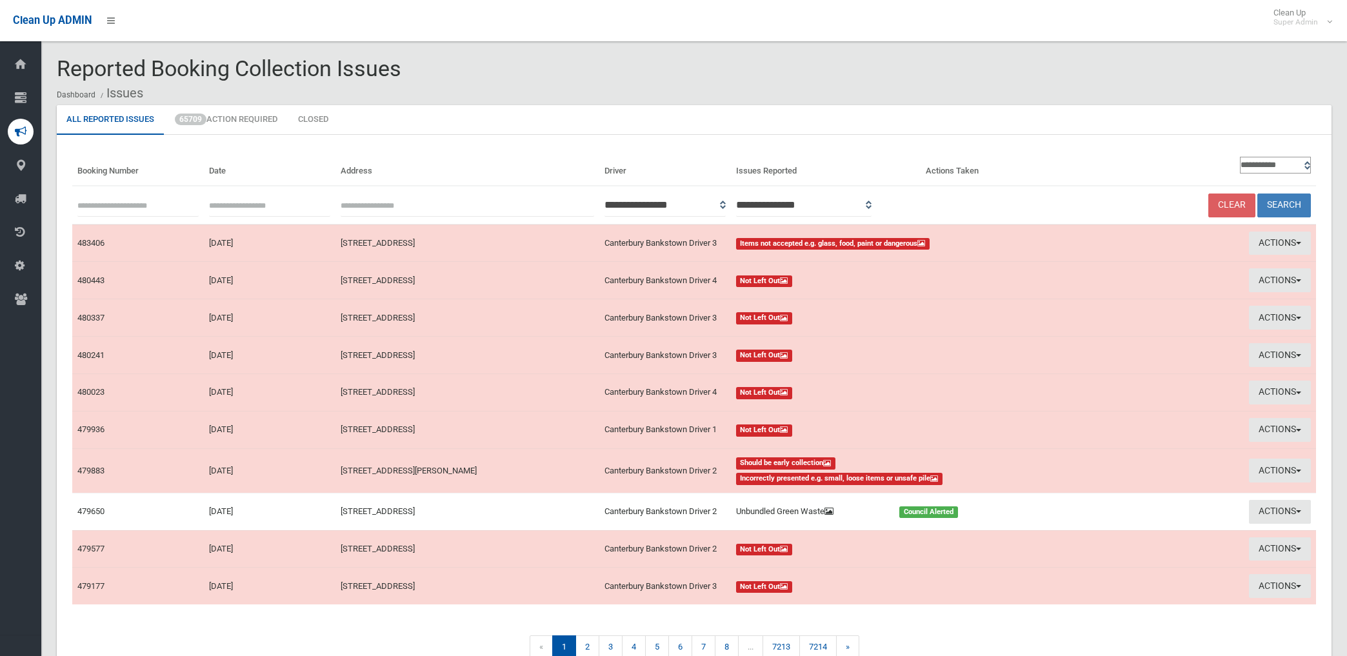
scroll to position [63, 0]
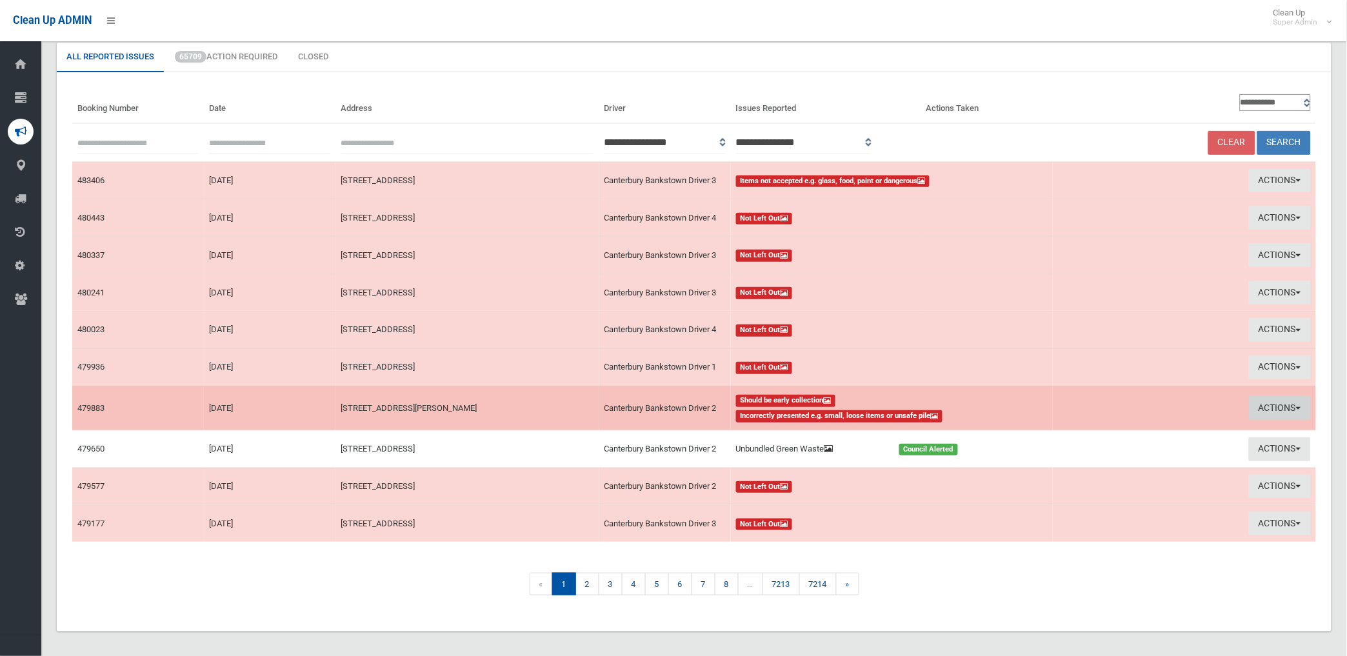
click at [1268, 403] on button "Actions" at bounding box center [1280, 408] width 62 height 24
click at [1089, 435] on link "View Booking" at bounding box center [1136, 435] width 154 height 22
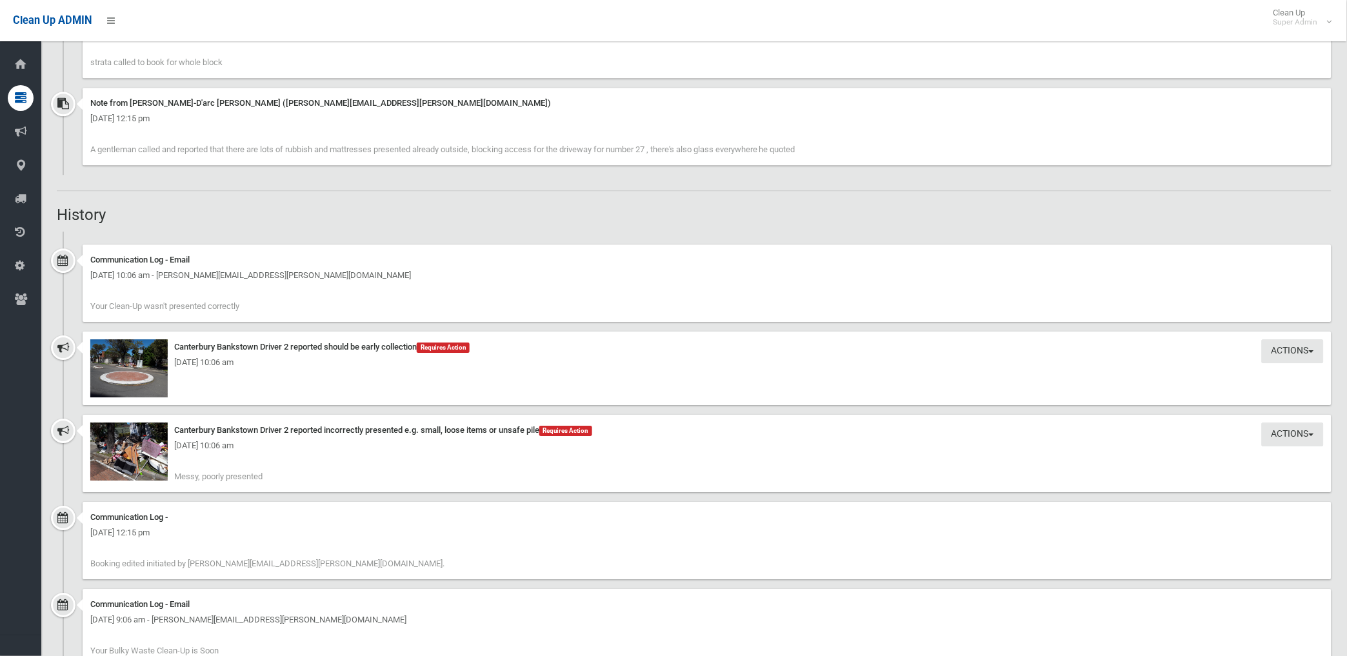
scroll to position [1075, 0]
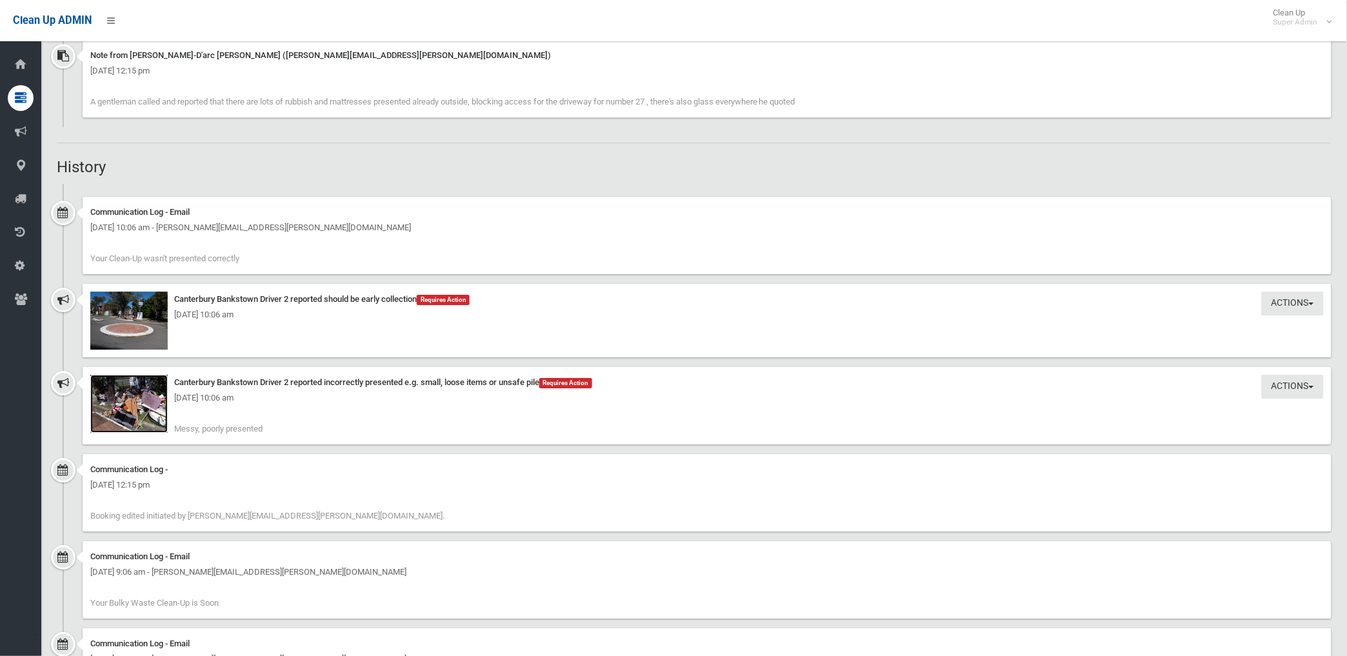
click at [144, 421] on img at bounding box center [128, 404] width 77 height 58
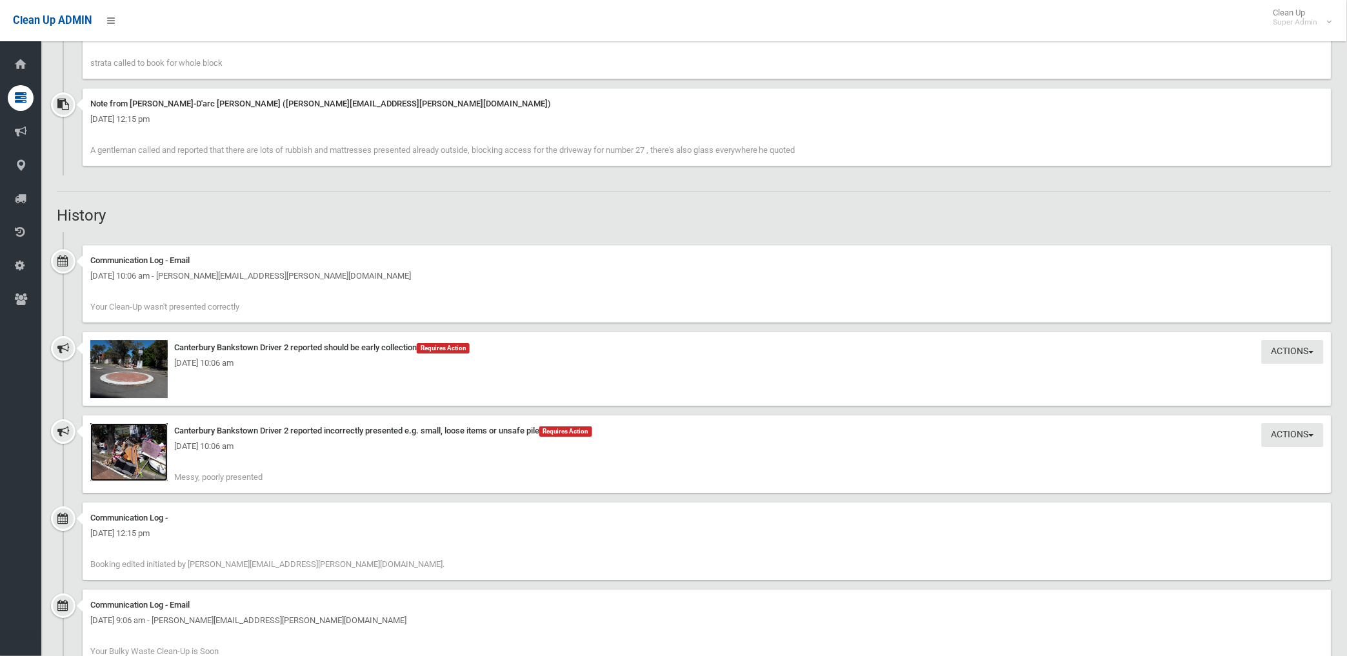
scroll to position [1029, 0]
click at [119, 363] on div "[DATE] 10:06 am" at bounding box center [707, 360] width 1234 height 15
drag, startPoint x: 119, startPoint y: 363, endPoint x: 123, endPoint y: 370, distance: 7.2
click at [123, 370] on img at bounding box center [128, 366] width 77 height 58
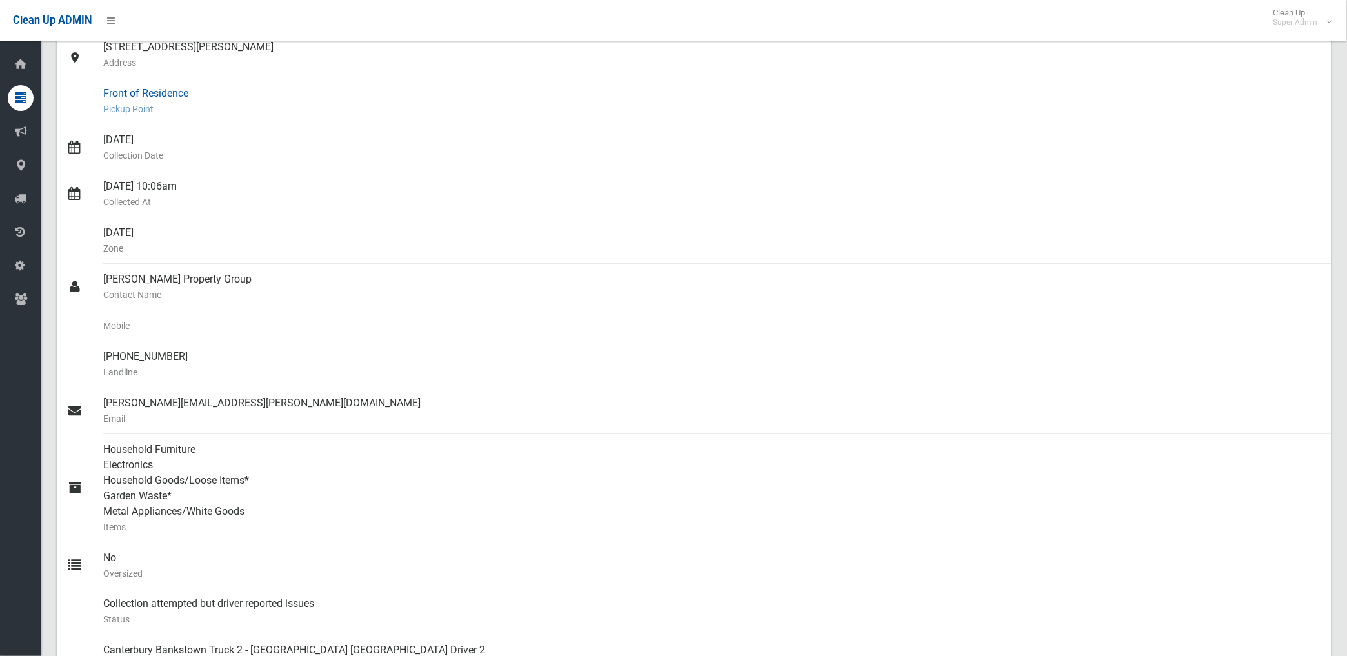
scroll to position [215, 0]
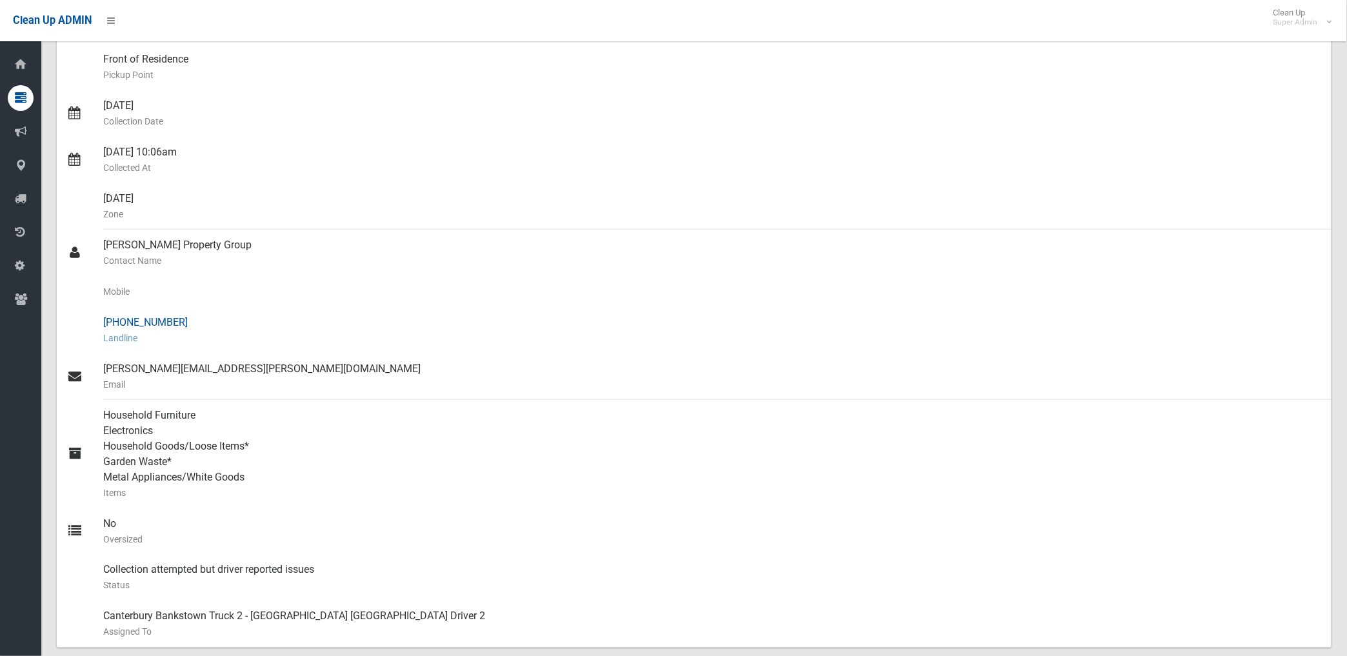
drag, startPoint x: 123, startPoint y: 319, endPoint x: 179, endPoint y: 321, distance: 56.2
click at [179, 321] on div "(02) 9219 4140 Landline" at bounding box center [712, 330] width 1218 height 46
drag, startPoint x: 179, startPoint y: 321, endPoint x: 156, endPoint y: 320, distance: 23.9
copy div "9219 4140"
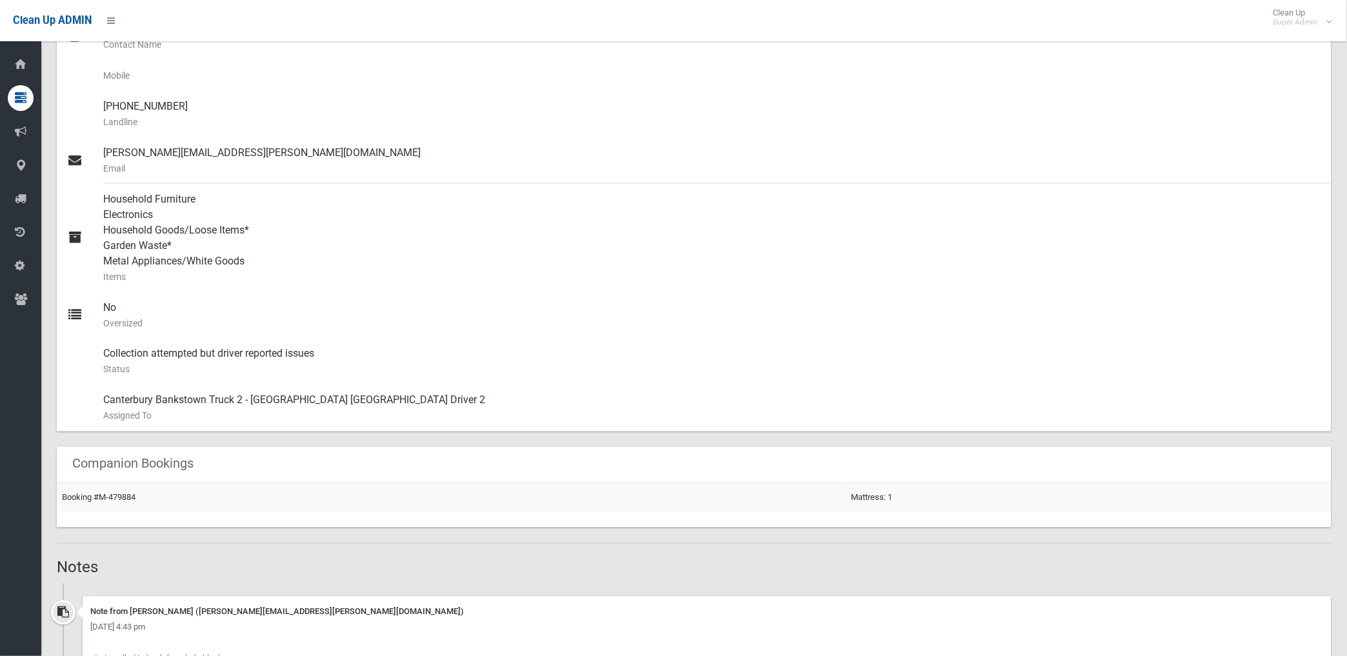
scroll to position [430, 0]
copy div "9219 4140"
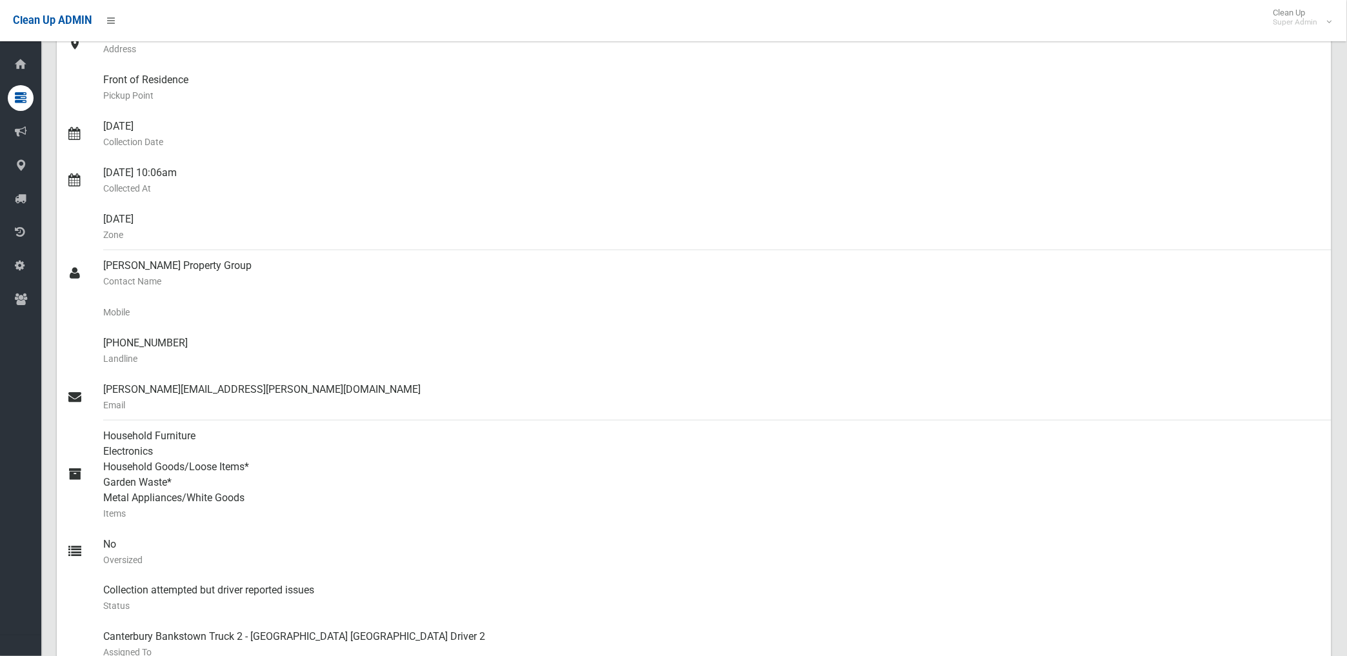
scroll to position [0, 0]
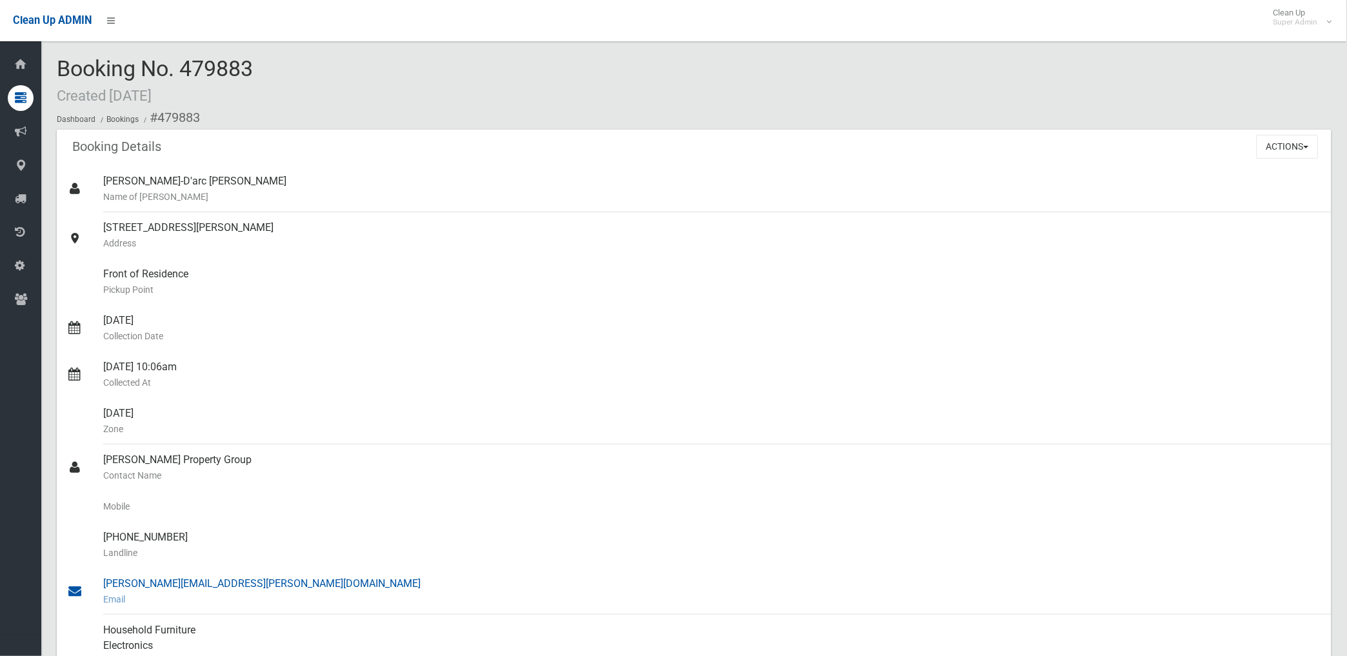
drag, startPoint x: 157, startPoint y: 114, endPoint x: 282, endPoint y: 578, distance: 480.6
copy section "479883 Booking Details Actions View Booking Edit Booking Clone Booking Add Book…"
click at [599, 222] on div "29-31 Alfred Street, CLEMTON PARK NSW 2206 Address" at bounding box center [712, 235] width 1218 height 46
click at [1279, 148] on button "Actions" at bounding box center [1288, 147] width 62 height 24
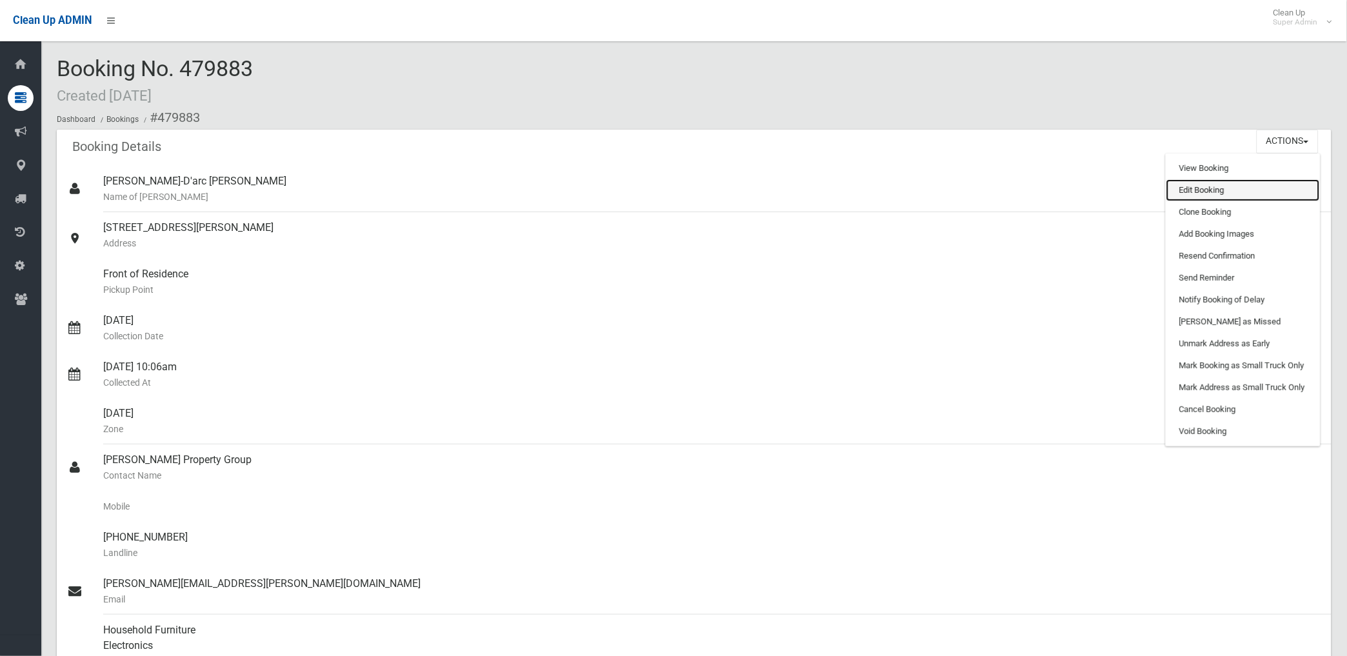
click at [1211, 187] on link "Edit Booking" at bounding box center [1244, 190] width 154 height 22
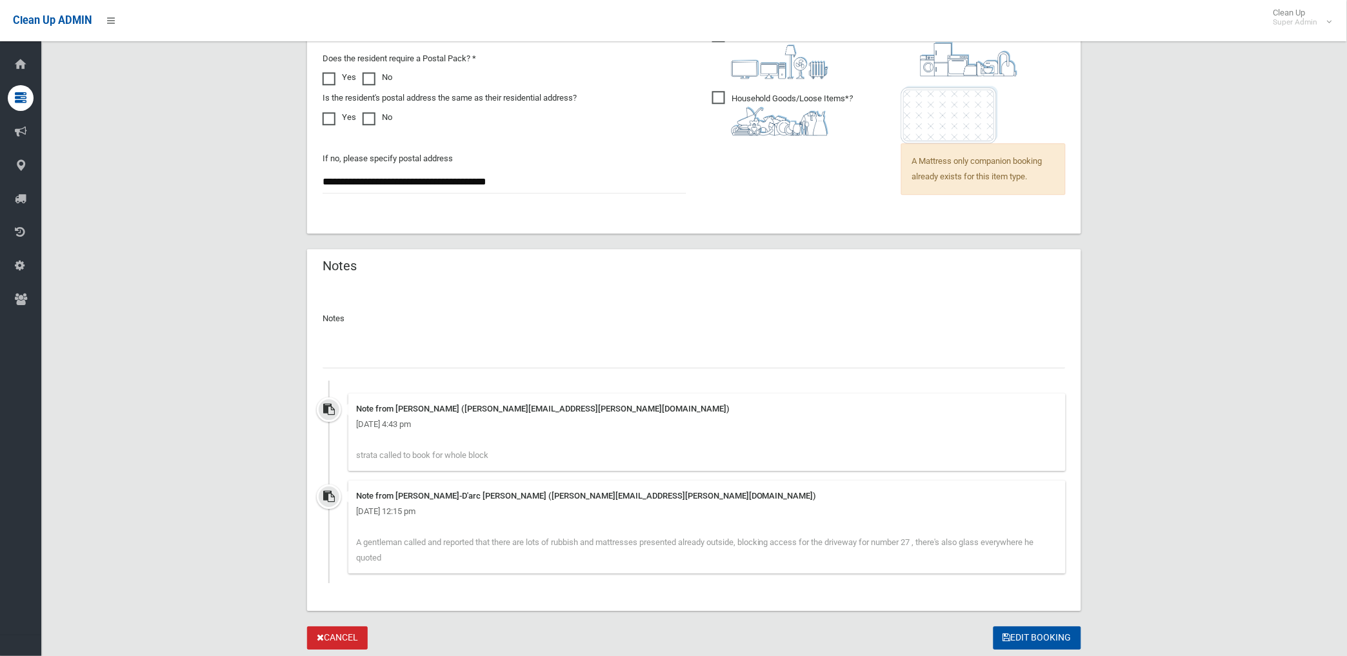
scroll to position [1043, 0]
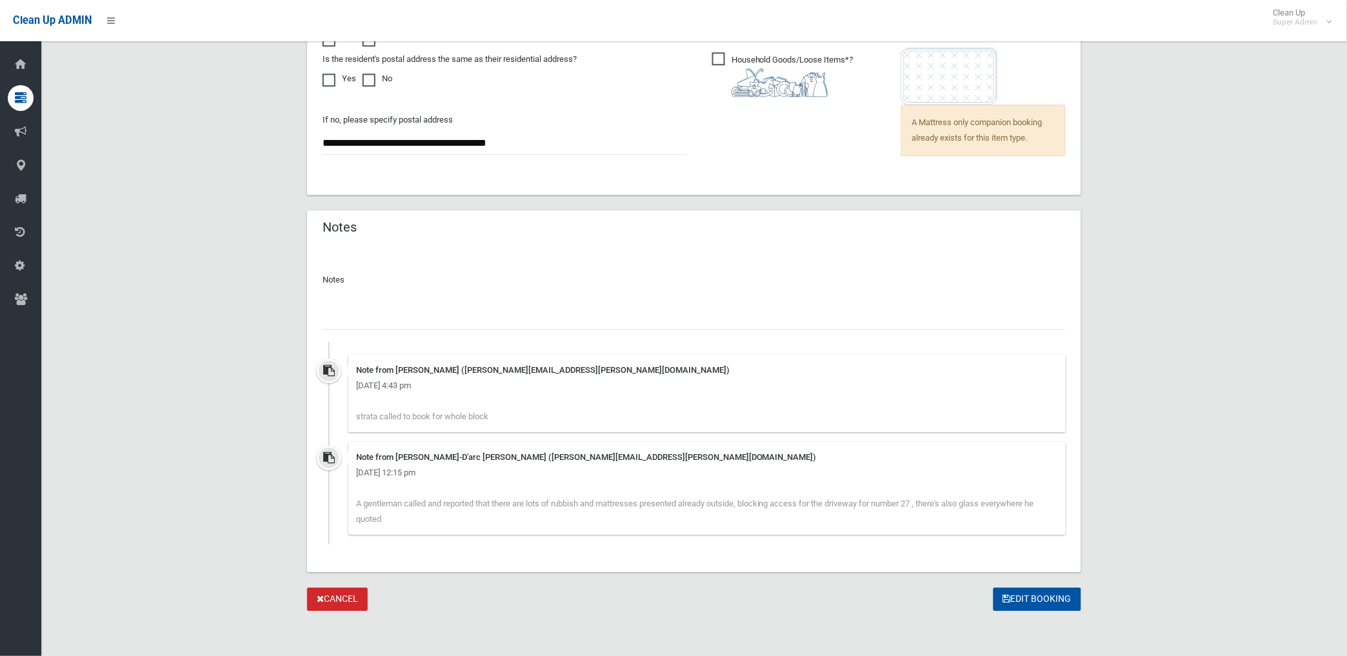
click at [460, 312] on input "text" at bounding box center [694, 318] width 743 height 24
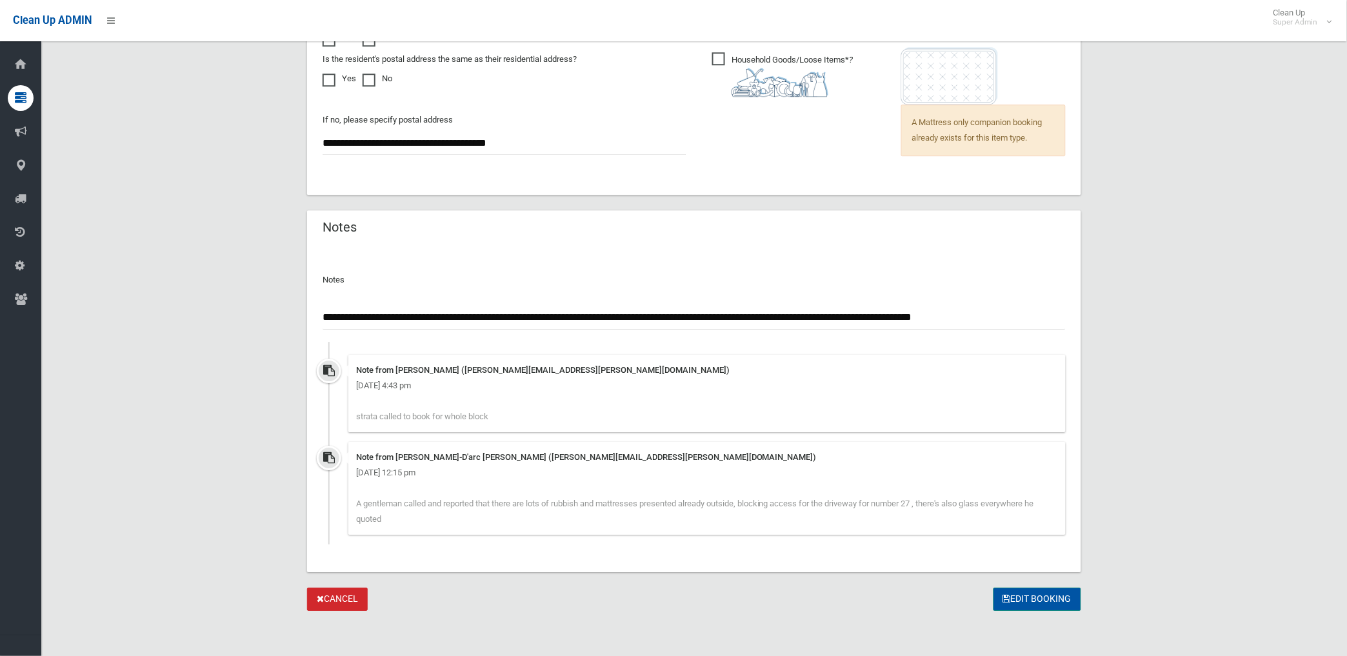
type input "**********"
click at [1049, 601] on button "Edit Booking" at bounding box center [1038, 600] width 88 height 24
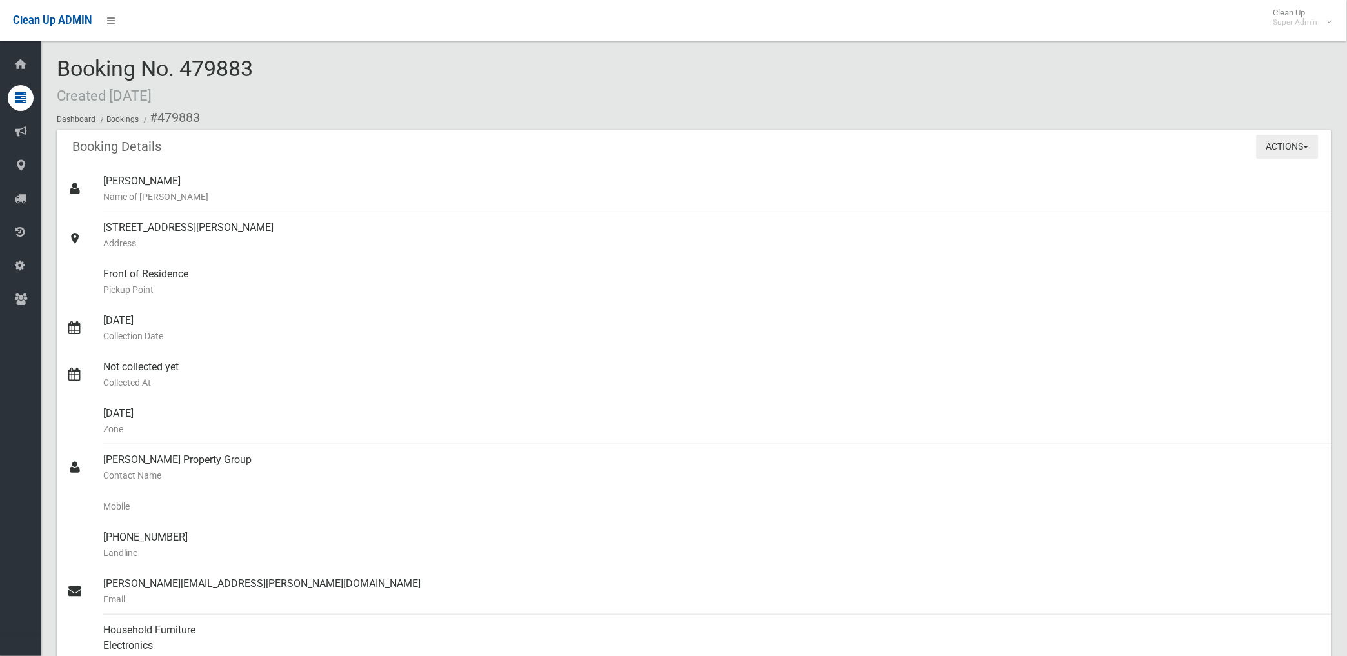
click at [1271, 142] on button "Actions" at bounding box center [1288, 147] width 62 height 24
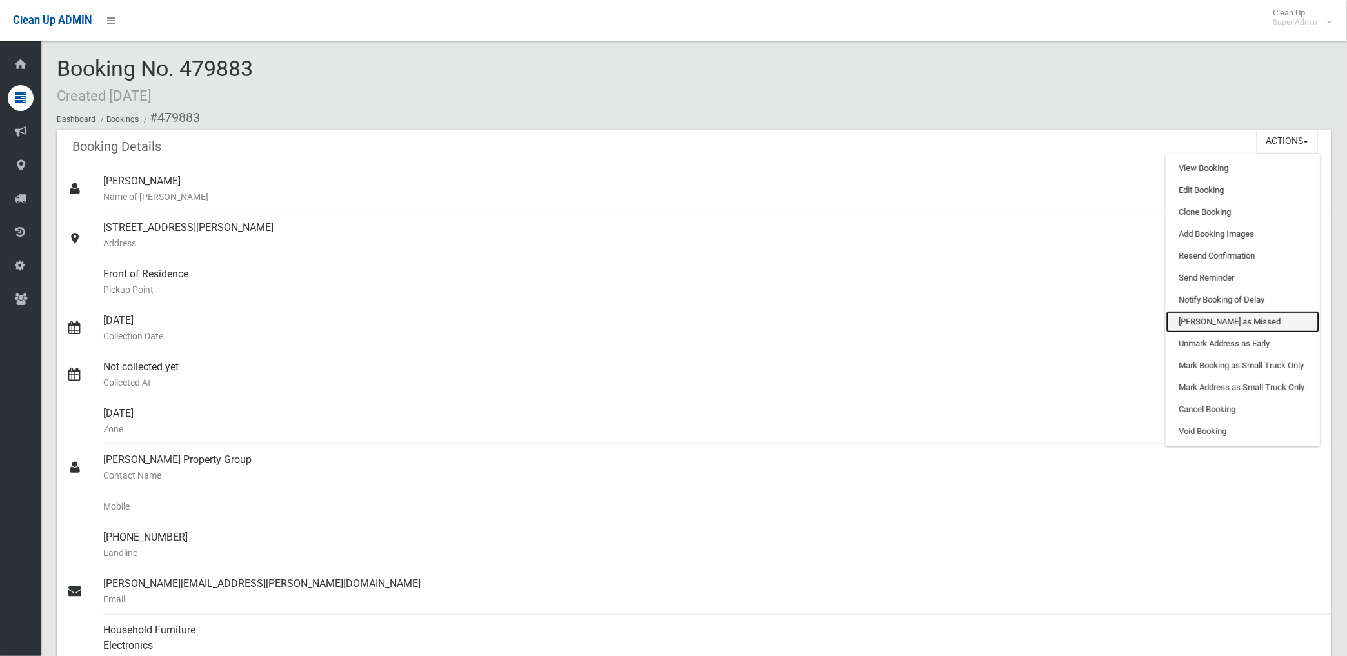
click at [1210, 317] on link "[PERSON_NAME] as Missed" at bounding box center [1244, 322] width 154 height 22
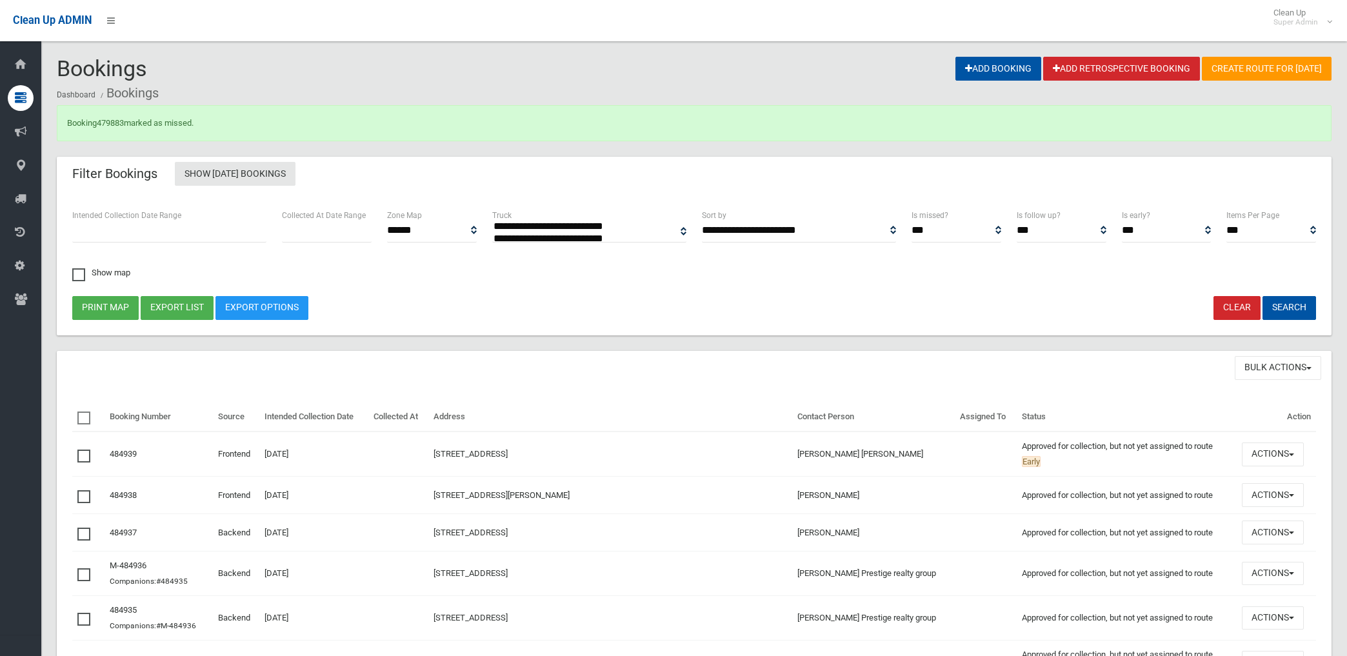
select select
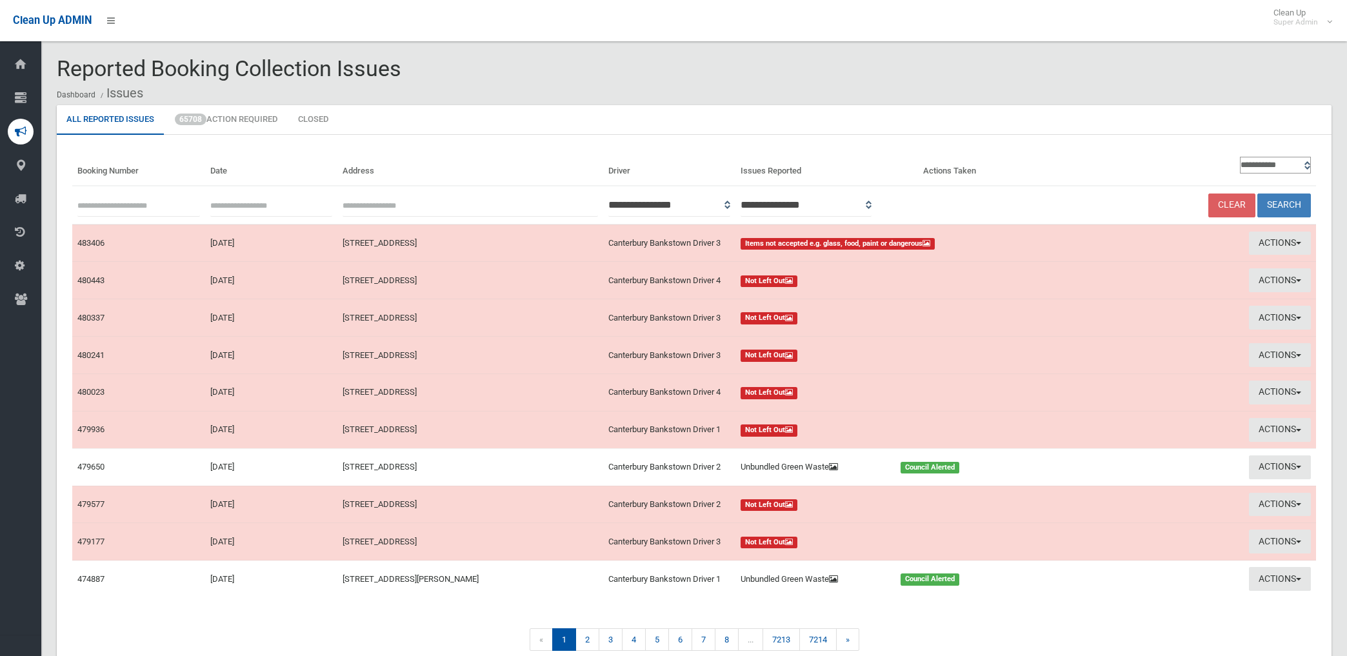
scroll to position [63, 0]
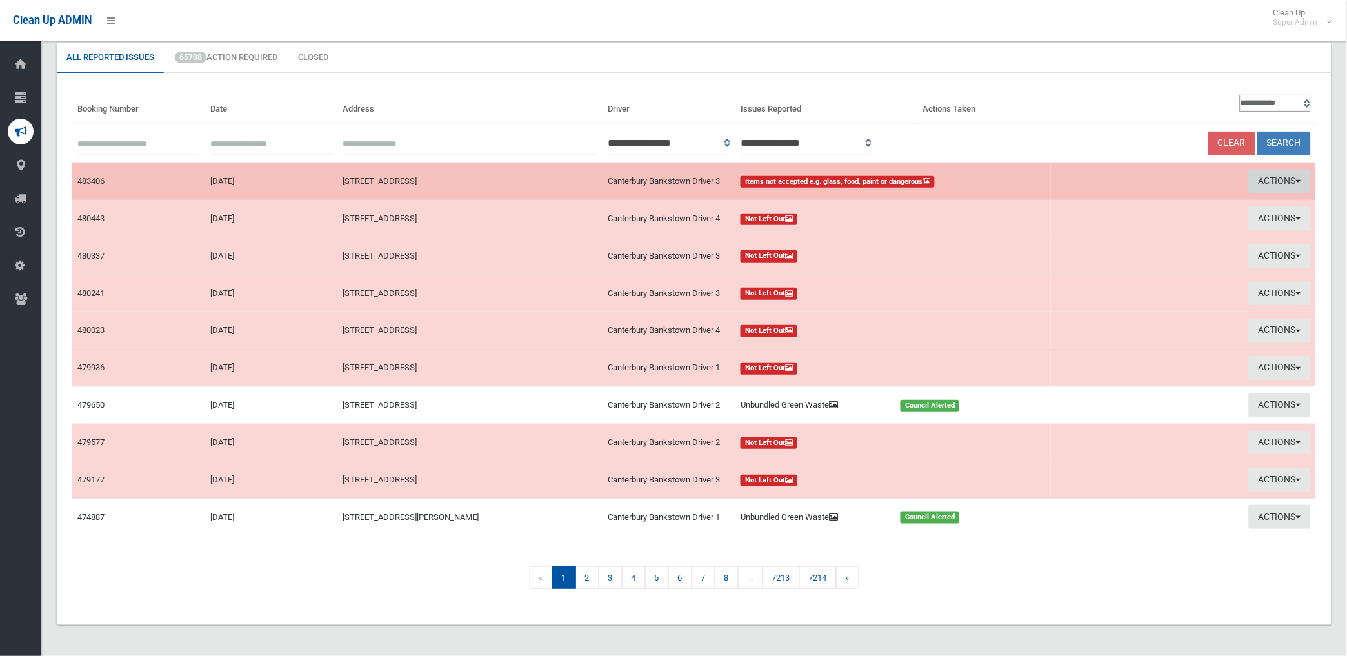
click at [1266, 174] on button "Actions" at bounding box center [1280, 182] width 62 height 24
click at [1106, 205] on link "View Booking" at bounding box center [1134, 208] width 154 height 22
click at [1268, 178] on button "Actions" at bounding box center [1280, 182] width 62 height 24
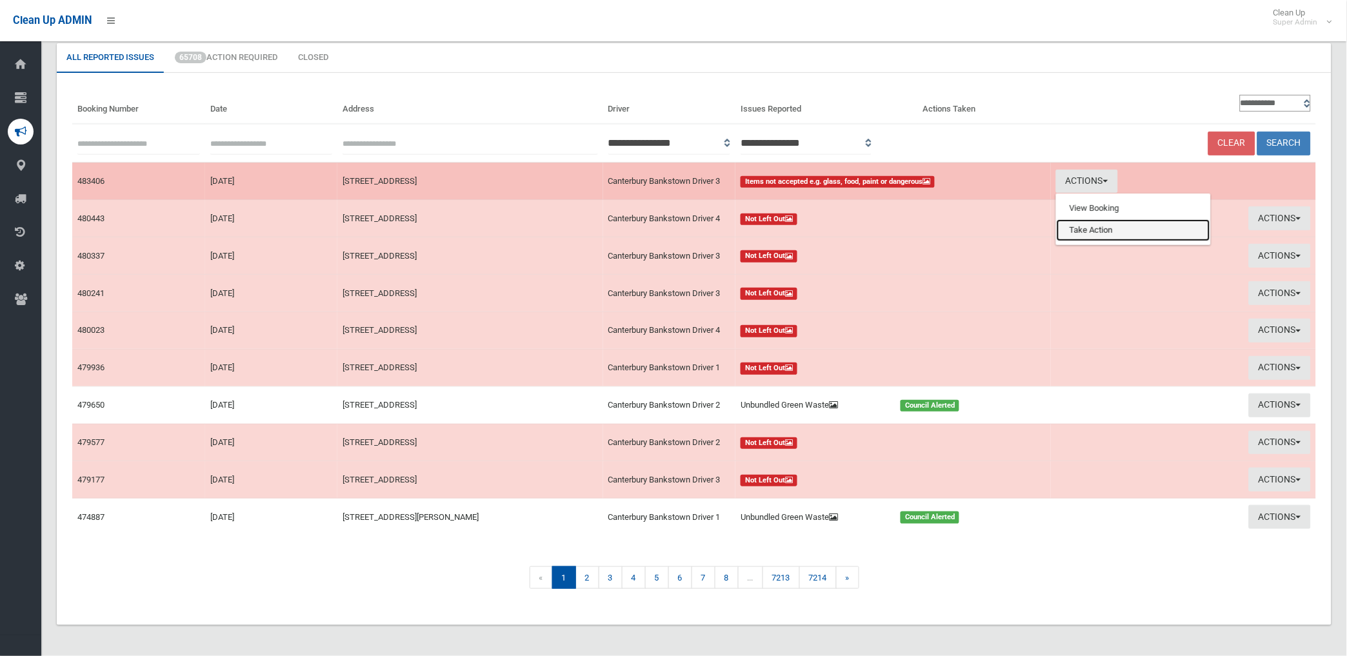
click at [1088, 230] on link "Take Action" at bounding box center [1134, 230] width 154 height 22
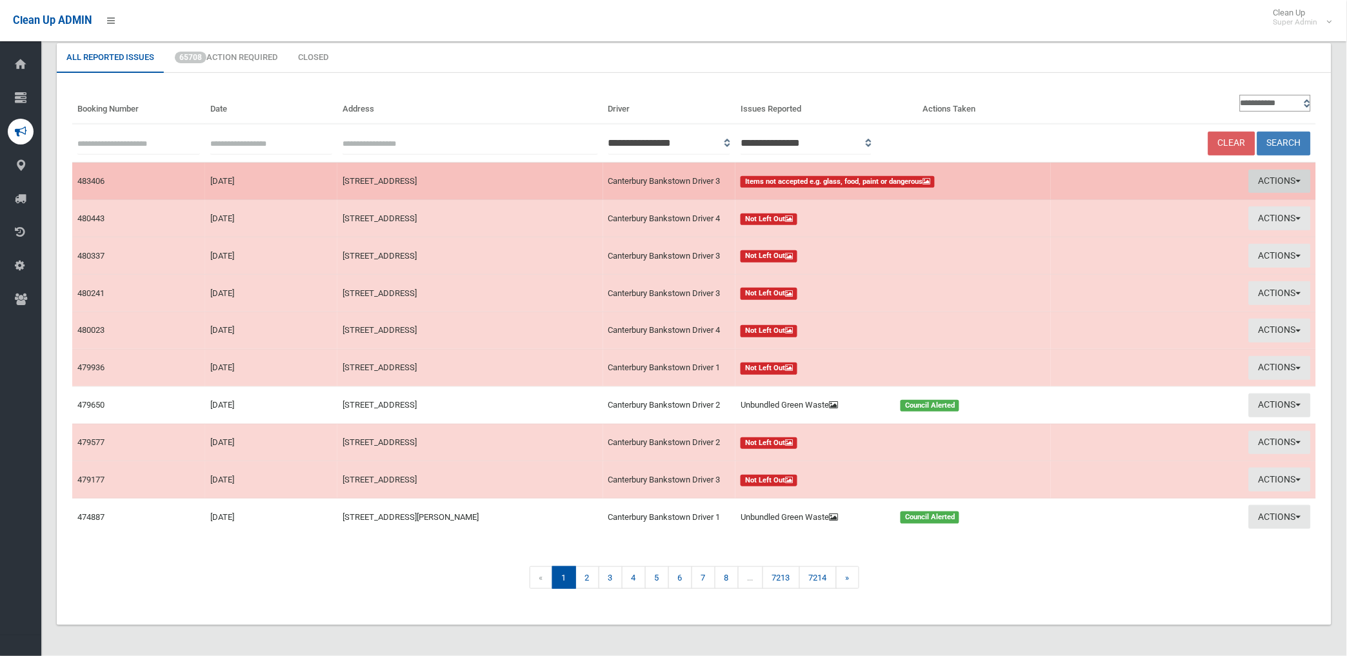
click at [1276, 177] on button "Actions" at bounding box center [1280, 182] width 62 height 24
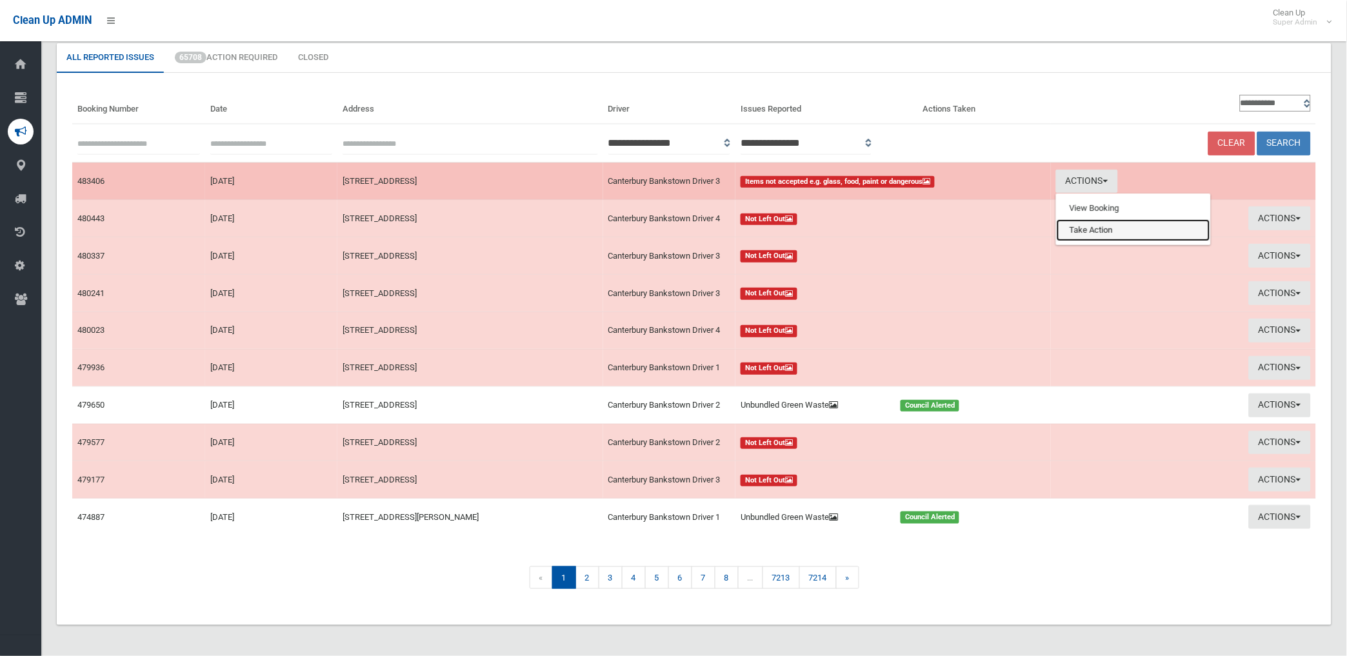
click at [1079, 228] on link "Take Action" at bounding box center [1134, 230] width 154 height 22
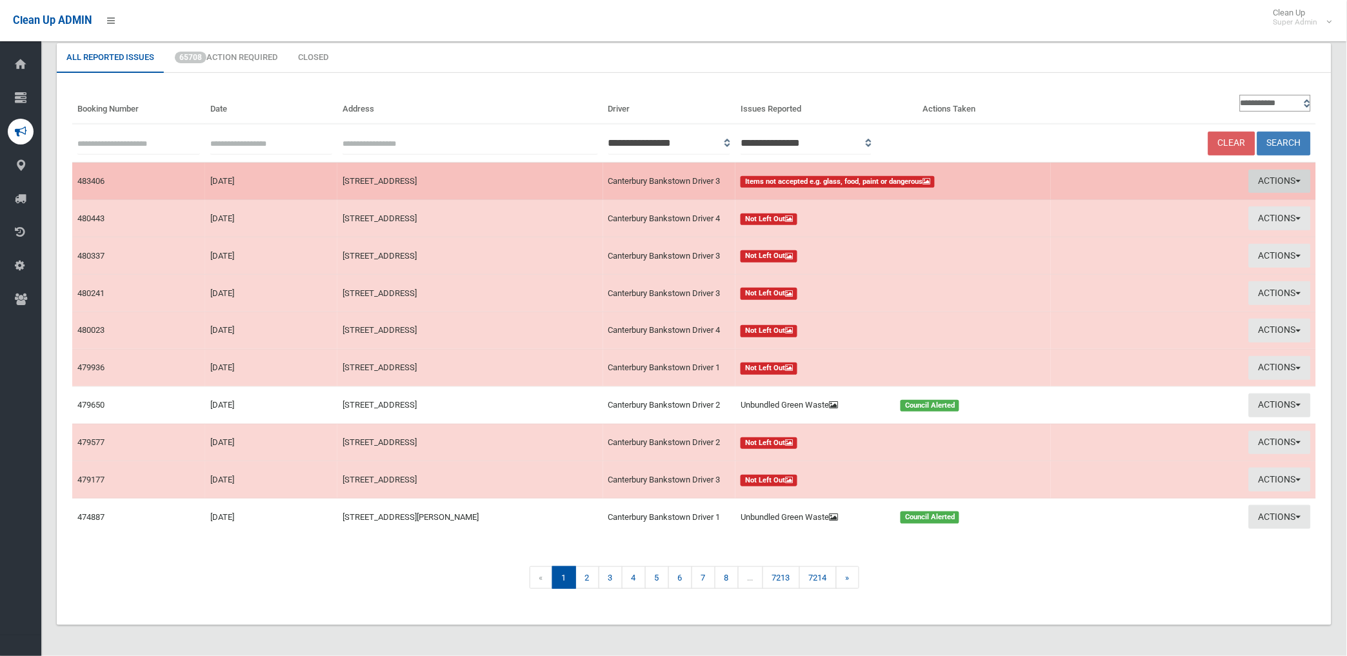
click at [1285, 170] on button "Actions" at bounding box center [1280, 182] width 62 height 24
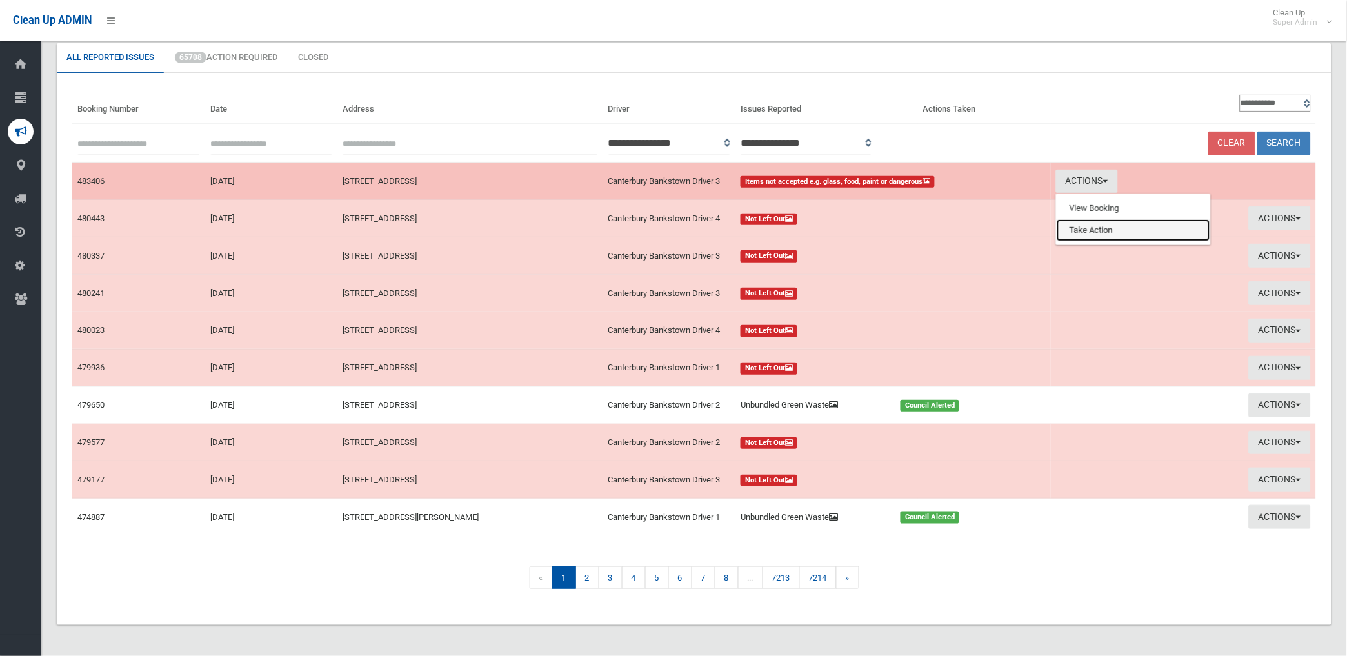
click at [1093, 229] on link "Take Action" at bounding box center [1134, 230] width 154 height 22
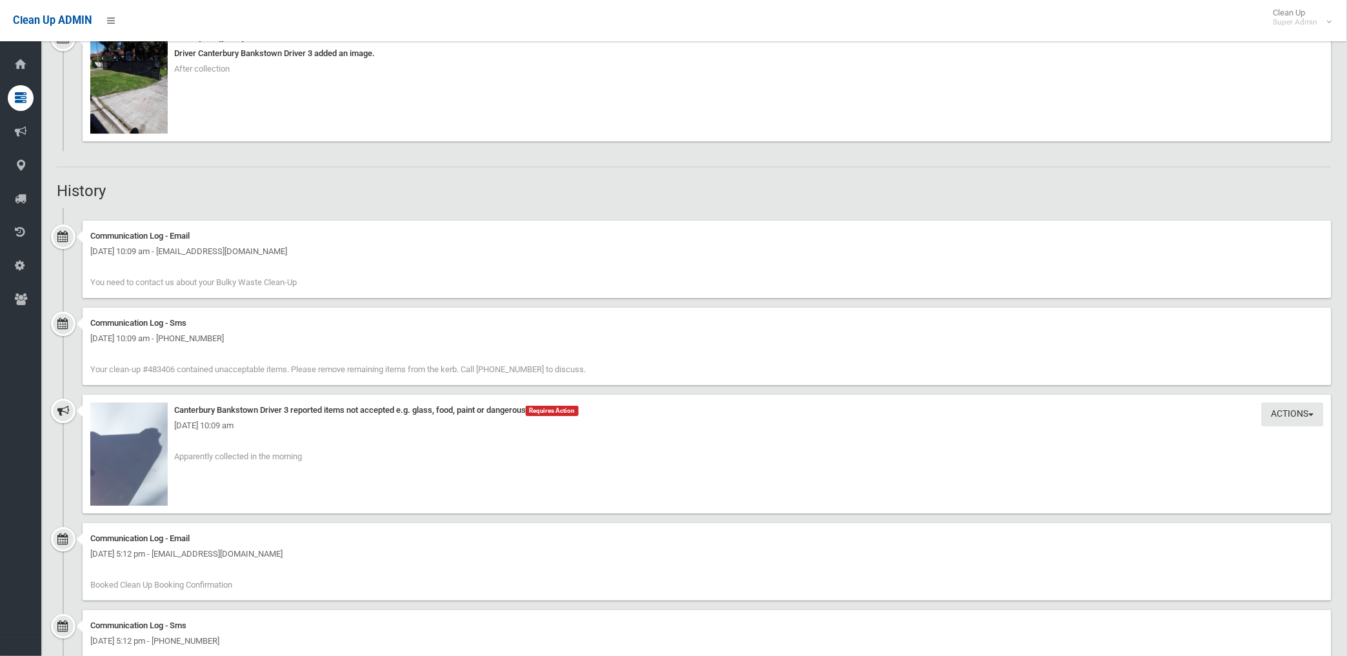
scroll to position [1291, 0]
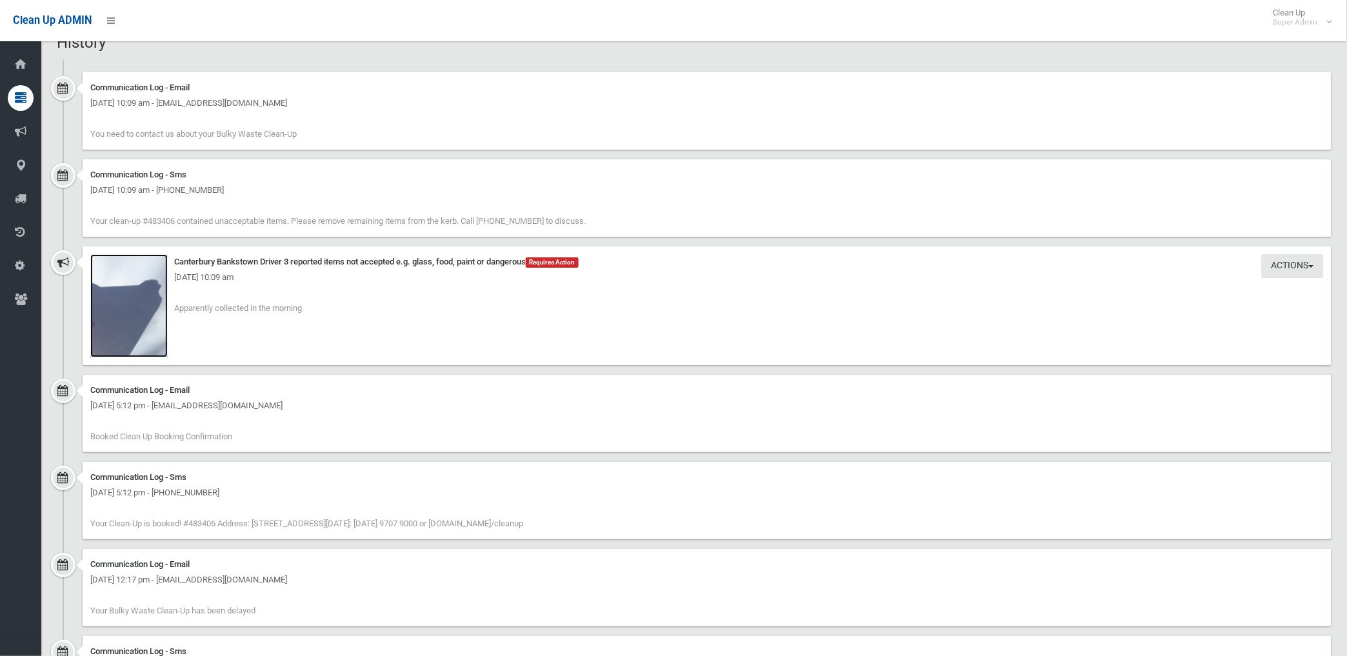
click at [146, 337] on img at bounding box center [128, 305] width 77 height 103
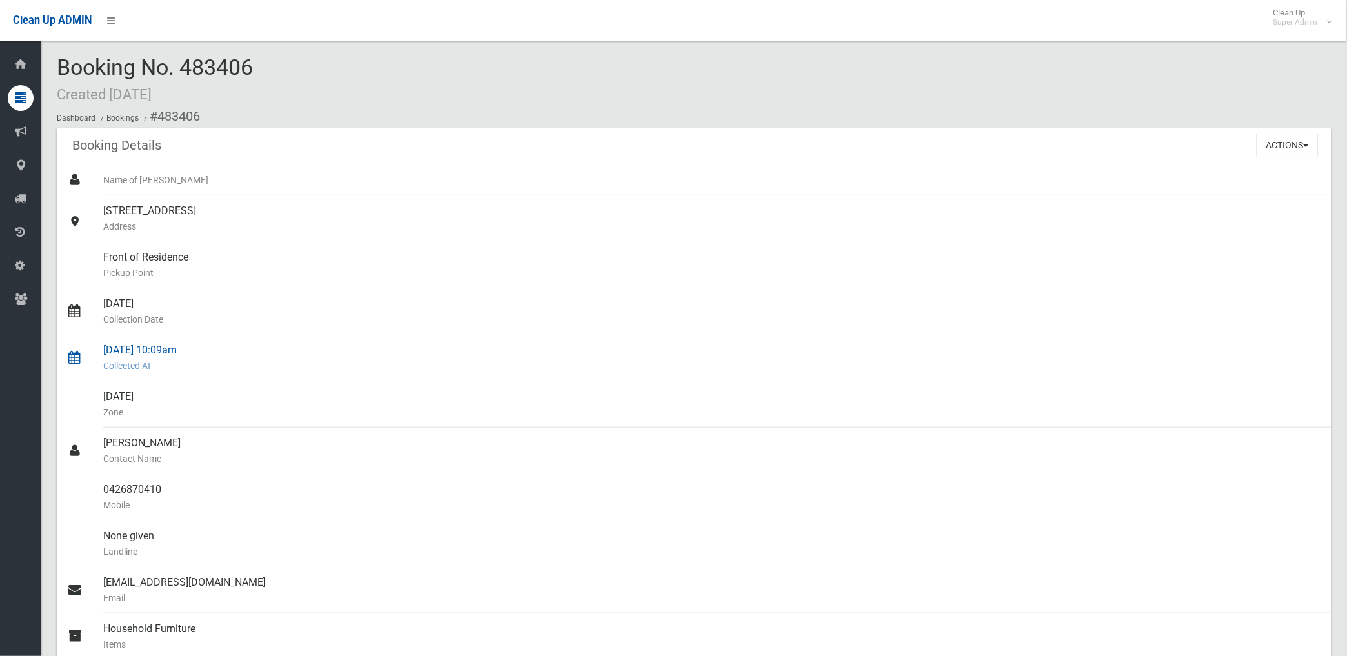
scroll to position [0, 0]
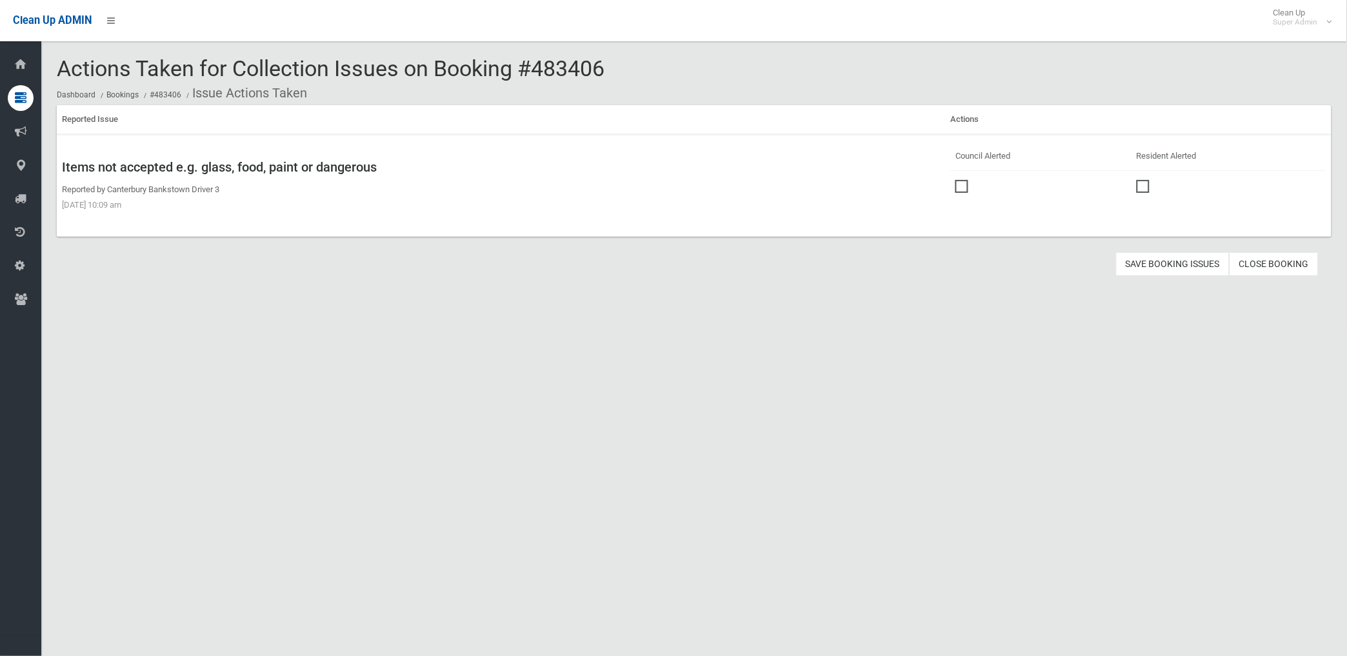
click at [958, 180] on span at bounding box center [965, 180] width 19 height 0
click at [1155, 263] on button "Save Booking Issues" at bounding box center [1173, 264] width 114 height 24
click at [1274, 263] on link "Close Booking" at bounding box center [1274, 264] width 89 height 24
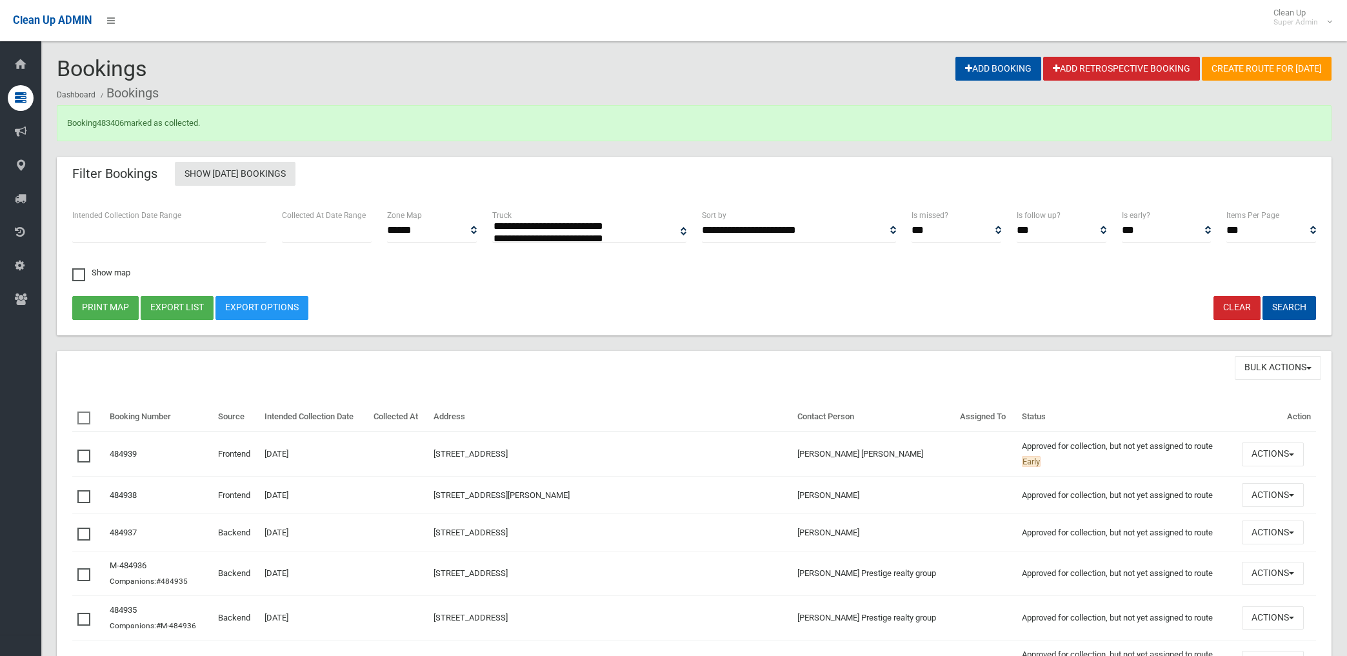
select select
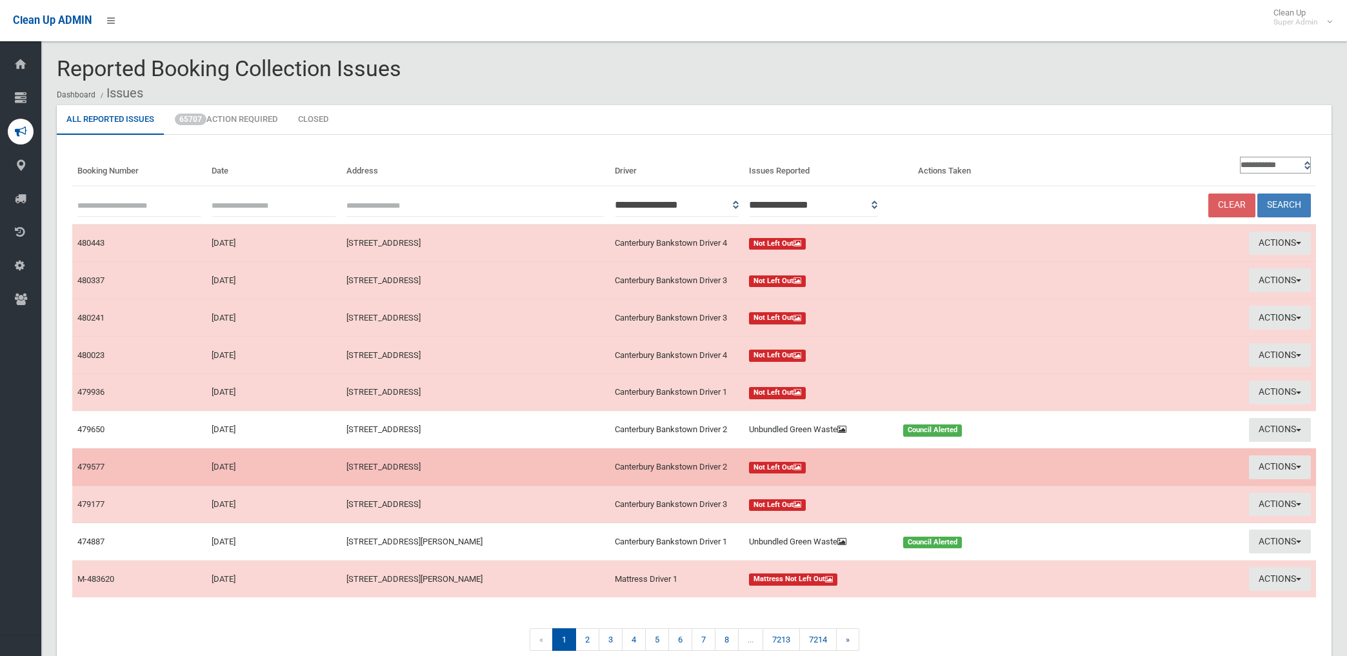
scroll to position [63, 0]
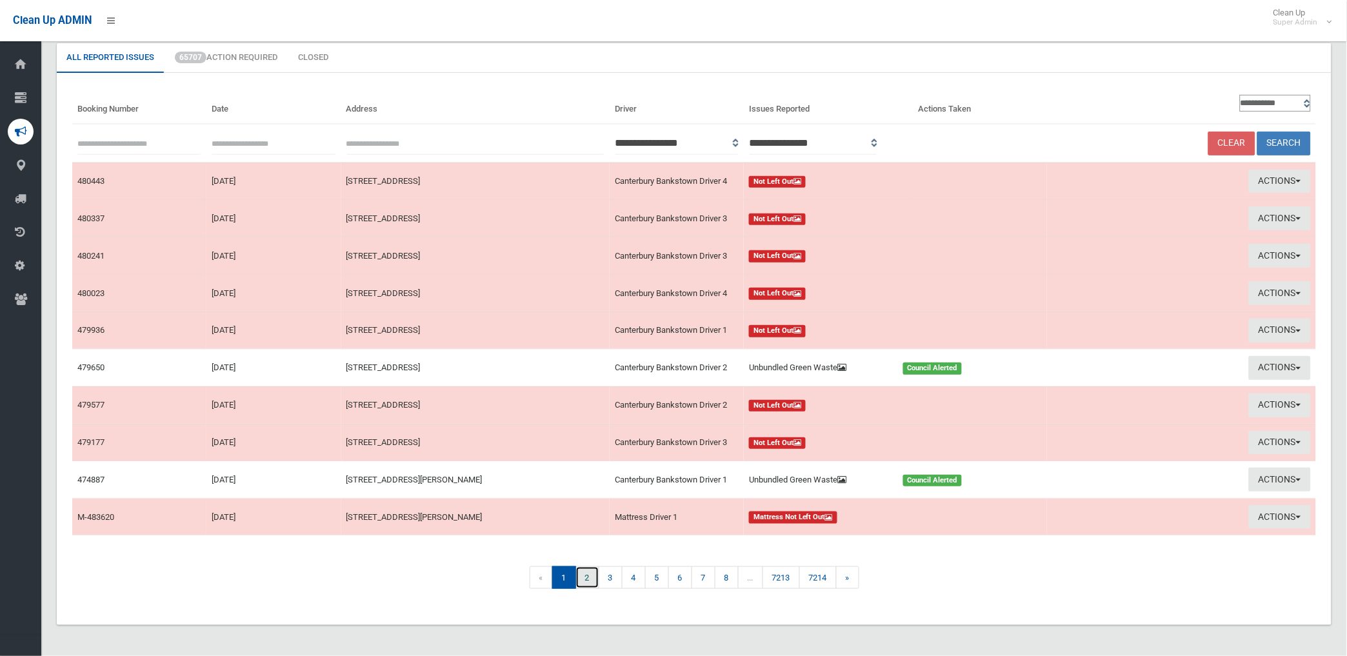
click at [581, 583] on link "2" at bounding box center [588, 578] width 24 height 23
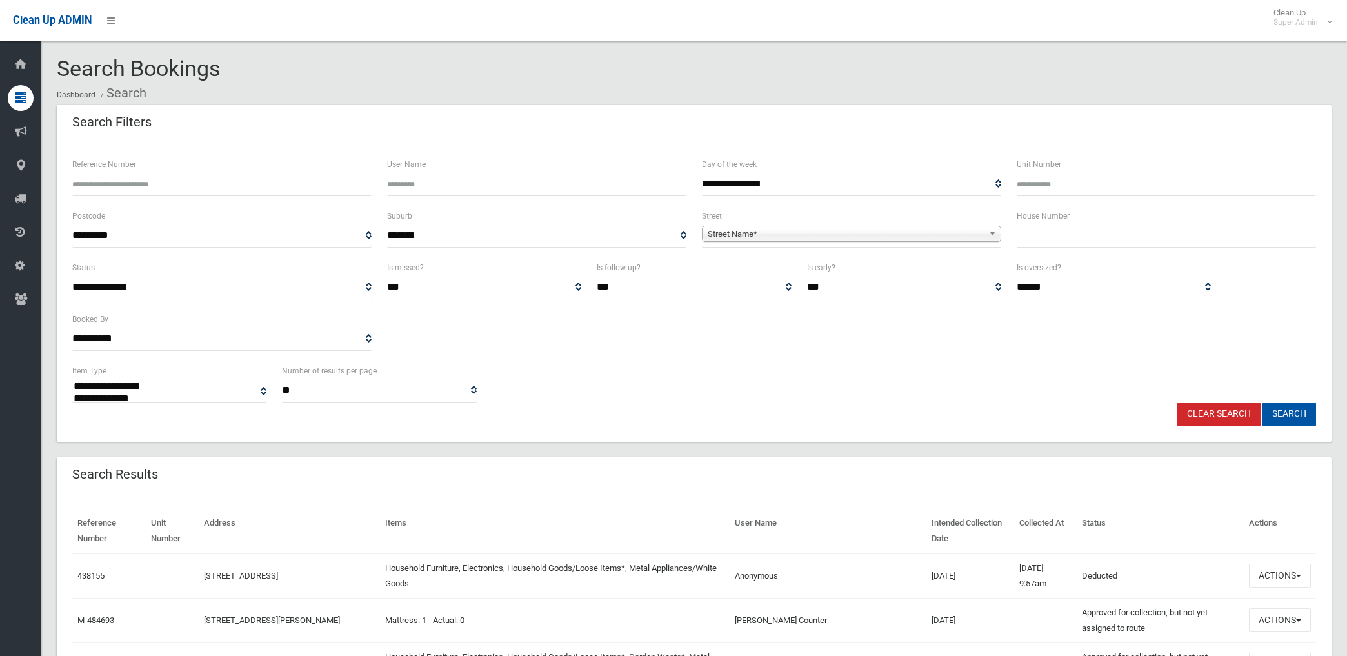
select select
click at [188, 187] on input "Reference Number" at bounding box center [221, 184] width 299 height 24
type input "******"
click at [1263, 403] on button "Search" at bounding box center [1290, 415] width 54 height 24
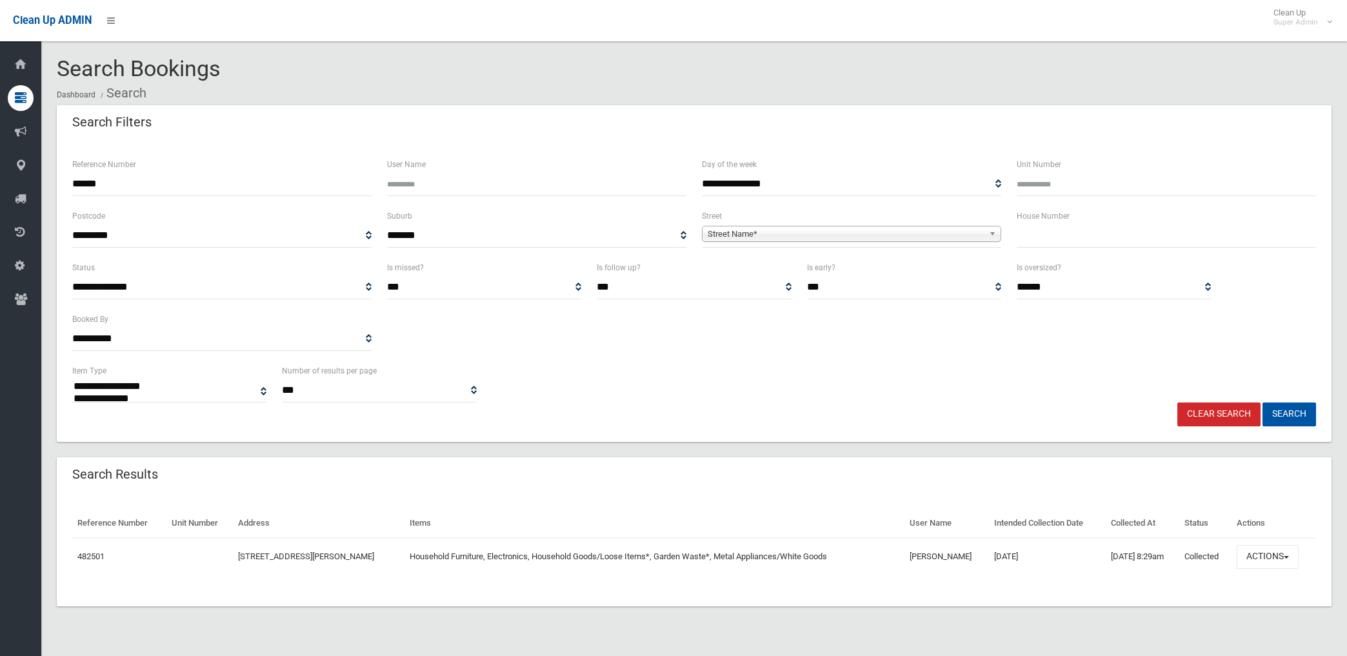
select select
click at [1258, 557] on button "Actions" at bounding box center [1268, 557] width 62 height 24
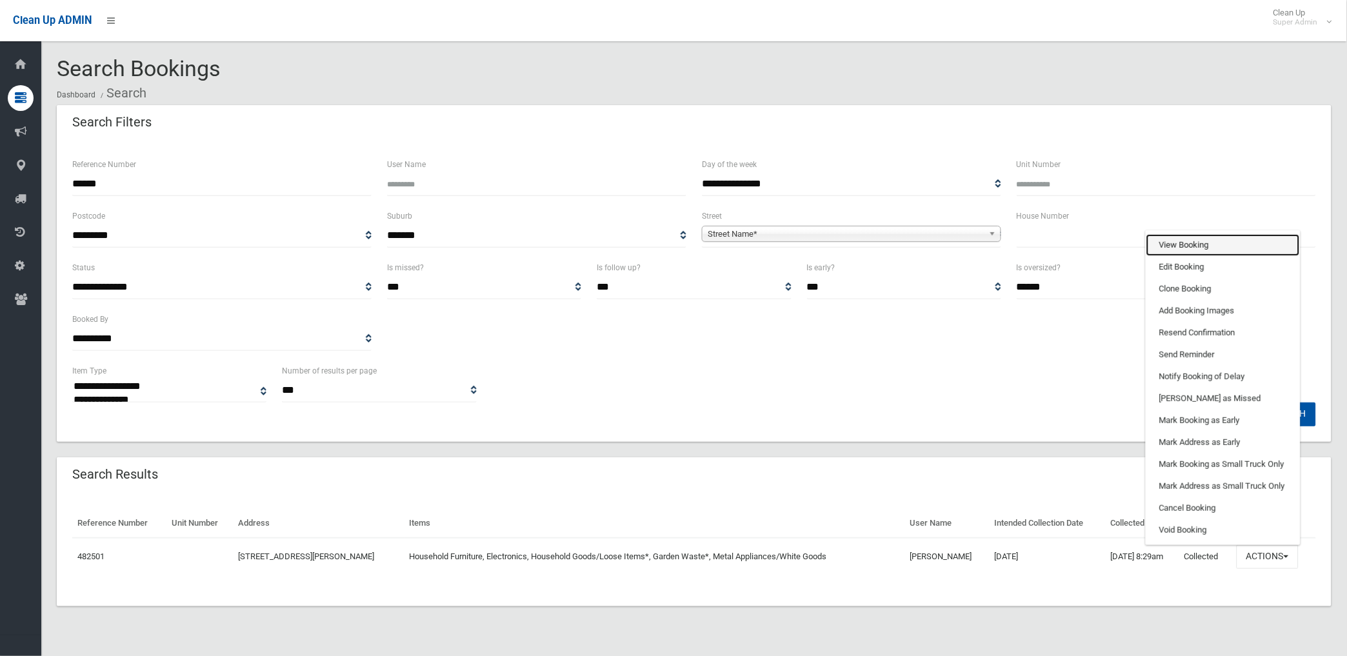
click at [1178, 243] on link "View Booking" at bounding box center [1224, 245] width 154 height 22
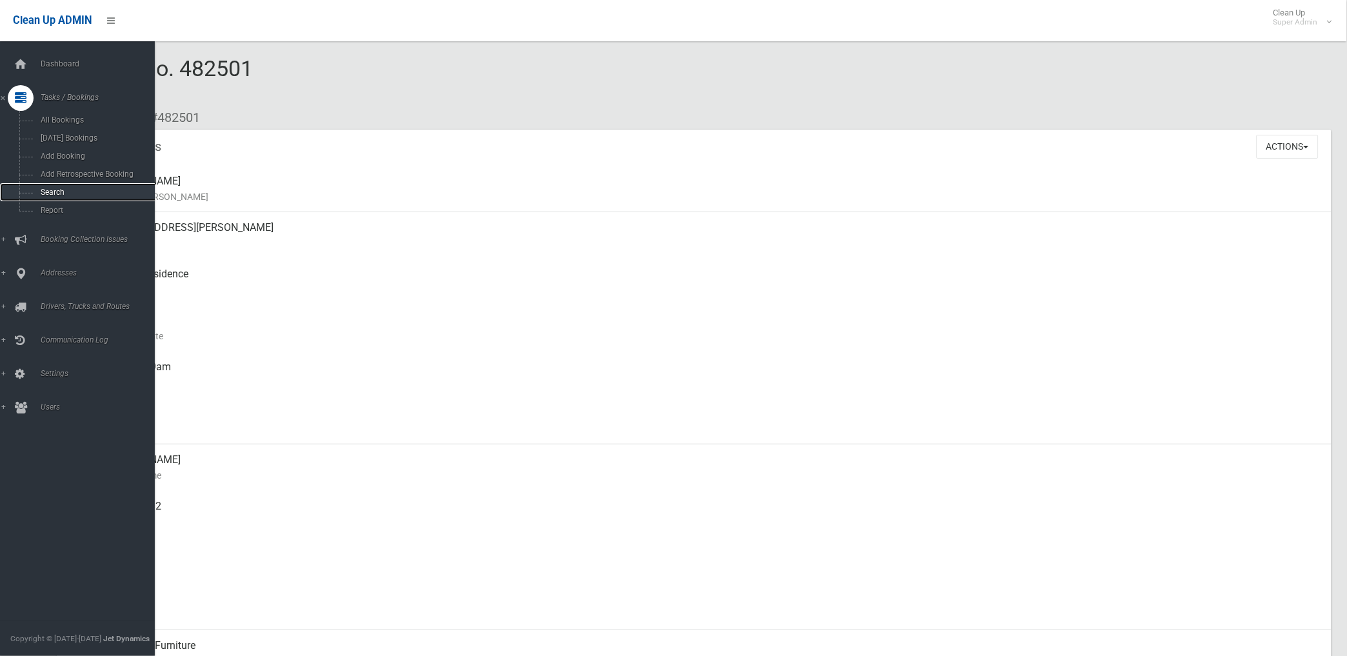
click at [52, 195] on span "Search" at bounding box center [96, 192] width 118 height 9
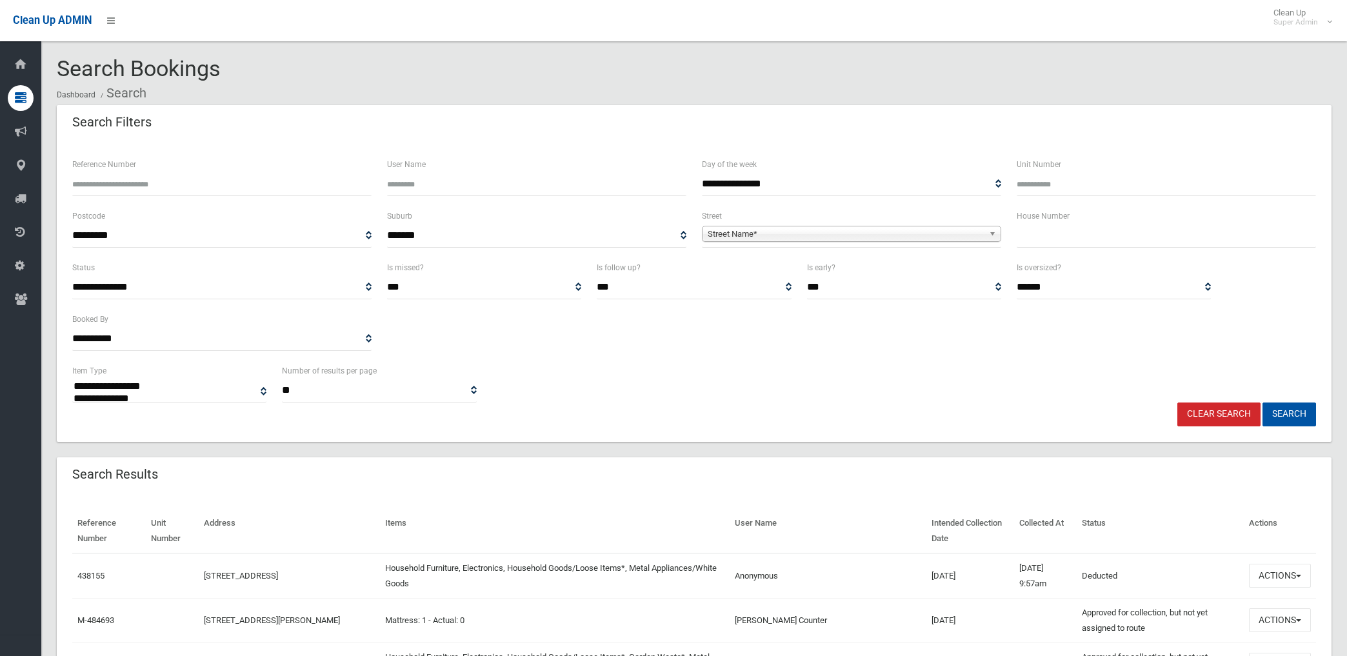
select select
click at [170, 188] on input "Reference Number" at bounding box center [221, 184] width 299 height 24
type input "******"
click at [1263, 403] on button "Search" at bounding box center [1290, 415] width 54 height 24
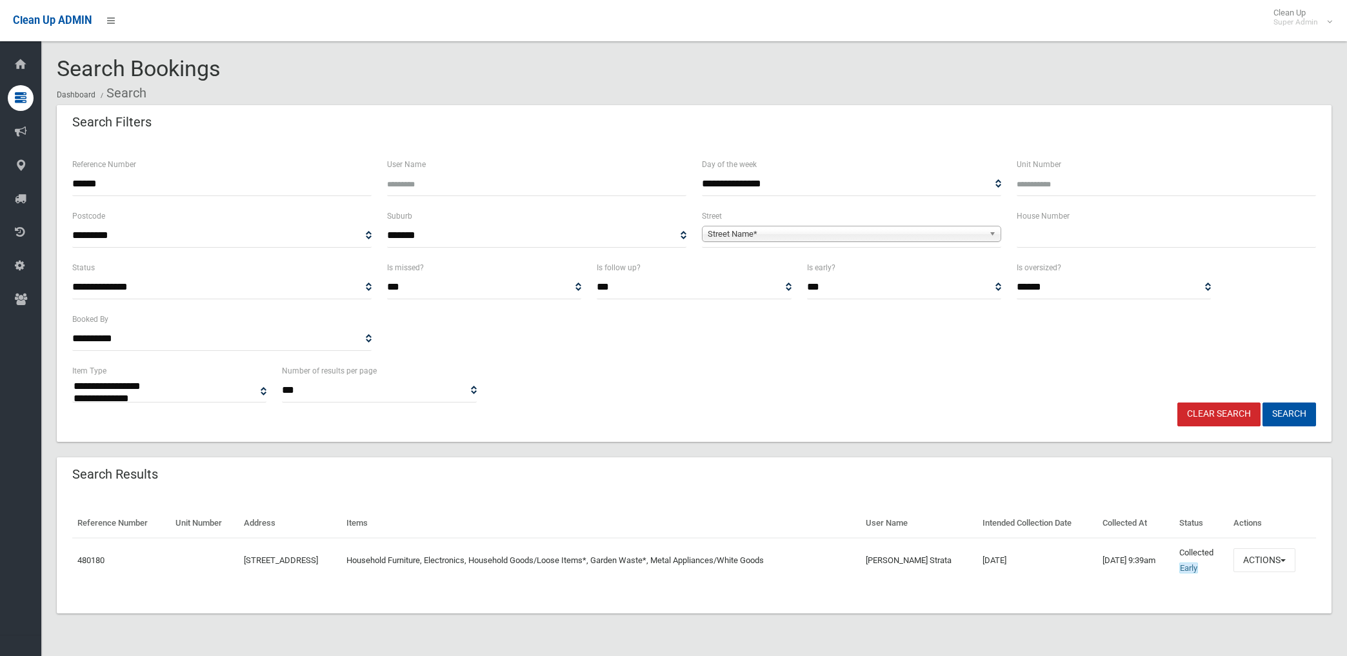
select select
click at [1266, 558] on button "Actions" at bounding box center [1265, 560] width 62 height 24
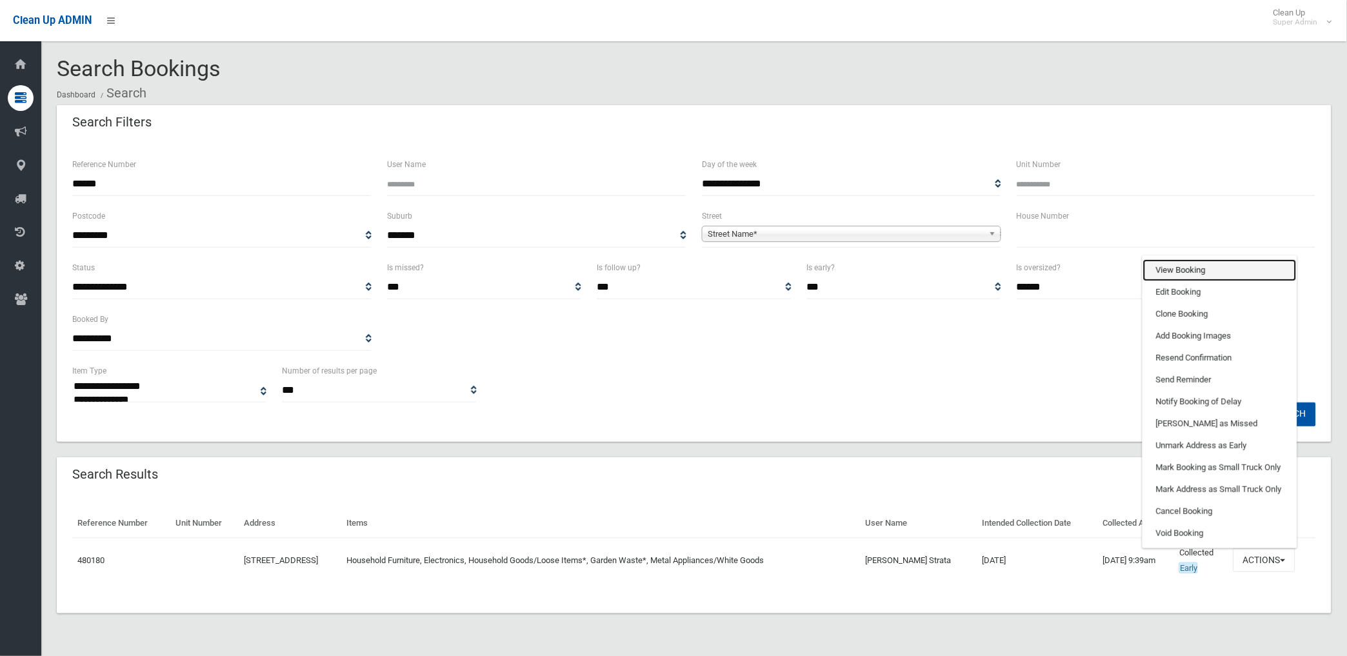
click at [1192, 267] on link "View Booking" at bounding box center [1220, 270] width 154 height 22
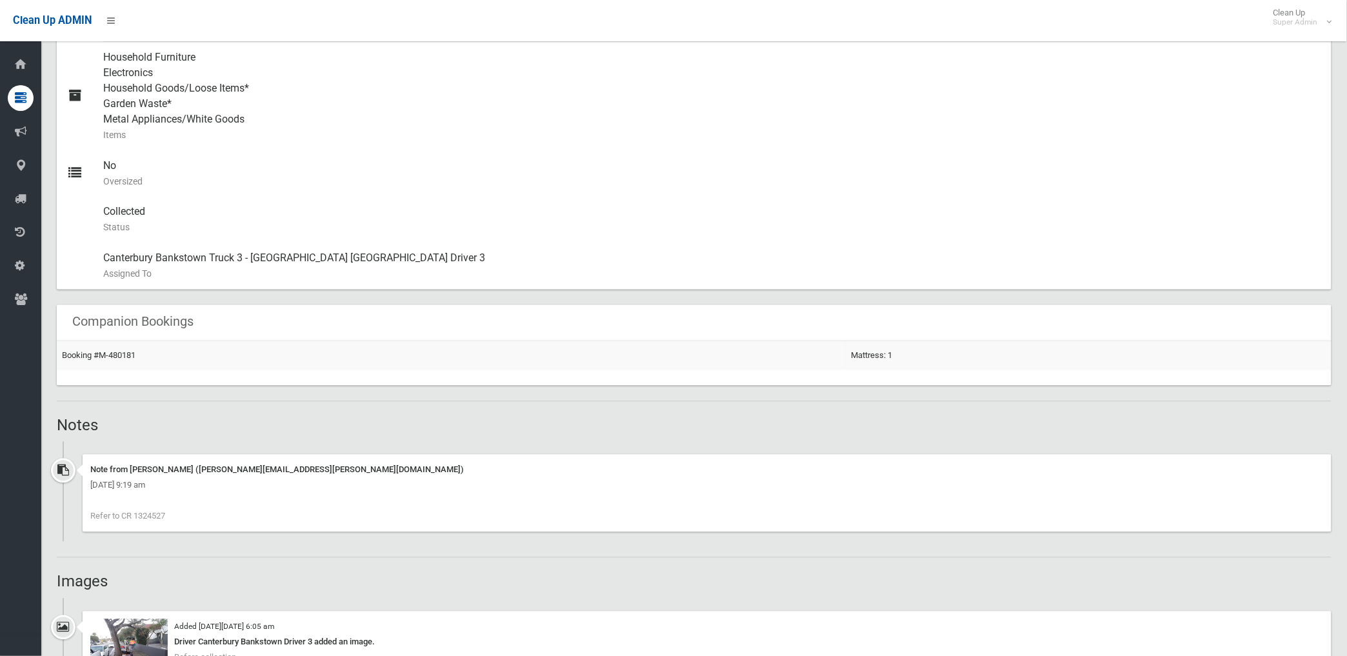
scroll to position [501, 0]
